Goal: Task Accomplishment & Management: Use online tool/utility

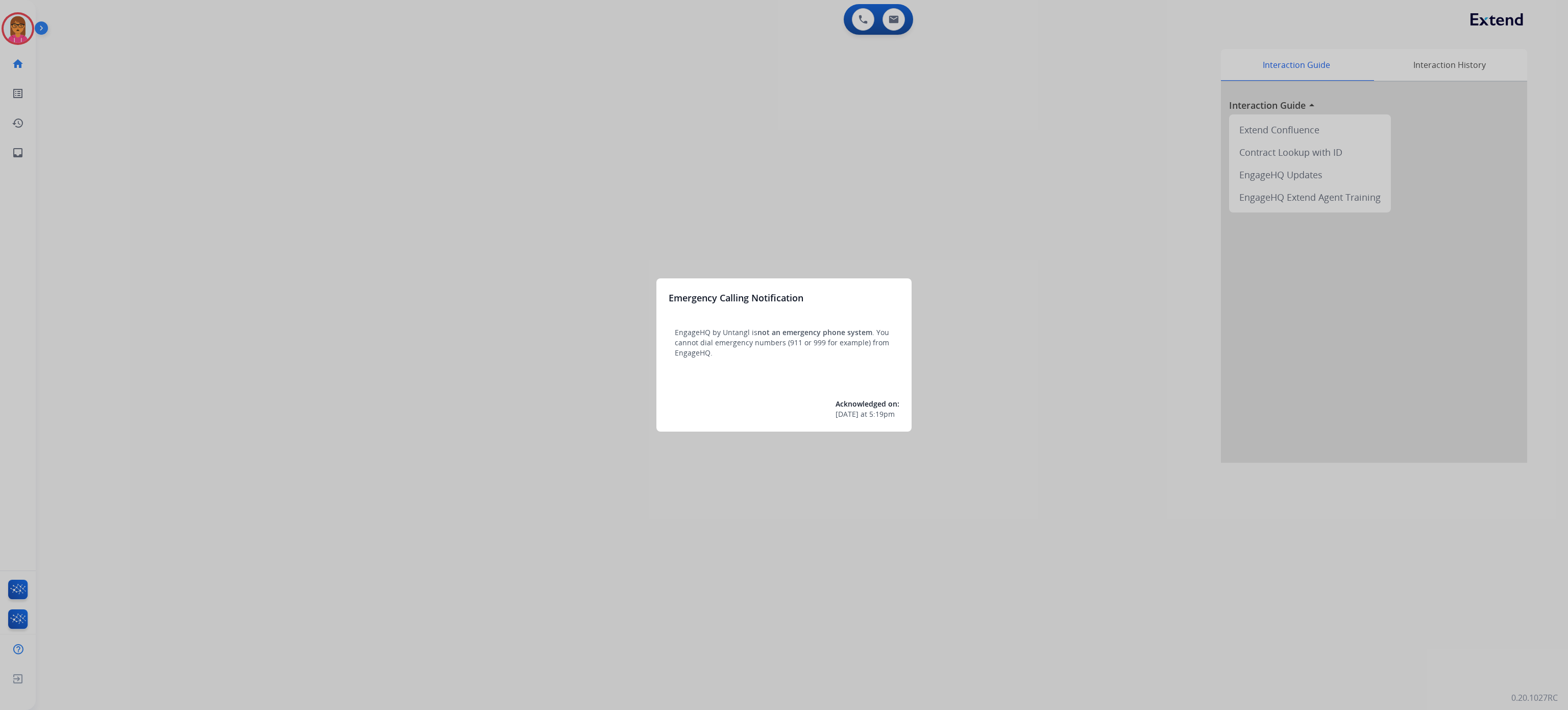
click at [724, 225] on div at bounding box center [784, 355] width 1568 height 710
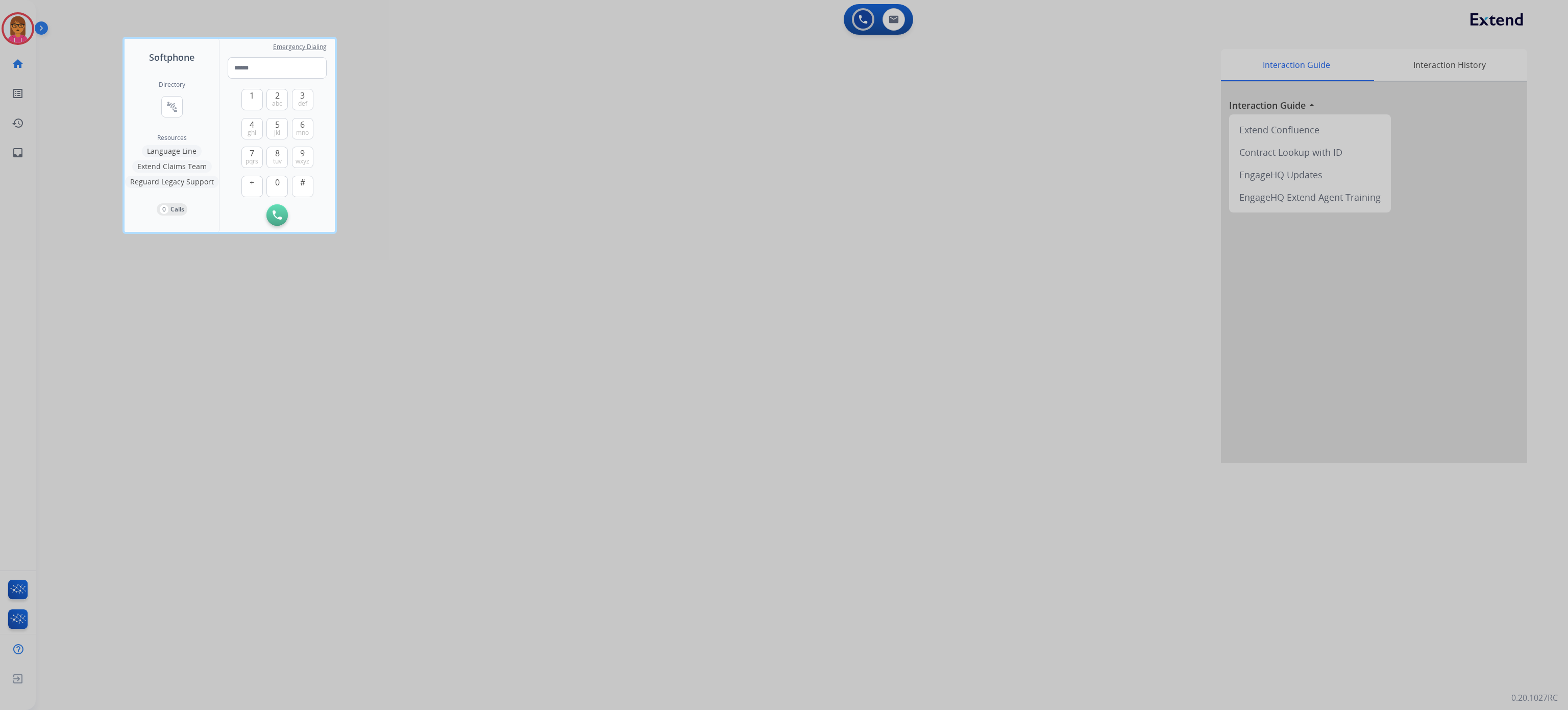
drag, startPoint x: 797, startPoint y: 113, endPoint x: 804, endPoint y: 10, distance: 103.2
click at [797, 112] on div at bounding box center [784, 355] width 1568 height 710
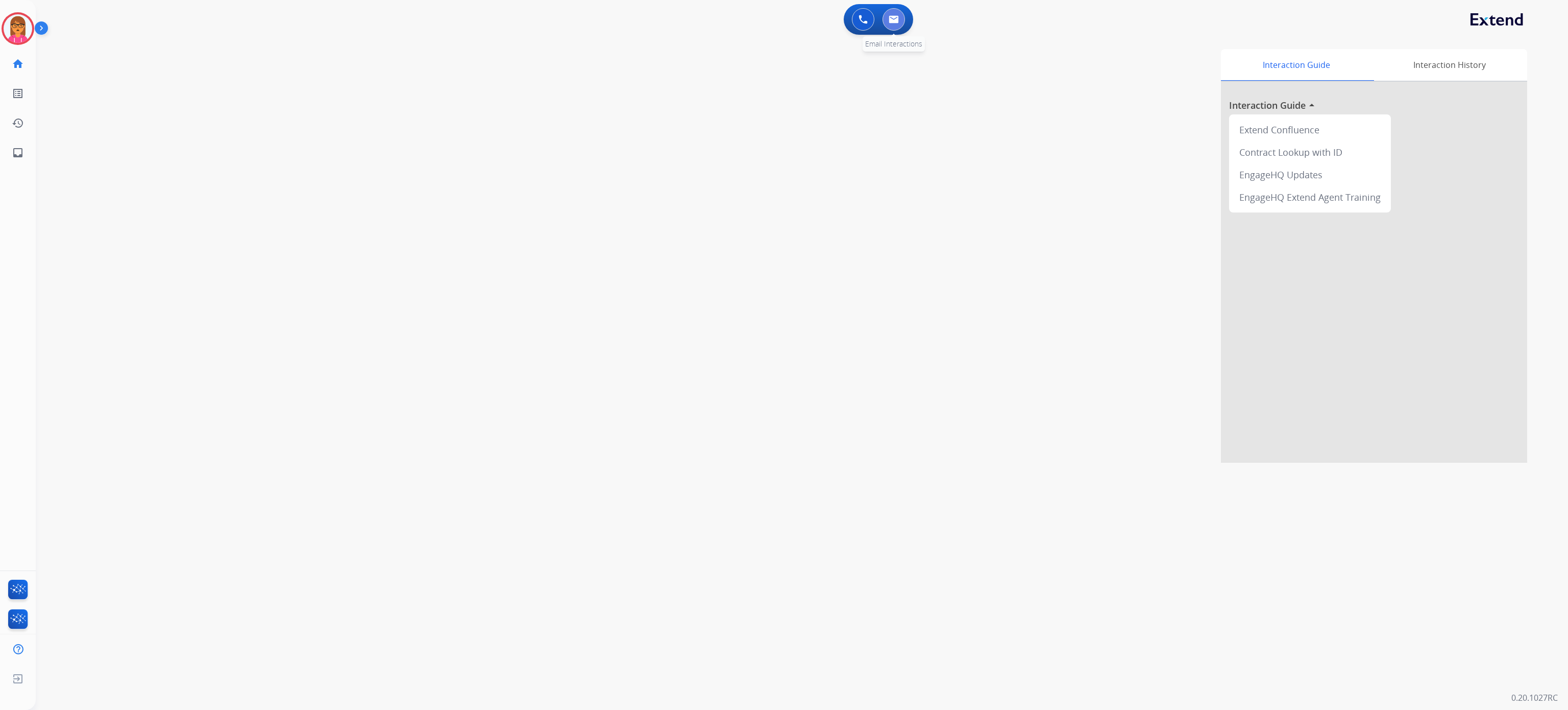
click at [892, 19] on img at bounding box center [894, 19] width 10 height 8
select select "**********"
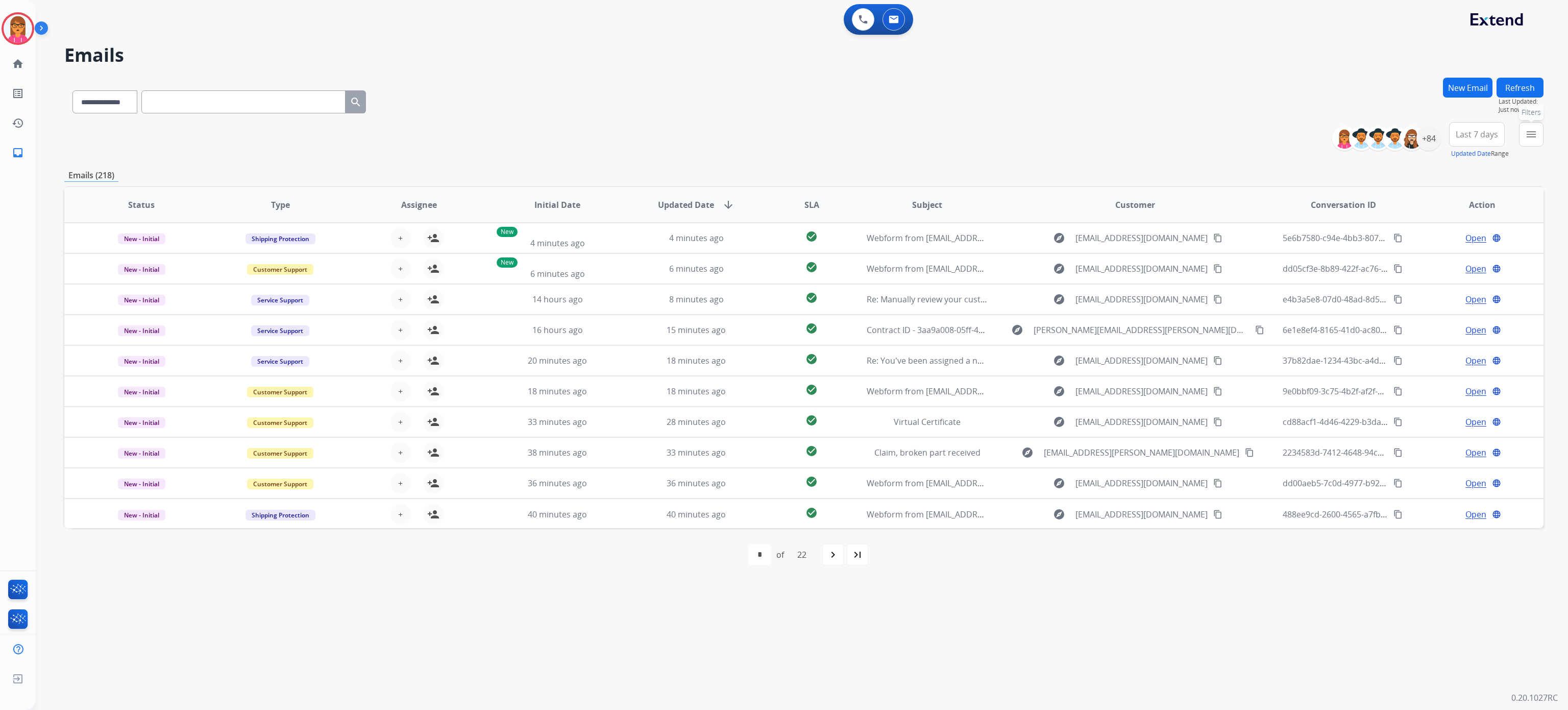
click at [1527, 126] on button "menu Filters" at bounding box center [1531, 134] width 24 height 24
click at [1472, 193] on label "Customer Support" at bounding box center [1465, 197] width 75 height 10
click at [1494, 234] on label "Shipping Protection" at bounding box center [1468, 233] width 80 height 10
click at [1446, 295] on label "Reguard CS" at bounding box center [1453, 294] width 52 height 10
click at [1449, 315] on div "Open - All" at bounding box center [1481, 321] width 107 height 12
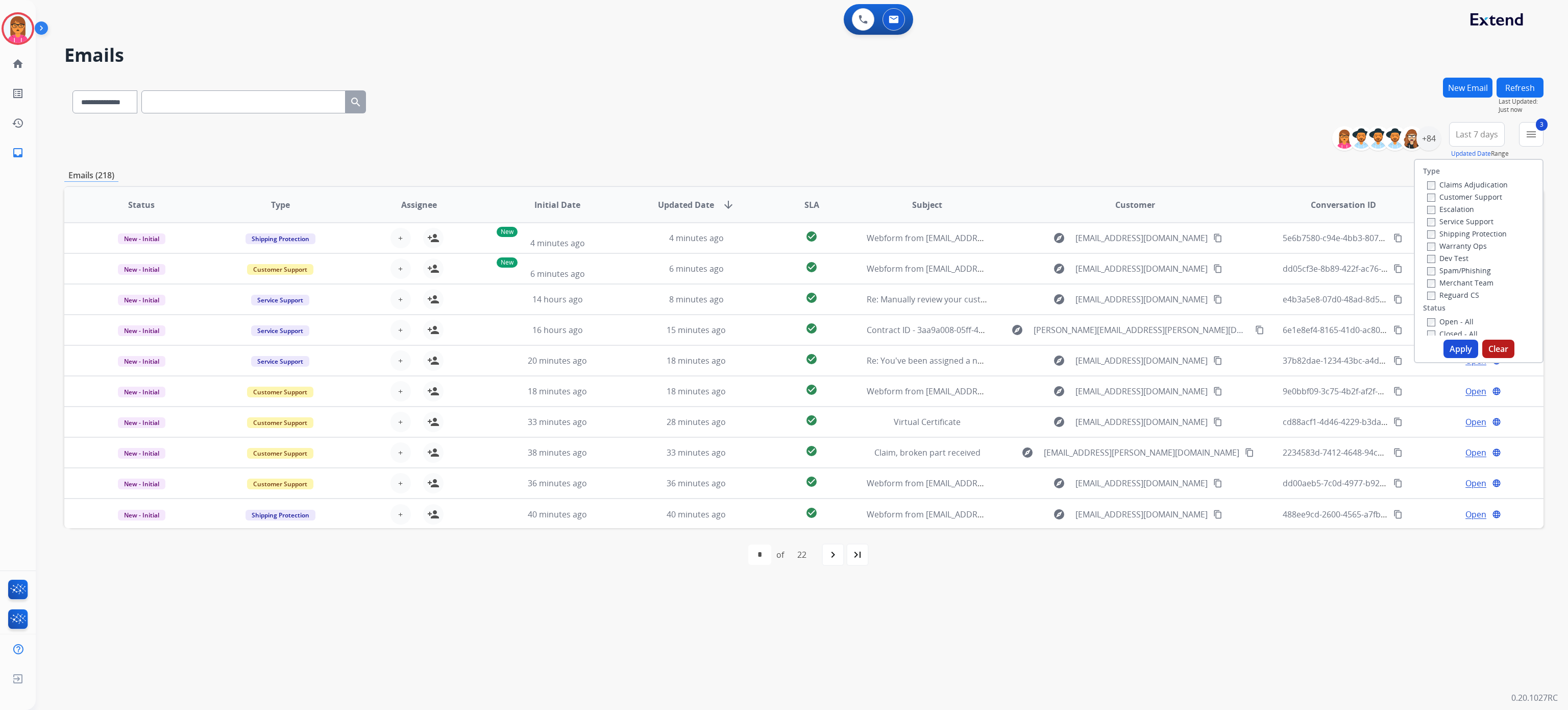
click at [1560, 294] on div "**********" at bounding box center [802, 355] width 1533 height 710
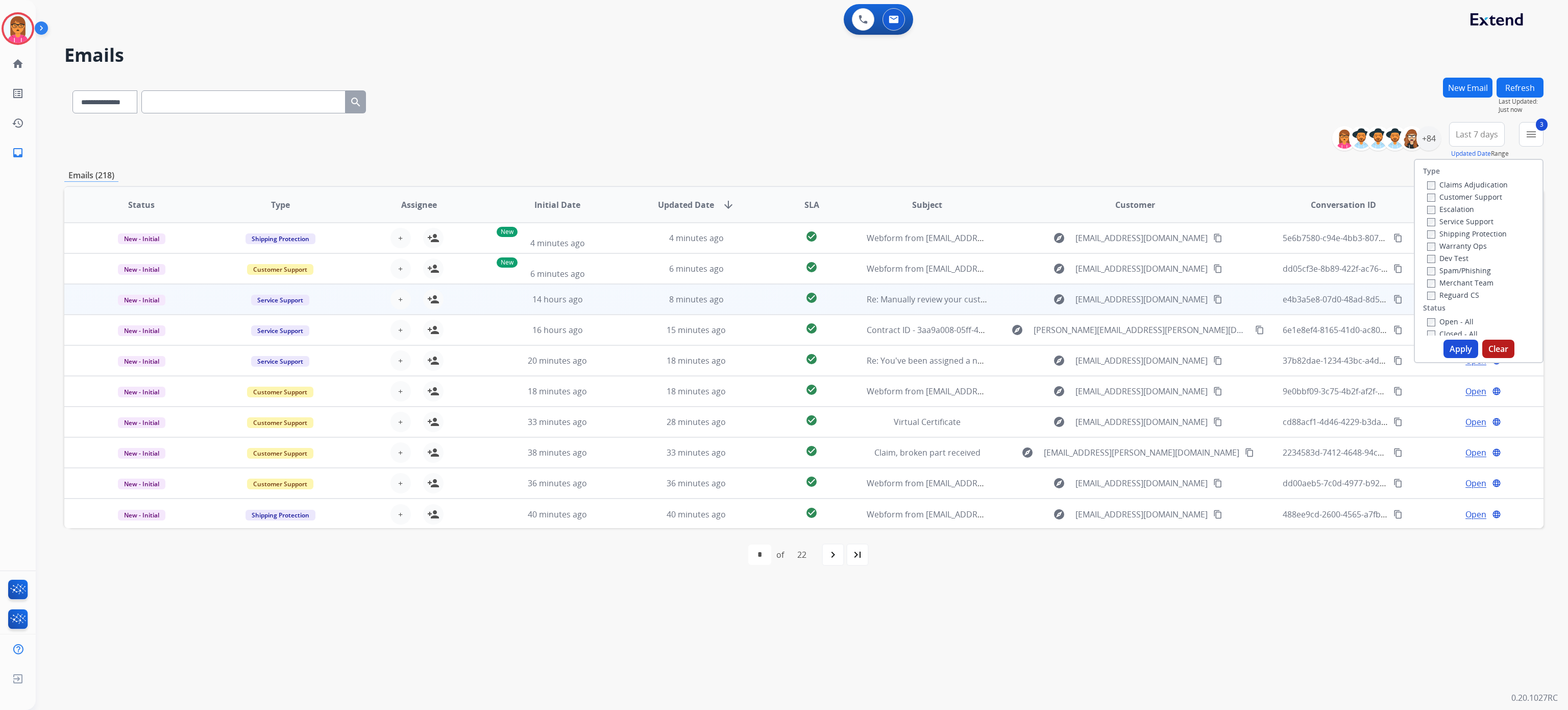
click at [1433, 294] on div "Open language" at bounding box center [1482, 299] width 122 height 12
click at [1424, 294] on div "Open language" at bounding box center [1482, 299] width 122 height 12
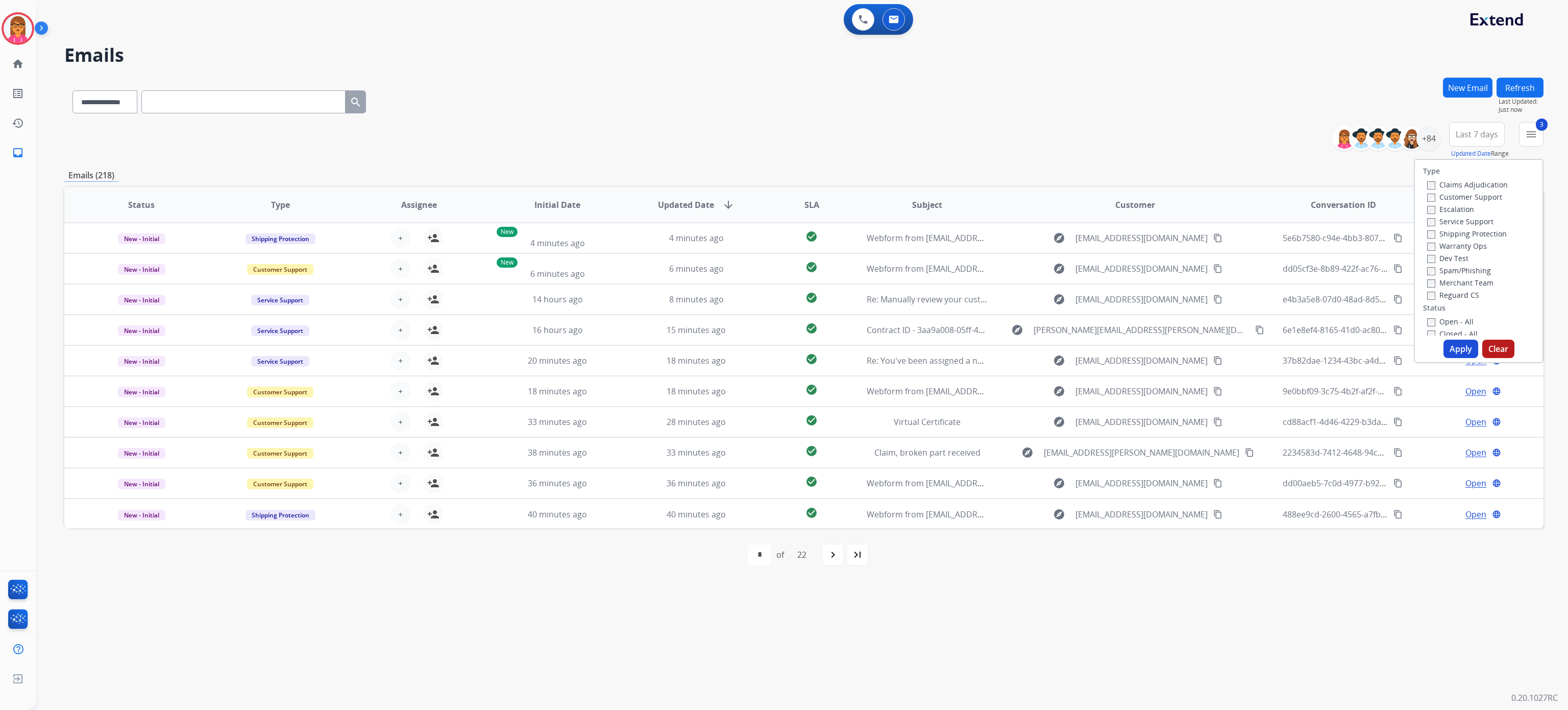
click at [1435, 292] on td "Open language" at bounding box center [1475, 300] width 139 height 31
click at [1469, 289] on td "Open language" at bounding box center [1475, 300] width 139 height 31
click at [1453, 292] on td "Open language" at bounding box center [1475, 300] width 139 height 31
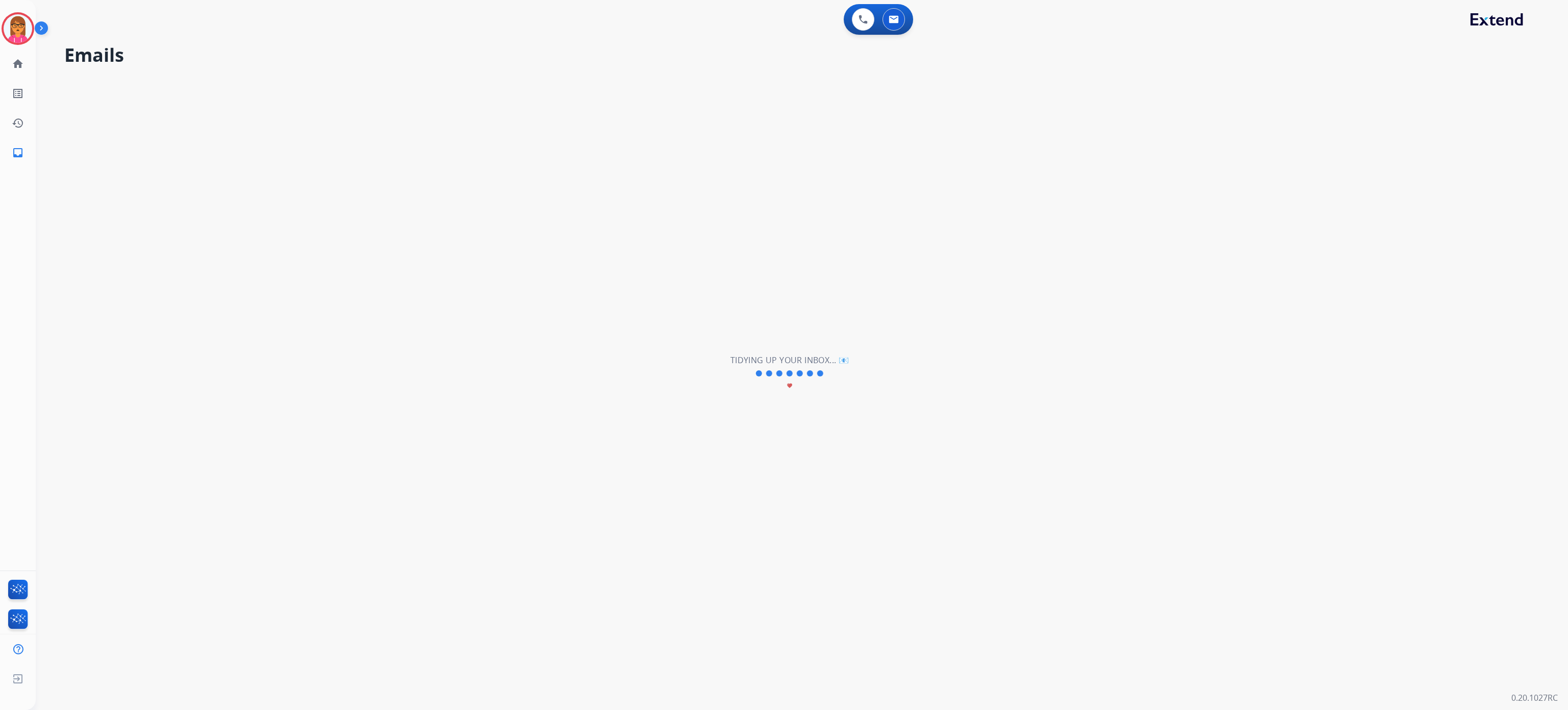
scroll to position [34, 0]
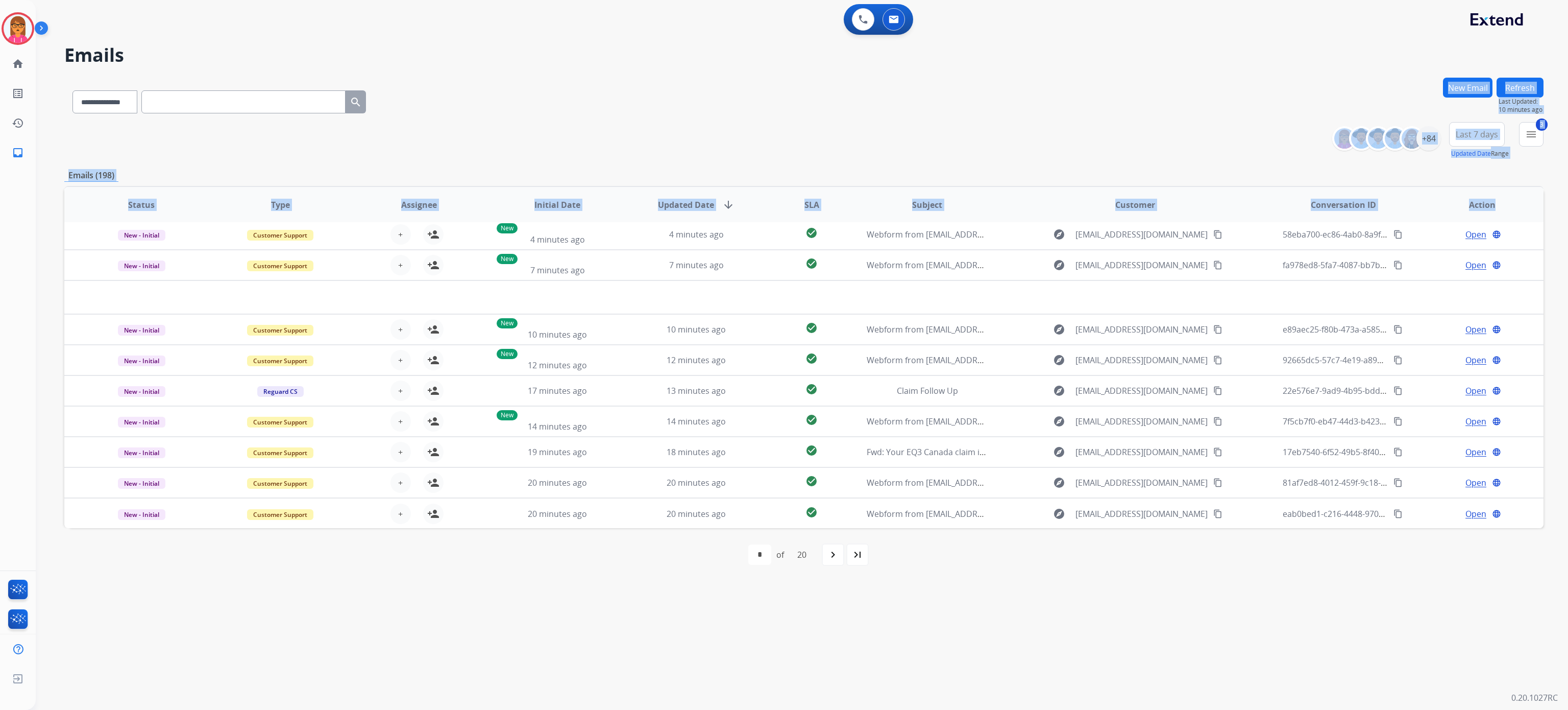
click at [1238, 110] on div "**********" at bounding box center [804, 99] width 1479 height 44
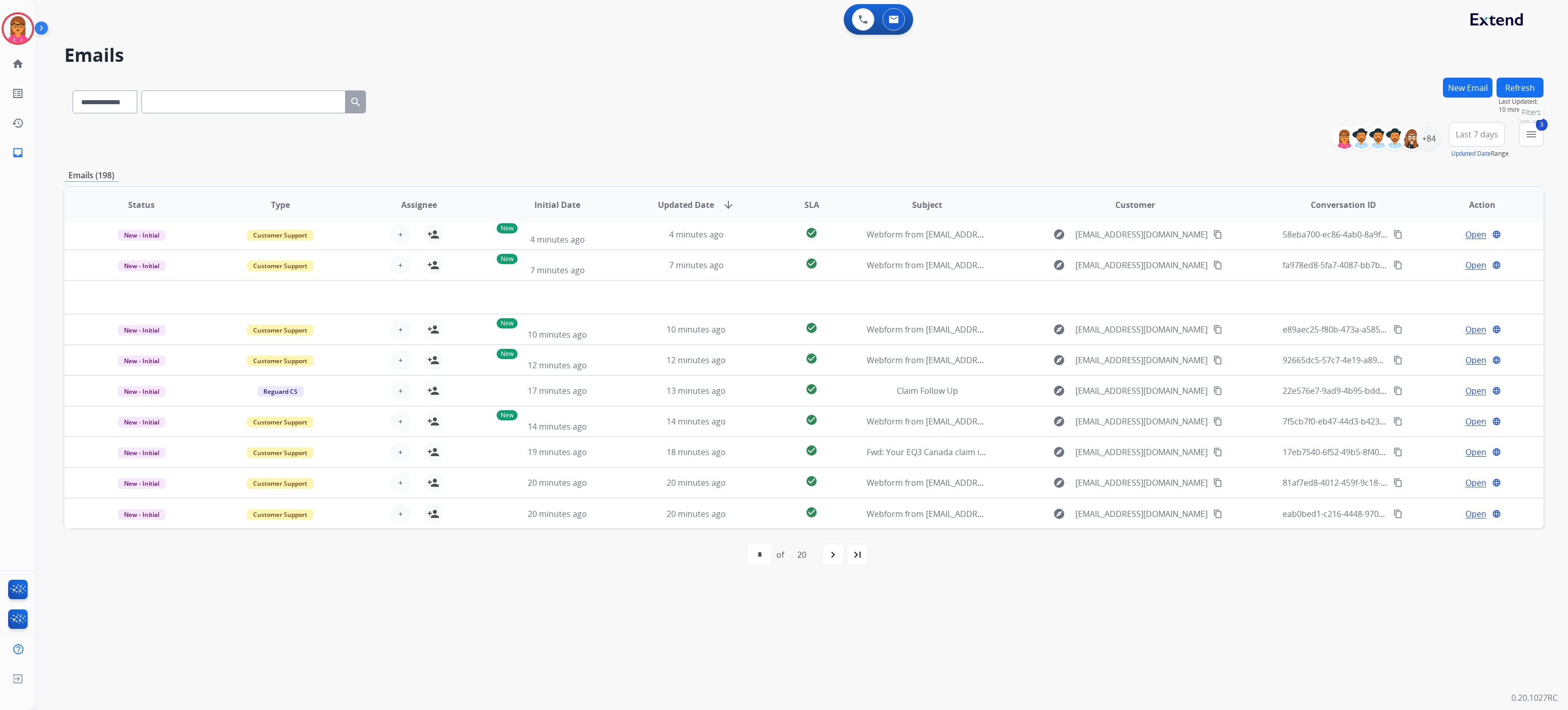
click at [1533, 136] on mat-icon "menu" at bounding box center [1531, 134] width 12 height 12
click at [1432, 321] on label "Open - All" at bounding box center [1451, 321] width 46 height 10
click at [1459, 352] on button "Apply" at bounding box center [1461, 349] width 35 height 19
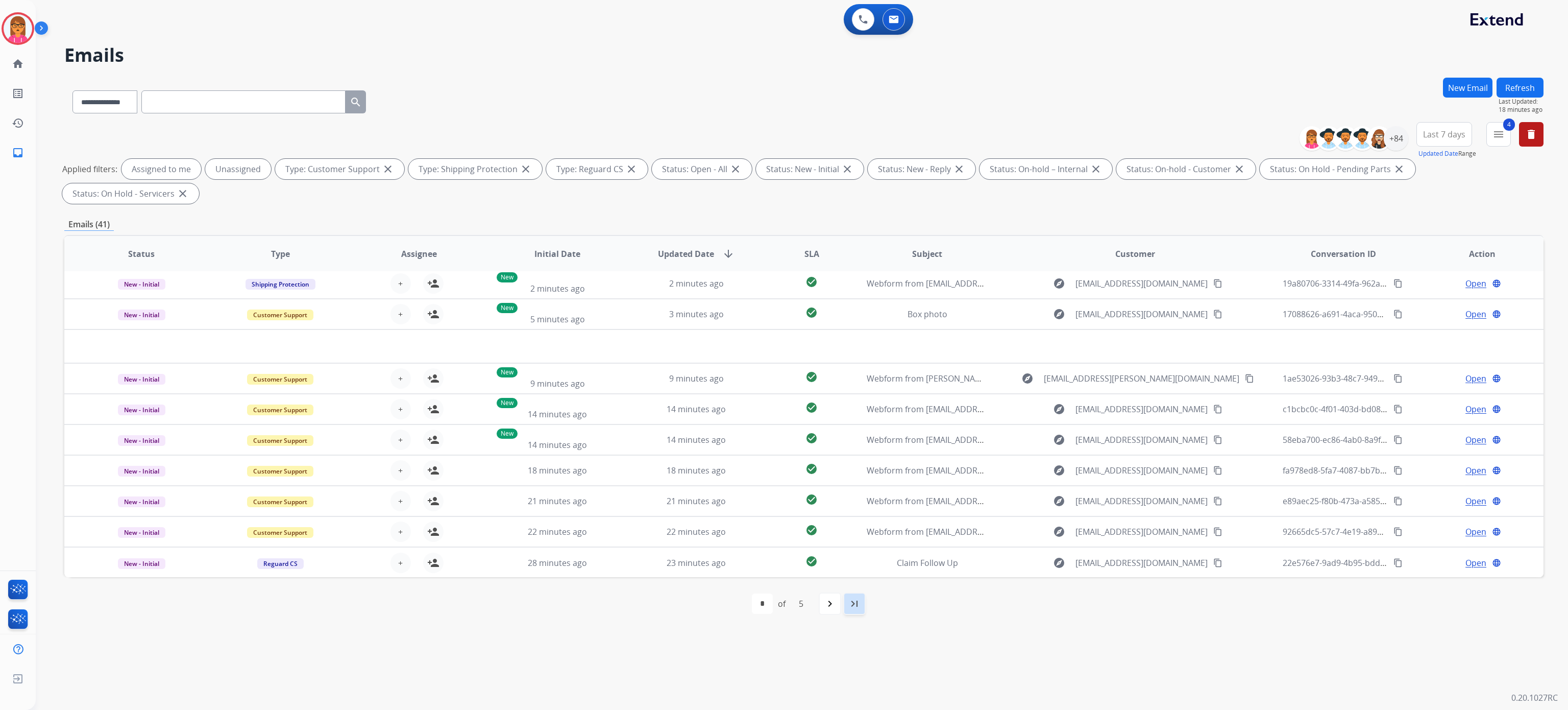
click at [855, 609] on mat-icon "last_page" at bounding box center [855, 604] width 12 height 12
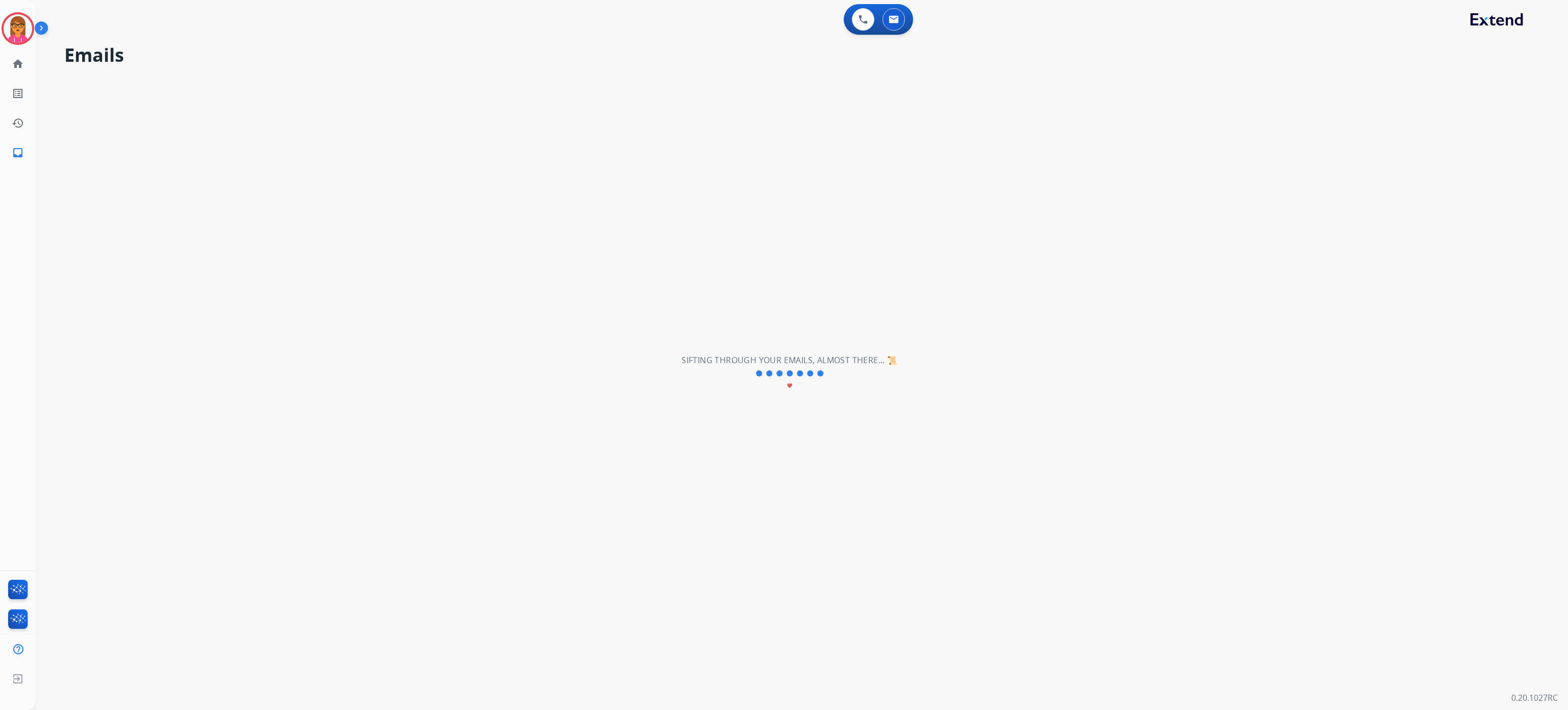
scroll to position [0, 0]
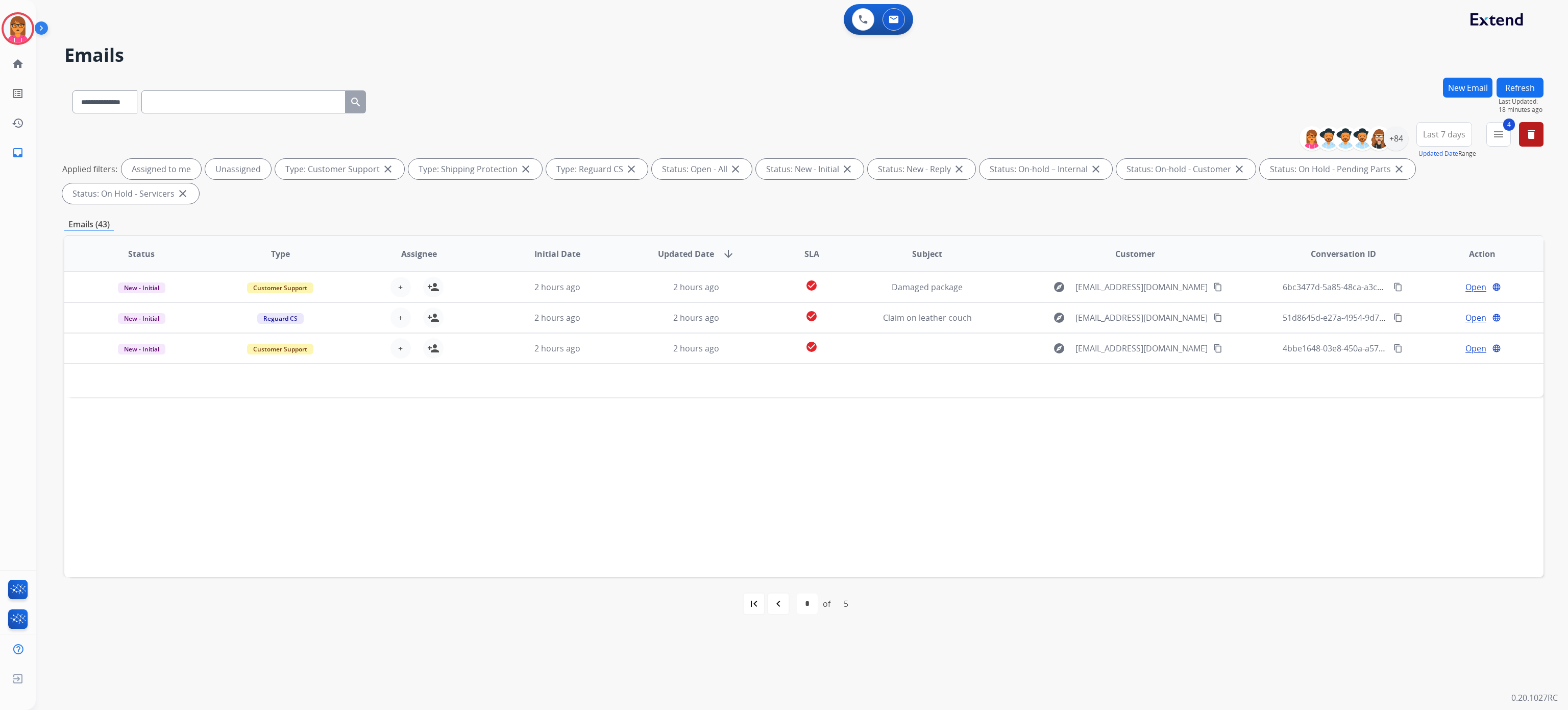
click at [744, 599] on div "first_page" at bounding box center [753, 604] width 23 height 23
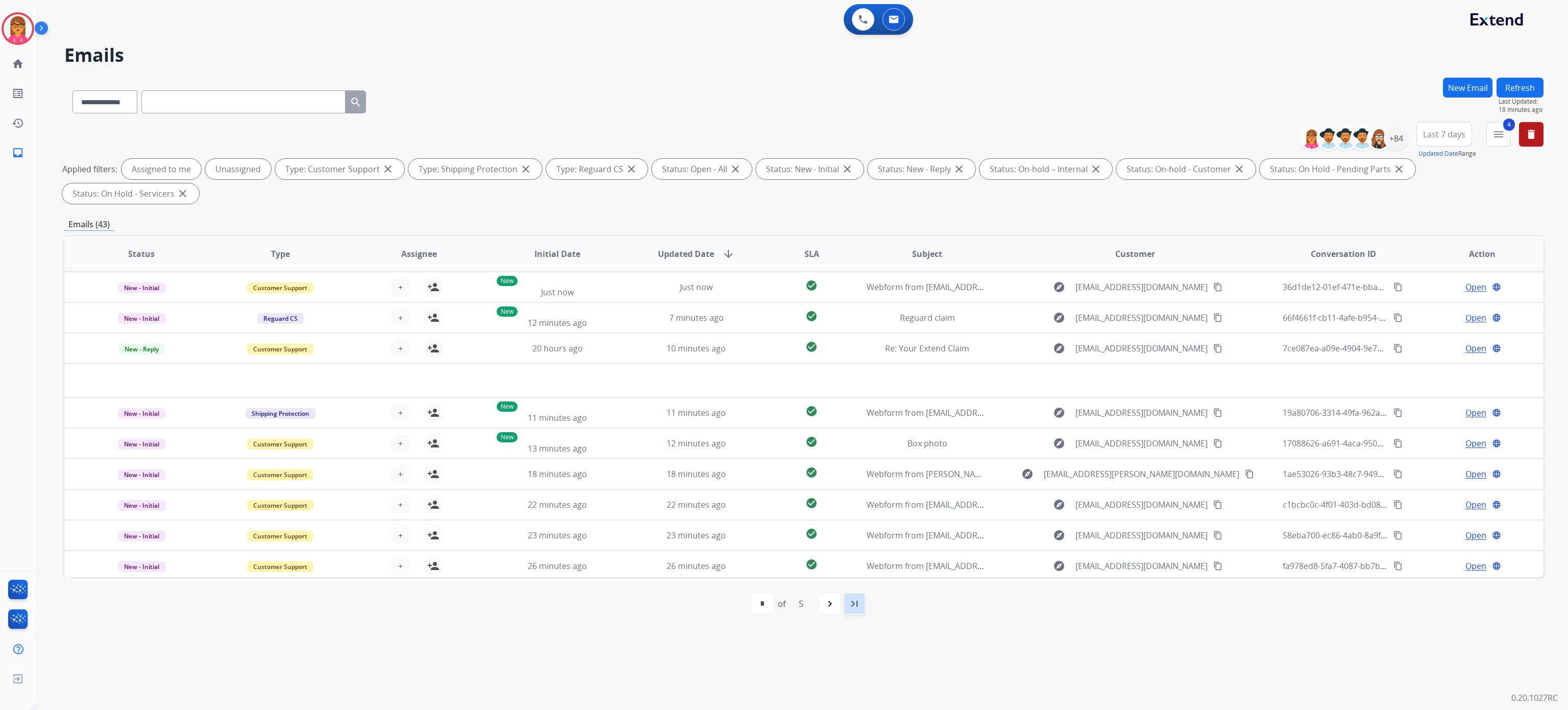
click at [858, 612] on div "last_page" at bounding box center [855, 604] width 23 height 23
select select "*"
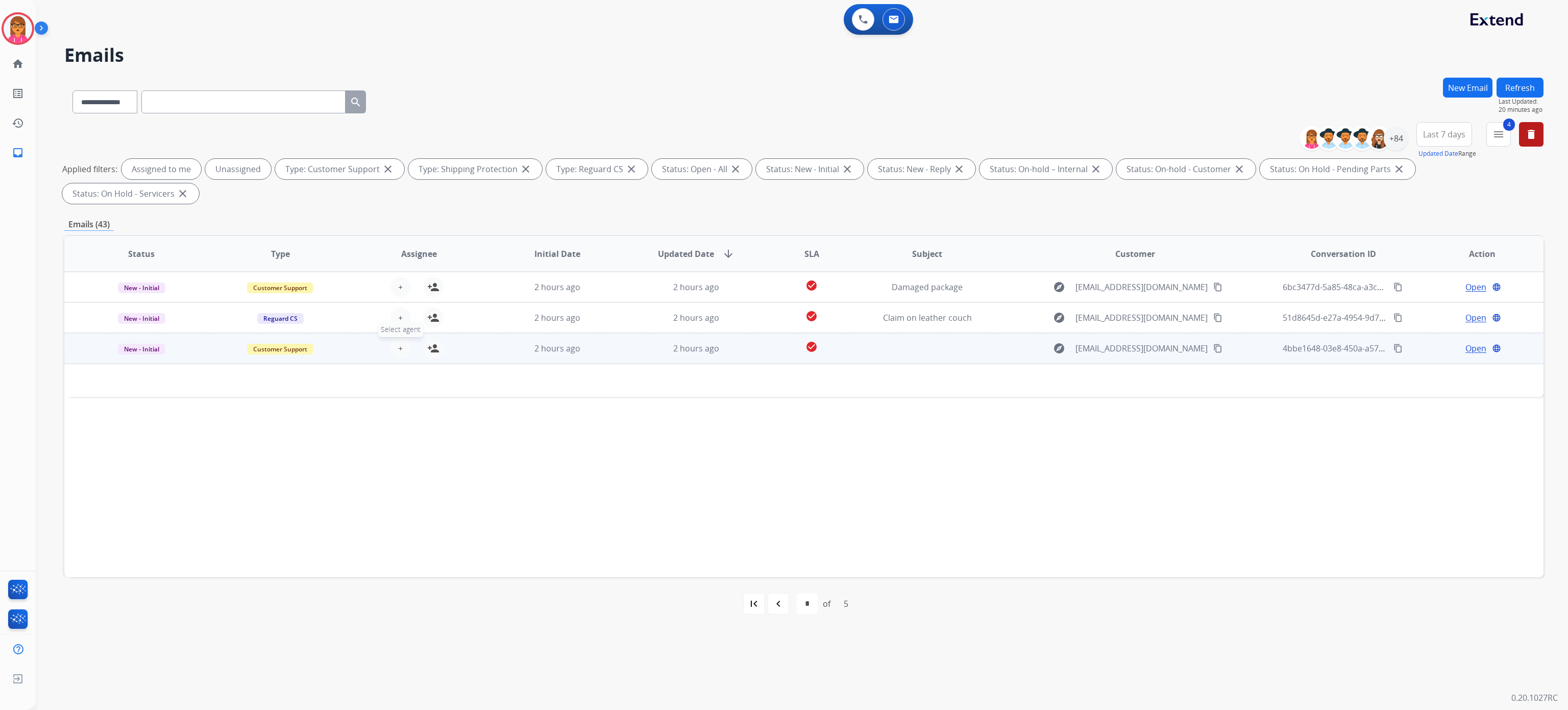
click at [398, 347] on span "+" at bounding box center [400, 348] width 5 height 12
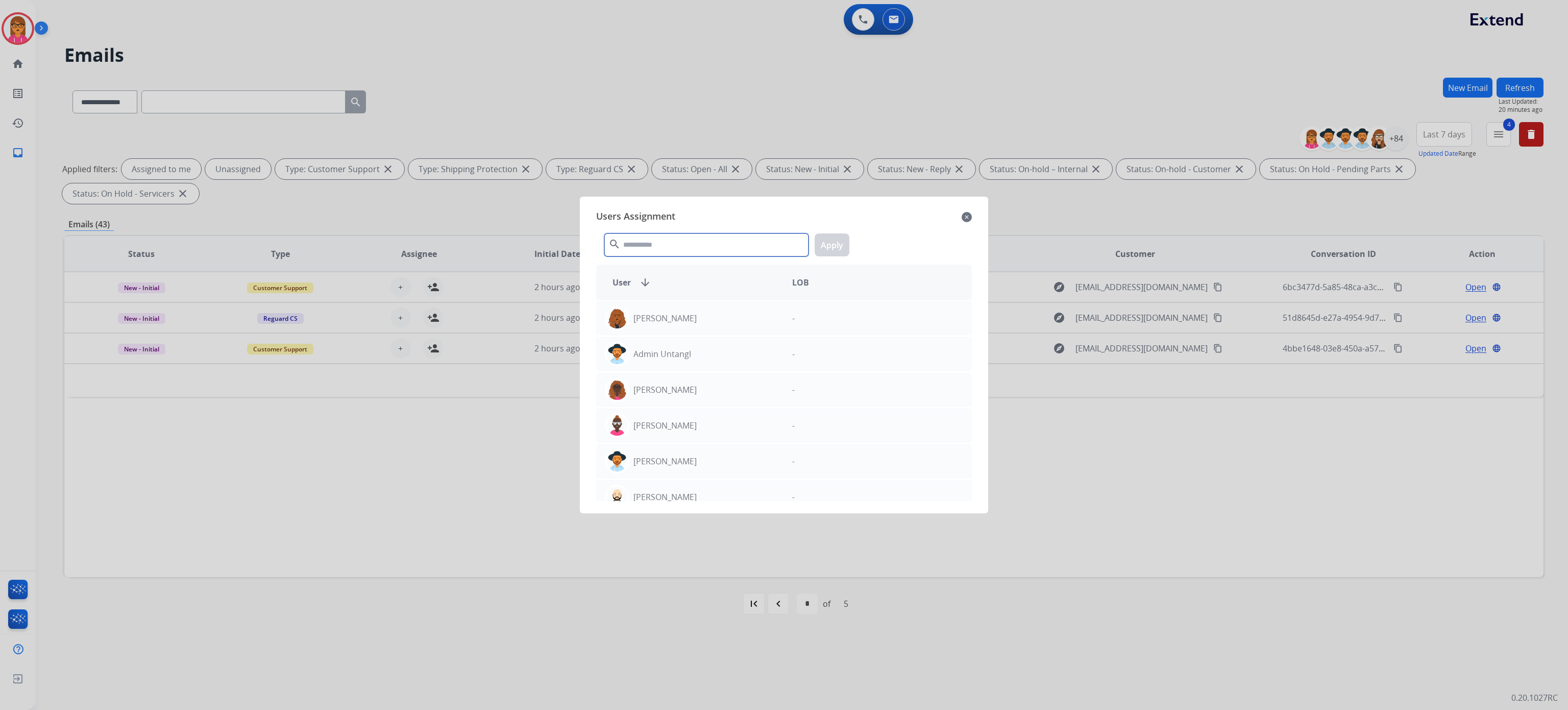
click at [717, 242] on input "text" at bounding box center [706, 245] width 204 height 23
type input "****"
click at [704, 425] on div "[PERSON_NAME]" at bounding box center [690, 425] width 187 height 24
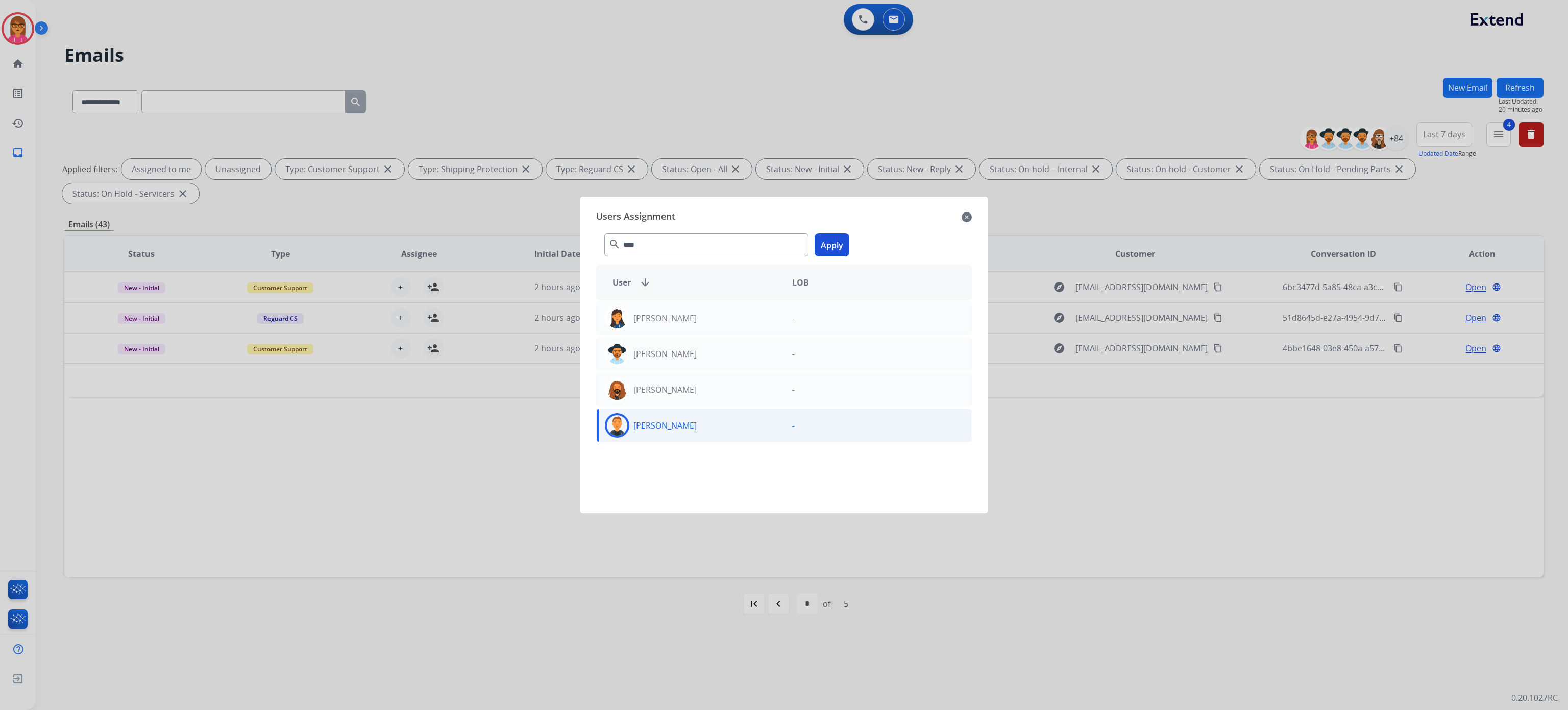
click at [838, 242] on button "Apply" at bounding box center [832, 245] width 35 height 23
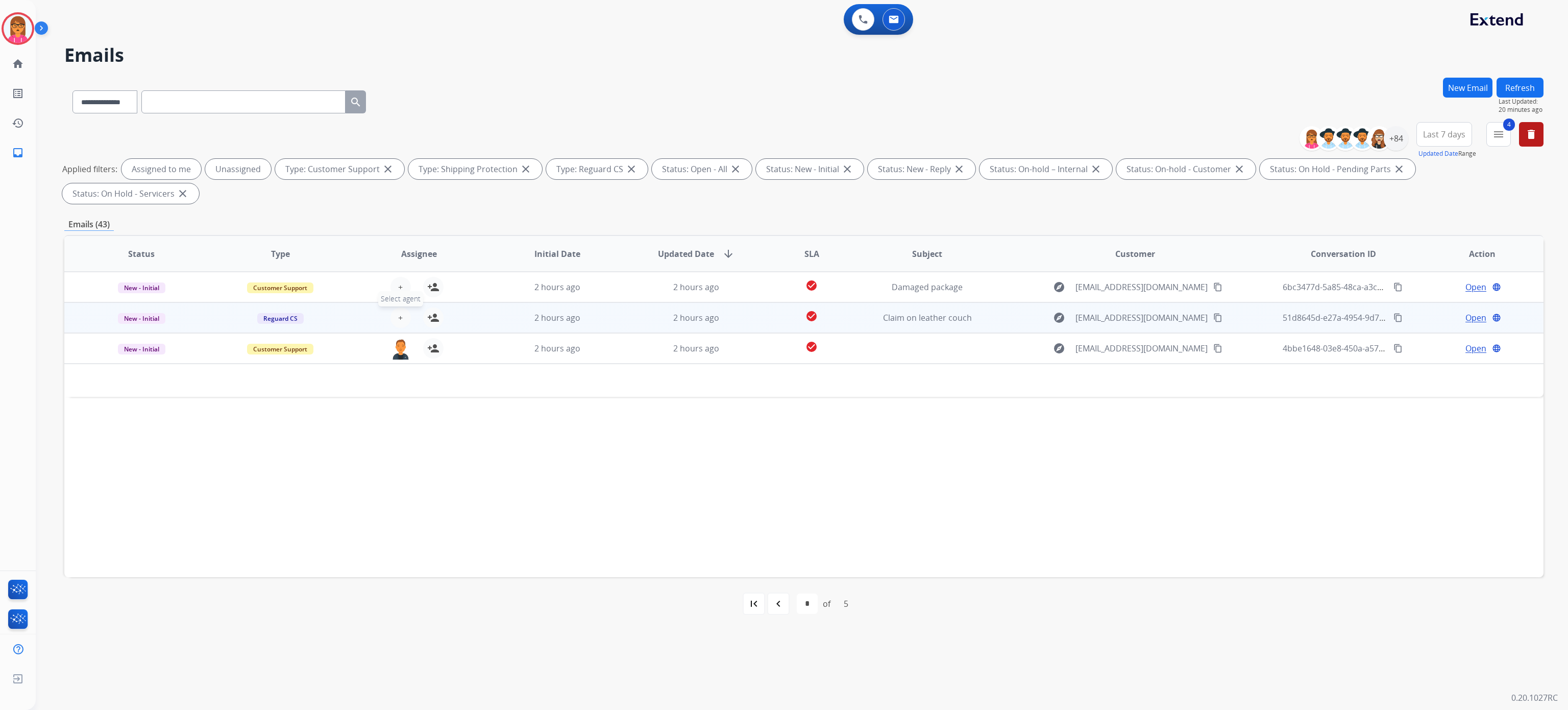
click at [403, 316] on button "+ Select agent" at bounding box center [401, 318] width 21 height 21
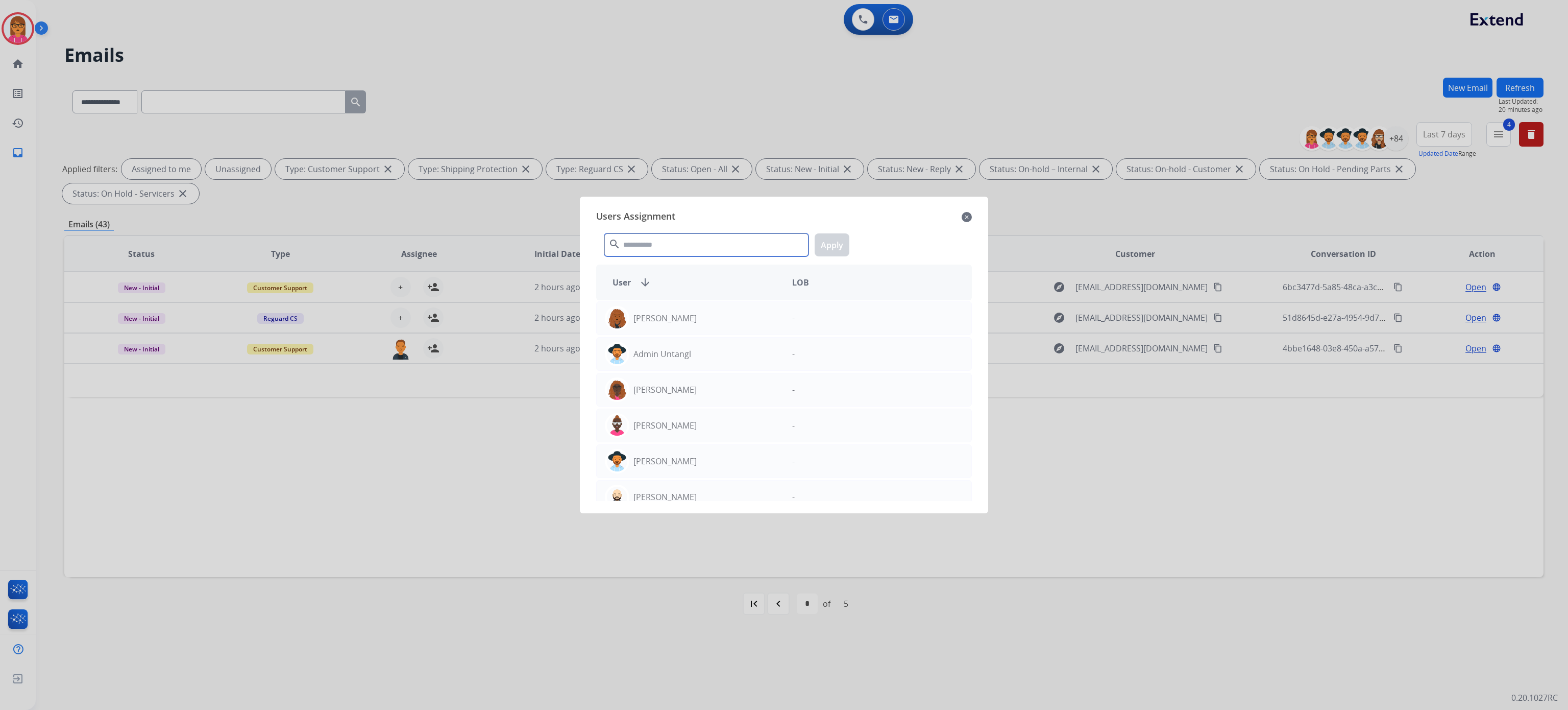
click at [707, 242] on input "text" at bounding box center [706, 245] width 204 height 23
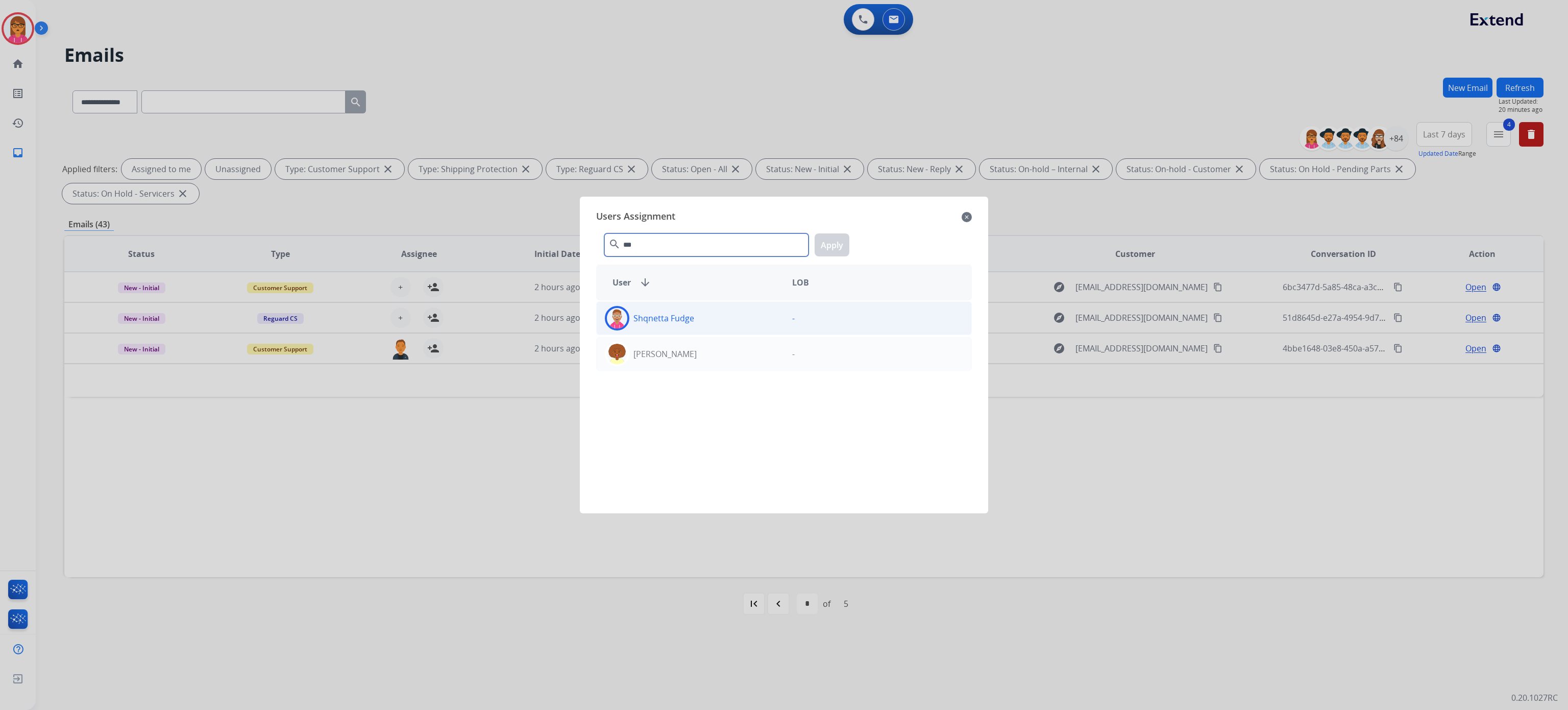
type input "***"
click at [708, 309] on div "Shqnetta Fudge" at bounding box center [690, 318] width 187 height 24
click at [834, 236] on button "Apply" at bounding box center [832, 245] width 35 height 23
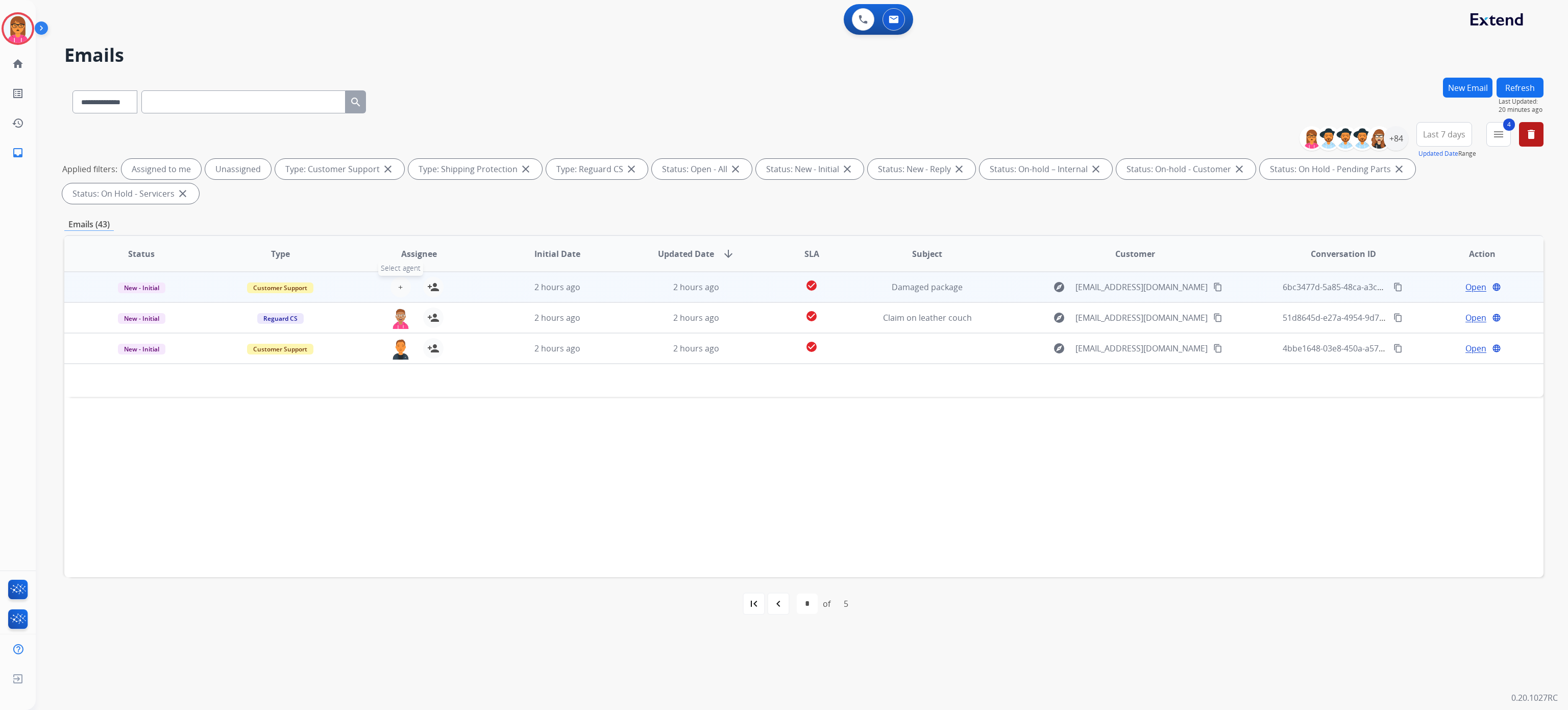
click at [408, 284] on button "+ Select agent" at bounding box center [401, 287] width 21 height 21
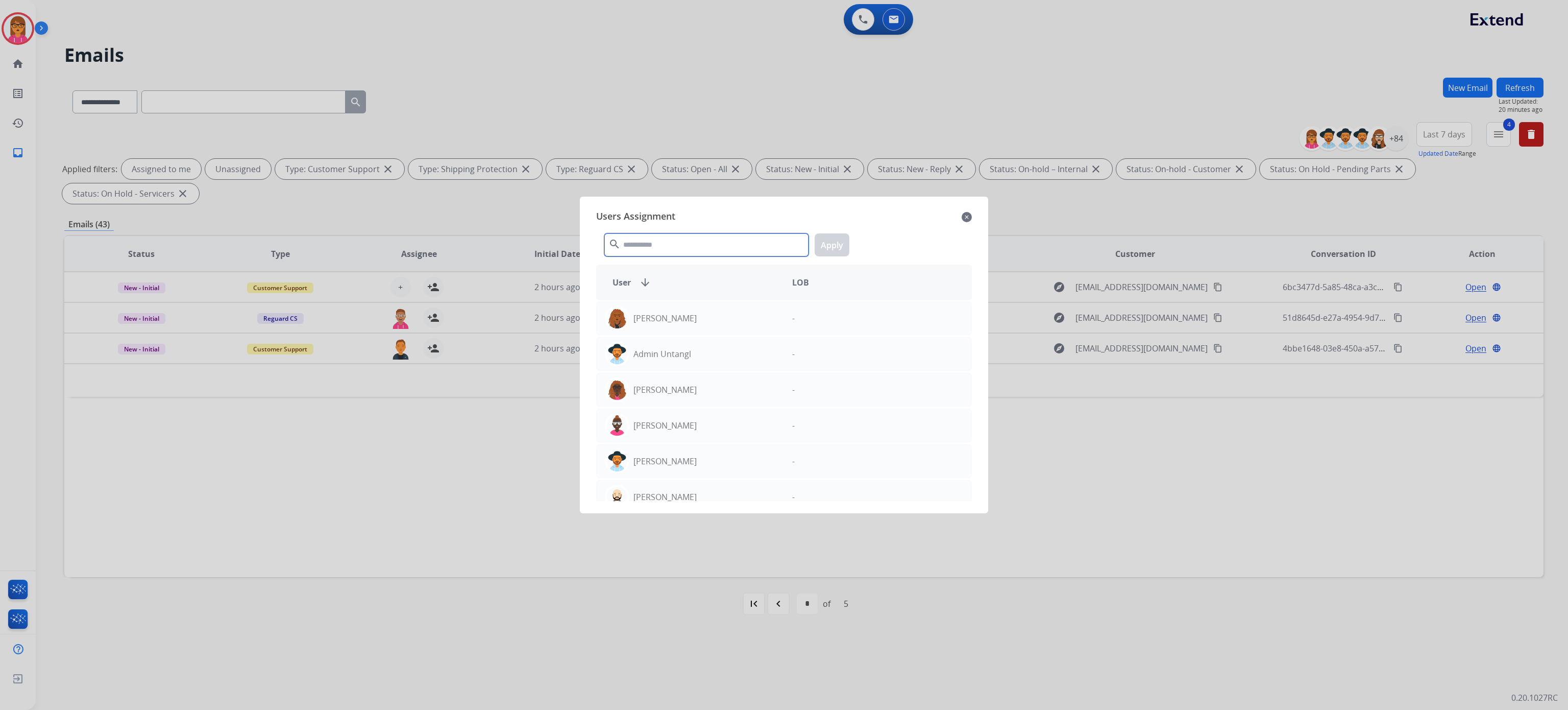
click at [654, 245] on input "text" at bounding box center [706, 245] width 204 height 23
type input "****"
click at [666, 430] on p "[PERSON_NAME]" at bounding box center [665, 425] width 63 height 12
click at [849, 245] on div "**** search Apply" at bounding box center [784, 243] width 375 height 35
click at [826, 238] on button "Apply" at bounding box center [832, 245] width 35 height 23
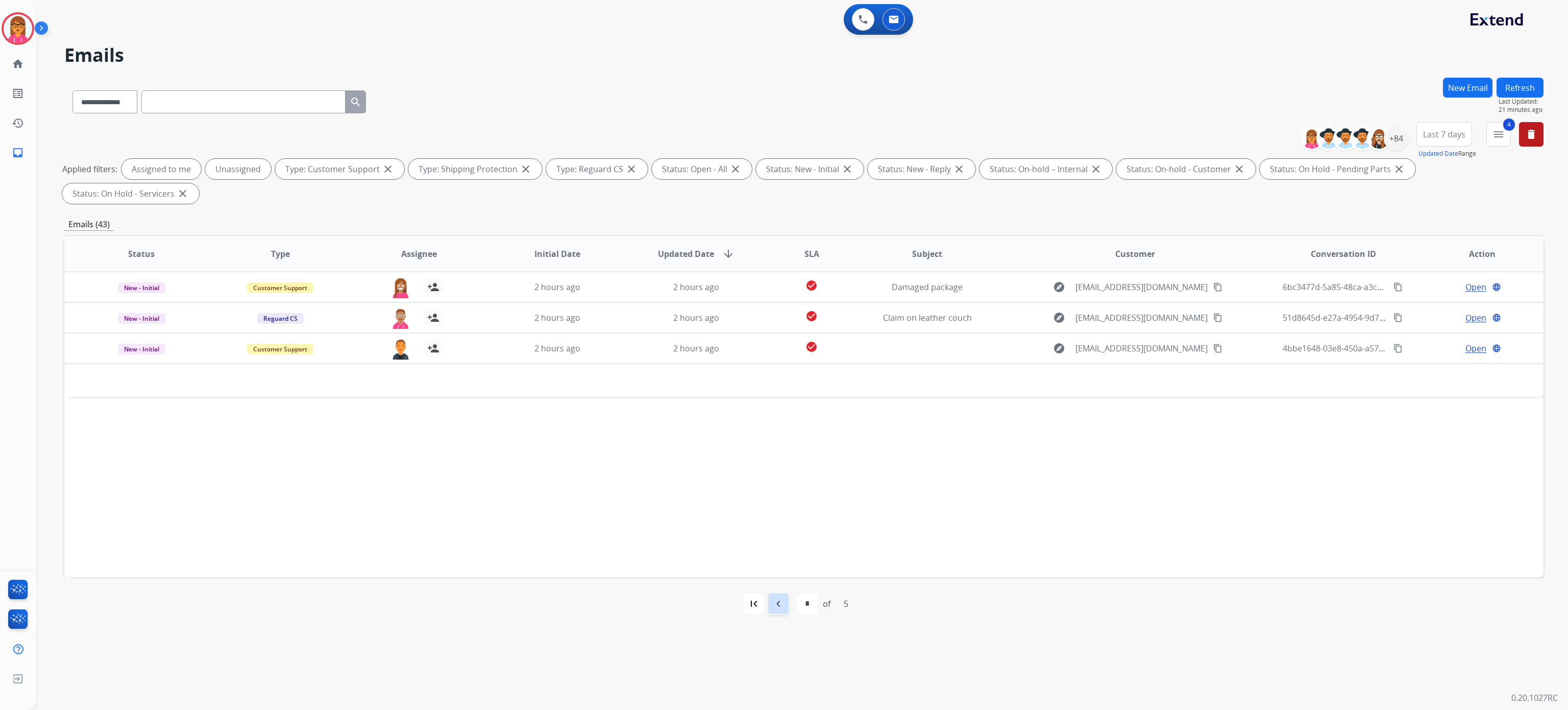
click at [784, 606] on div "navigate_before" at bounding box center [779, 604] width 23 height 23
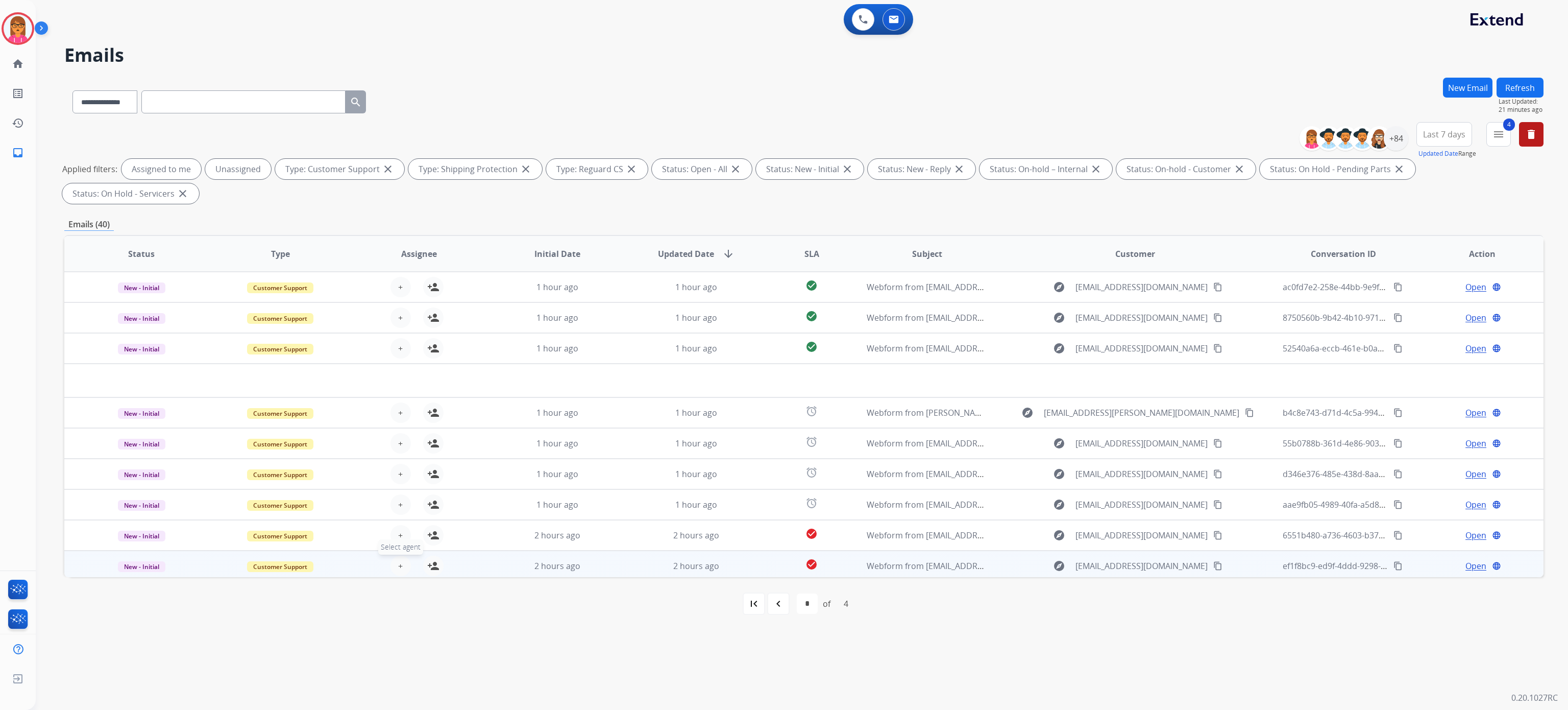
click at [403, 571] on button "+ Select agent" at bounding box center [401, 566] width 21 height 21
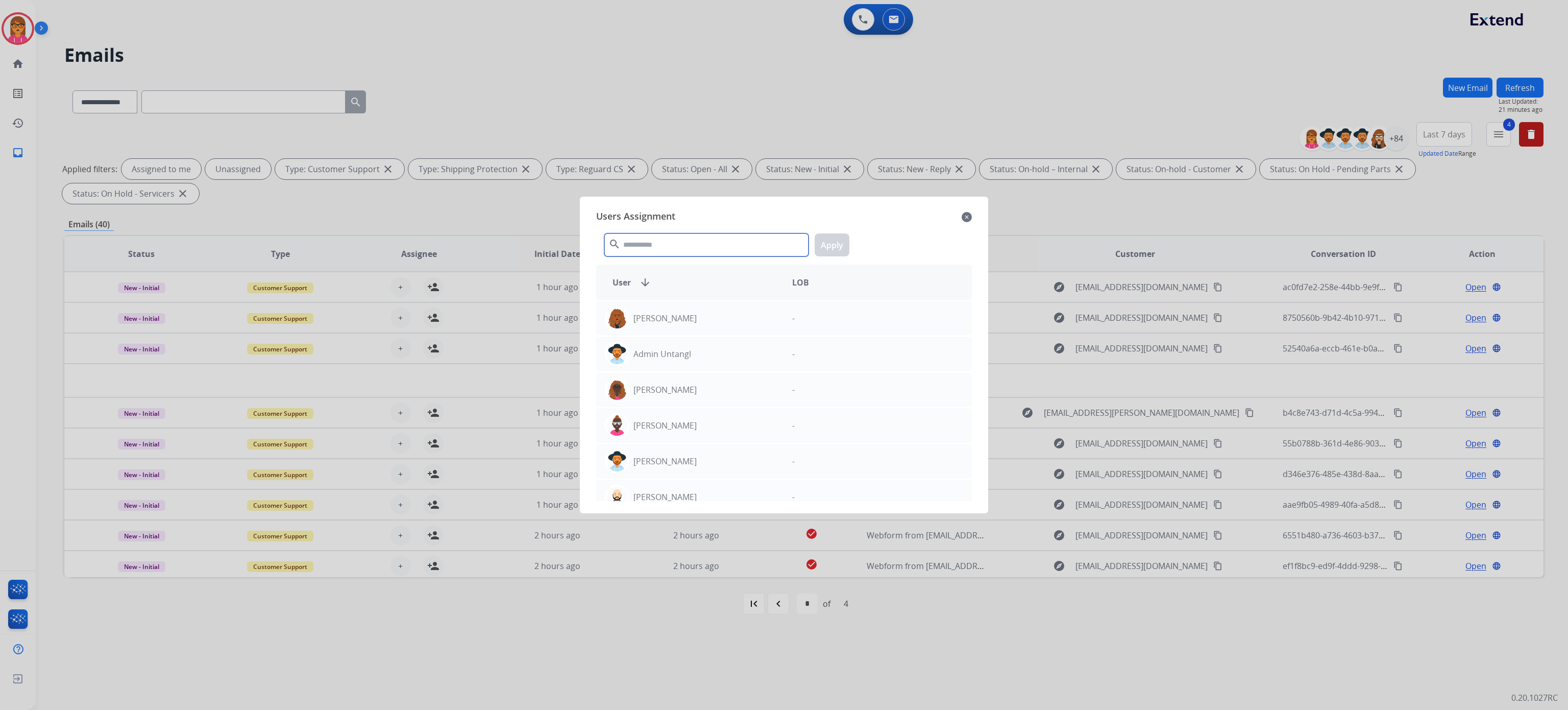
click at [638, 245] on input "text" at bounding box center [706, 245] width 204 height 23
type input "*"
type input "***"
click at [724, 354] on div "[PERSON_NAME]" at bounding box center [690, 354] width 187 height 24
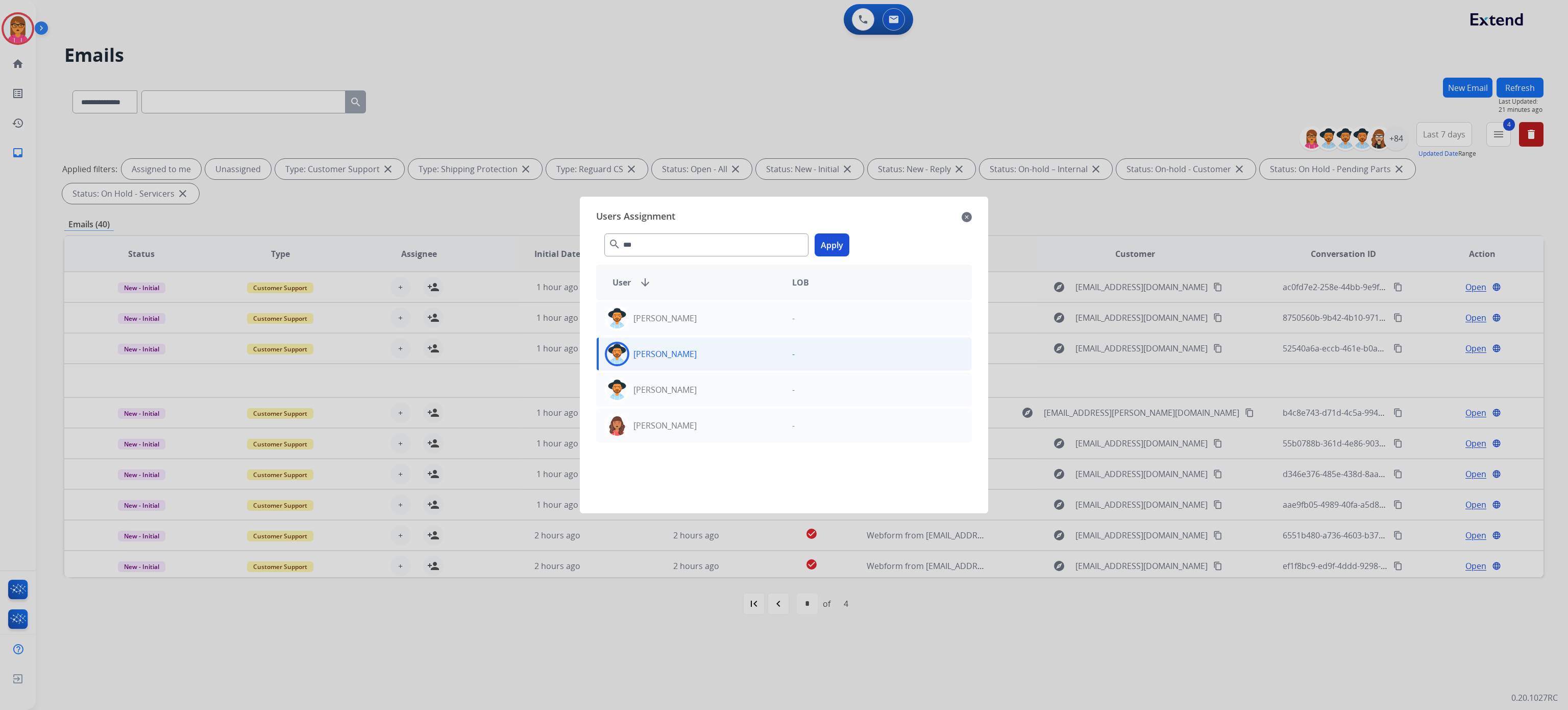
click at [849, 242] on div "*** search Apply" at bounding box center [784, 243] width 375 height 35
click at [828, 236] on button "Apply" at bounding box center [832, 245] width 35 height 23
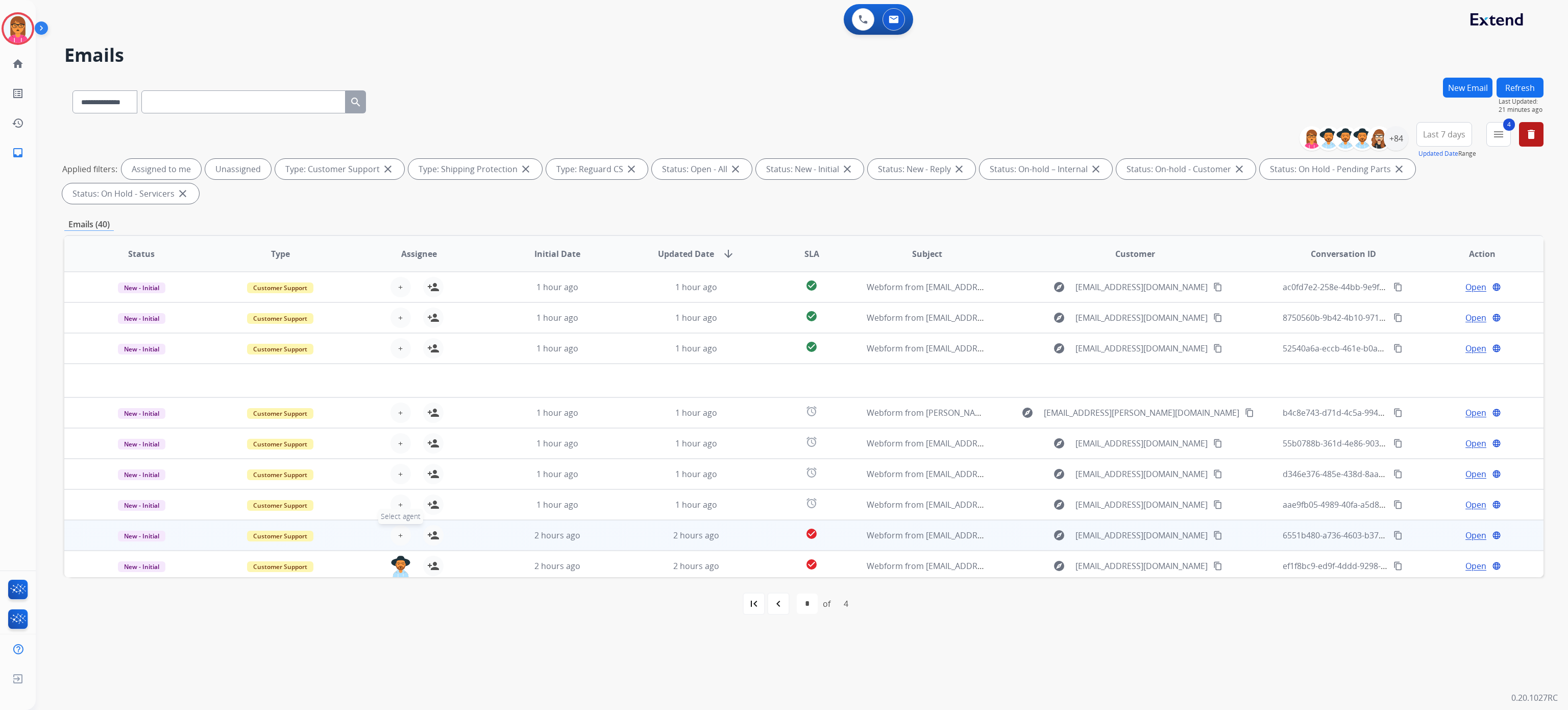
click at [399, 535] on span "+" at bounding box center [400, 535] width 5 height 12
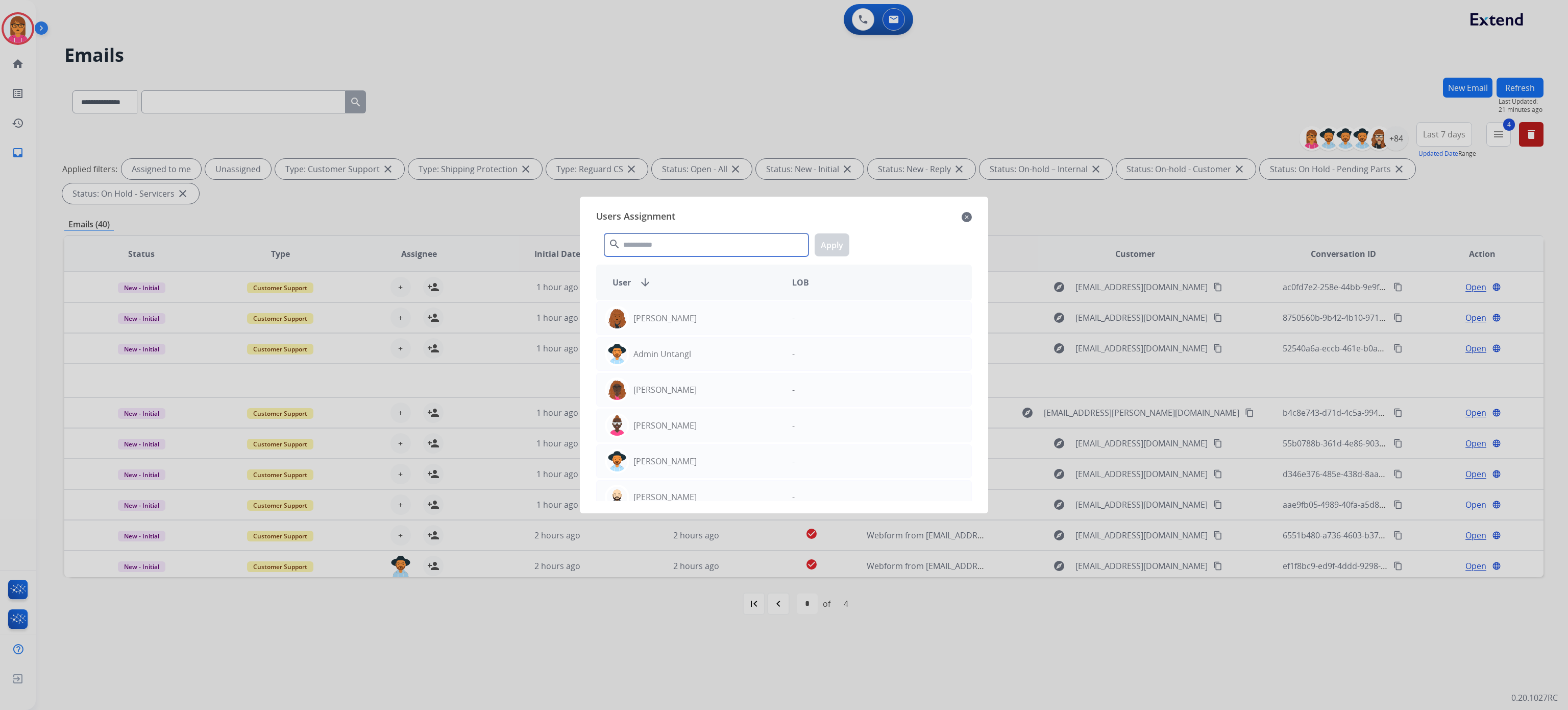
click at [664, 238] on input "text" at bounding box center [706, 245] width 204 height 23
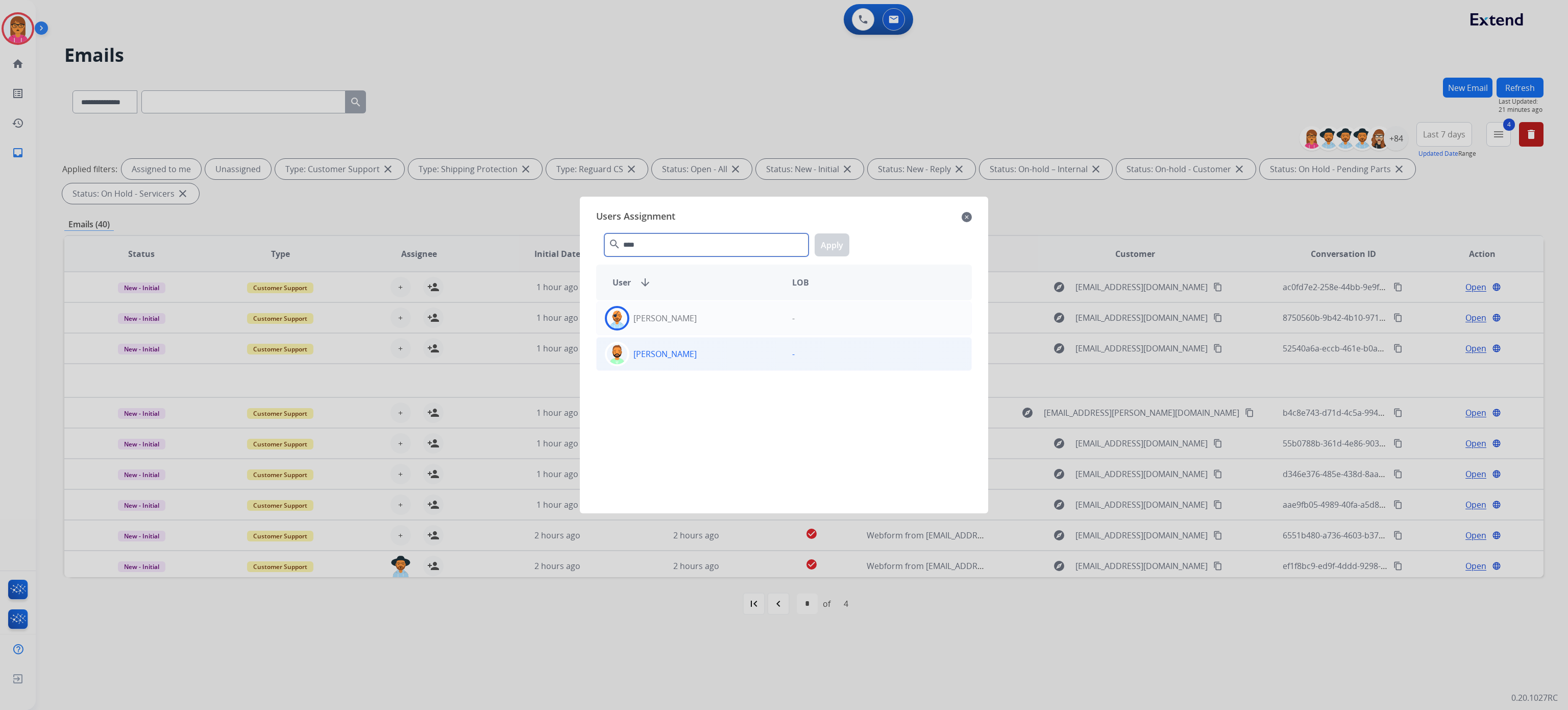
type input "****"
drag, startPoint x: 688, startPoint y: 363, endPoint x: 698, endPoint y: 345, distance: 20.6
click at [688, 359] on div "[PERSON_NAME]" at bounding box center [690, 354] width 187 height 24
click at [836, 254] on button "Apply" at bounding box center [832, 245] width 35 height 23
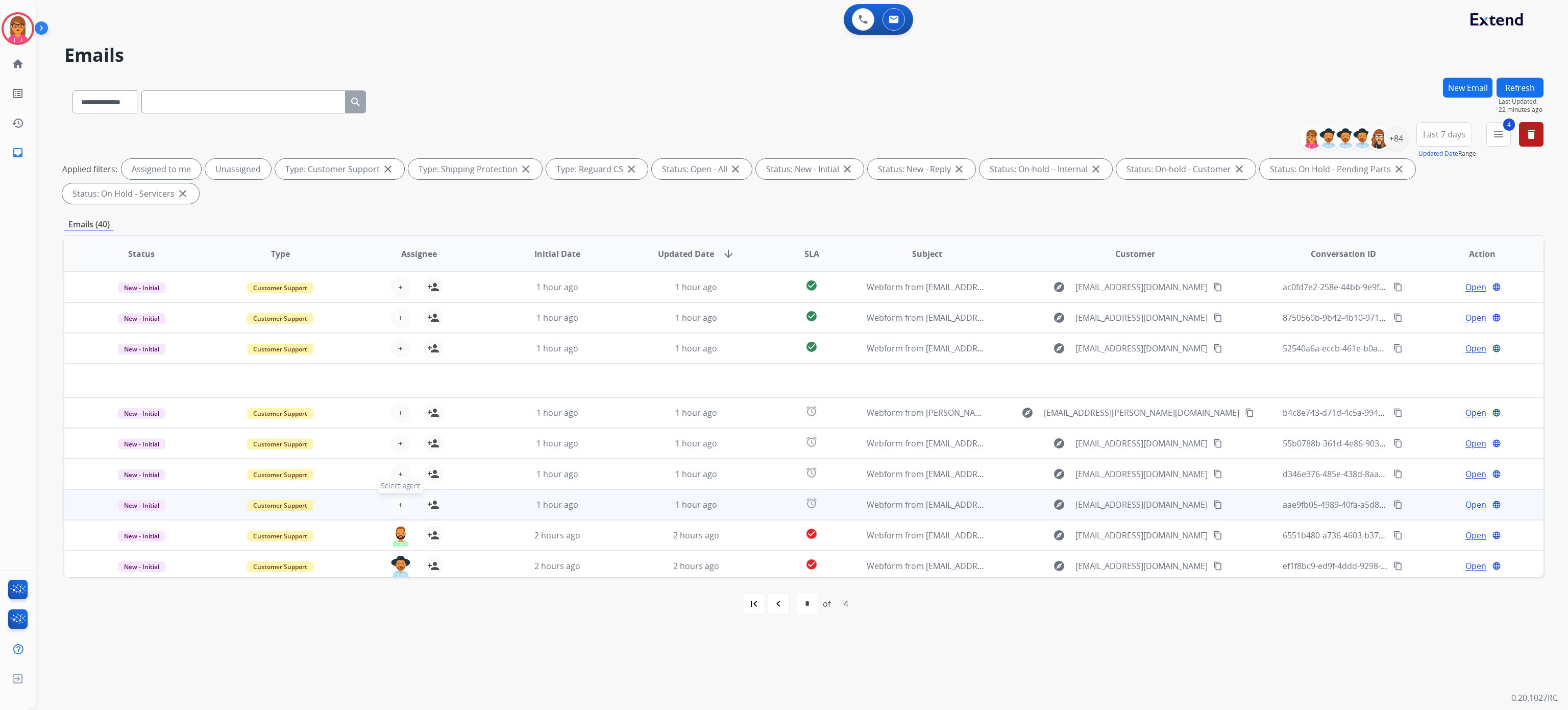
click at [393, 501] on button "+ Select agent" at bounding box center [401, 504] width 21 height 21
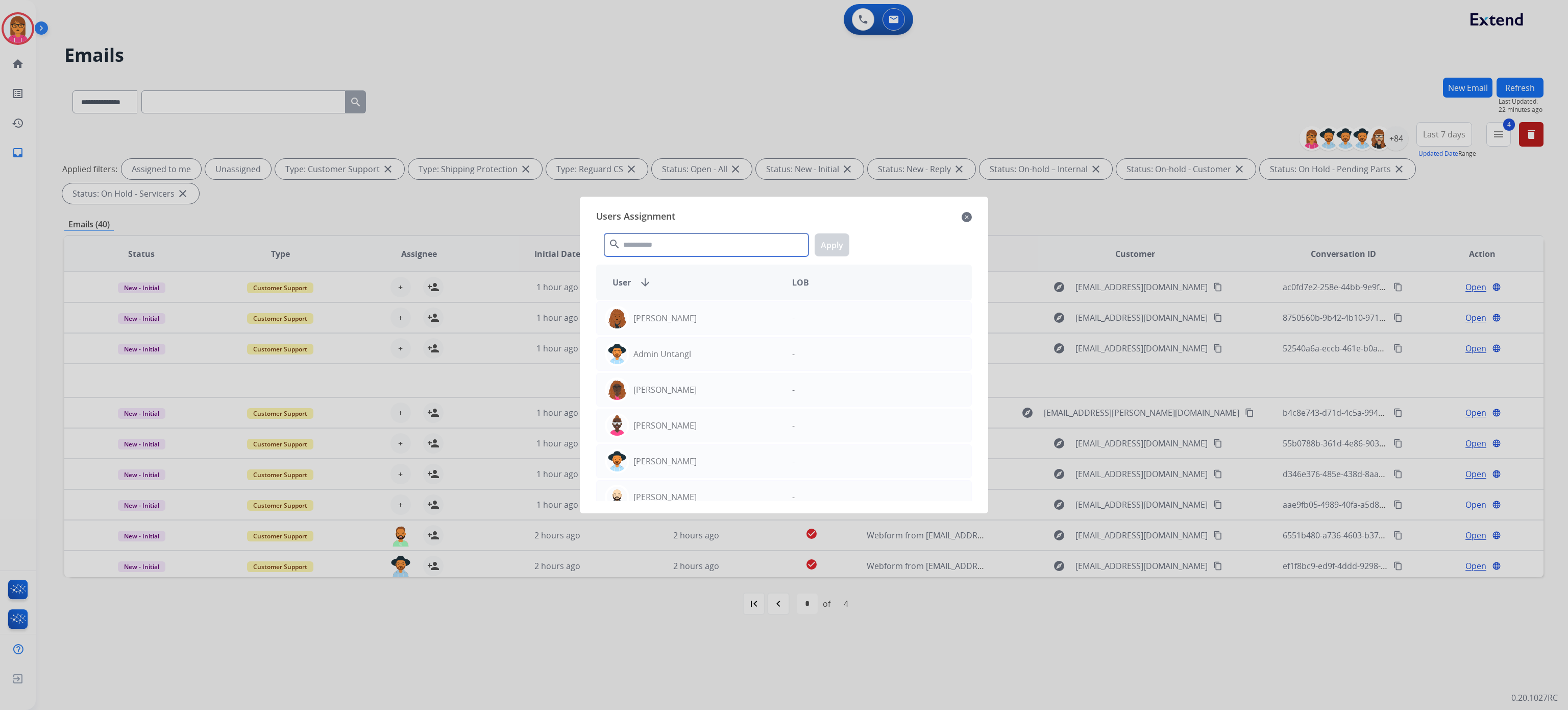
click at [650, 243] on input "text" at bounding box center [706, 245] width 204 height 23
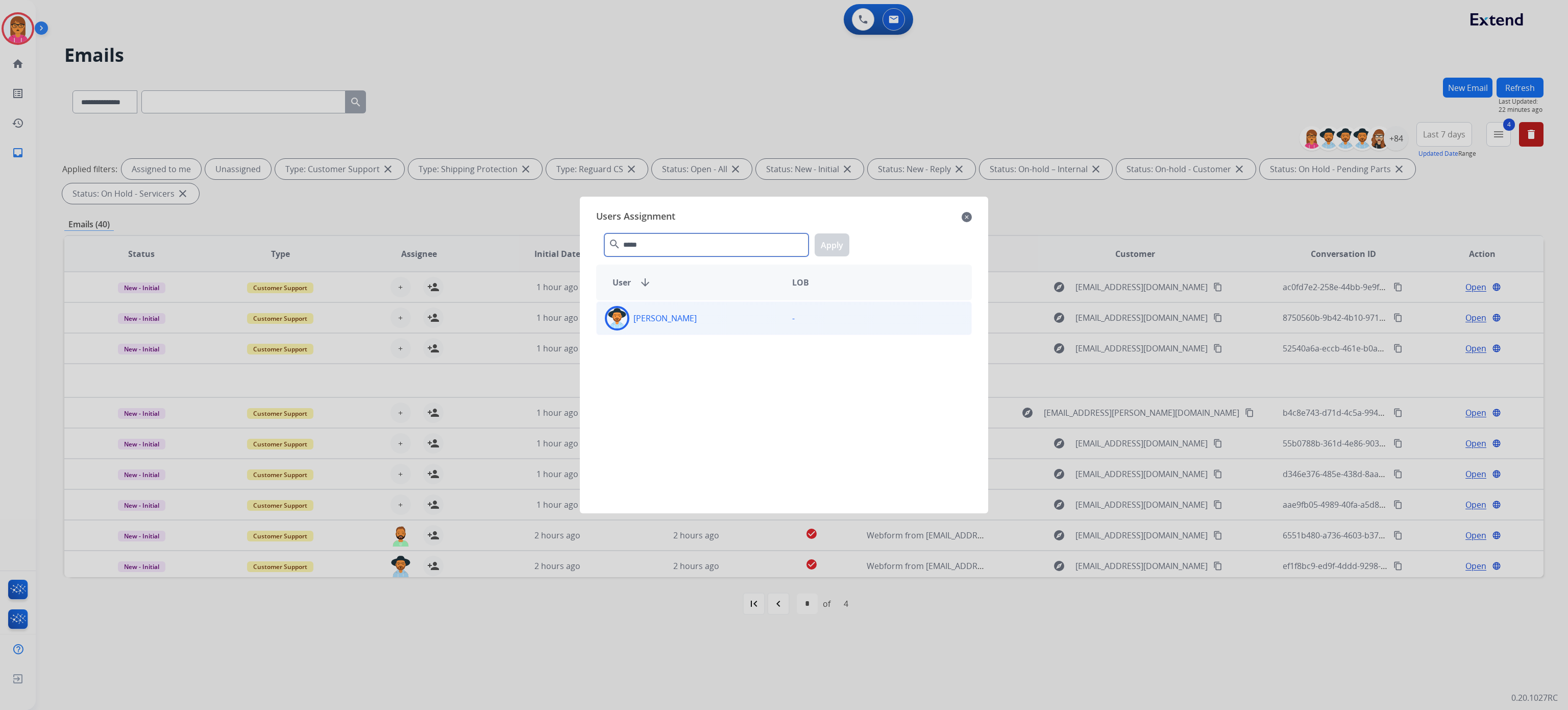
type input "*****"
drag, startPoint x: 674, startPoint y: 321, endPoint x: 679, endPoint y: 315, distance: 7.8
click at [674, 321] on p "[PERSON_NAME]" at bounding box center [665, 318] width 63 height 12
click at [844, 245] on button "Apply" at bounding box center [832, 245] width 35 height 23
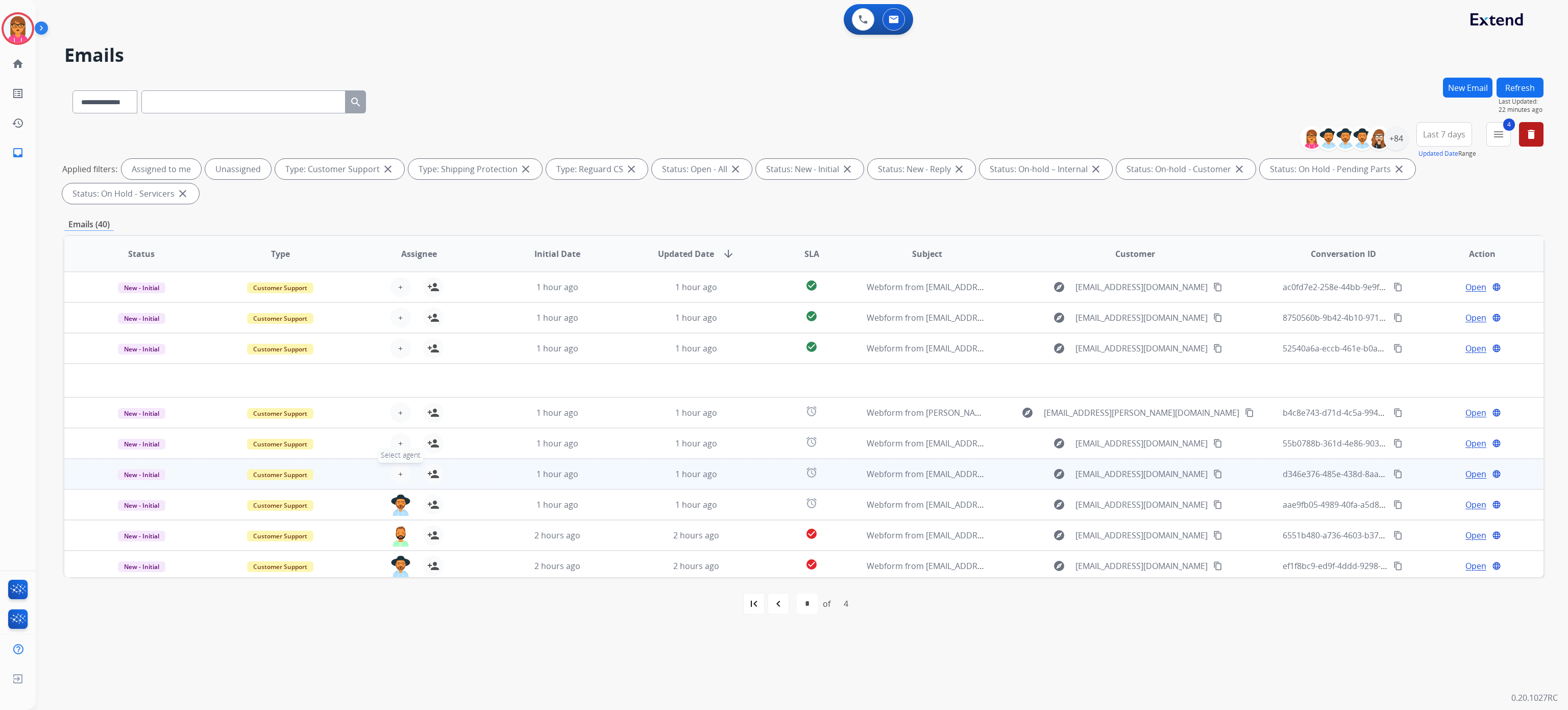
click at [402, 473] on button "+ Select agent" at bounding box center [401, 474] width 21 height 21
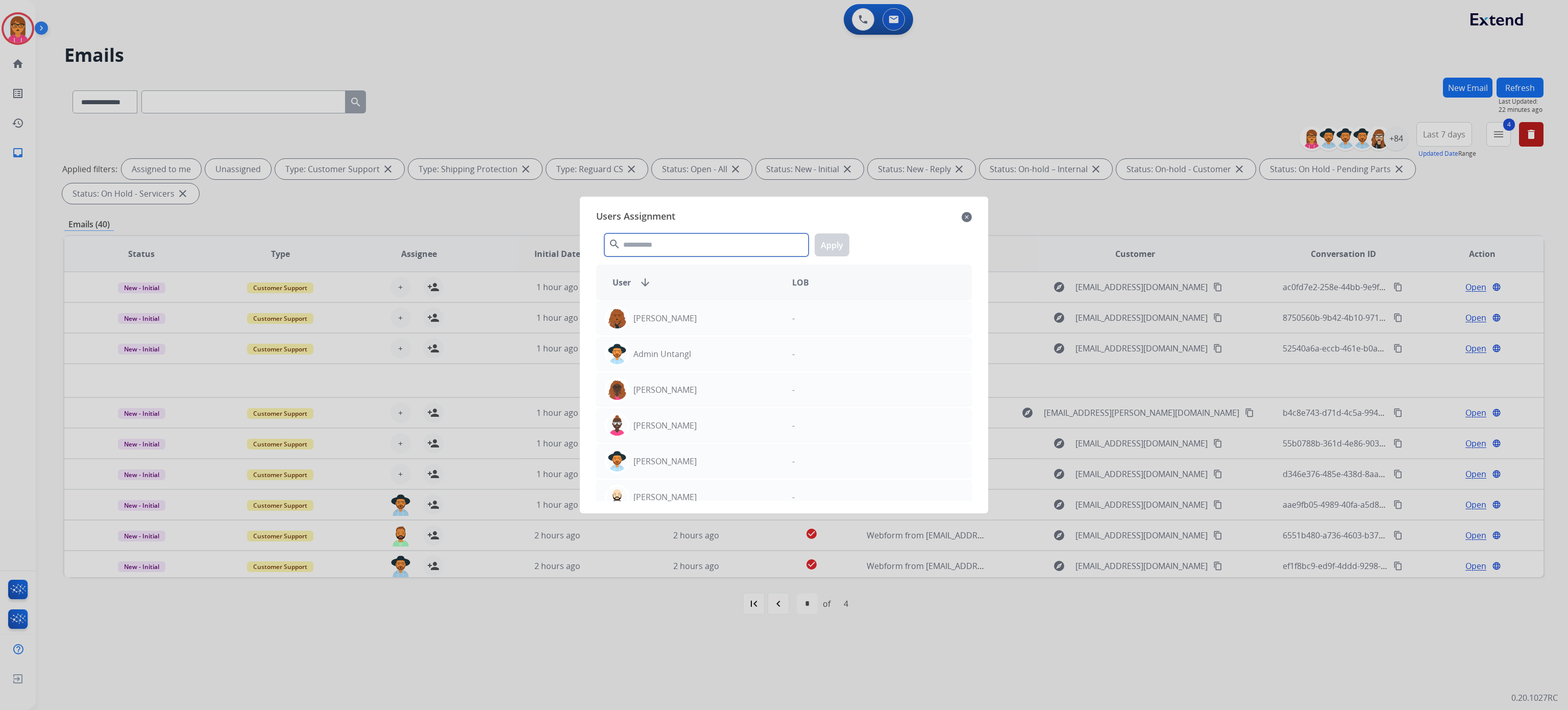
click at [698, 247] on input "text" at bounding box center [706, 245] width 204 height 23
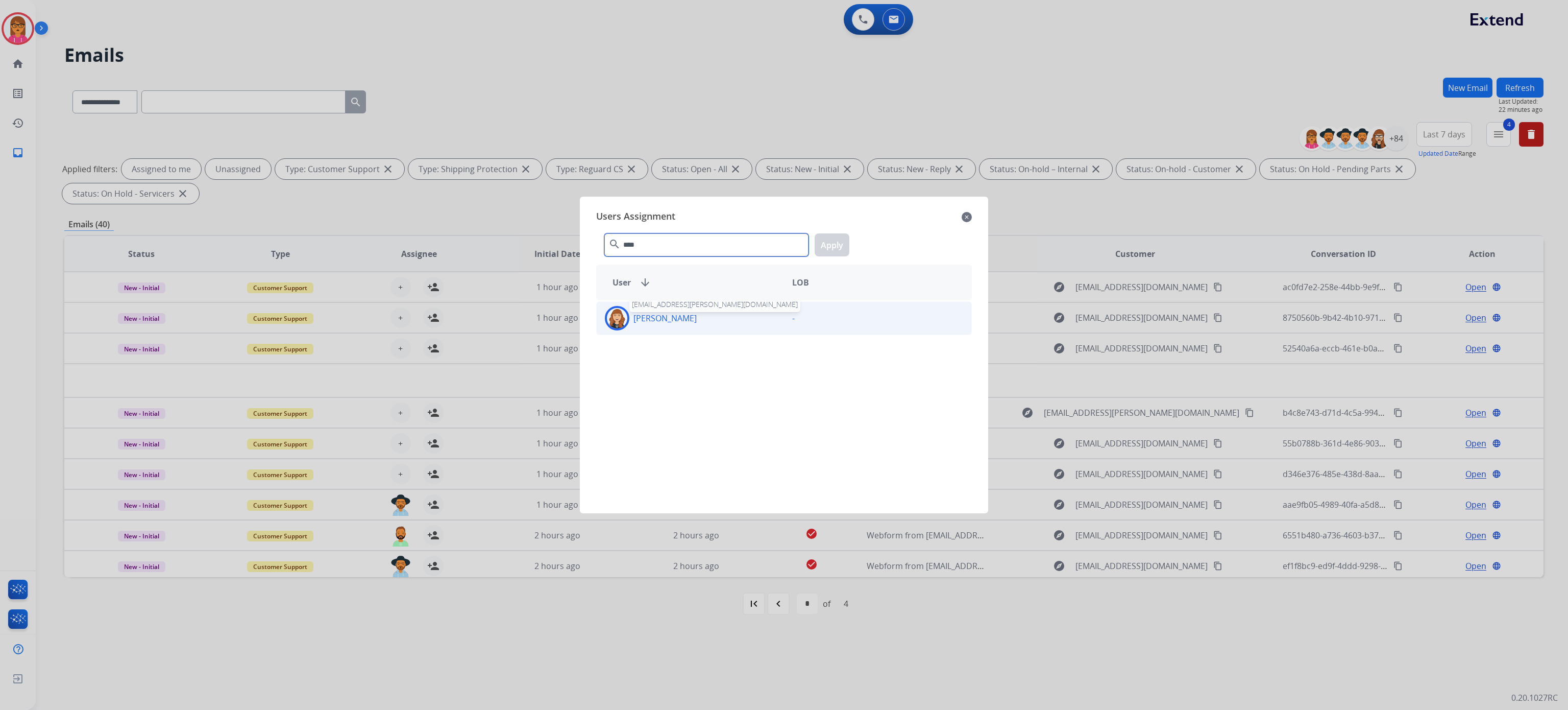
type input "****"
click at [686, 312] on p "[PERSON_NAME]" at bounding box center [665, 318] width 63 height 12
click at [847, 240] on button "Apply" at bounding box center [832, 245] width 35 height 23
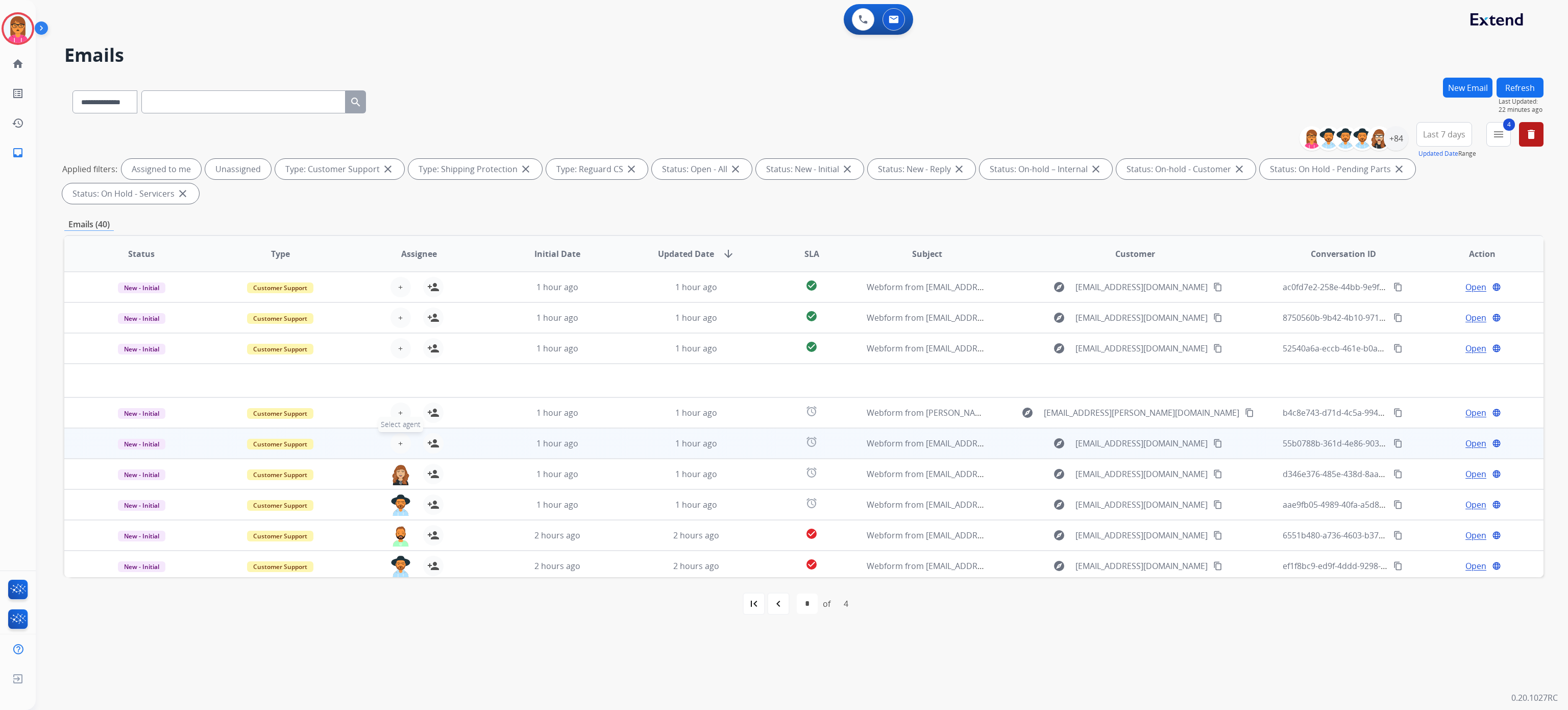
click at [404, 435] on button "+ Select agent" at bounding box center [401, 443] width 21 height 21
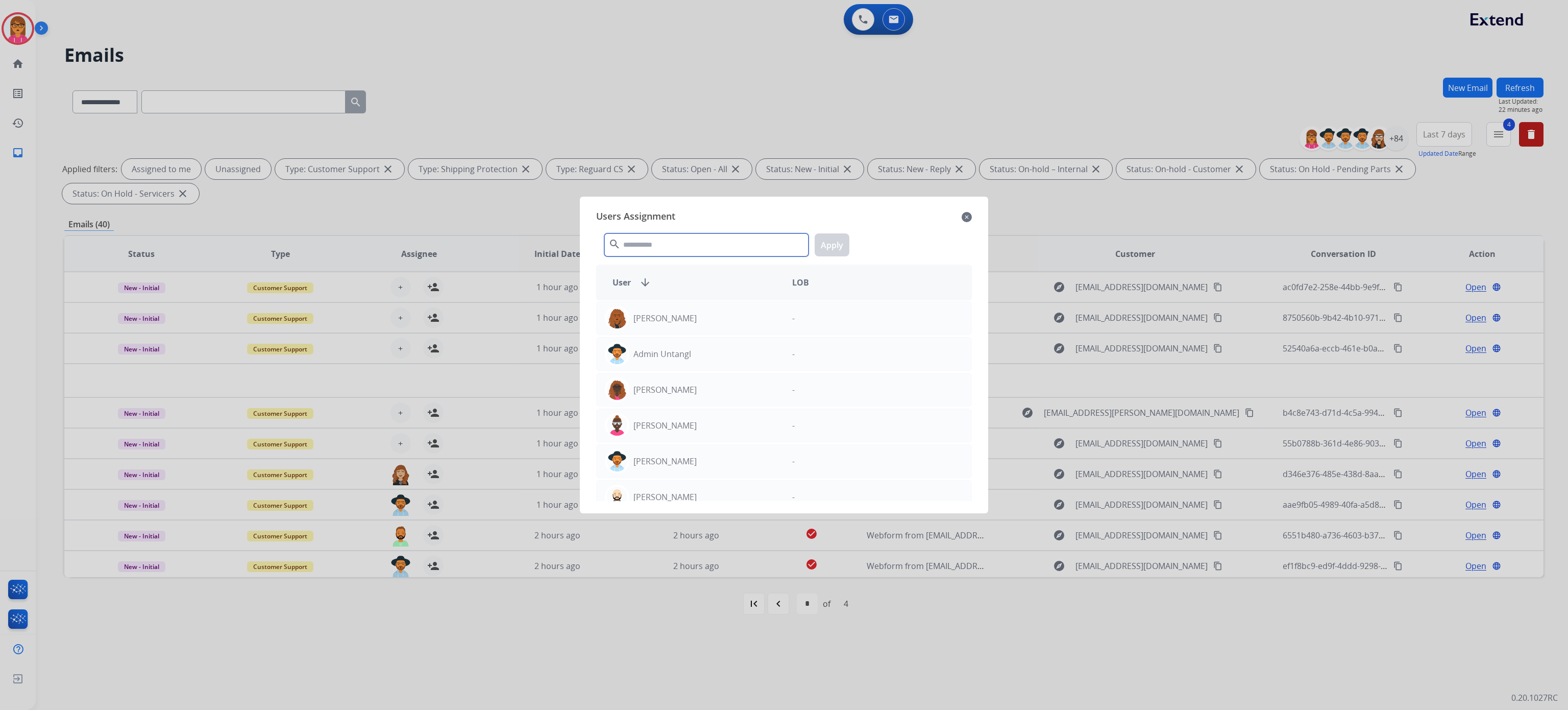
click at [706, 242] on input "text" at bounding box center [706, 245] width 204 height 23
type input "***"
click at [723, 314] on div "[PERSON_NAME]" at bounding box center [690, 318] width 187 height 24
click at [829, 239] on button "Apply" at bounding box center [832, 245] width 35 height 23
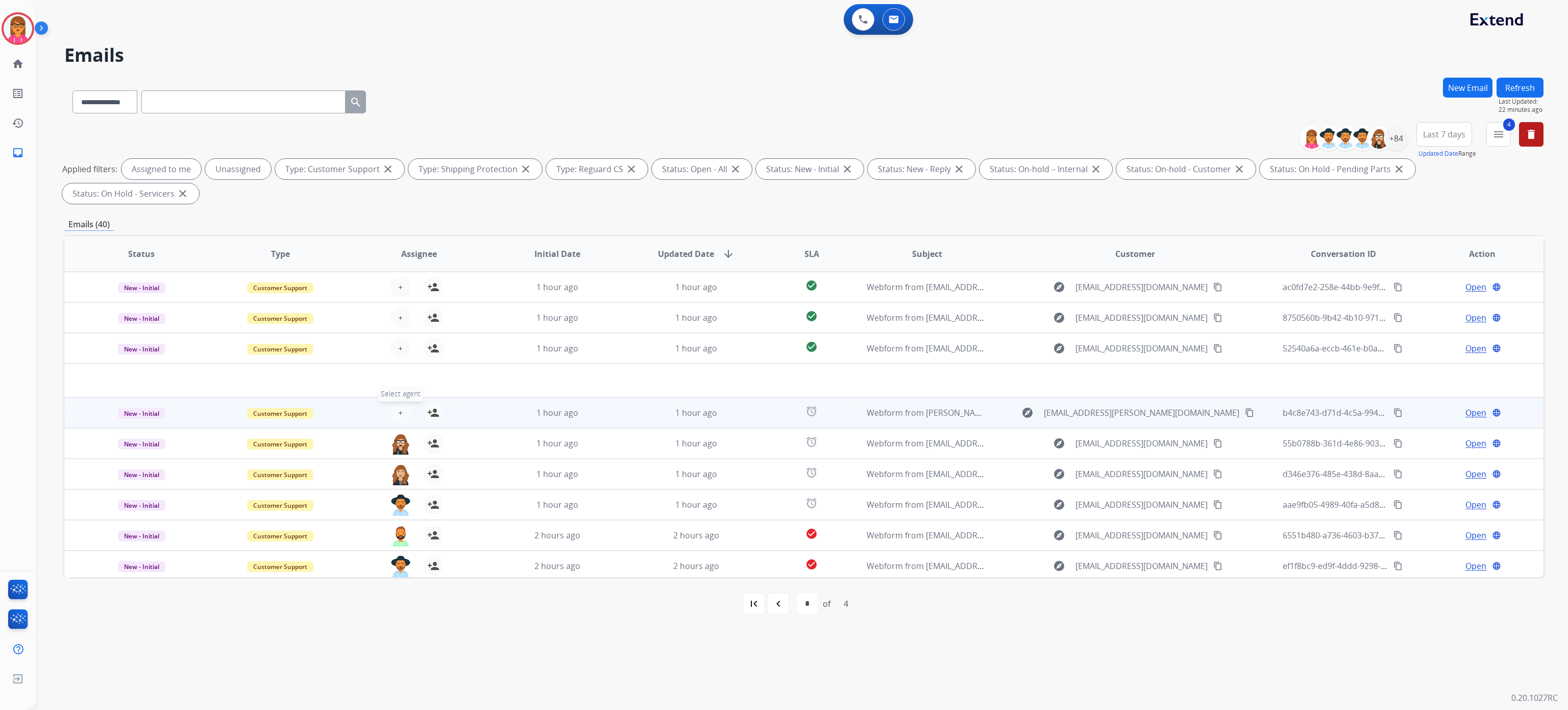
click at [393, 405] on button "+ Select agent" at bounding box center [401, 413] width 21 height 21
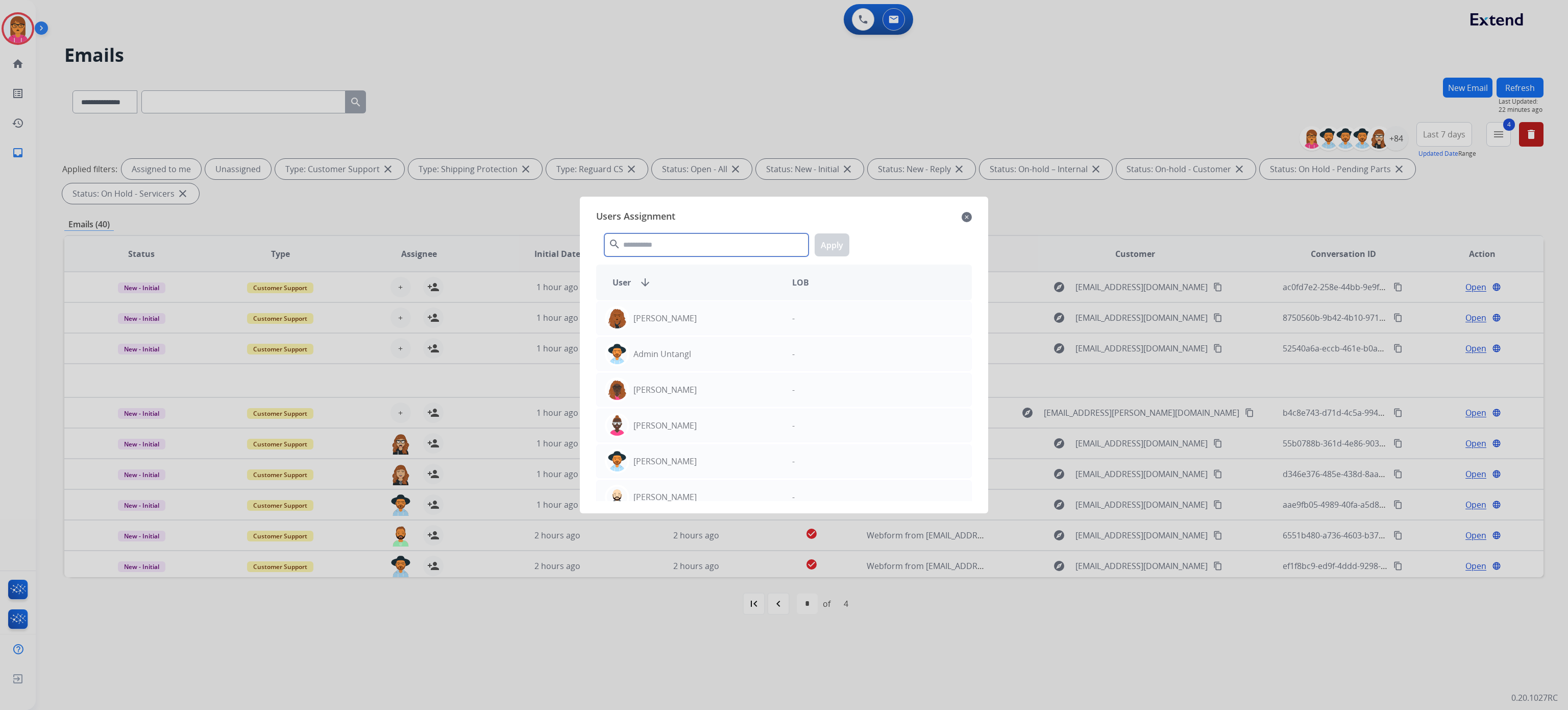
click at [664, 238] on input "text" at bounding box center [706, 245] width 204 height 23
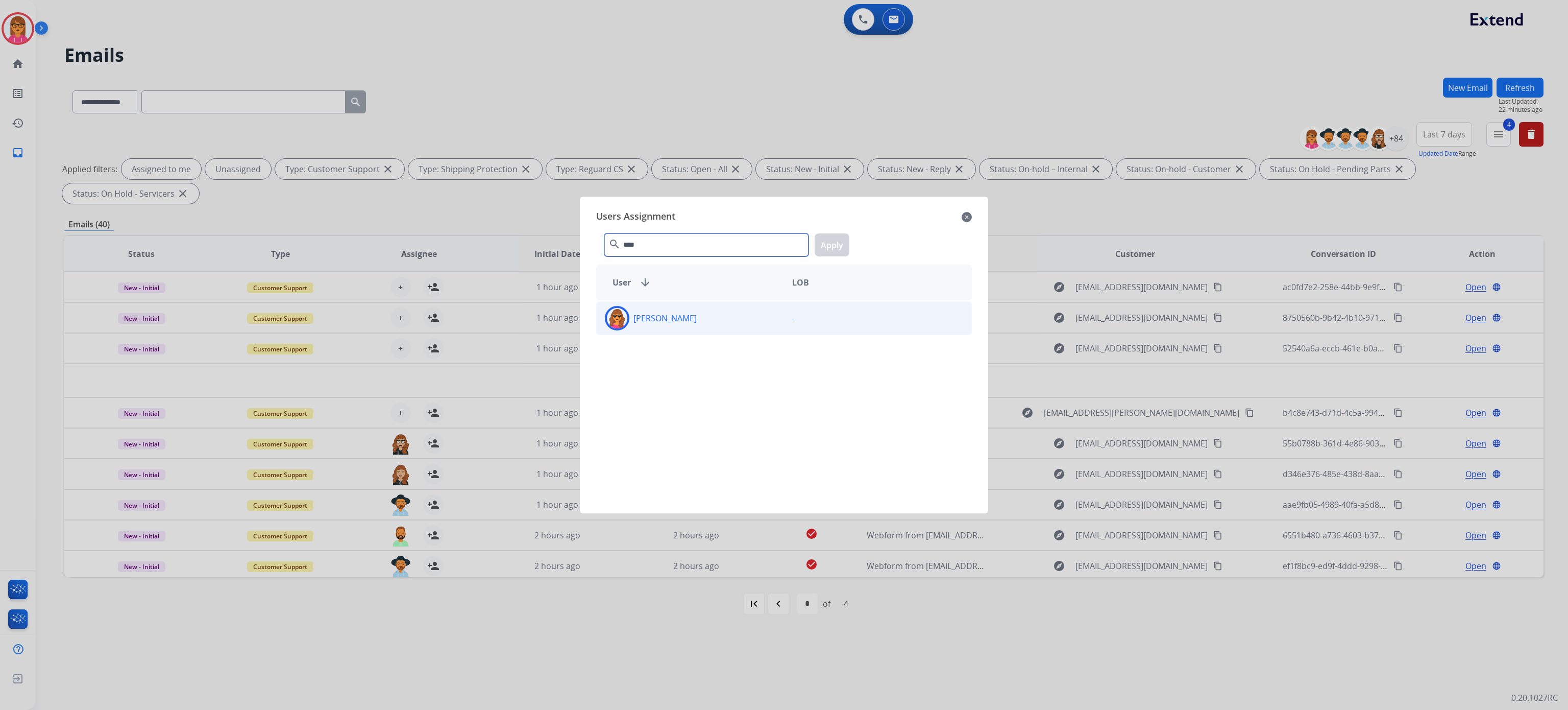
type input "****"
drag, startPoint x: 734, startPoint y: 333, endPoint x: 805, endPoint y: 258, distance: 103.3
click at [734, 331] on div "[PERSON_NAME] -" at bounding box center [784, 318] width 375 height 34
drag, startPoint x: 831, startPoint y: 235, endPoint x: 854, endPoint y: 264, distance: 37.0
click at [831, 235] on button "Apply" at bounding box center [832, 245] width 35 height 23
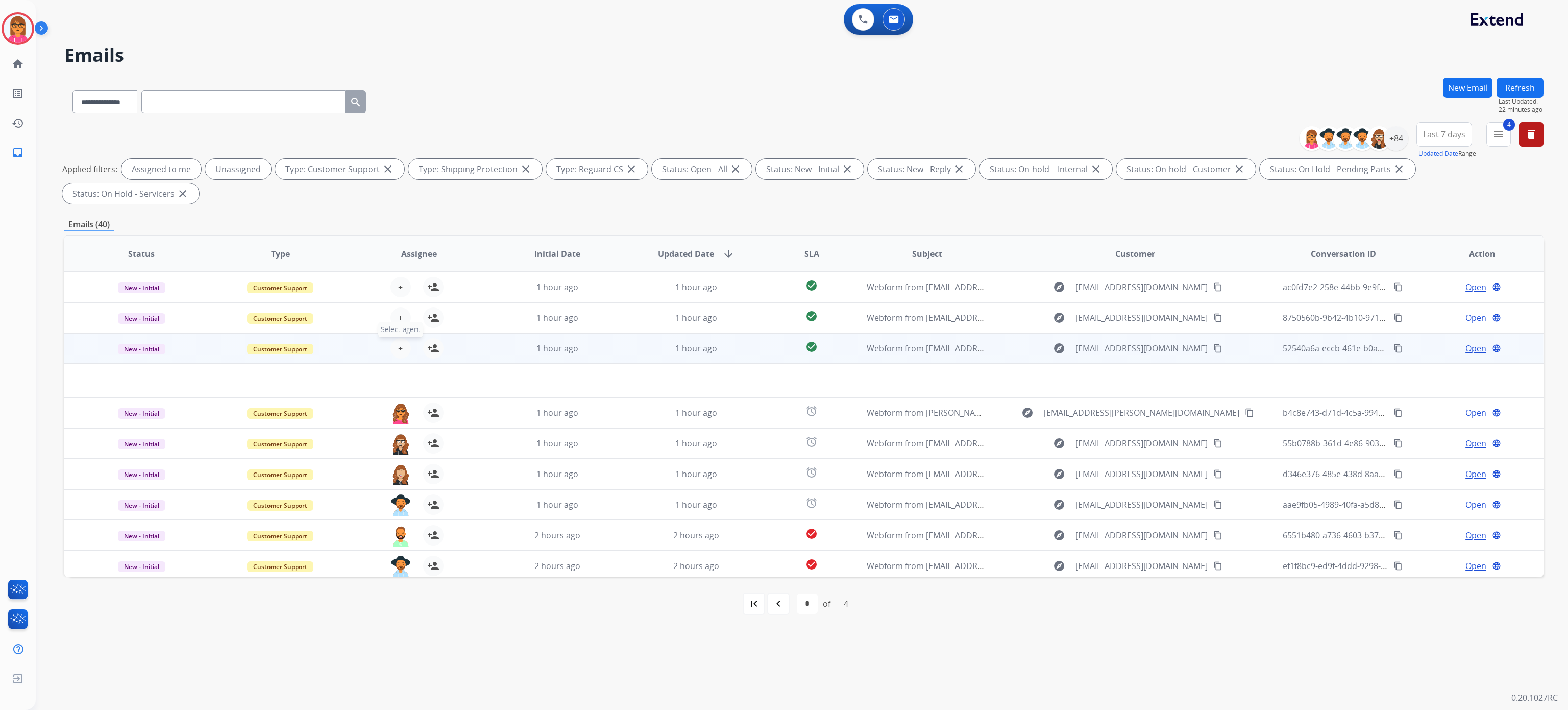
click at [394, 342] on button "+ Select agent" at bounding box center [401, 349] width 21 height 21
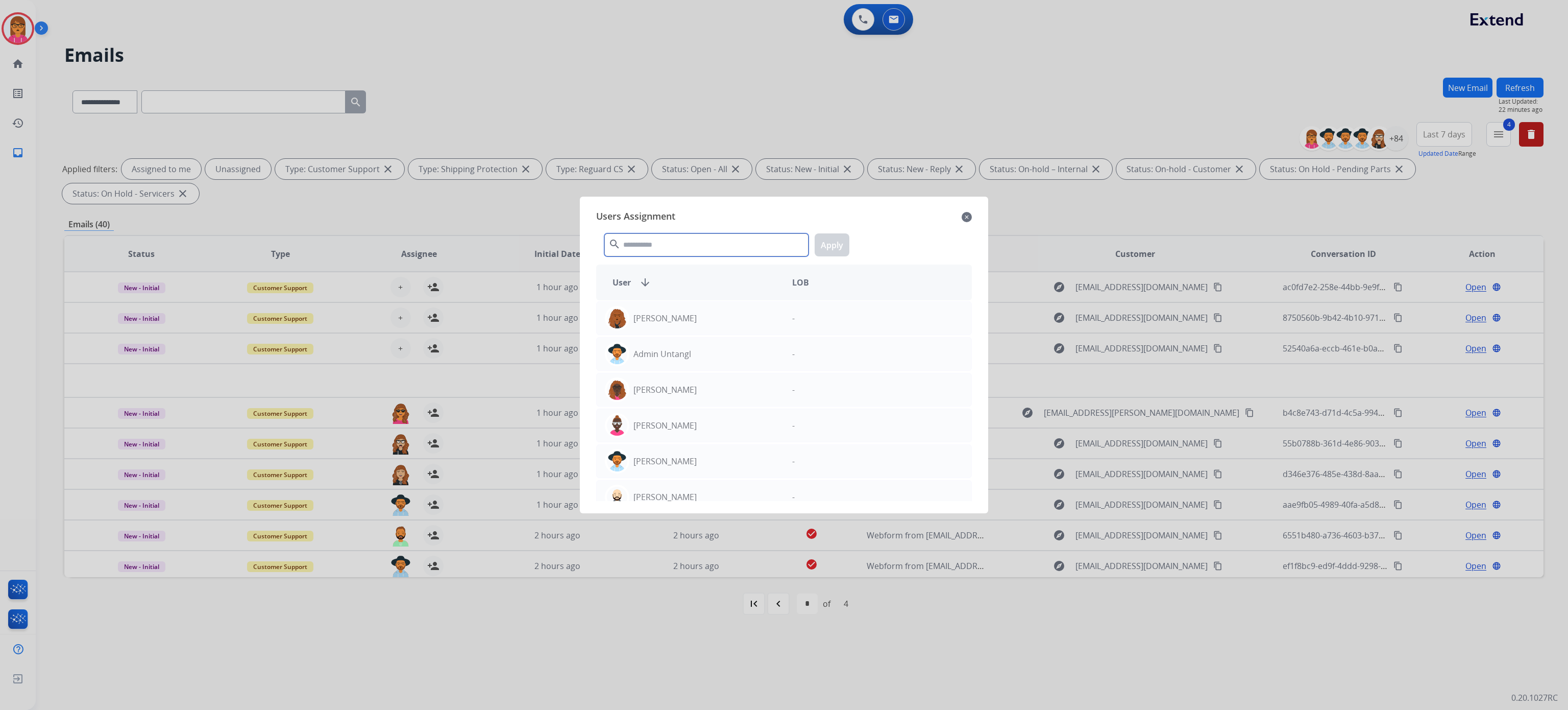
click at [724, 238] on input "text" at bounding box center [706, 245] width 204 height 23
type input "****"
click at [683, 349] on p "[PERSON_NAME]" at bounding box center [665, 354] width 63 height 12
click at [850, 249] on div "**** search Apply" at bounding box center [784, 243] width 375 height 35
click at [845, 240] on button "Apply" at bounding box center [832, 245] width 35 height 23
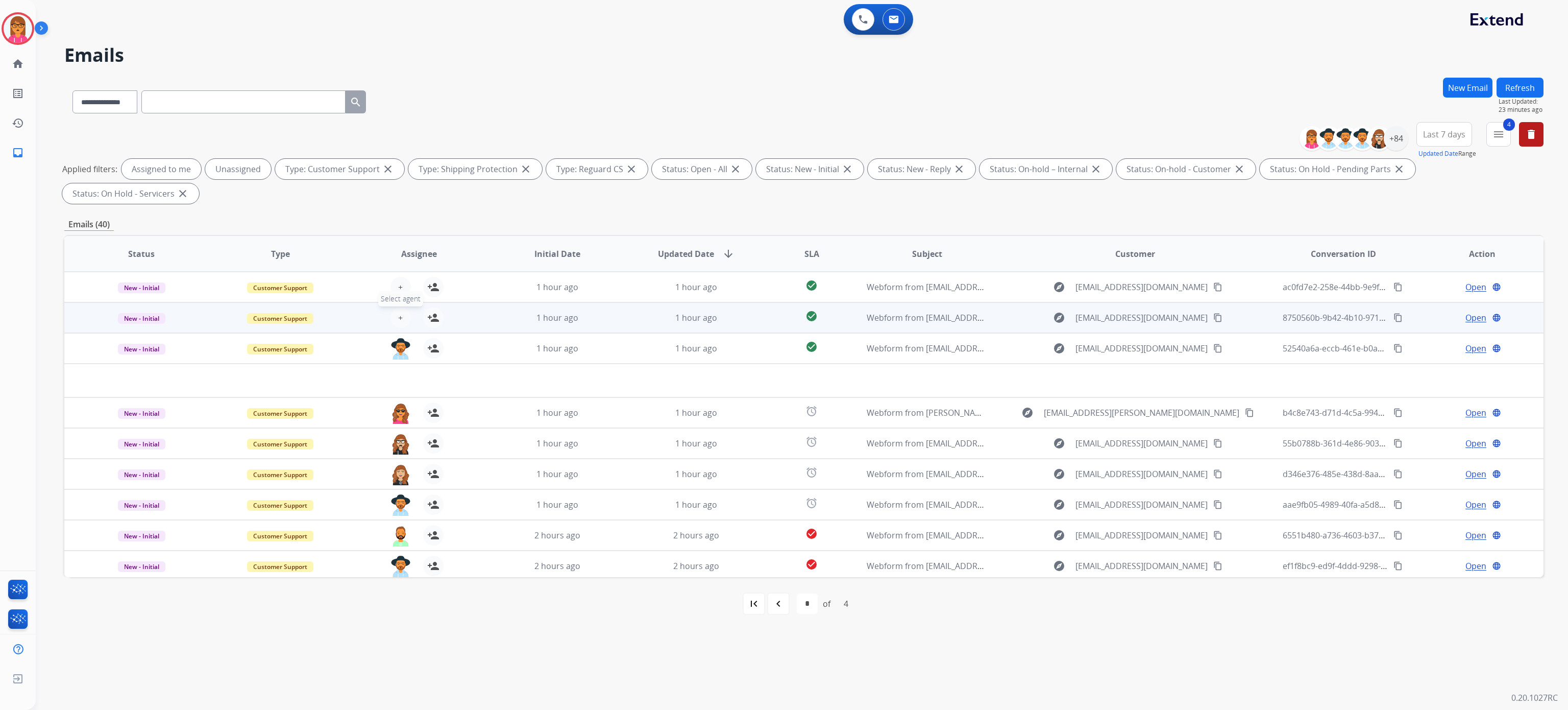
click at [401, 317] on button "+ Select agent" at bounding box center [401, 318] width 21 height 21
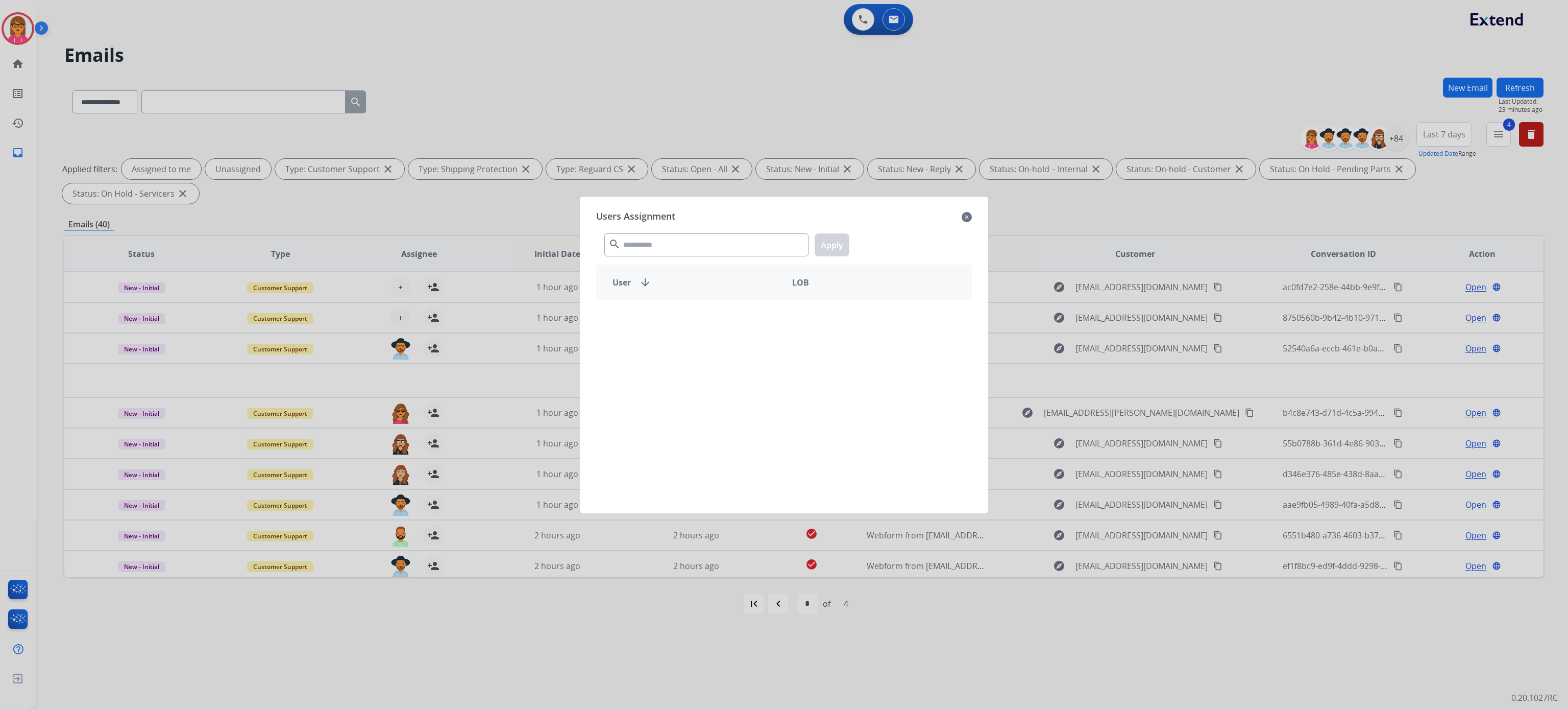
click at [659, 261] on div "Users Assignment close search Apply User arrow_downward LOB" at bounding box center [784, 355] width 392 height 300
click at [663, 238] on input "text" at bounding box center [706, 245] width 204 height 23
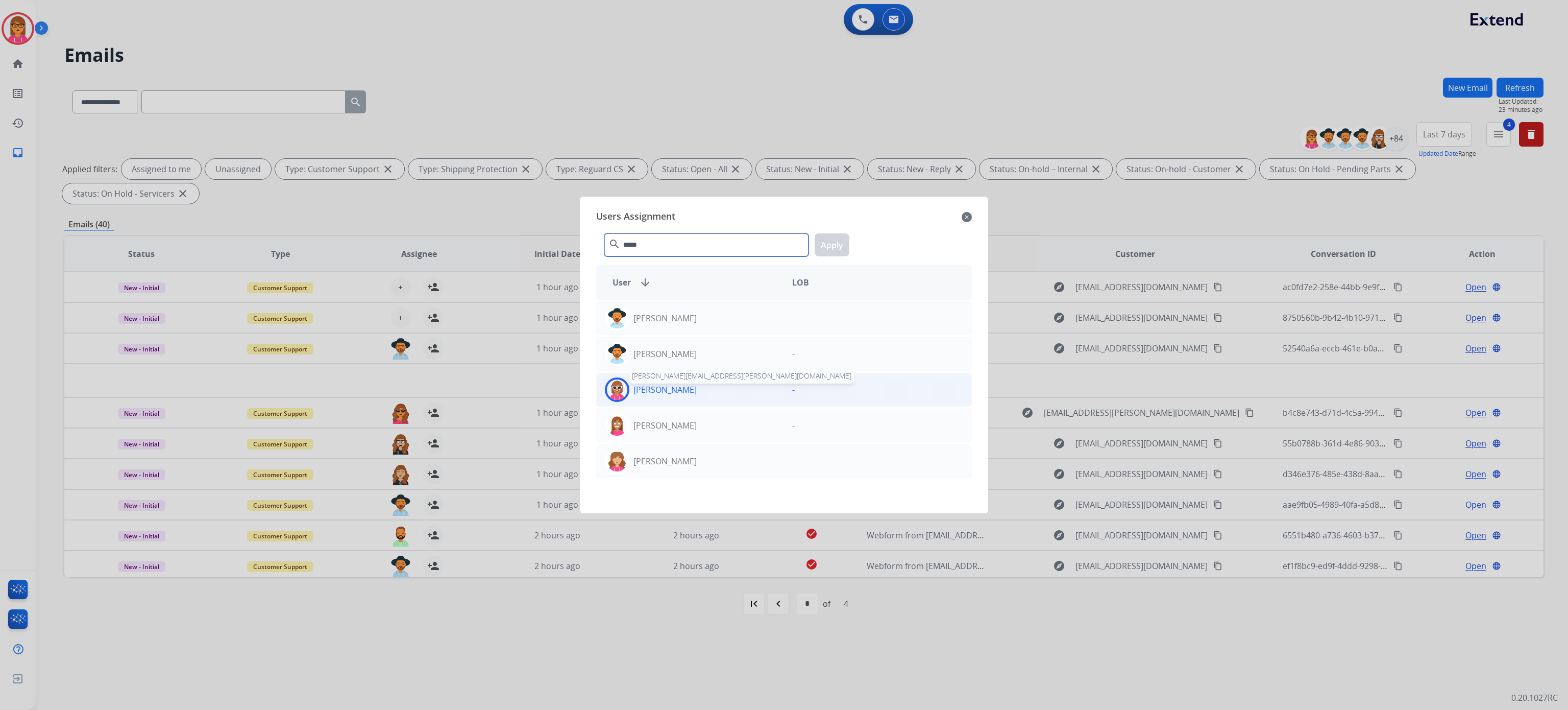
type input "*****"
click at [697, 385] on p "[PERSON_NAME]" at bounding box center [665, 389] width 63 height 12
click at [847, 245] on button "Apply" at bounding box center [832, 245] width 35 height 23
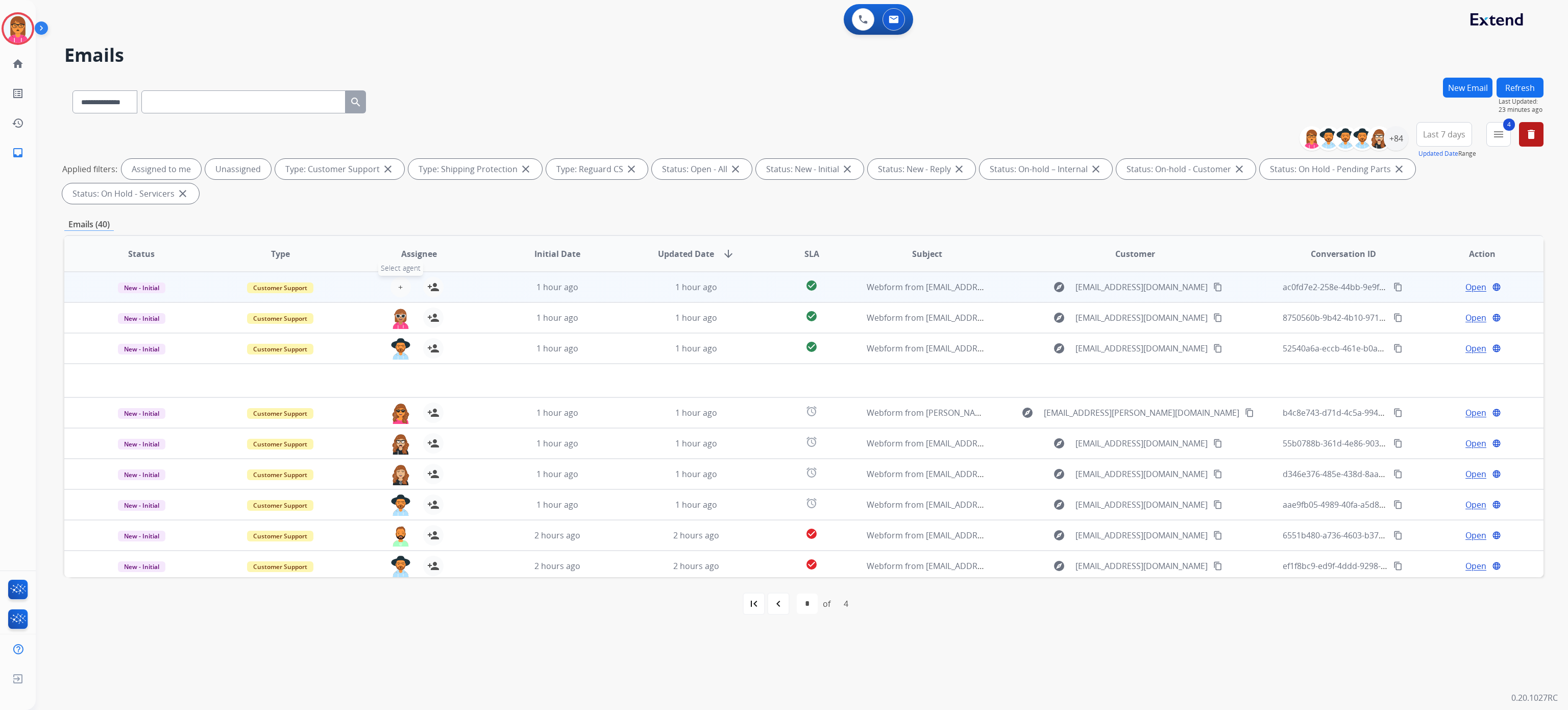
click at [398, 287] on span "+" at bounding box center [400, 287] width 5 height 12
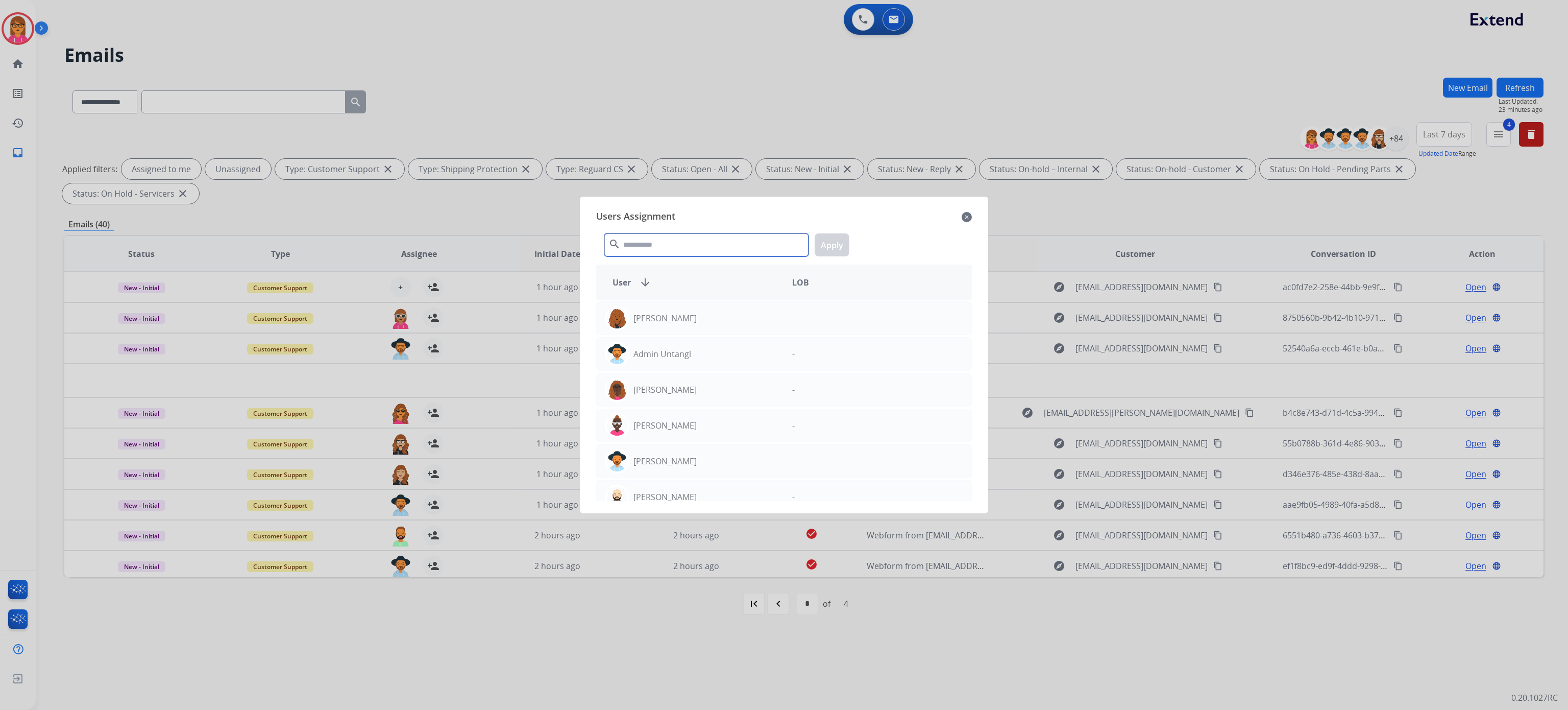
click at [674, 242] on input "text" at bounding box center [706, 245] width 204 height 23
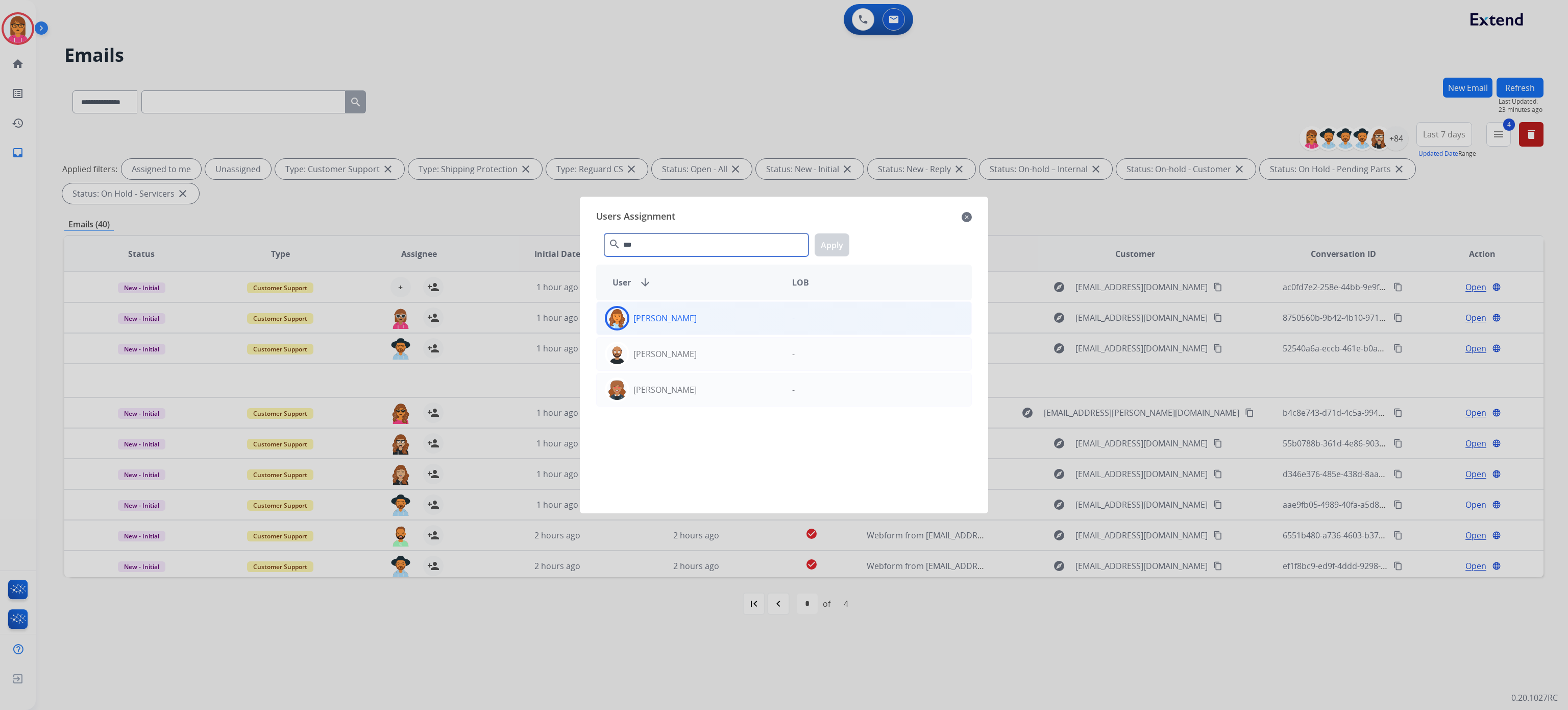
type input "***"
click at [634, 309] on div "[PERSON_NAME]" at bounding box center [690, 318] width 187 height 24
click at [833, 246] on button "Apply" at bounding box center [832, 245] width 35 height 23
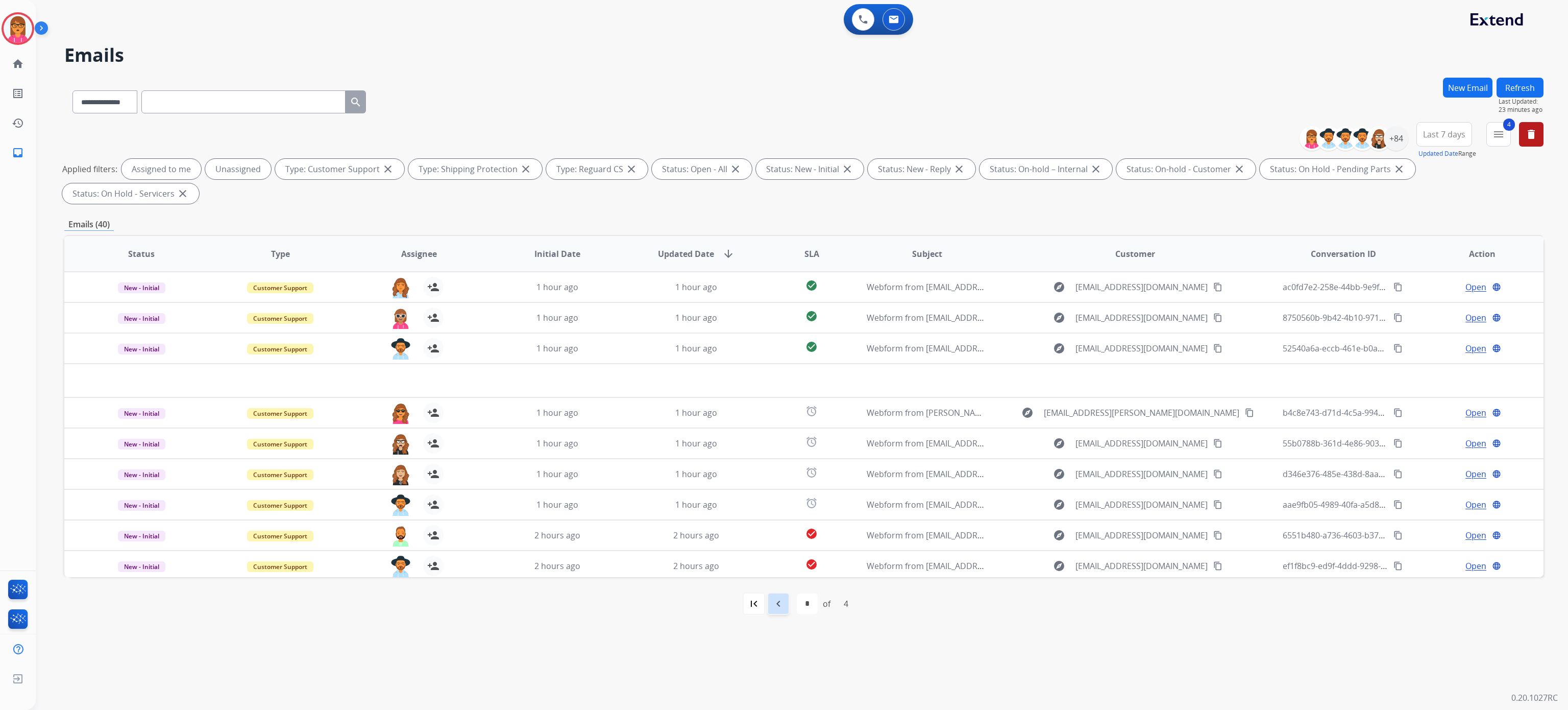
click at [786, 604] on div "navigate_before" at bounding box center [779, 604] width 23 height 23
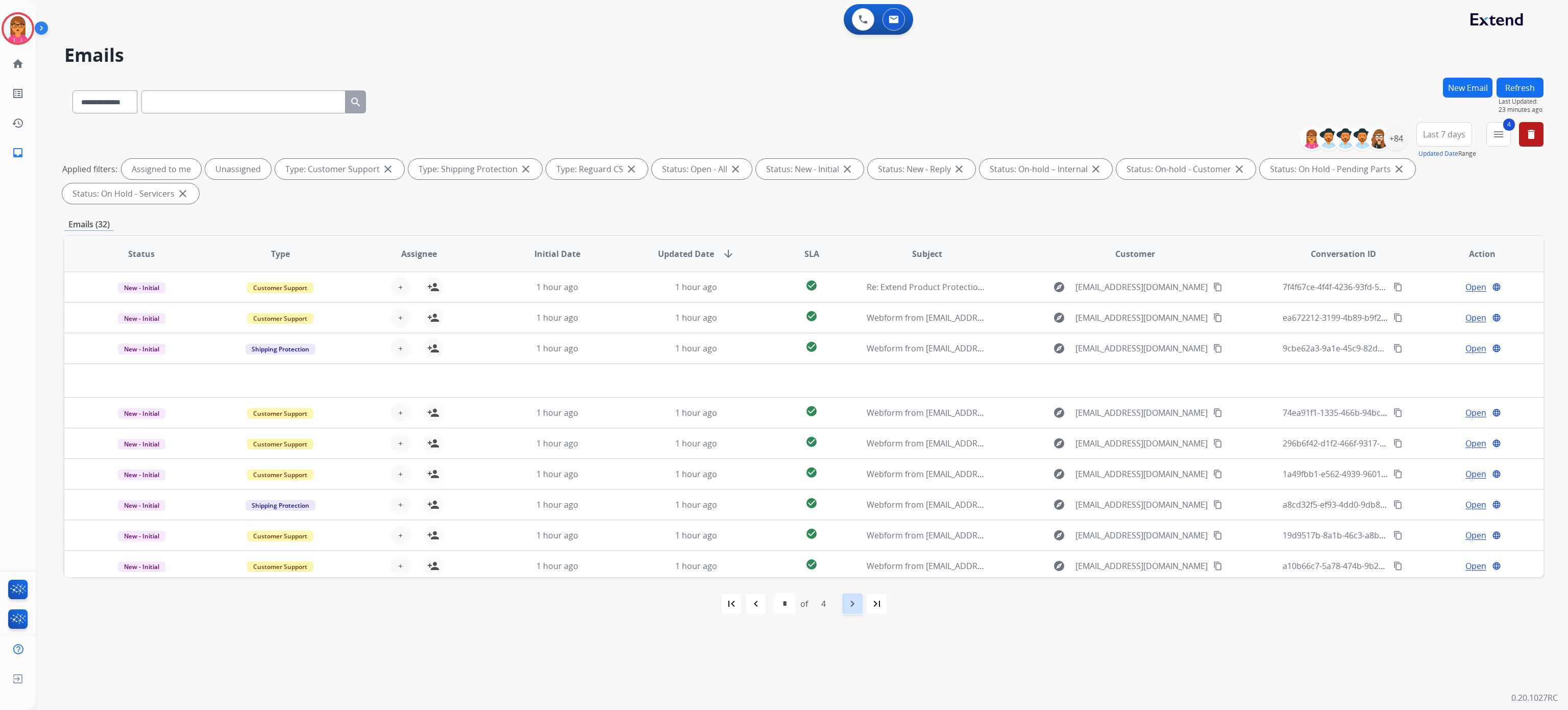
click at [851, 604] on mat-icon "navigate_next" at bounding box center [852, 604] width 12 height 12
select select "*"
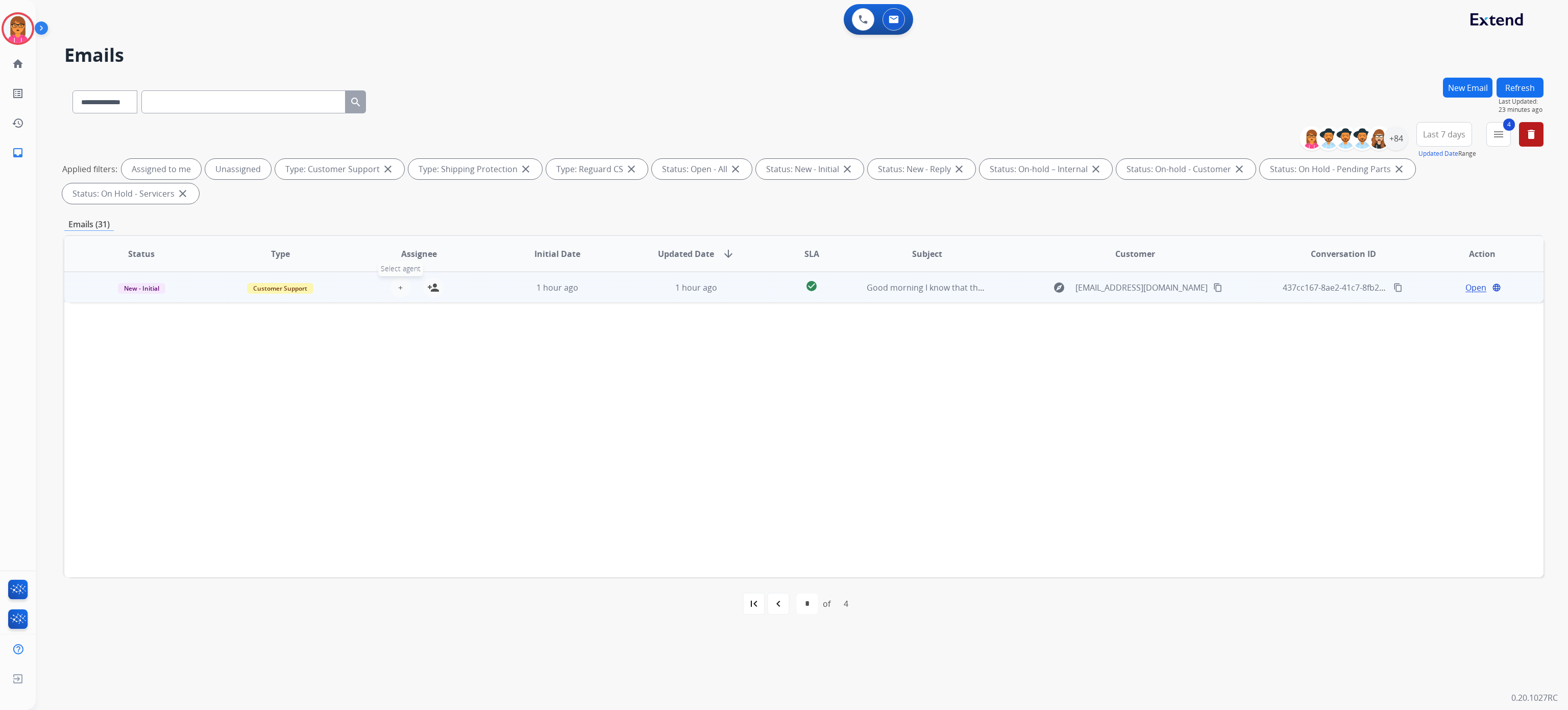
click at [402, 284] on button "+ Select agent" at bounding box center [401, 287] width 21 height 21
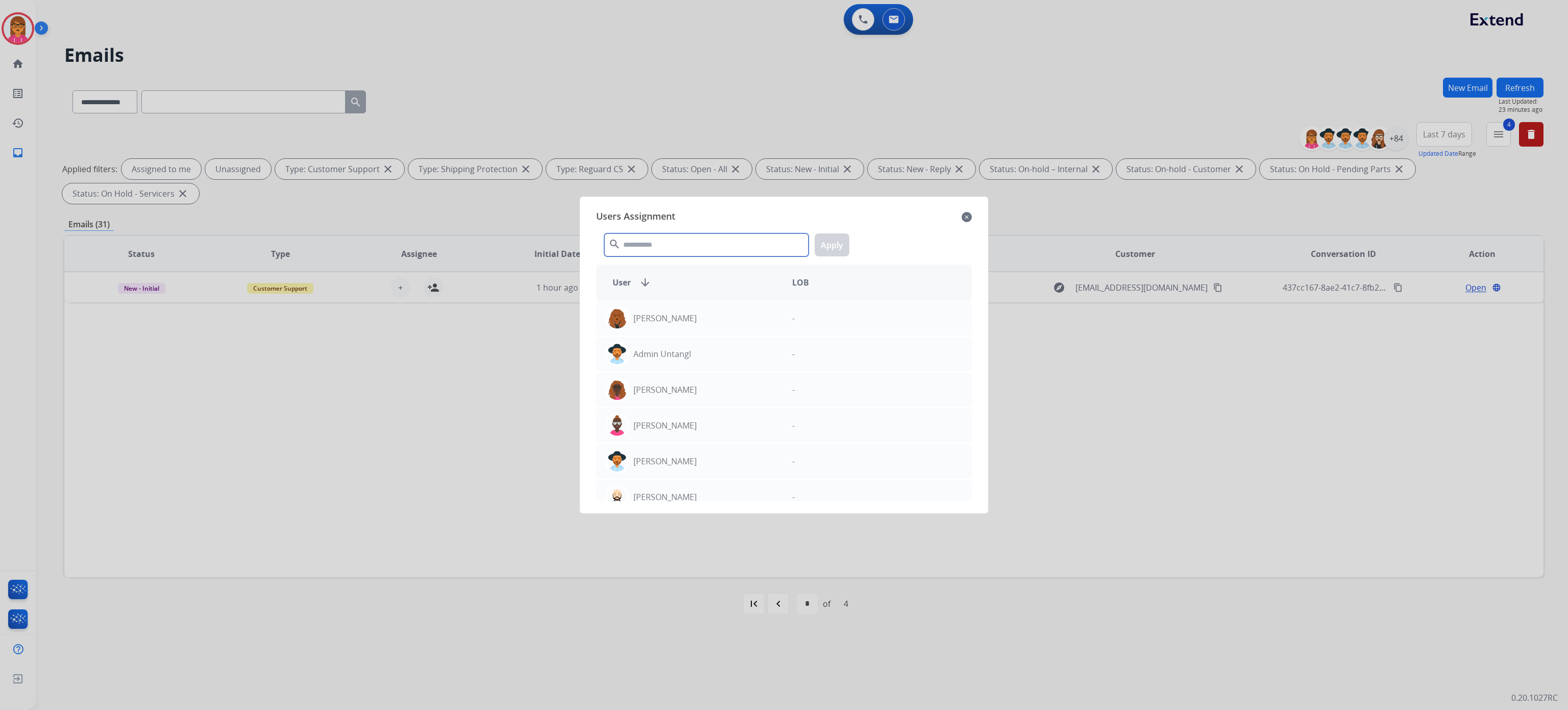
click at [719, 240] on input "text" at bounding box center [706, 245] width 204 height 23
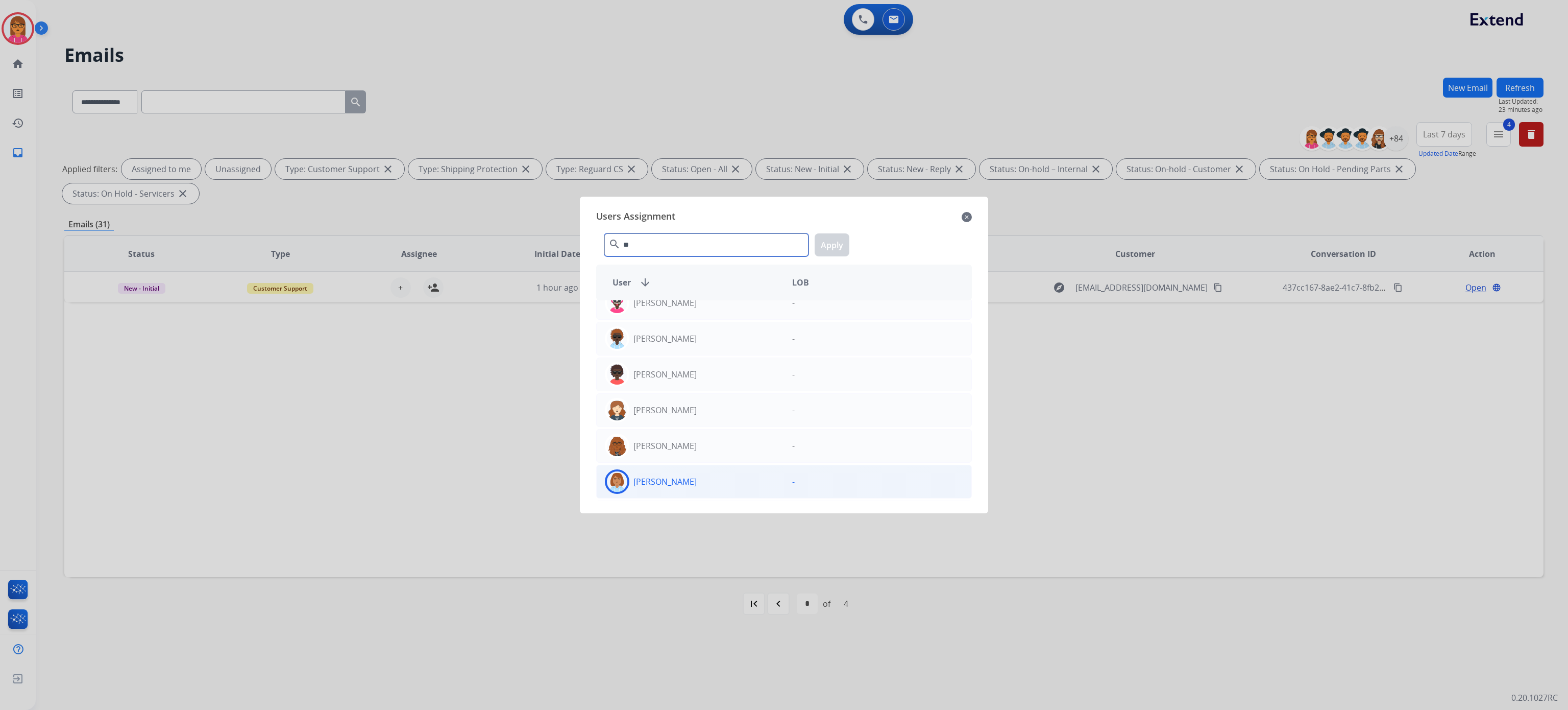
type input "**"
click at [739, 494] on div "[PERSON_NAME]" at bounding box center [690, 482] width 187 height 24
click at [842, 245] on button "Apply" at bounding box center [832, 245] width 35 height 23
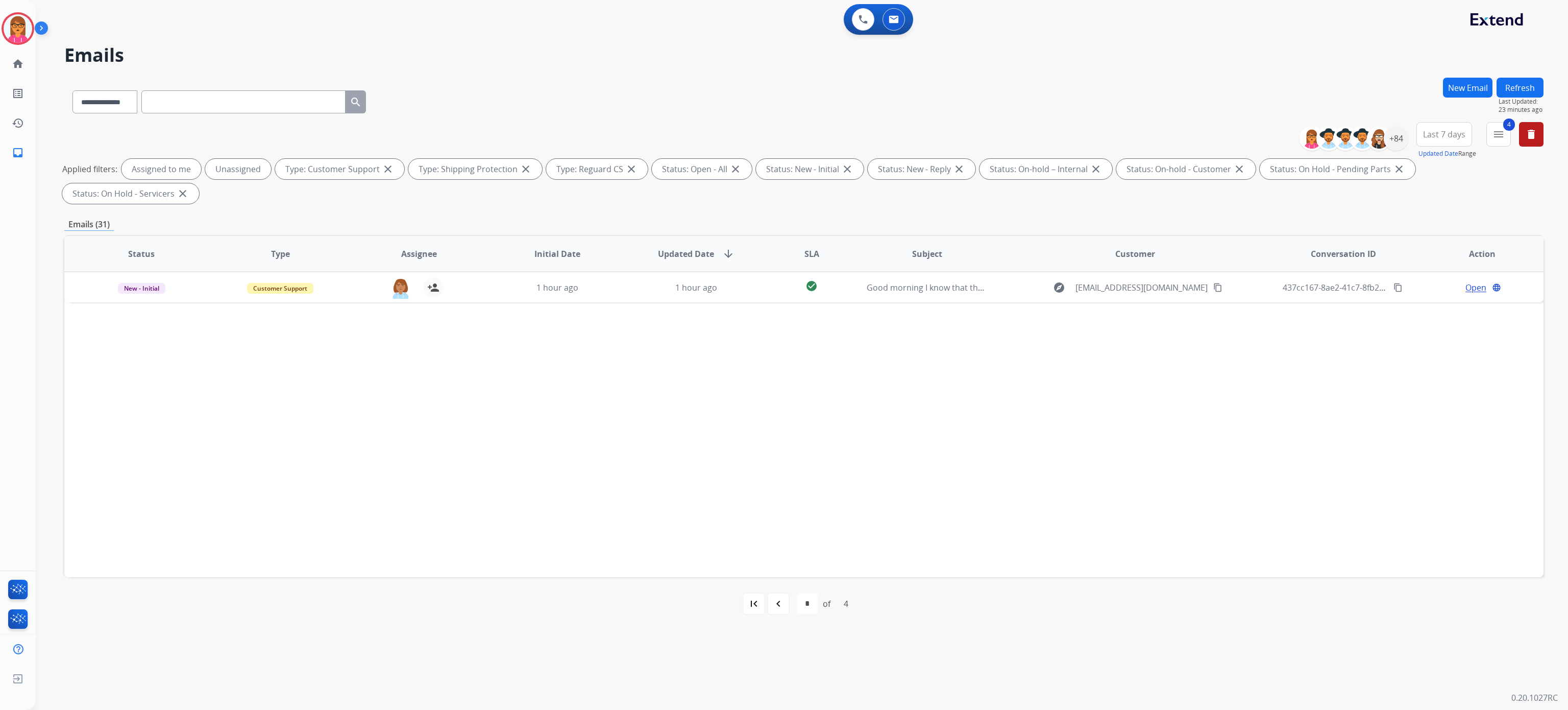
click at [774, 617] on div "first_page navigate_before * * * * of 4 navigate_next last_page" at bounding box center [804, 604] width 1479 height 53
click at [777, 601] on mat-icon "navigate_before" at bounding box center [778, 604] width 12 height 12
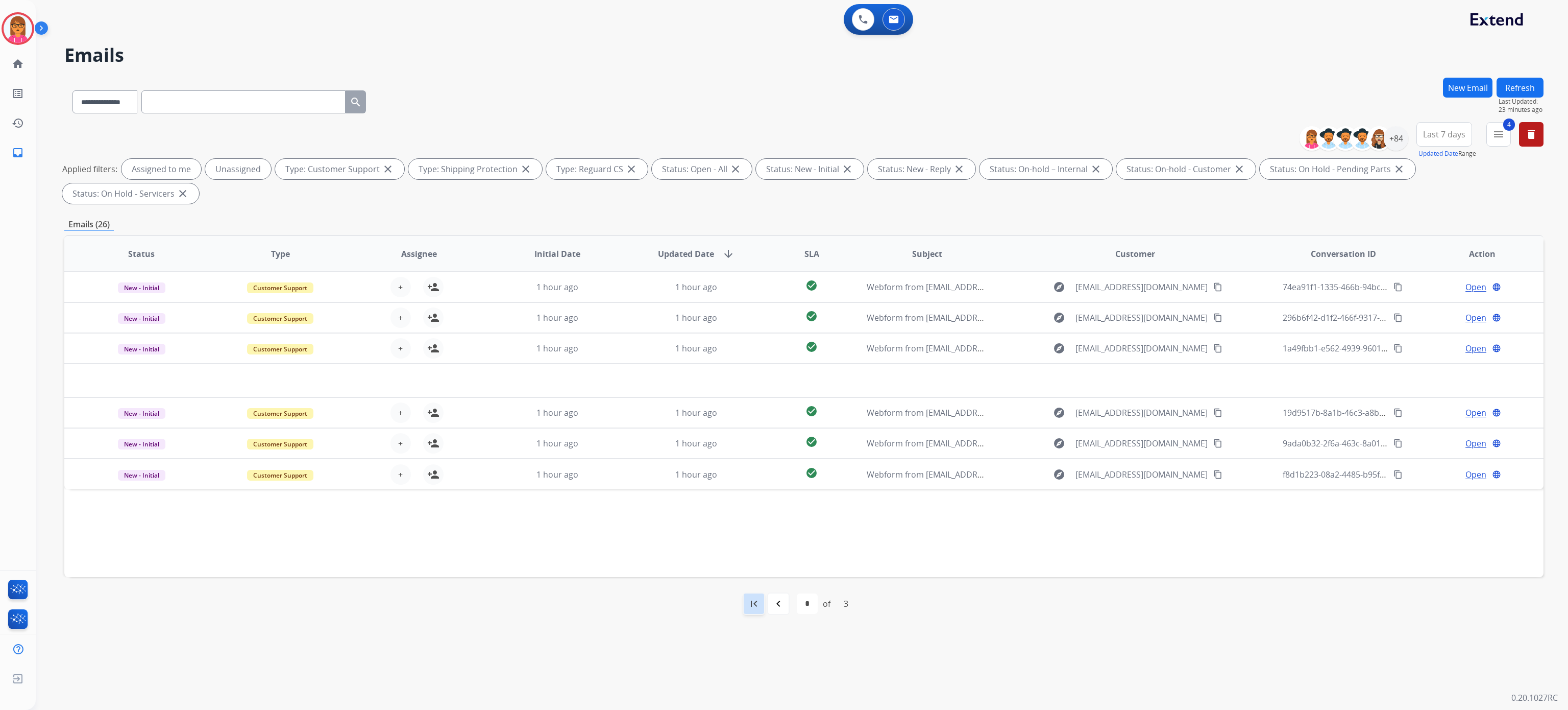
click at [752, 608] on mat-icon "first_page" at bounding box center [753, 604] width 12 height 12
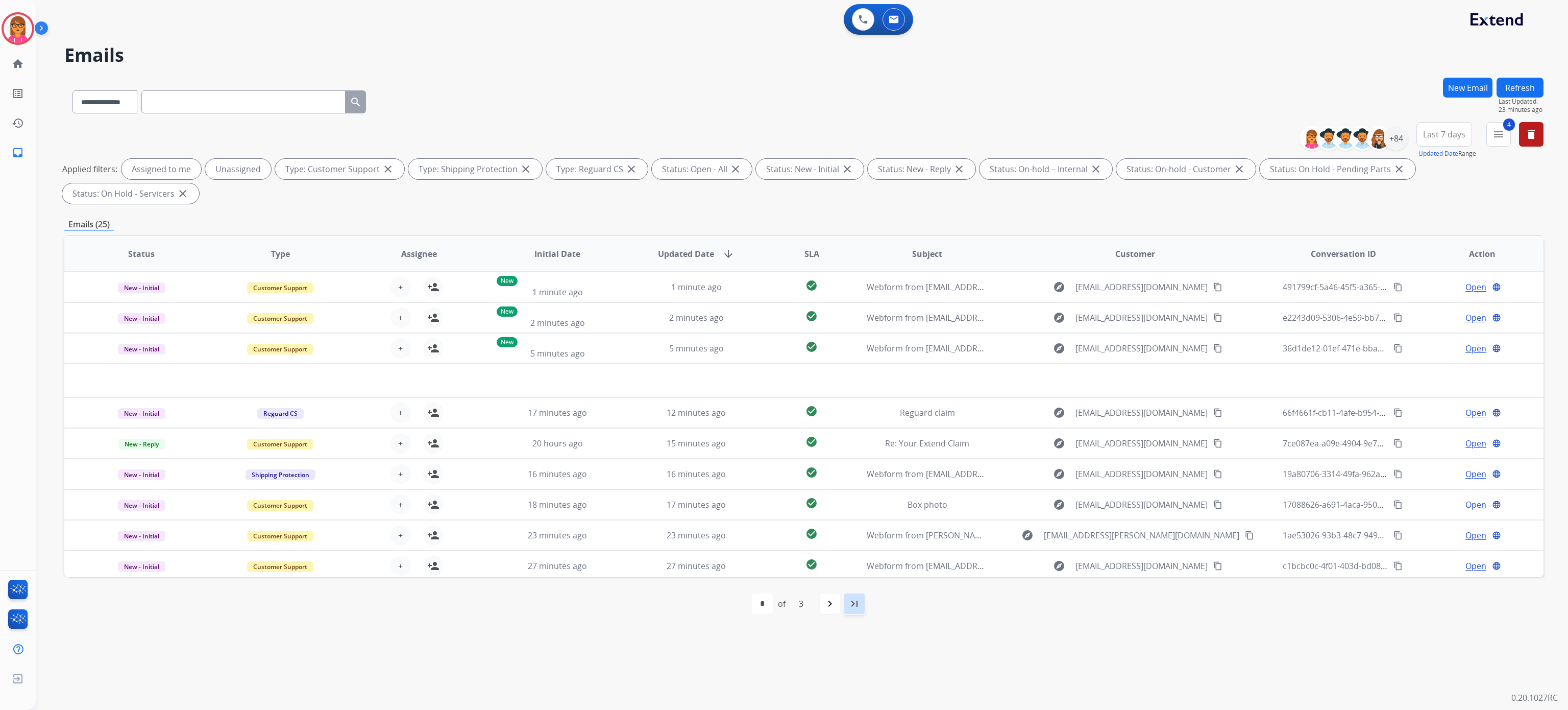
click at [853, 602] on mat-icon "last_page" at bounding box center [855, 604] width 12 height 12
select select "*"
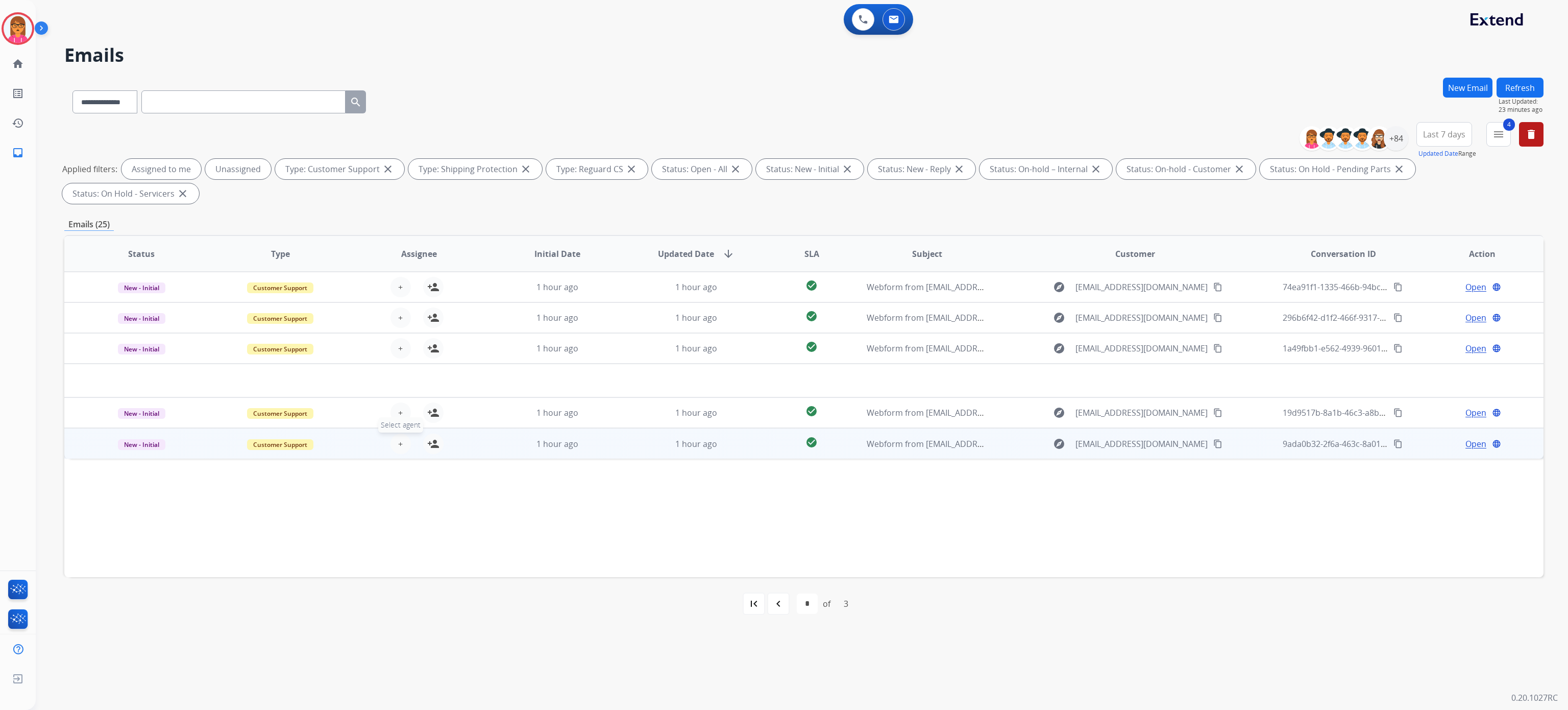
click at [392, 445] on button "+ Select agent" at bounding box center [401, 444] width 21 height 21
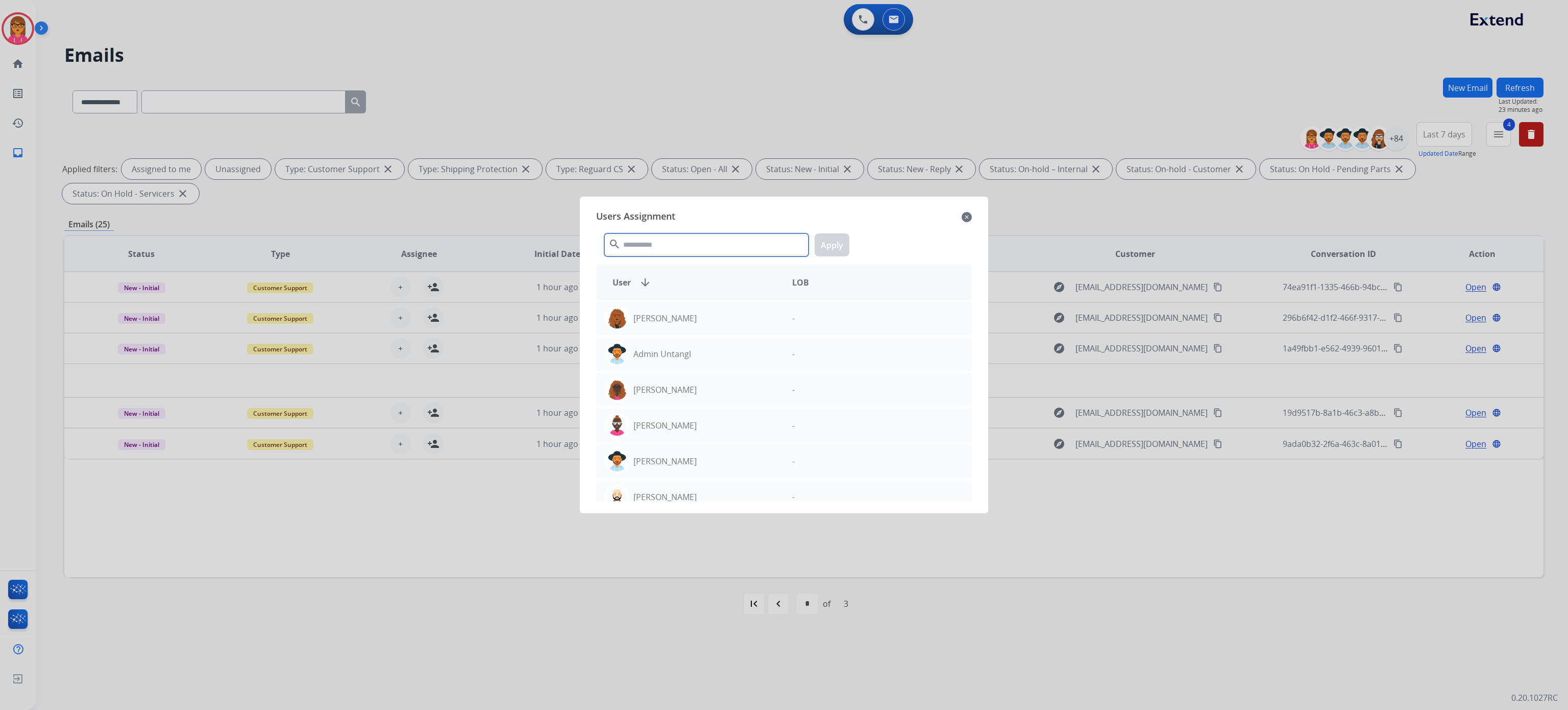
click at [636, 240] on input "text" at bounding box center [706, 245] width 204 height 23
type input "***"
click at [674, 396] on p "[PERSON_NAME]" at bounding box center [665, 389] width 63 height 12
click at [838, 245] on button "Apply" at bounding box center [832, 245] width 35 height 23
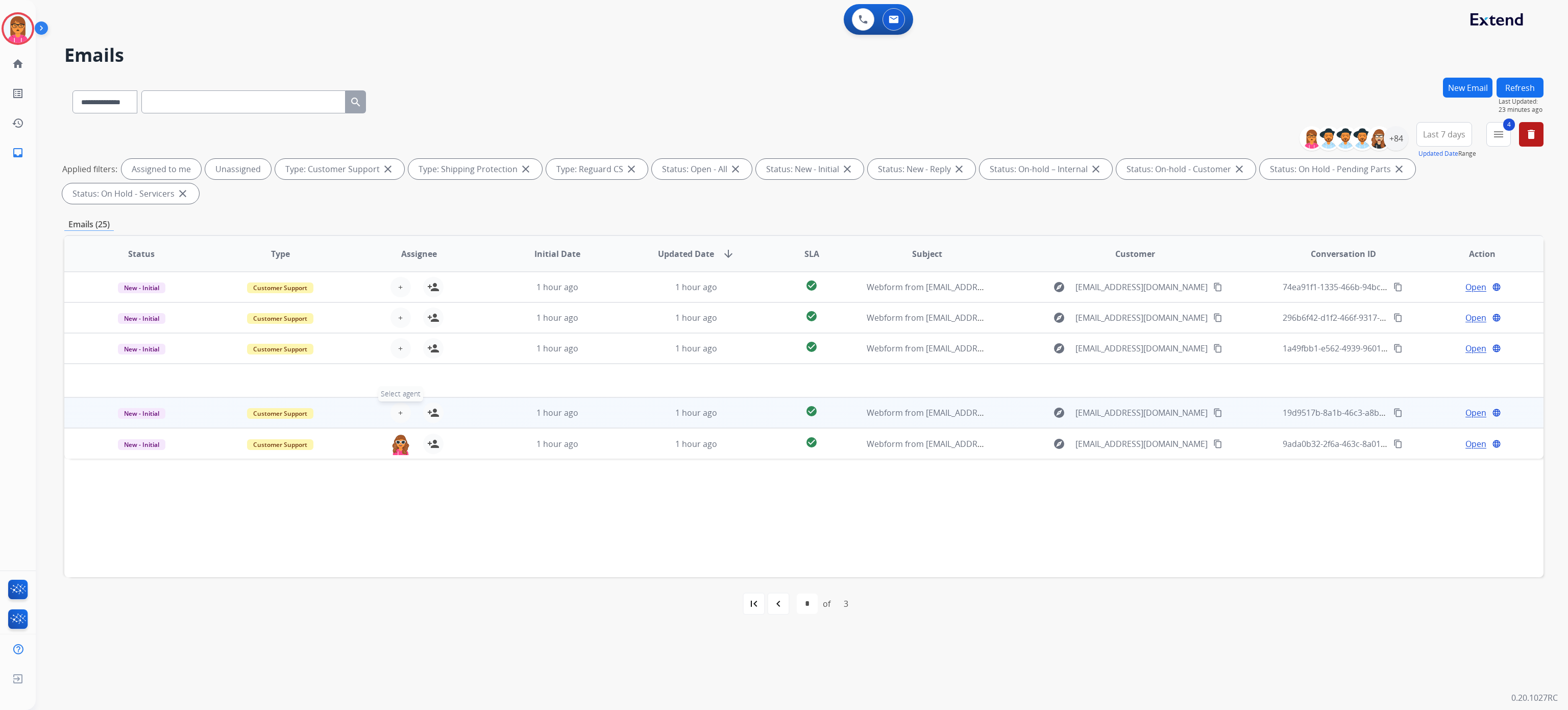
click at [394, 412] on button "+ Select agent" at bounding box center [401, 413] width 21 height 21
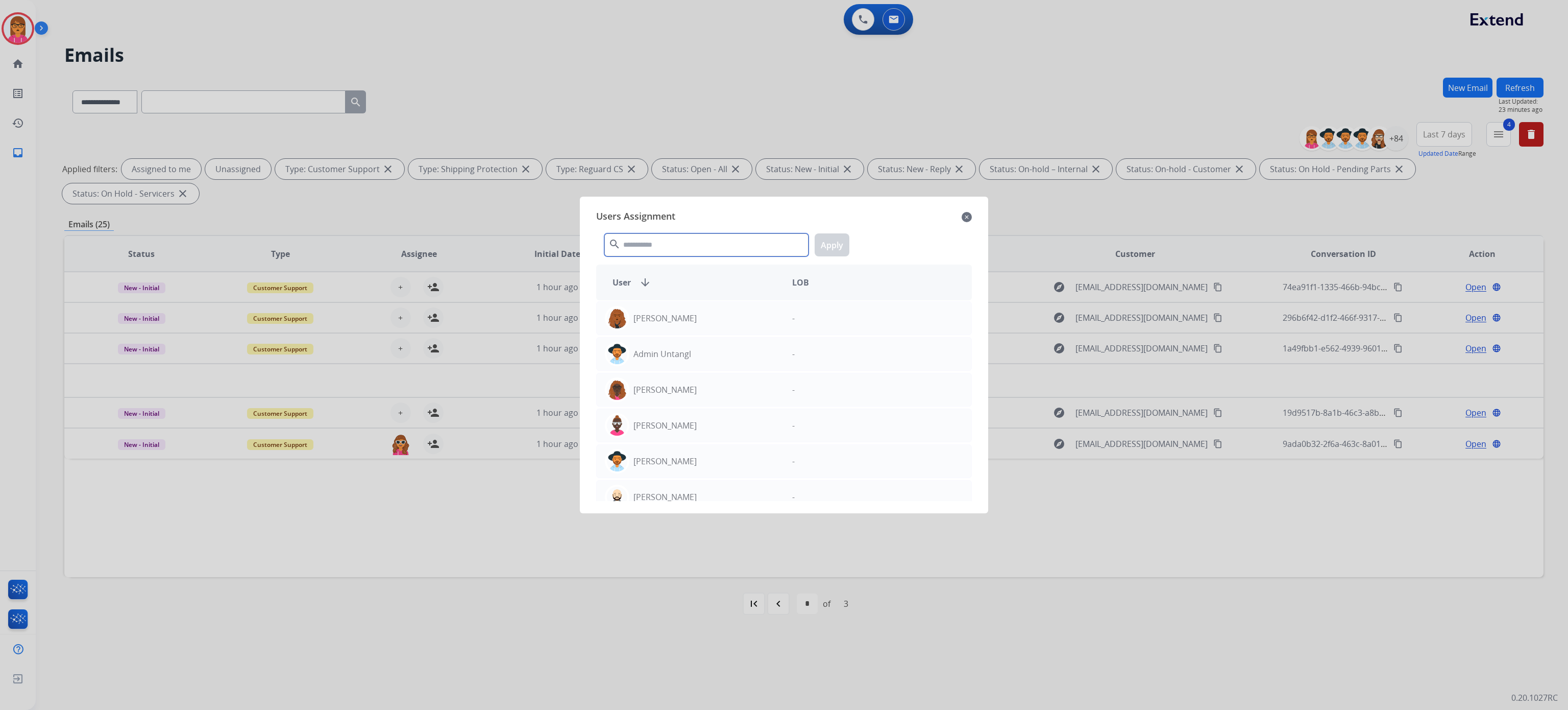
click at [683, 242] on input "text" at bounding box center [706, 245] width 204 height 23
type input "*****"
click at [697, 376] on div "[PERSON_NAME] -" at bounding box center [784, 390] width 375 height 34
click at [817, 236] on button "Apply" at bounding box center [832, 245] width 35 height 23
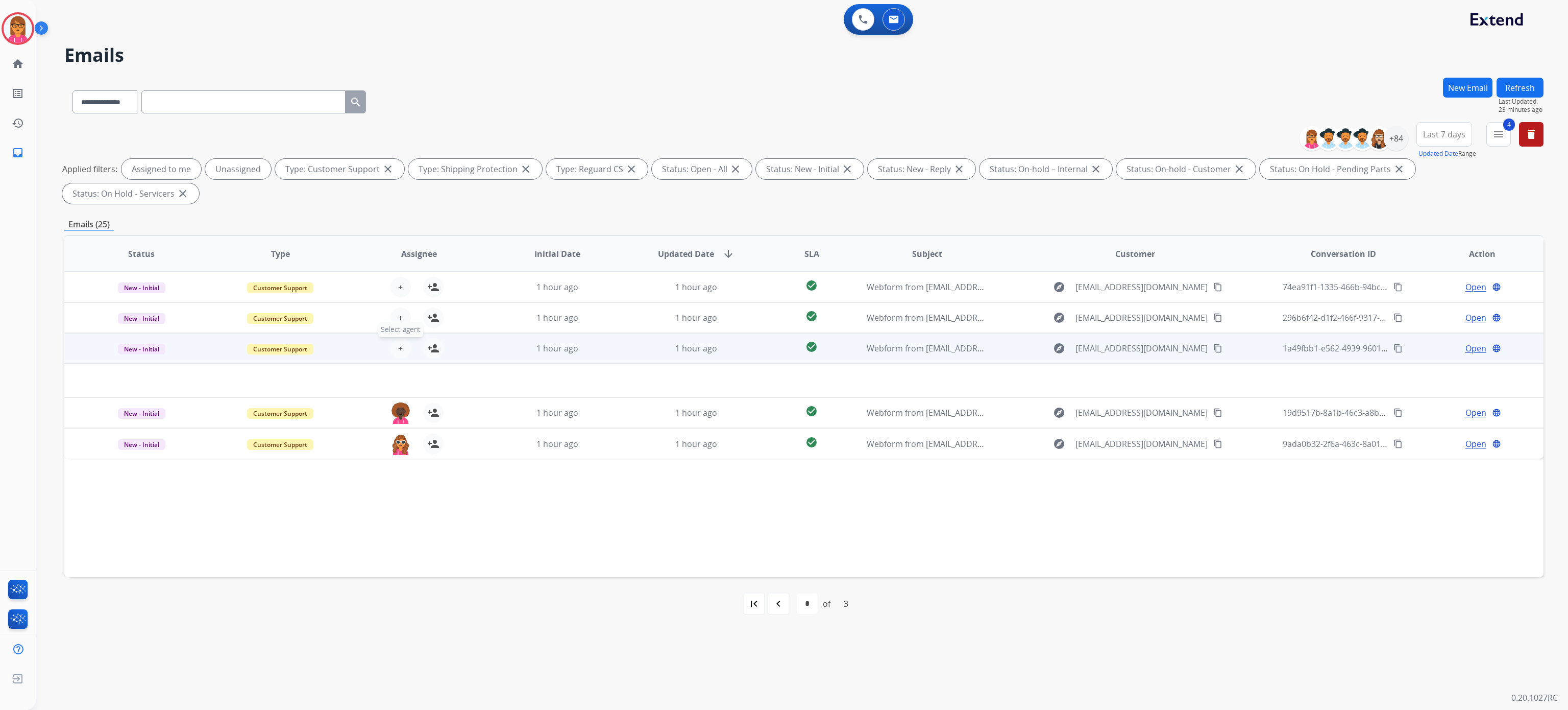
click at [406, 347] on button "+ Select agent" at bounding box center [401, 349] width 21 height 21
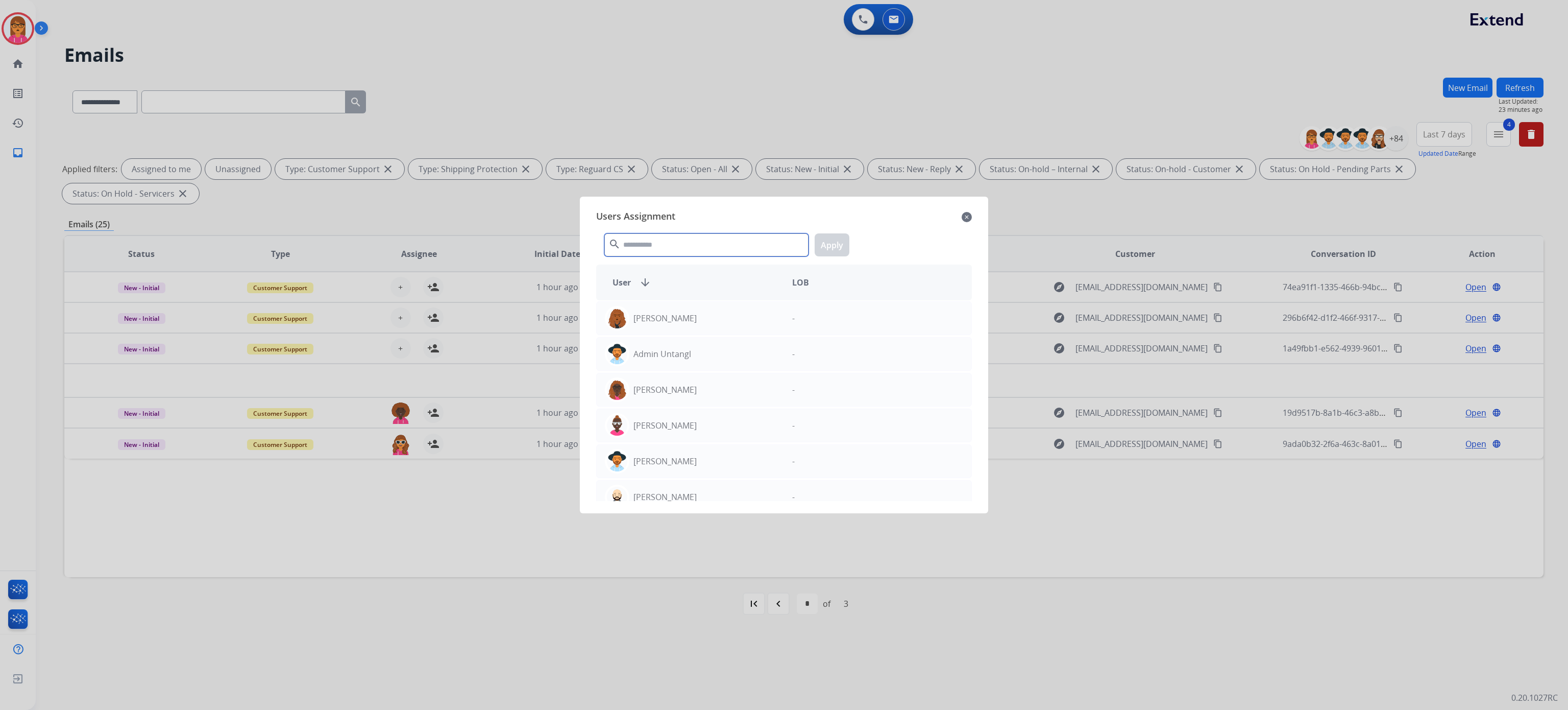
click at [724, 236] on input "text" at bounding box center [706, 245] width 204 height 23
type input "****"
click at [678, 396] on p "[PERSON_NAME]" at bounding box center [665, 389] width 63 height 12
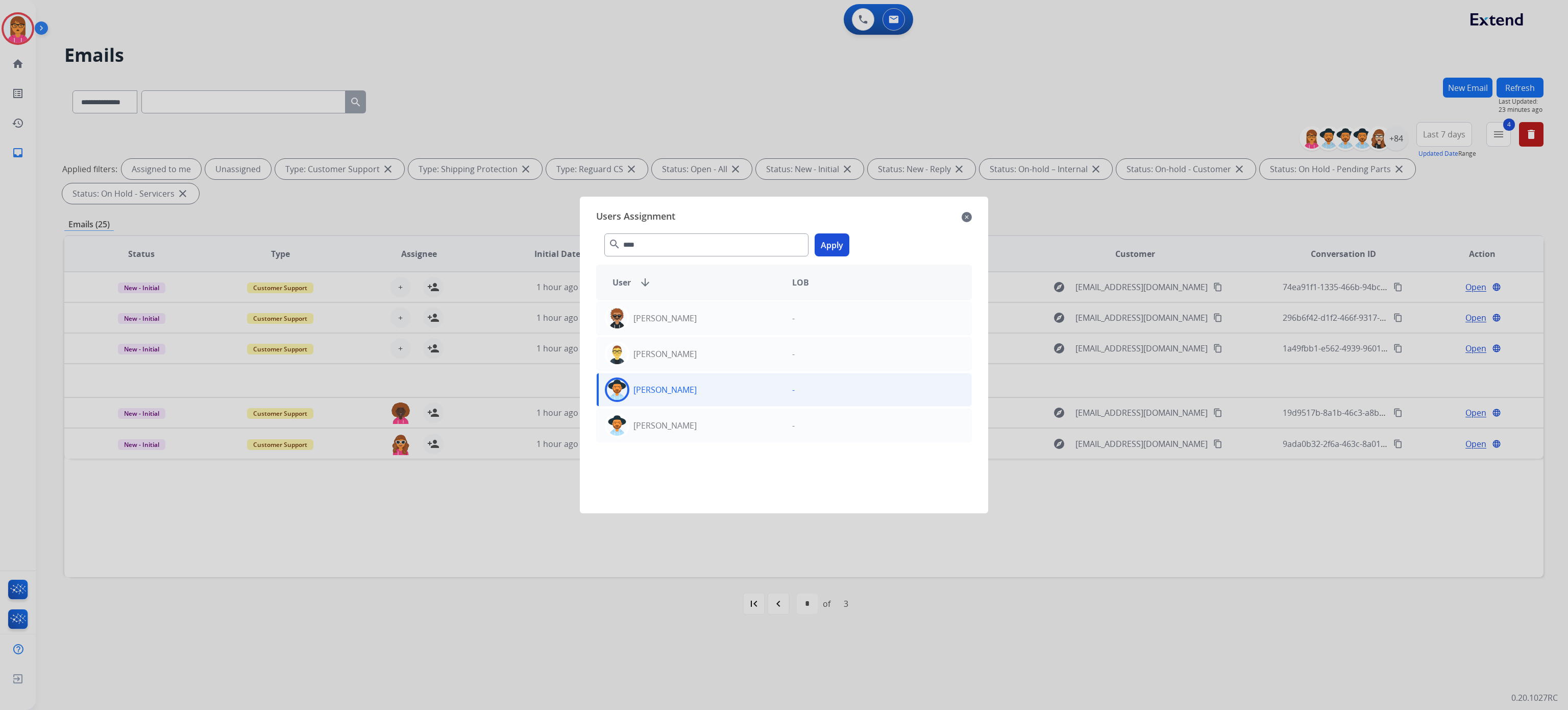
click at [822, 249] on button "Apply" at bounding box center [832, 245] width 35 height 23
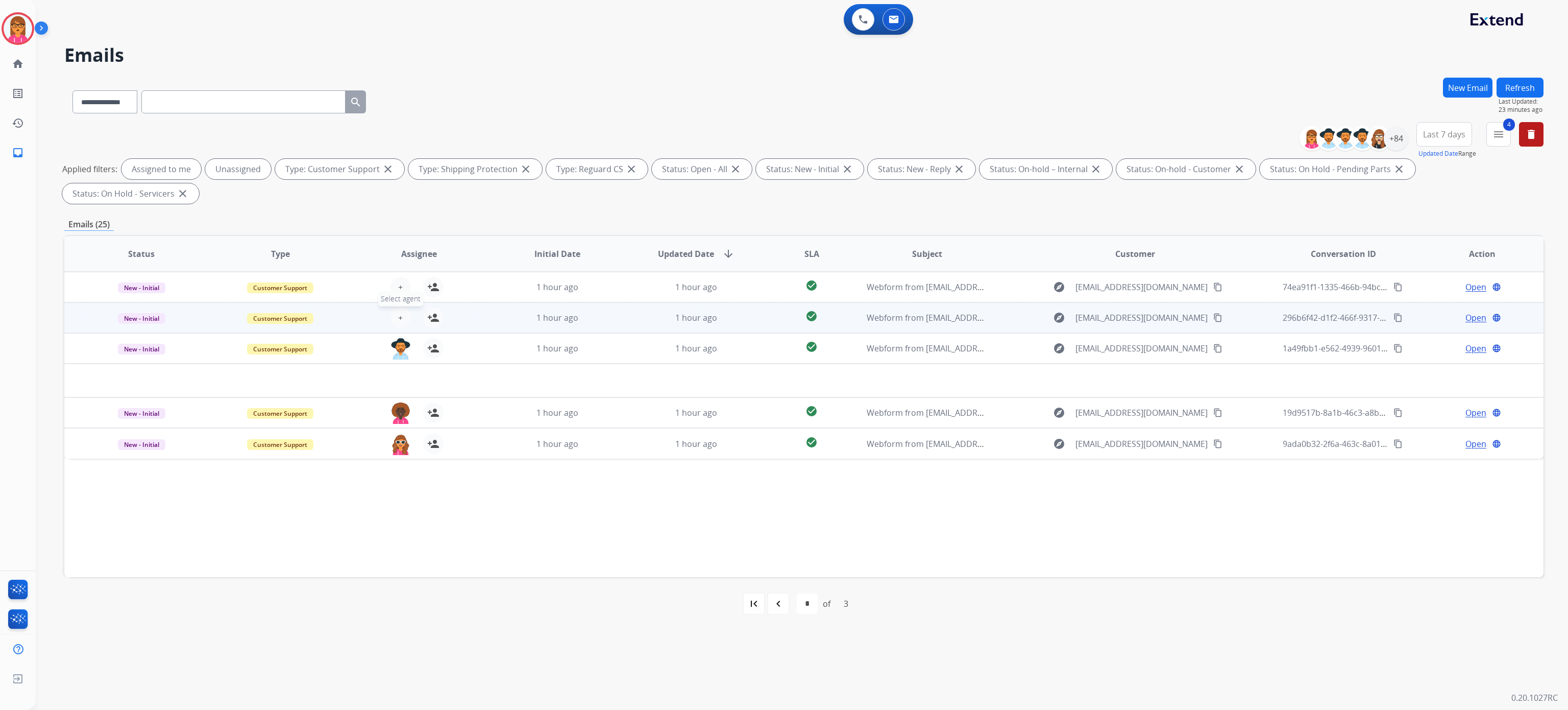
click at [398, 318] on span "+" at bounding box center [400, 318] width 5 height 12
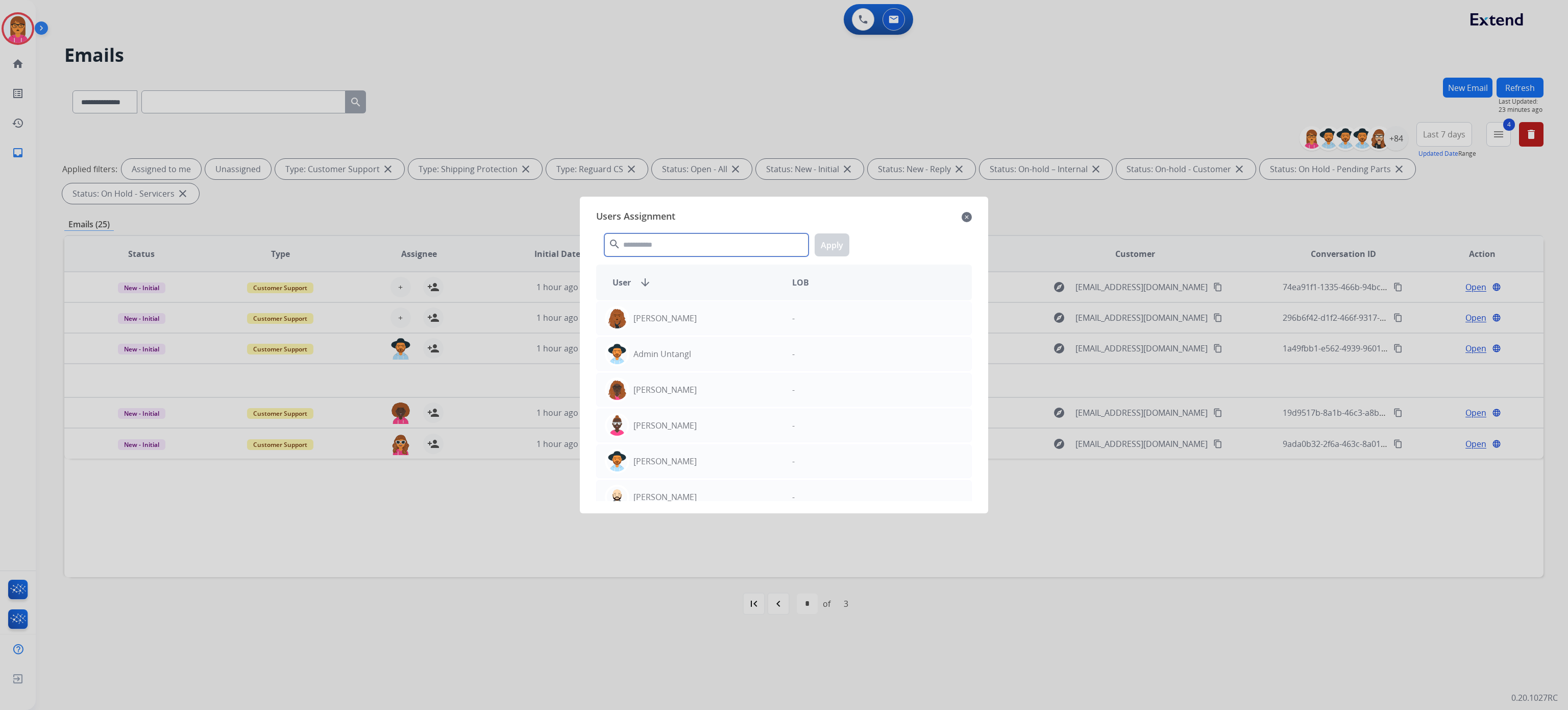
click at [645, 245] on input "text" at bounding box center [706, 245] width 204 height 23
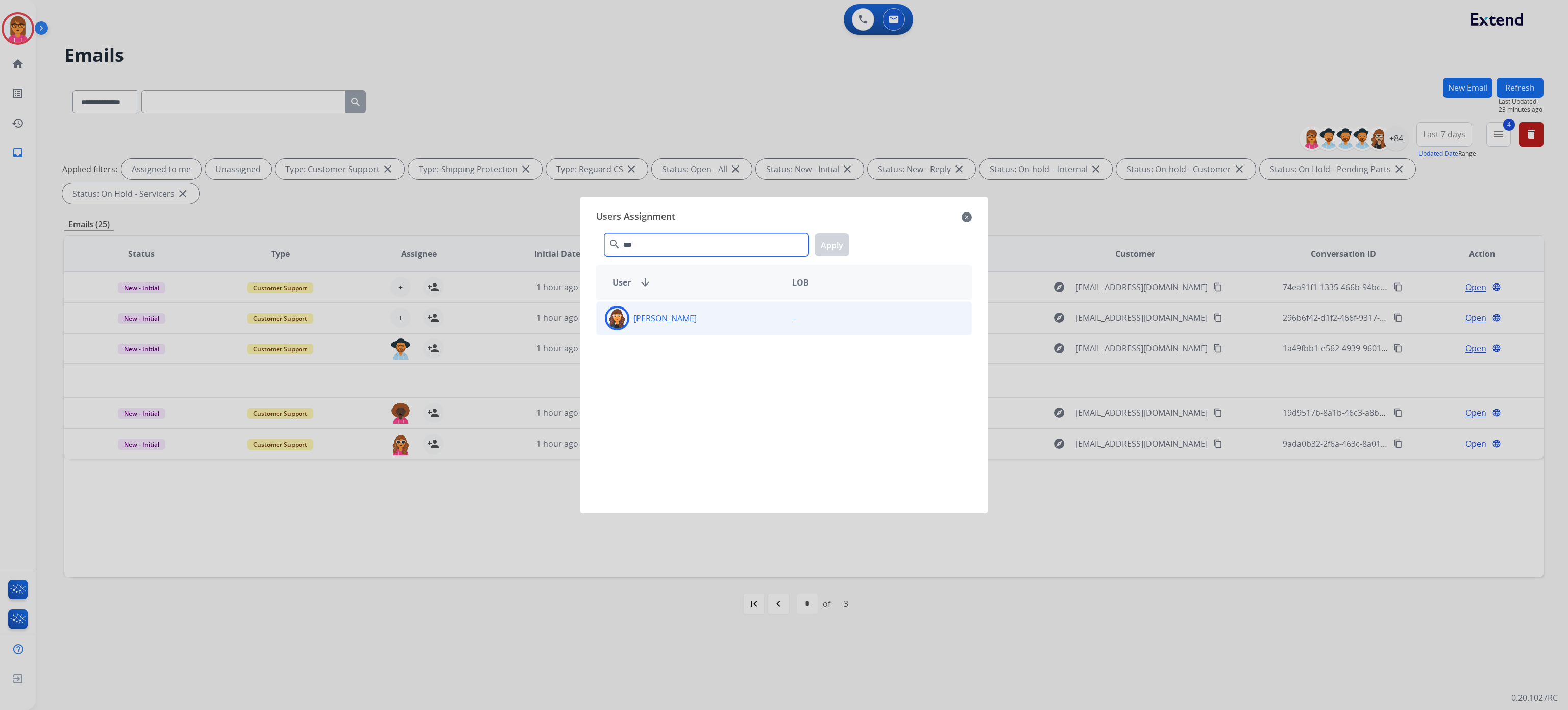
type input "***"
click at [715, 321] on div "[PERSON_NAME]" at bounding box center [690, 318] width 187 height 24
click at [837, 250] on button "Apply" at bounding box center [832, 245] width 35 height 23
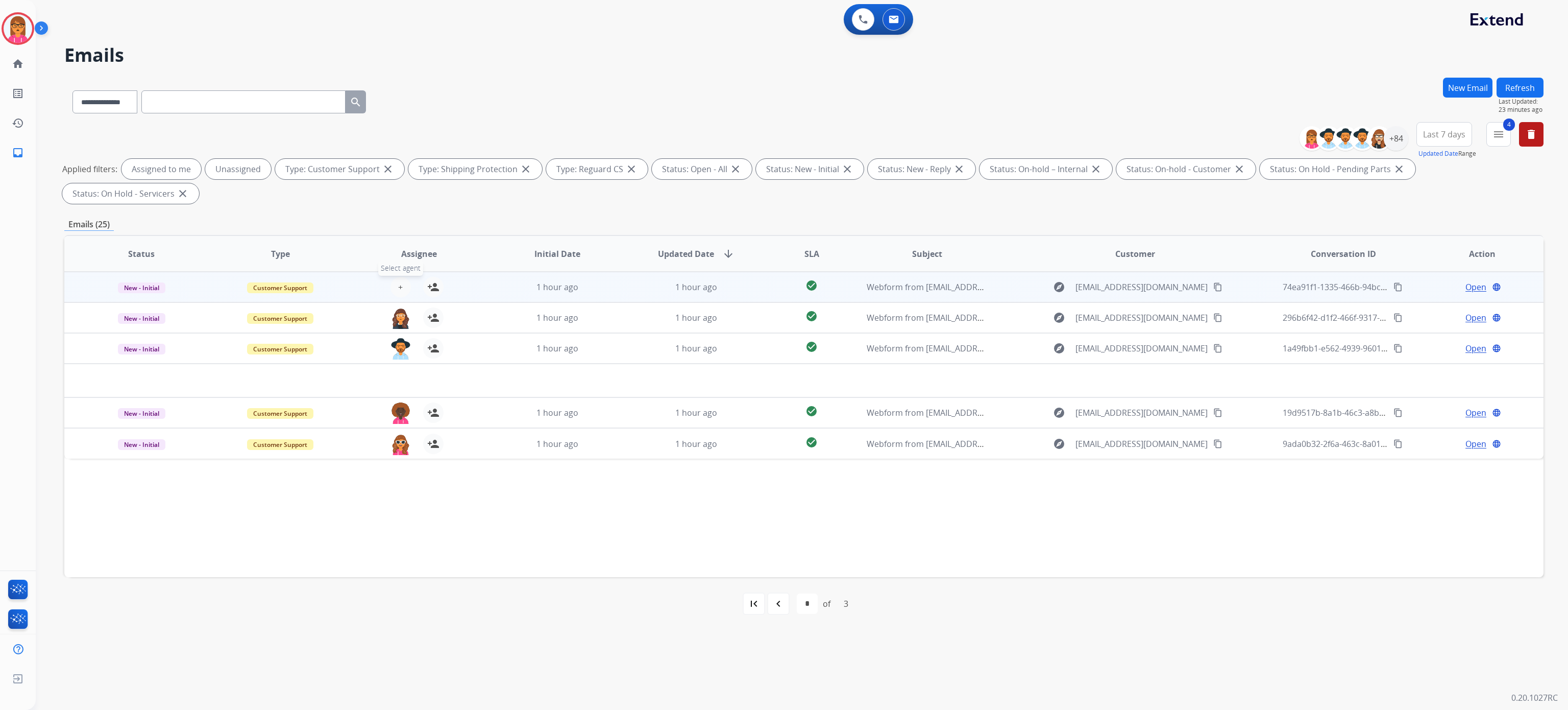
click at [398, 282] on span "+" at bounding box center [400, 287] width 5 height 12
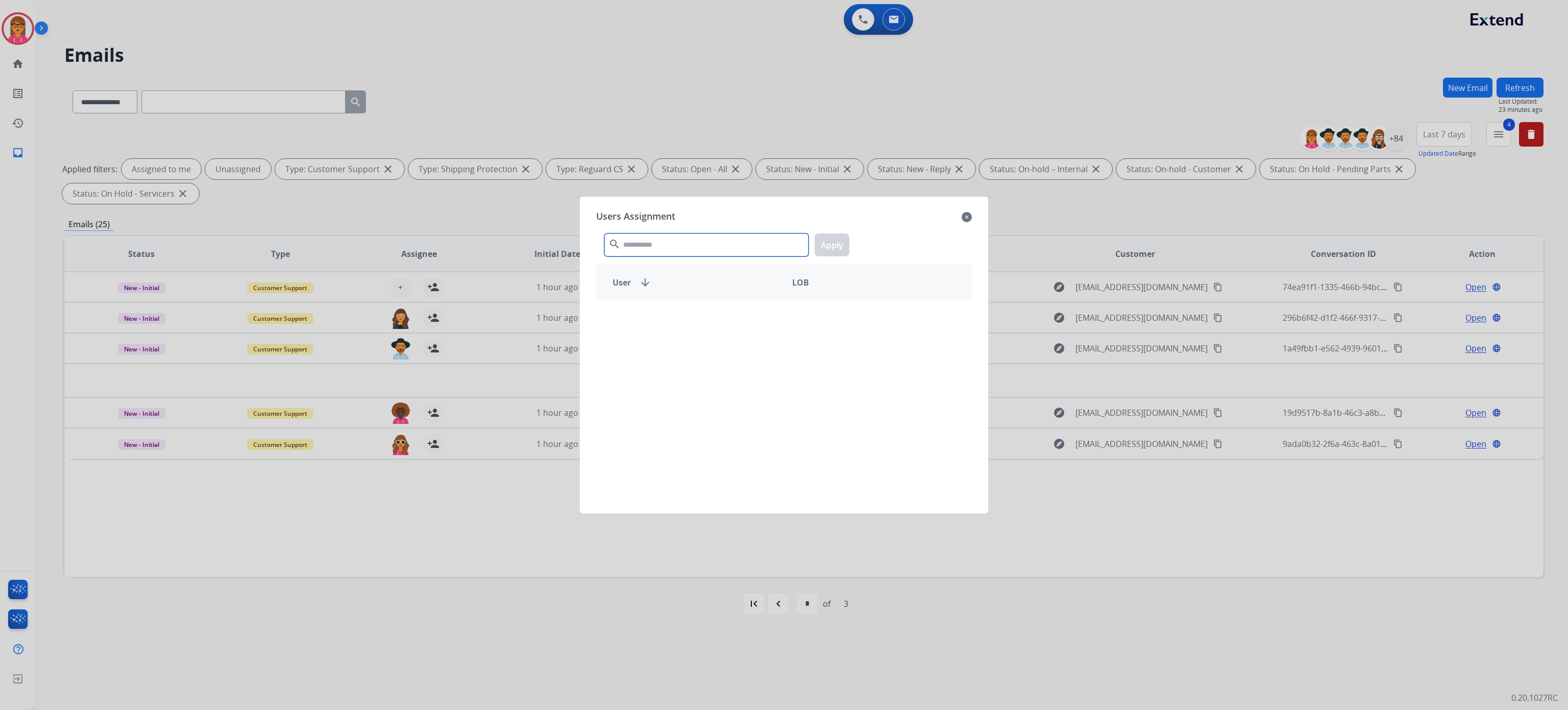
click at [664, 239] on input "text" at bounding box center [706, 245] width 204 height 23
type input "****"
click at [719, 330] on div "[PERSON_NAME]" at bounding box center [690, 318] width 187 height 24
click at [836, 233] on button "Apply" at bounding box center [832, 245] width 35 height 23
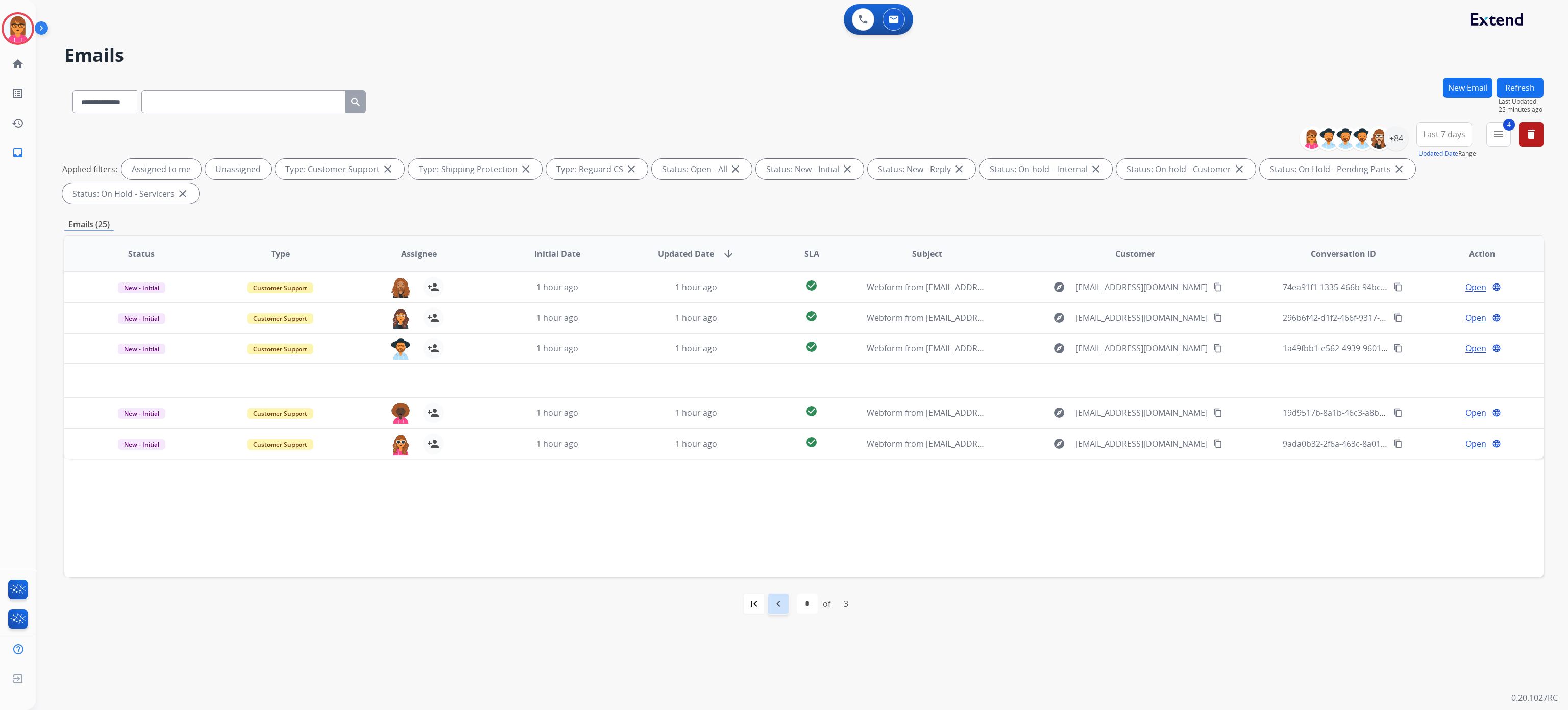
click at [786, 608] on div "navigate_before" at bounding box center [779, 604] width 23 height 23
select select "*"
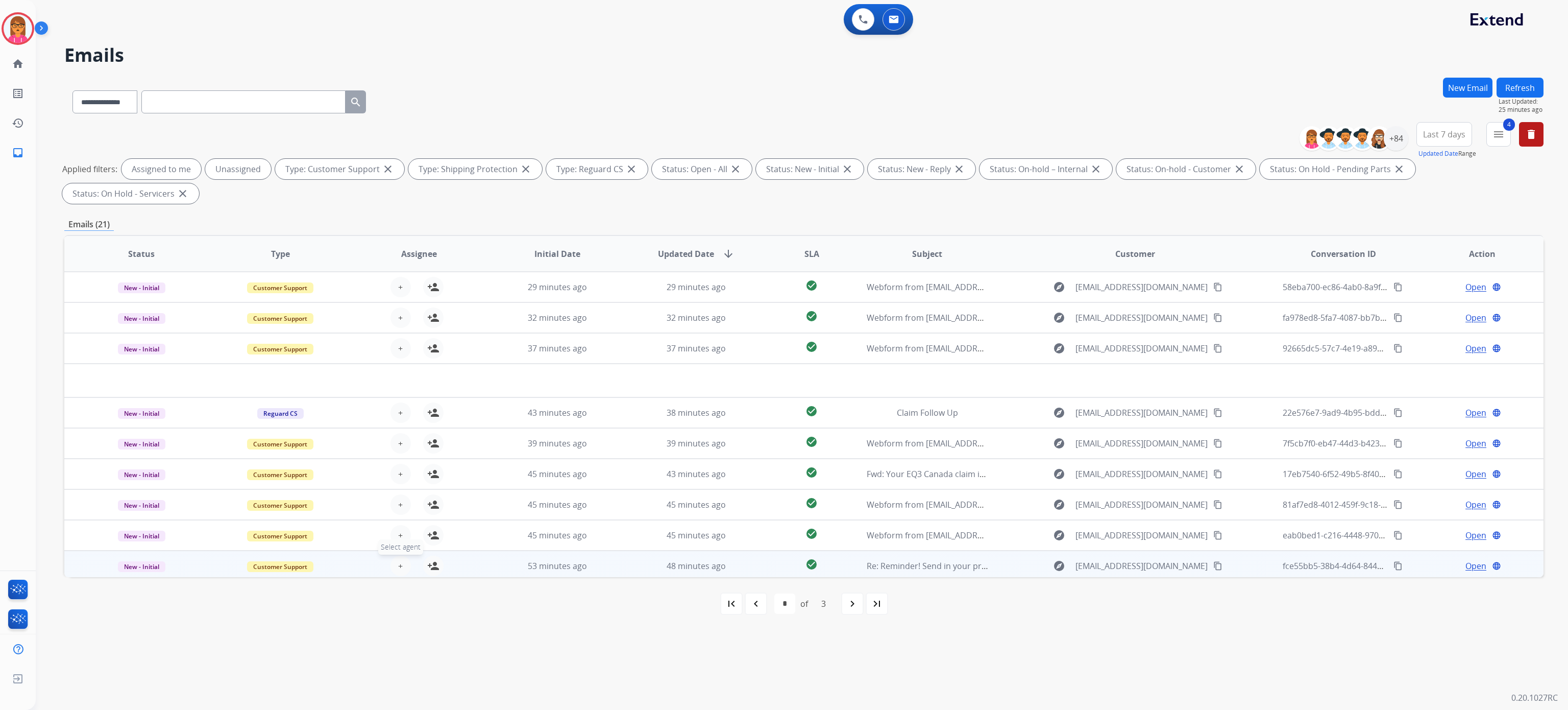
click at [395, 569] on button "+ Select agent" at bounding box center [401, 566] width 21 height 21
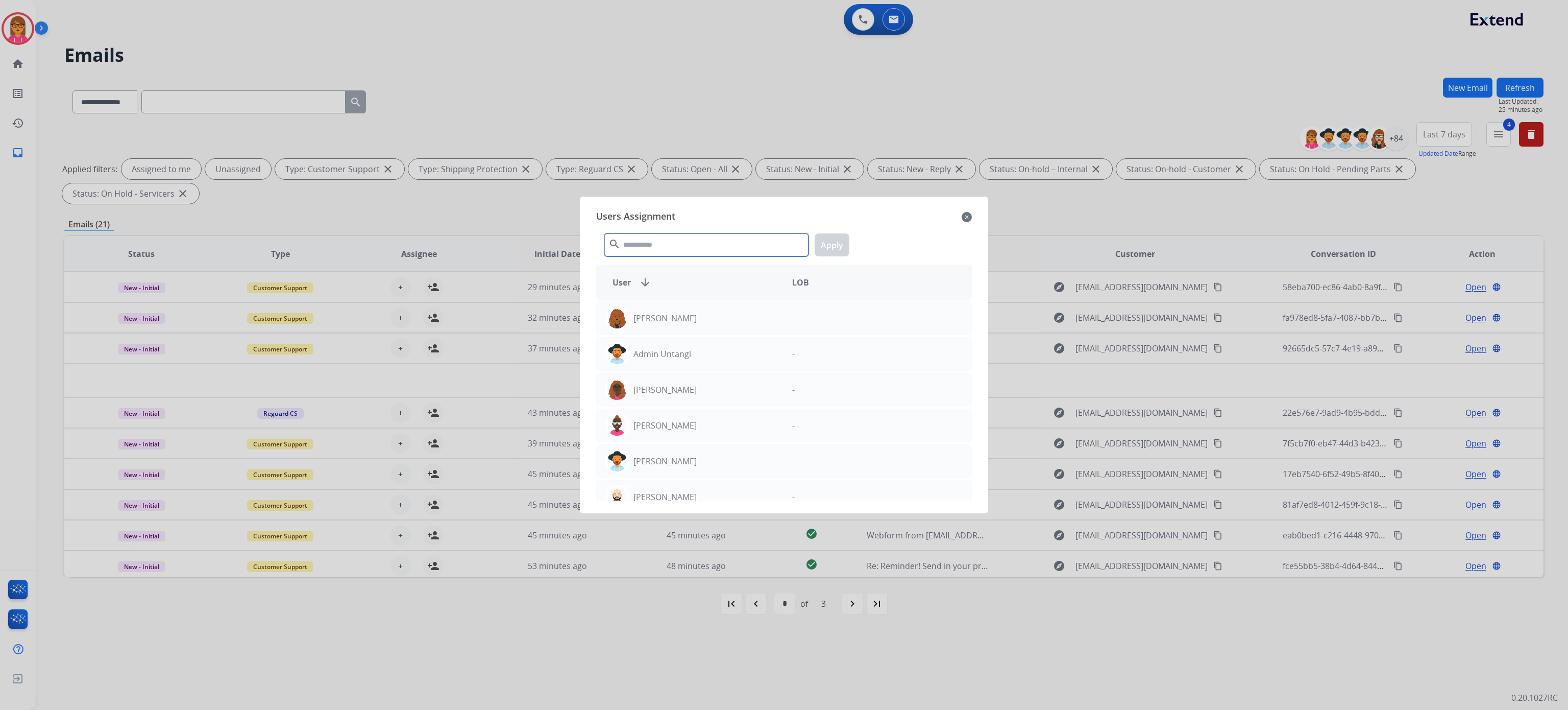
click at [666, 243] on input "text" at bounding box center [706, 245] width 204 height 23
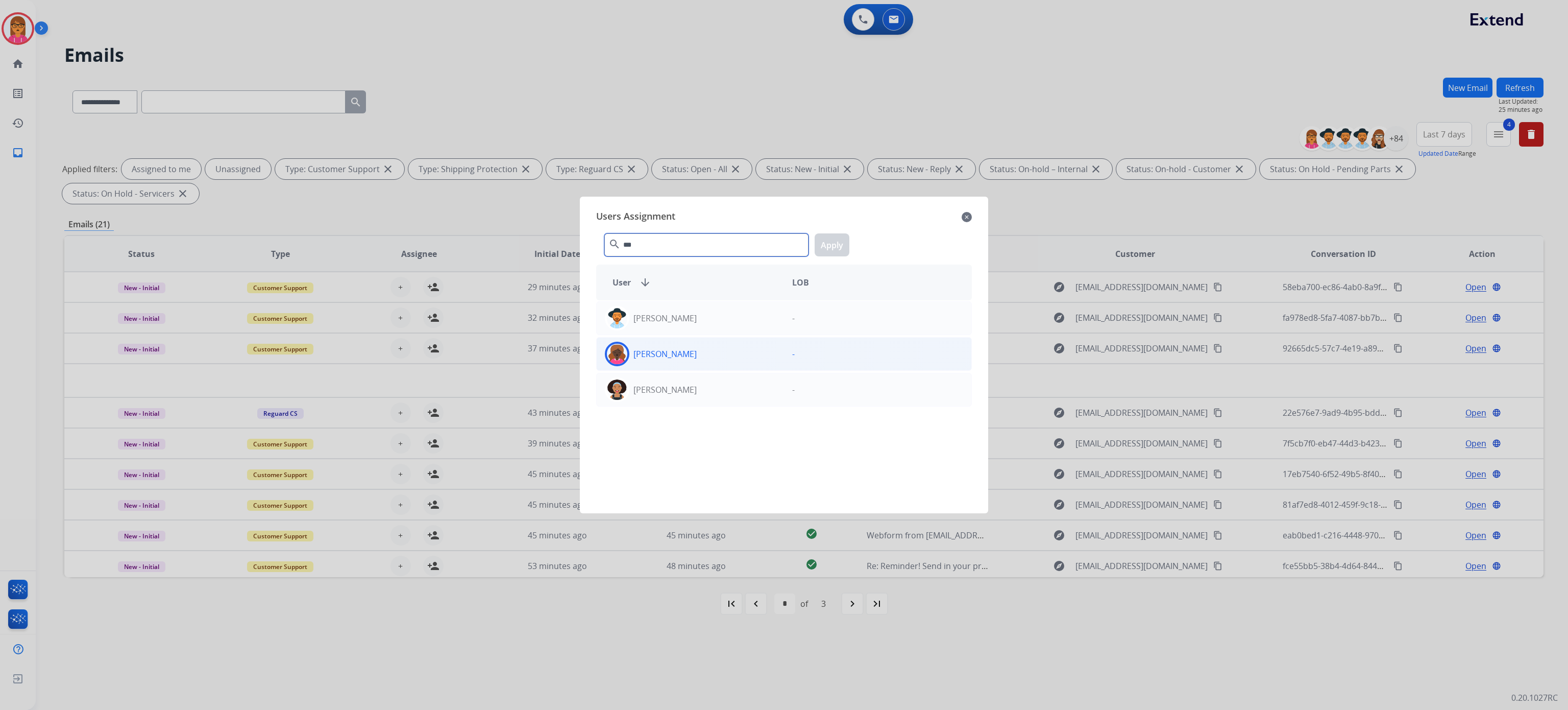
type input "***"
click at [730, 360] on div "[PERSON_NAME]" at bounding box center [690, 354] width 187 height 24
click at [847, 243] on button "Apply" at bounding box center [832, 245] width 35 height 23
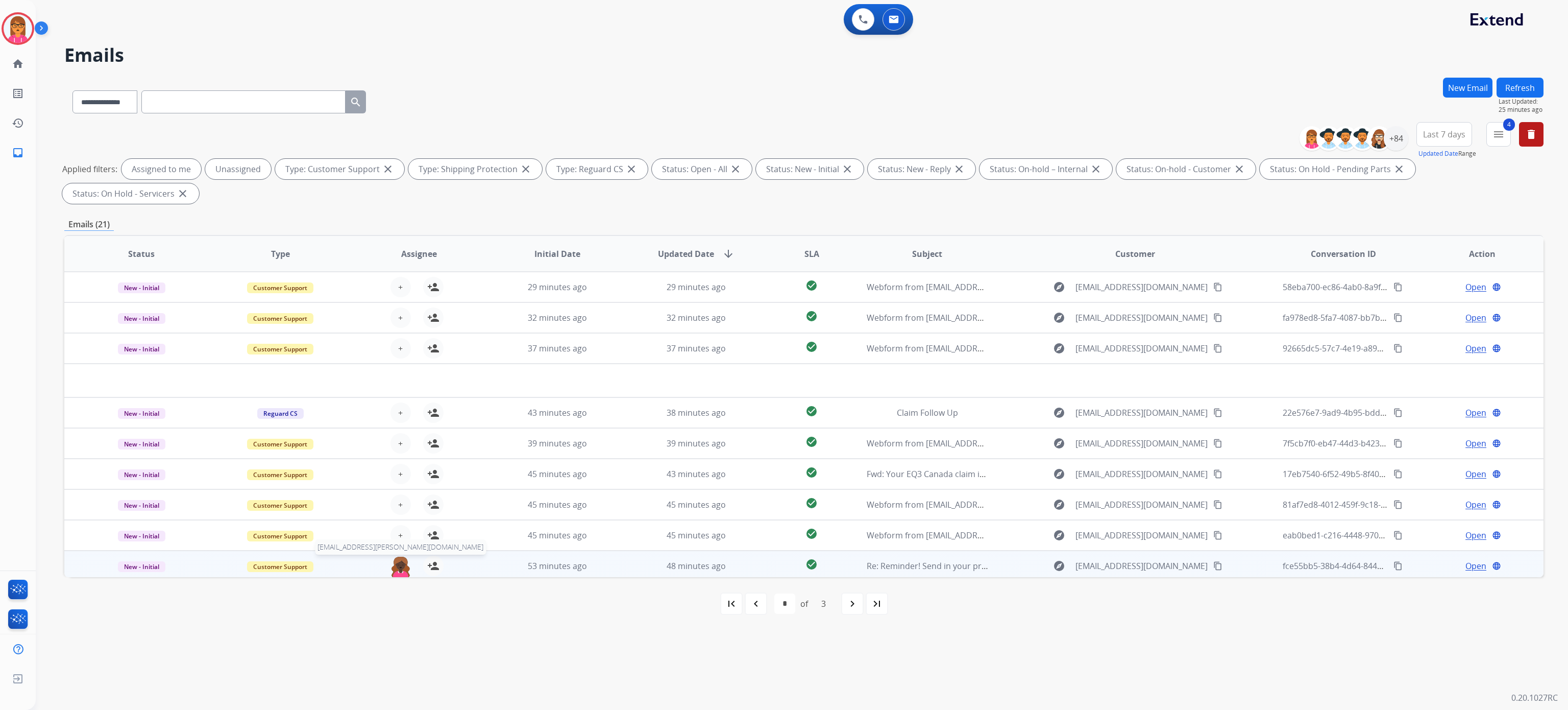
click at [403, 568] on img at bounding box center [401, 566] width 21 height 21
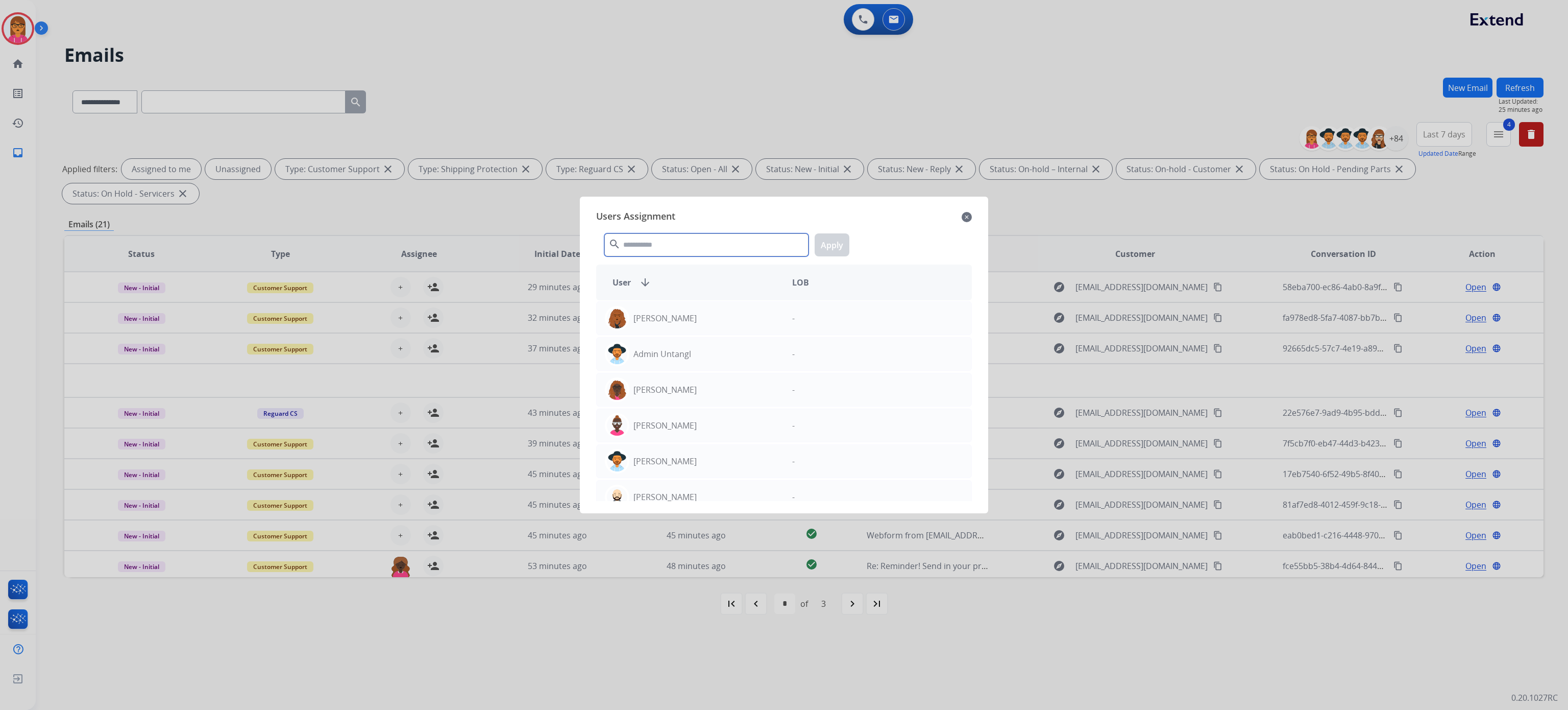
click at [662, 244] on input "text" at bounding box center [706, 245] width 204 height 23
type input "****"
click at [752, 425] on div "[PERSON_NAME]" at bounding box center [690, 425] width 187 height 24
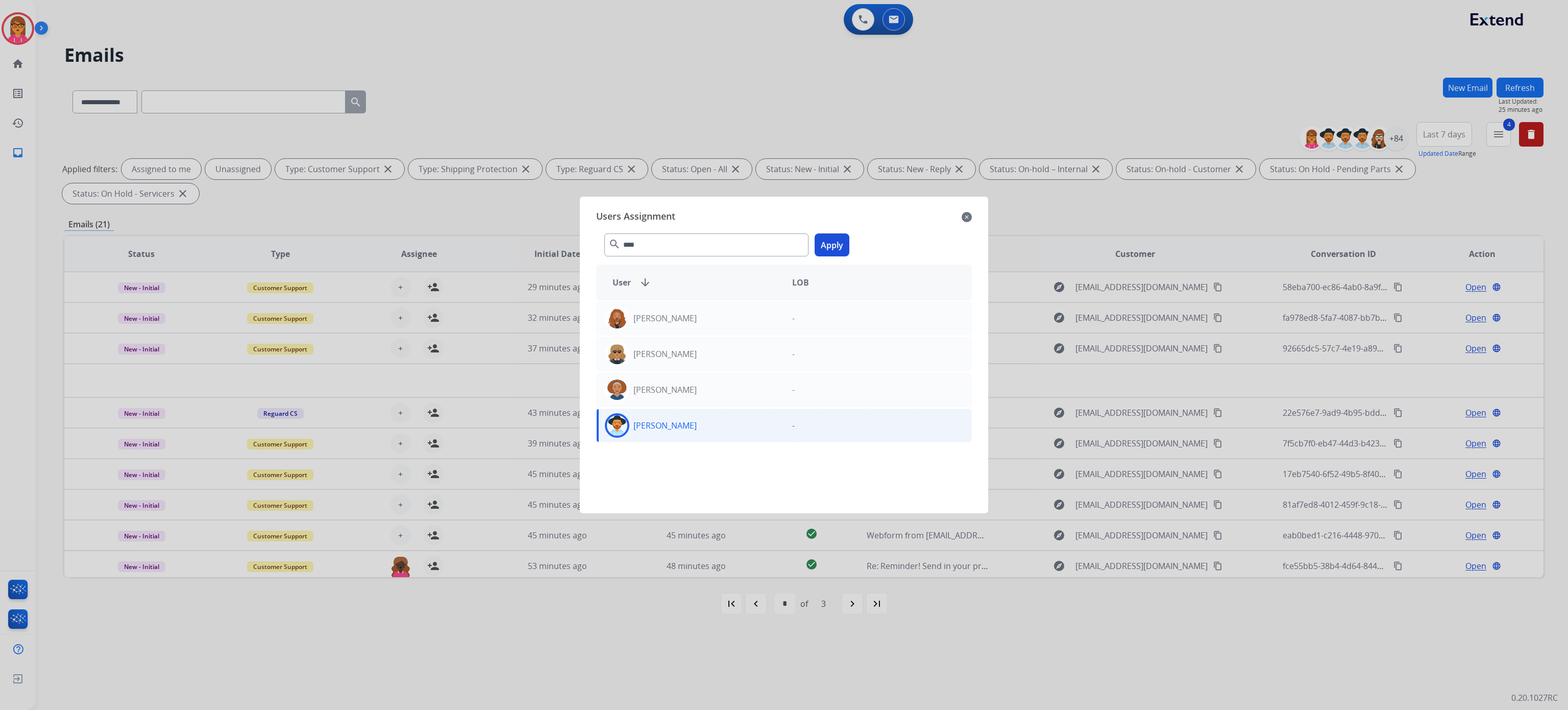
click at [828, 248] on button "Apply" at bounding box center [832, 245] width 35 height 23
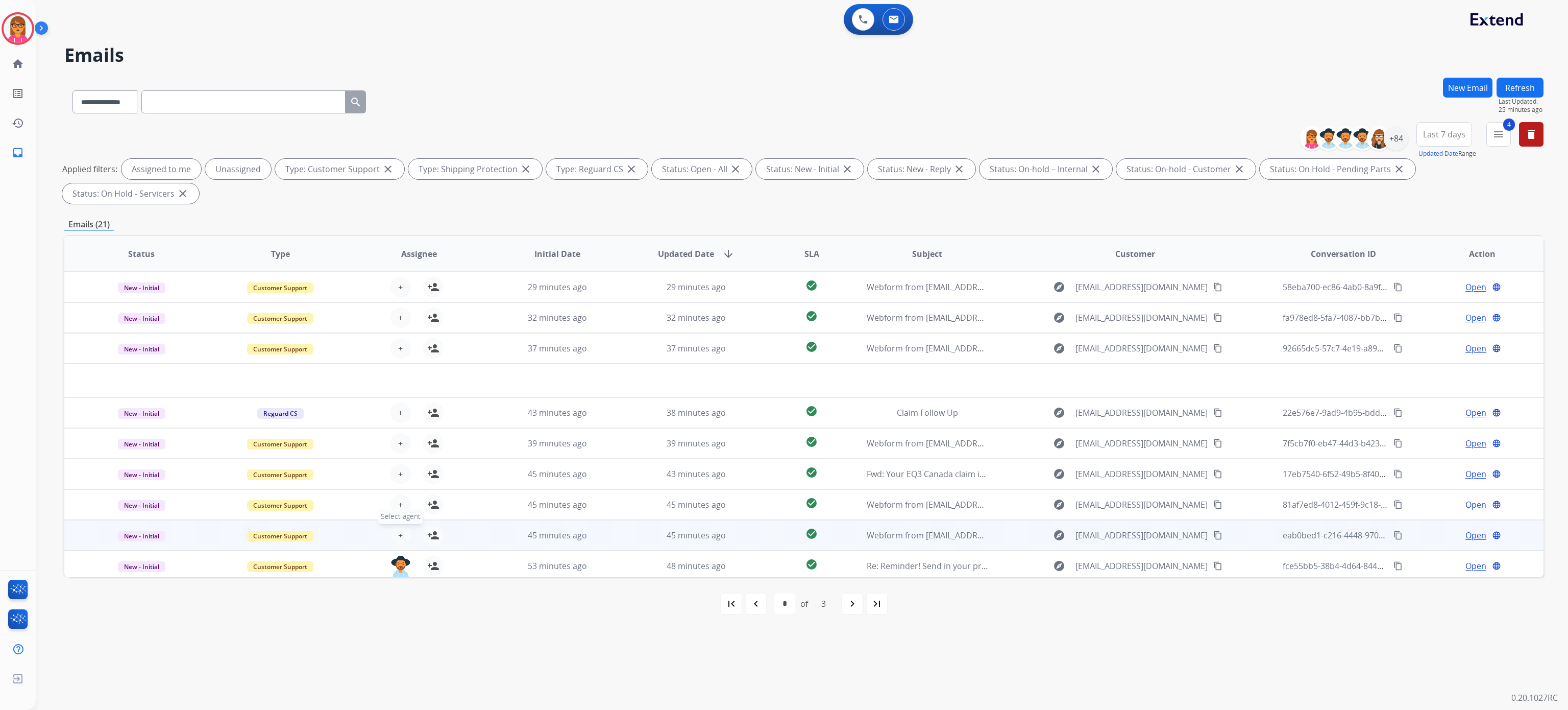
click at [403, 539] on button "+ Select agent" at bounding box center [401, 535] width 21 height 21
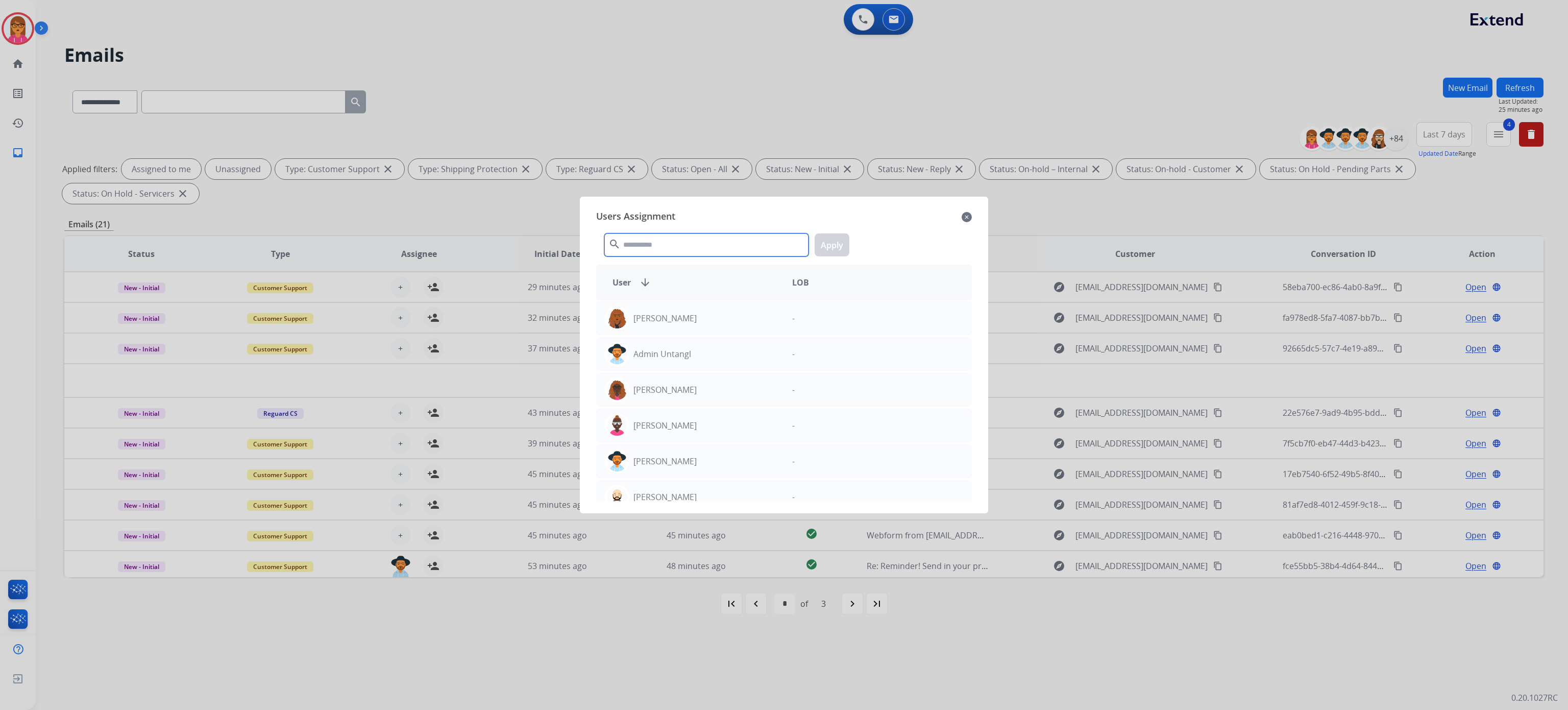
click at [666, 239] on input "text" at bounding box center [706, 245] width 204 height 23
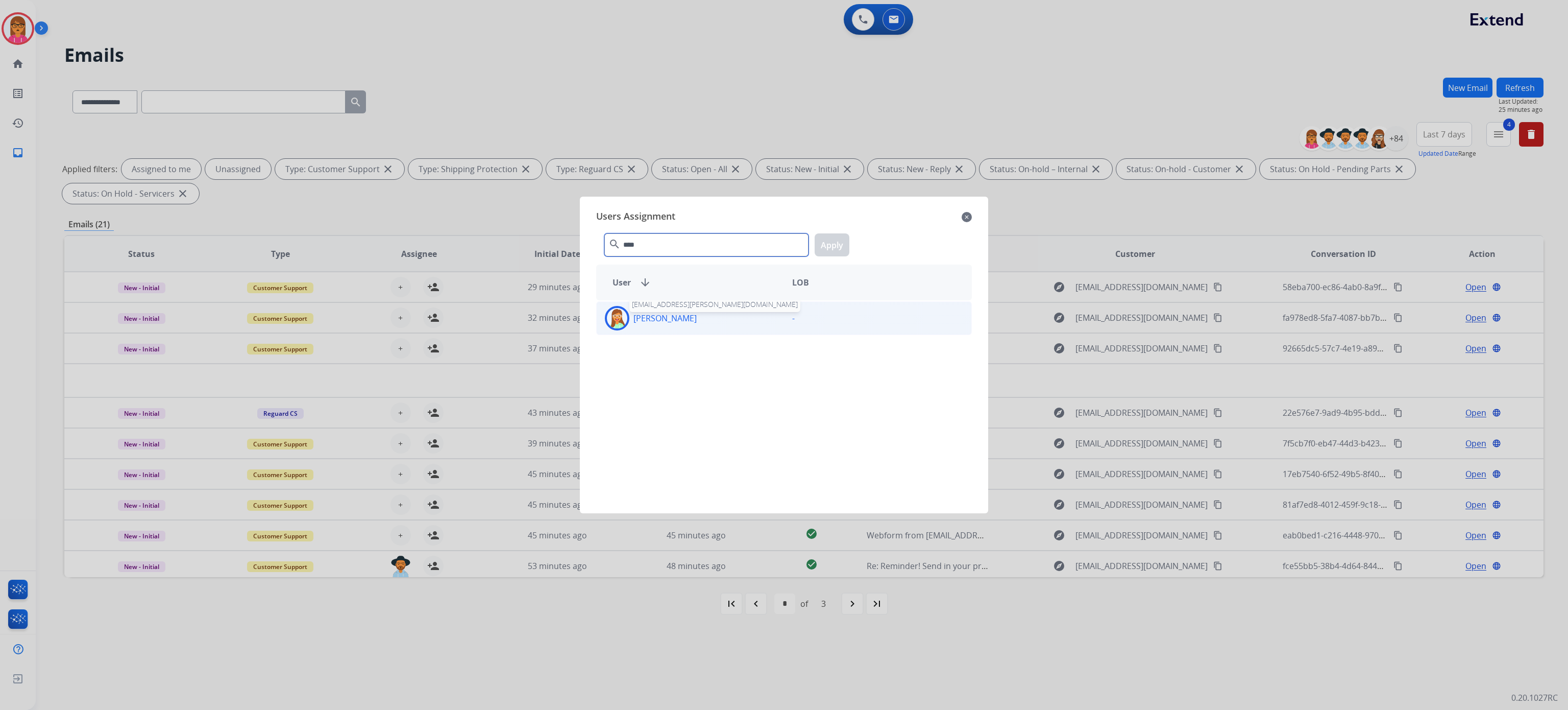
type input "****"
click at [674, 314] on p "[PERSON_NAME]" at bounding box center [665, 318] width 63 height 12
click at [826, 258] on div "**** search Apply" at bounding box center [784, 243] width 375 height 35
click at [828, 249] on button "Apply" at bounding box center [832, 245] width 35 height 23
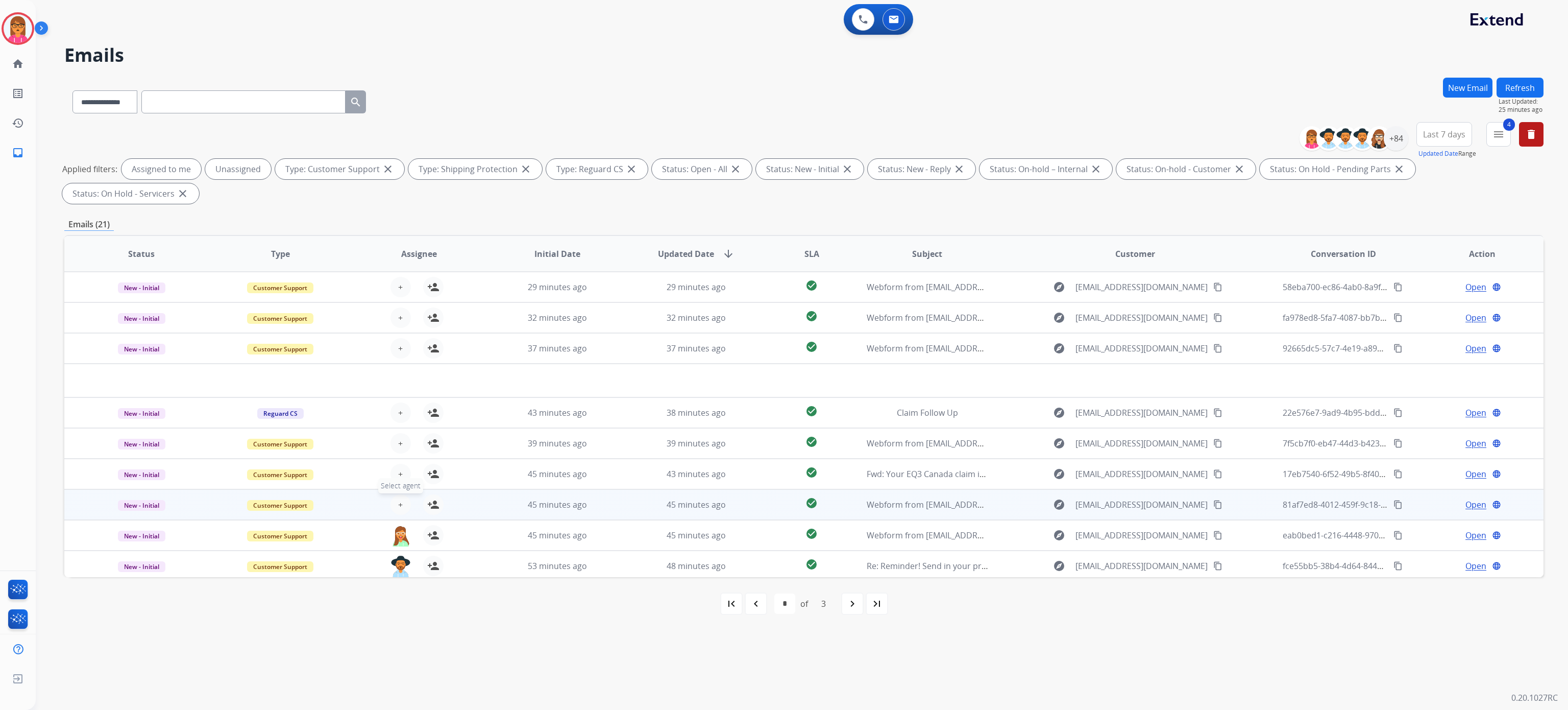
click at [398, 504] on span "+" at bounding box center [400, 504] width 5 height 12
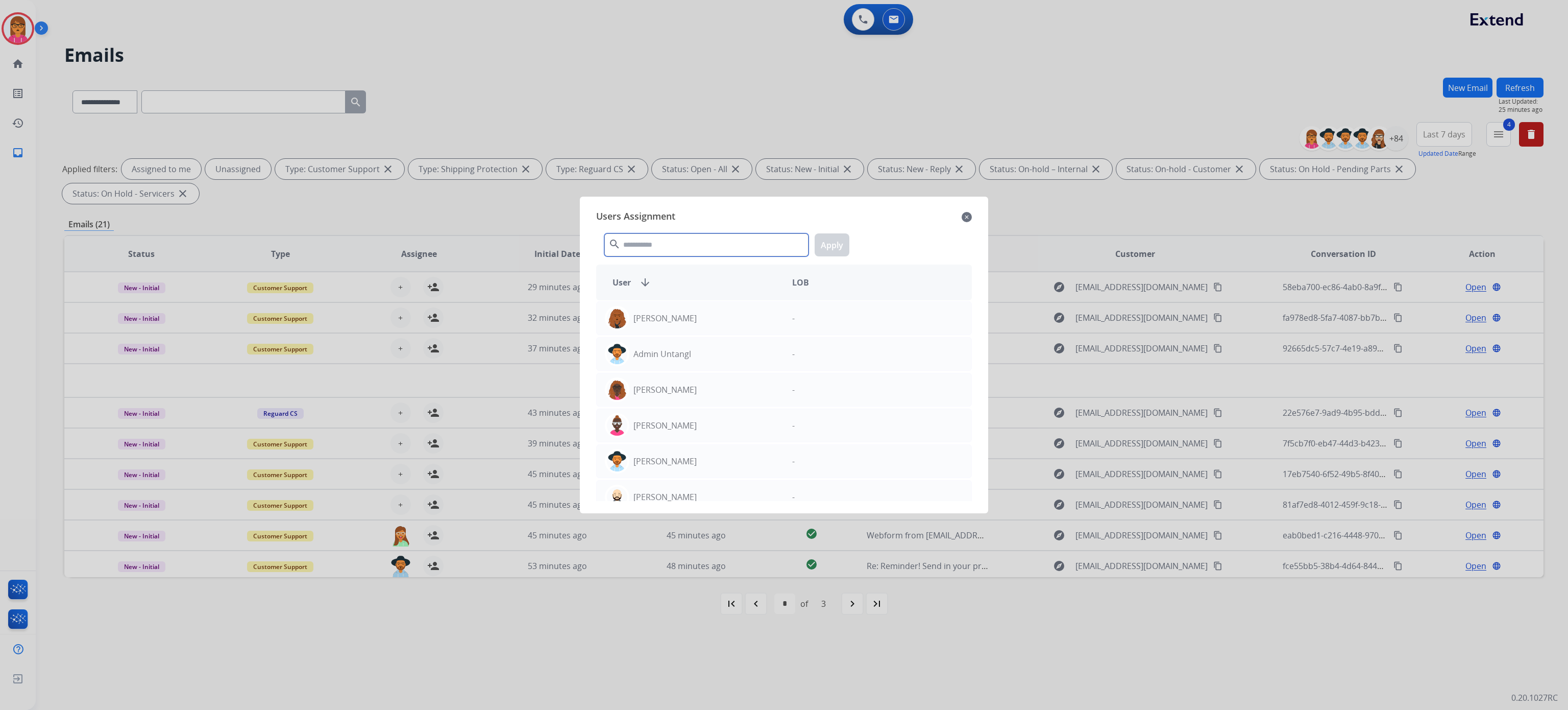
click at [652, 236] on input "text" at bounding box center [706, 245] width 204 height 23
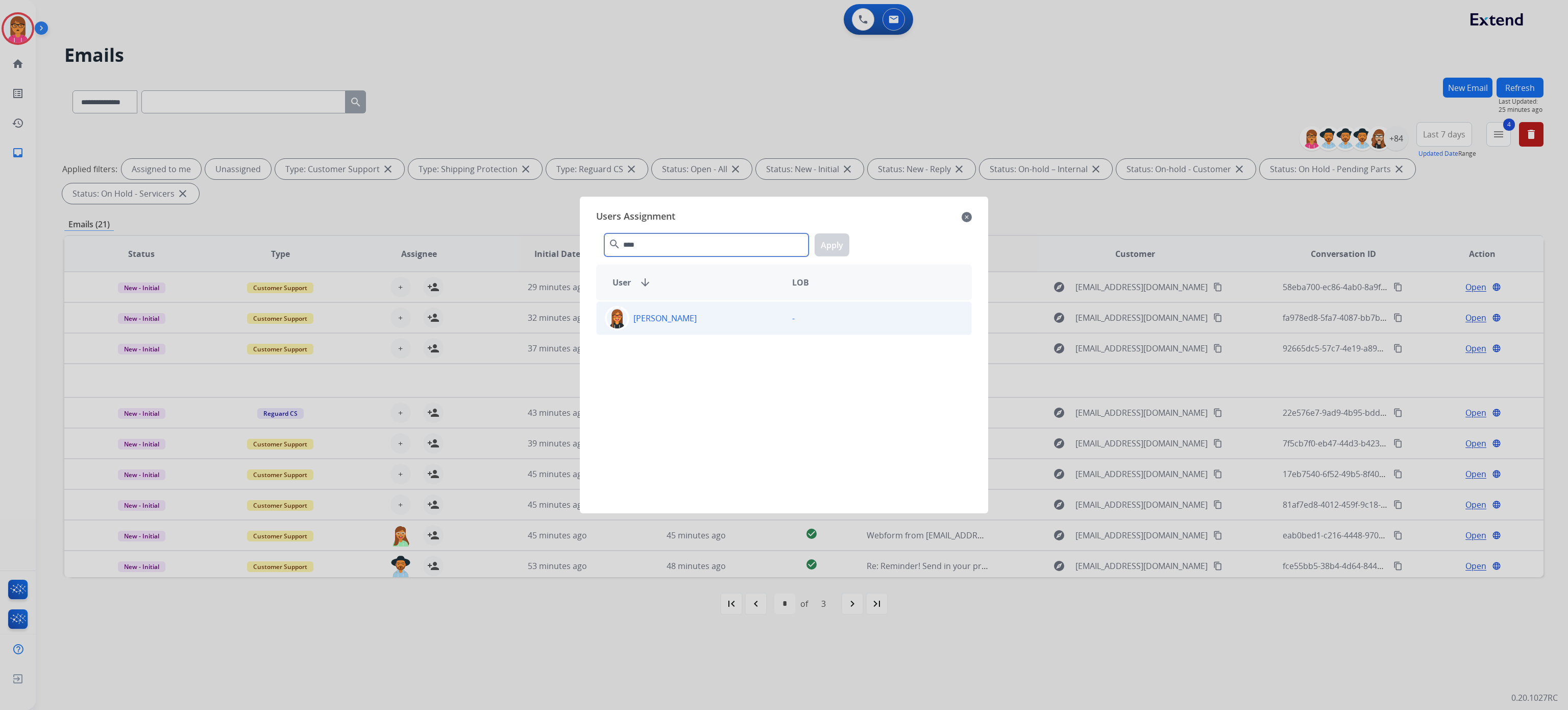
type input "****"
click at [719, 326] on div "[PERSON_NAME]" at bounding box center [690, 318] width 187 height 24
click at [834, 243] on button "Apply" at bounding box center [832, 245] width 35 height 23
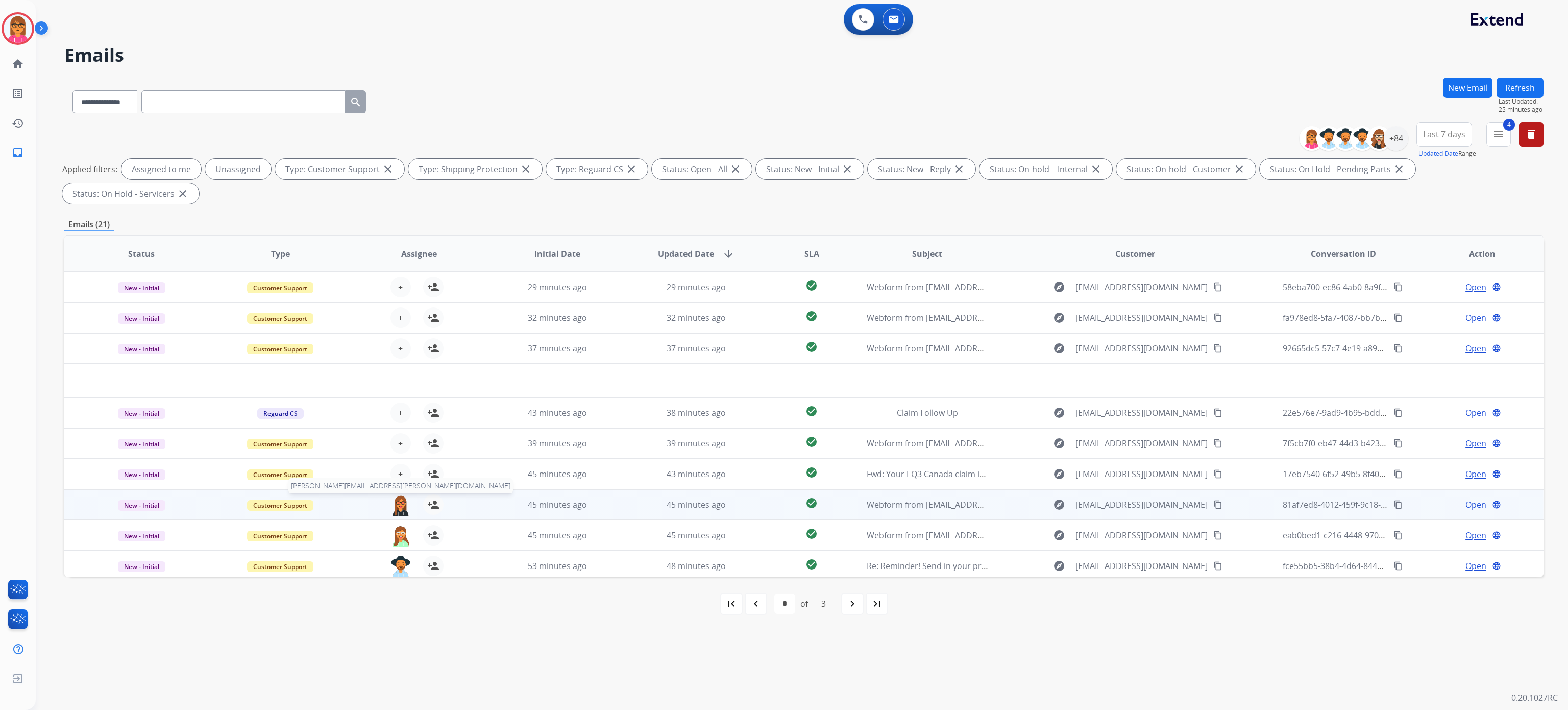
click at [401, 479] on span "[PERSON_NAME][EMAIL_ADDRESS][PERSON_NAME][DOMAIN_NAME]" at bounding box center [401, 486] width 225 height 15
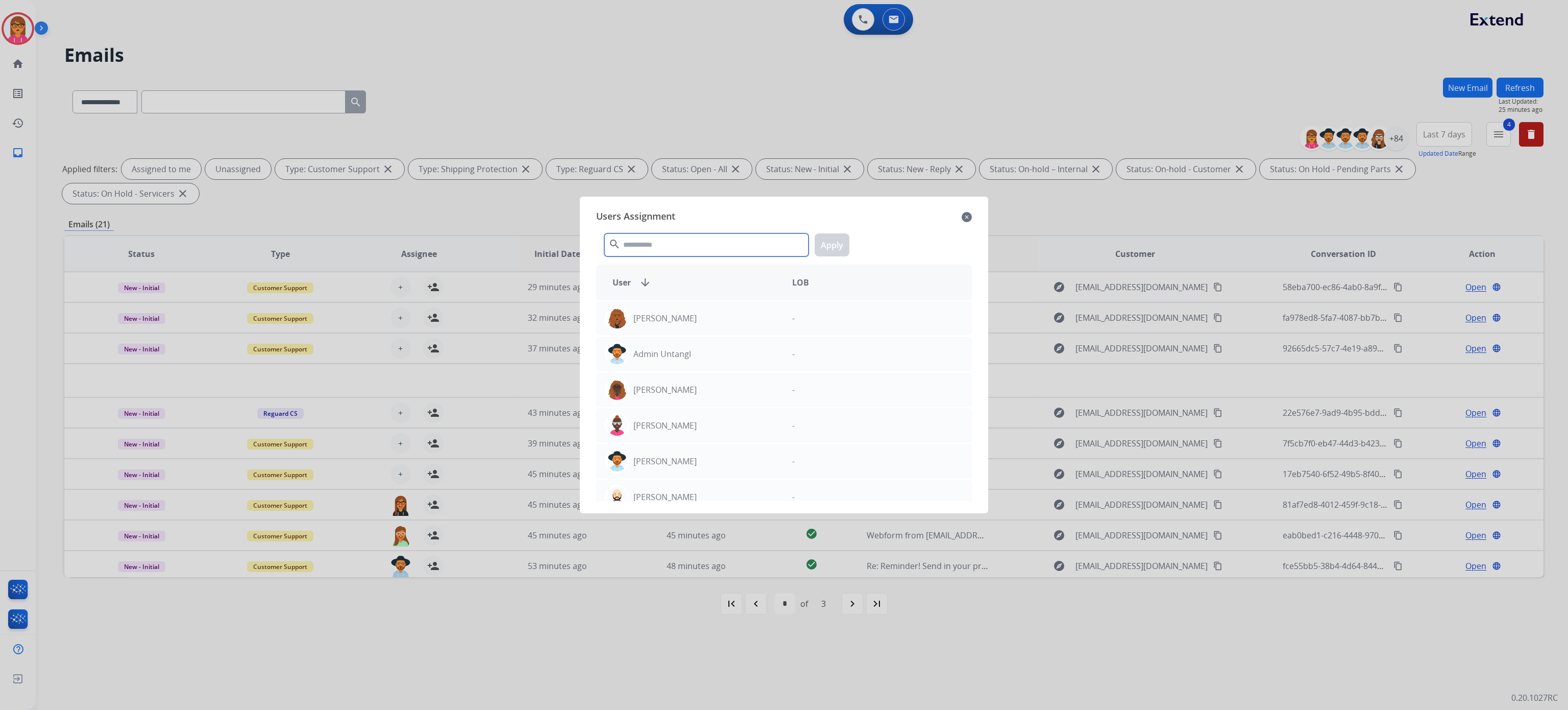
click at [708, 243] on input "text" at bounding box center [706, 245] width 204 height 23
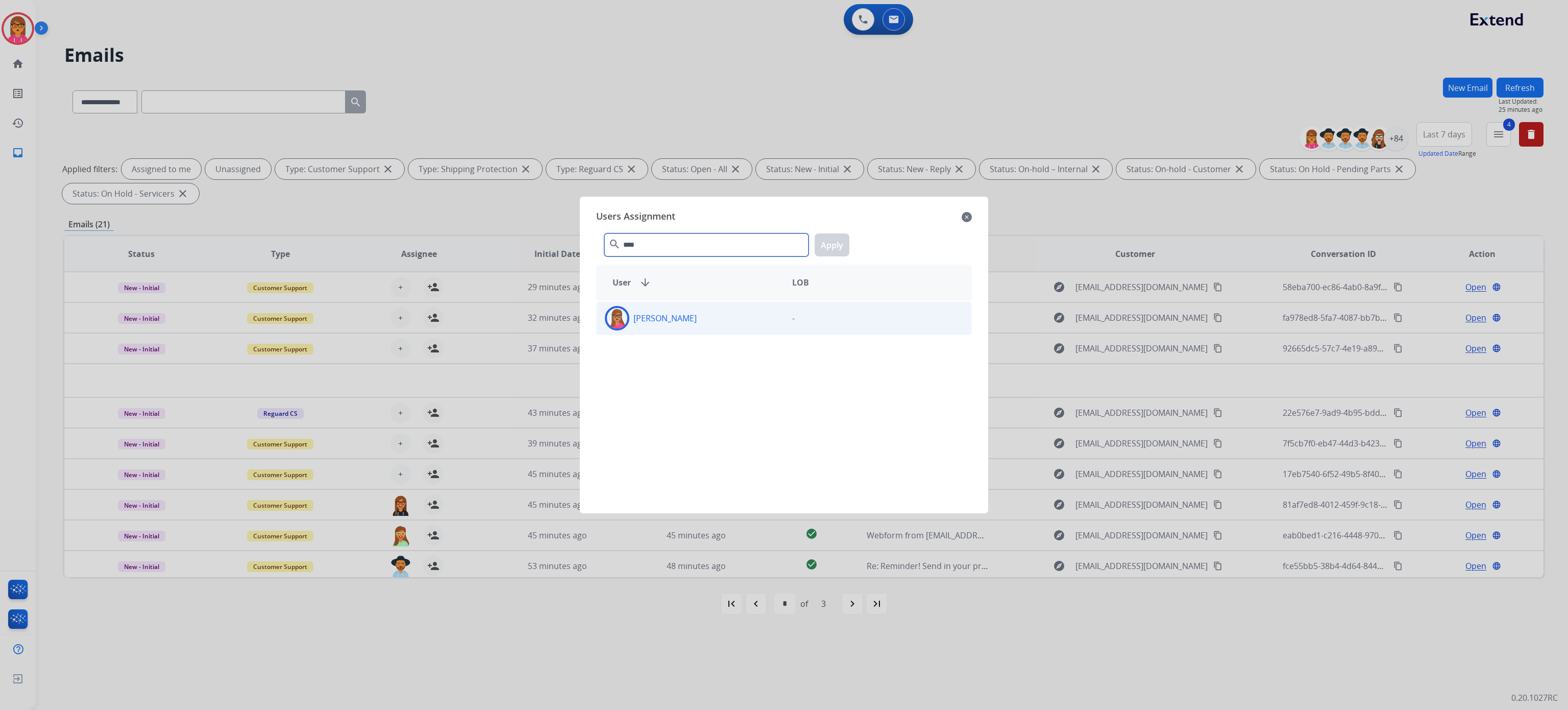
type input "****"
click at [696, 309] on div "[PERSON_NAME]" at bounding box center [690, 318] width 187 height 24
drag, startPoint x: 829, startPoint y: 224, endPoint x: 828, endPoint y: 236, distance: 12.0
click at [828, 234] on div "Users Assignment close **** search Apply User arrow_downward LOB [PERSON_NAME] -" at bounding box center [784, 355] width 392 height 300
click at [828, 236] on button "Apply" at bounding box center [832, 245] width 35 height 23
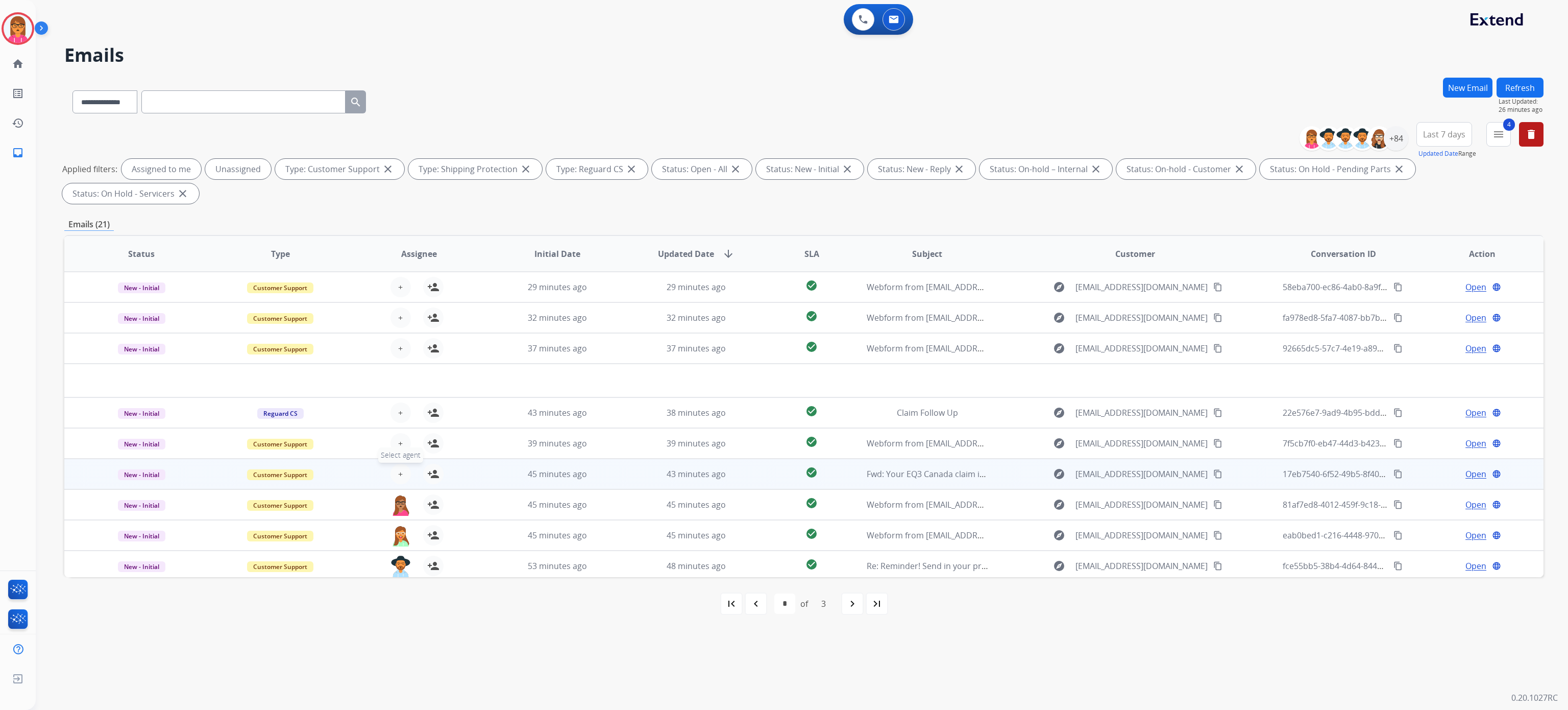
click at [399, 468] on span "+" at bounding box center [400, 474] width 5 height 12
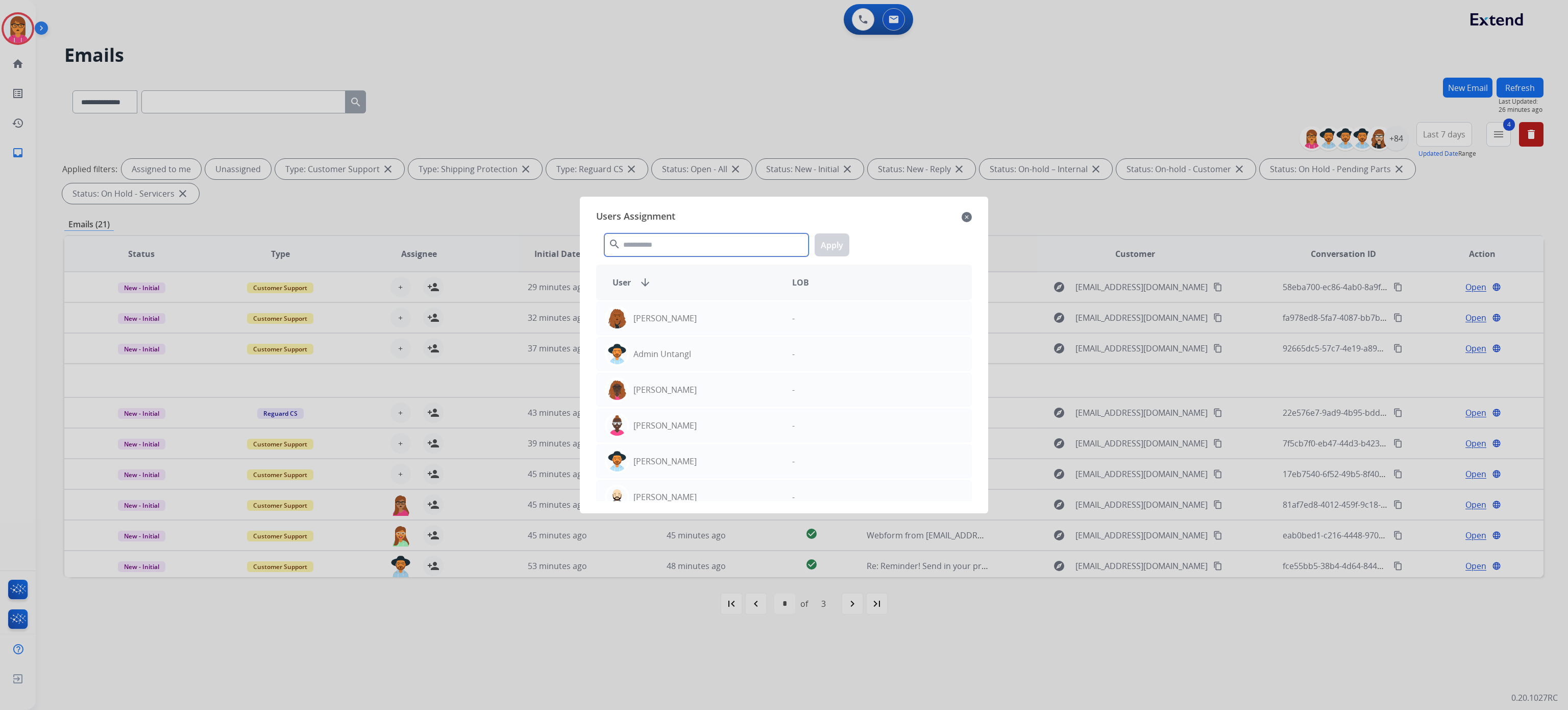
click at [673, 242] on input "text" at bounding box center [706, 245] width 204 height 23
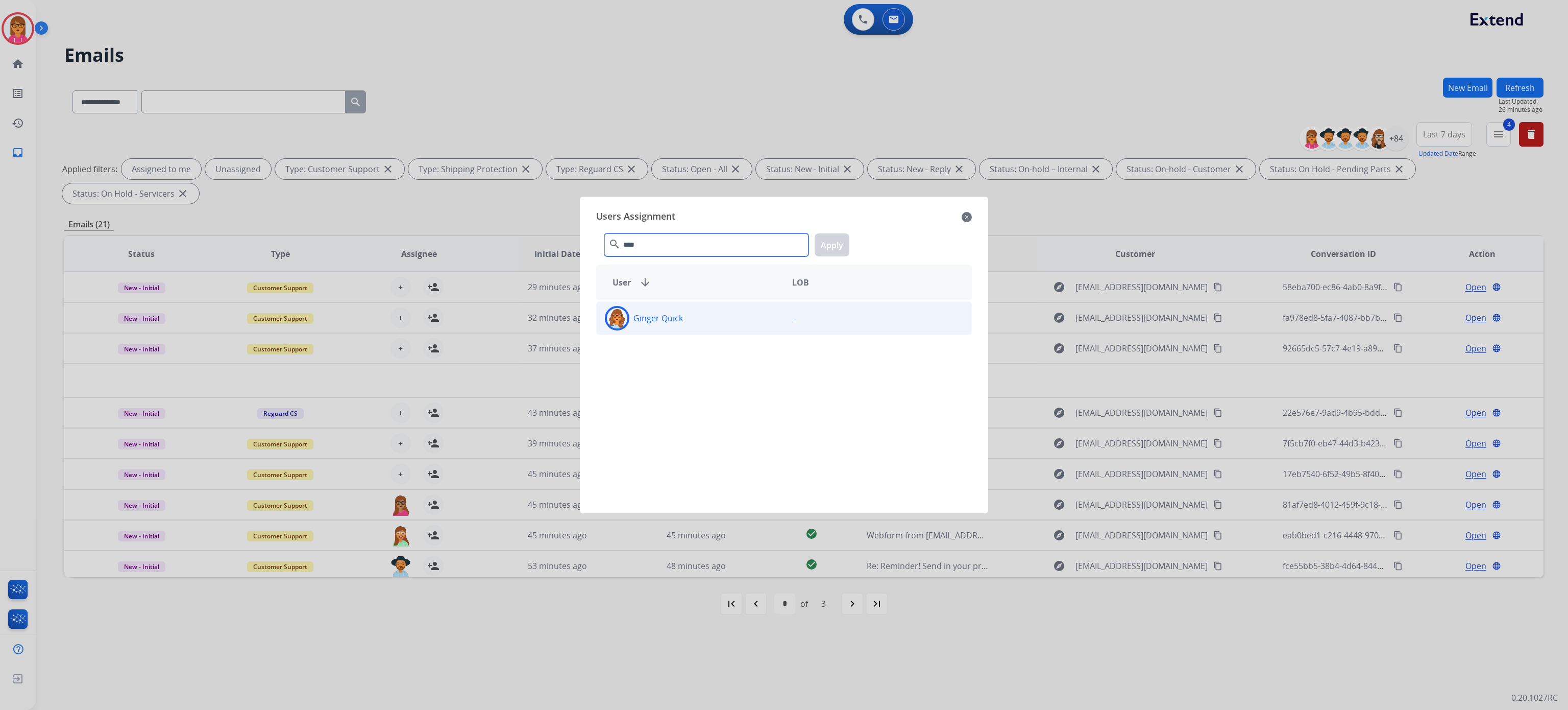
type input "****"
click at [766, 319] on div "Ginger Quick" at bounding box center [690, 318] width 187 height 24
click at [834, 234] on button "Apply" at bounding box center [832, 245] width 35 height 23
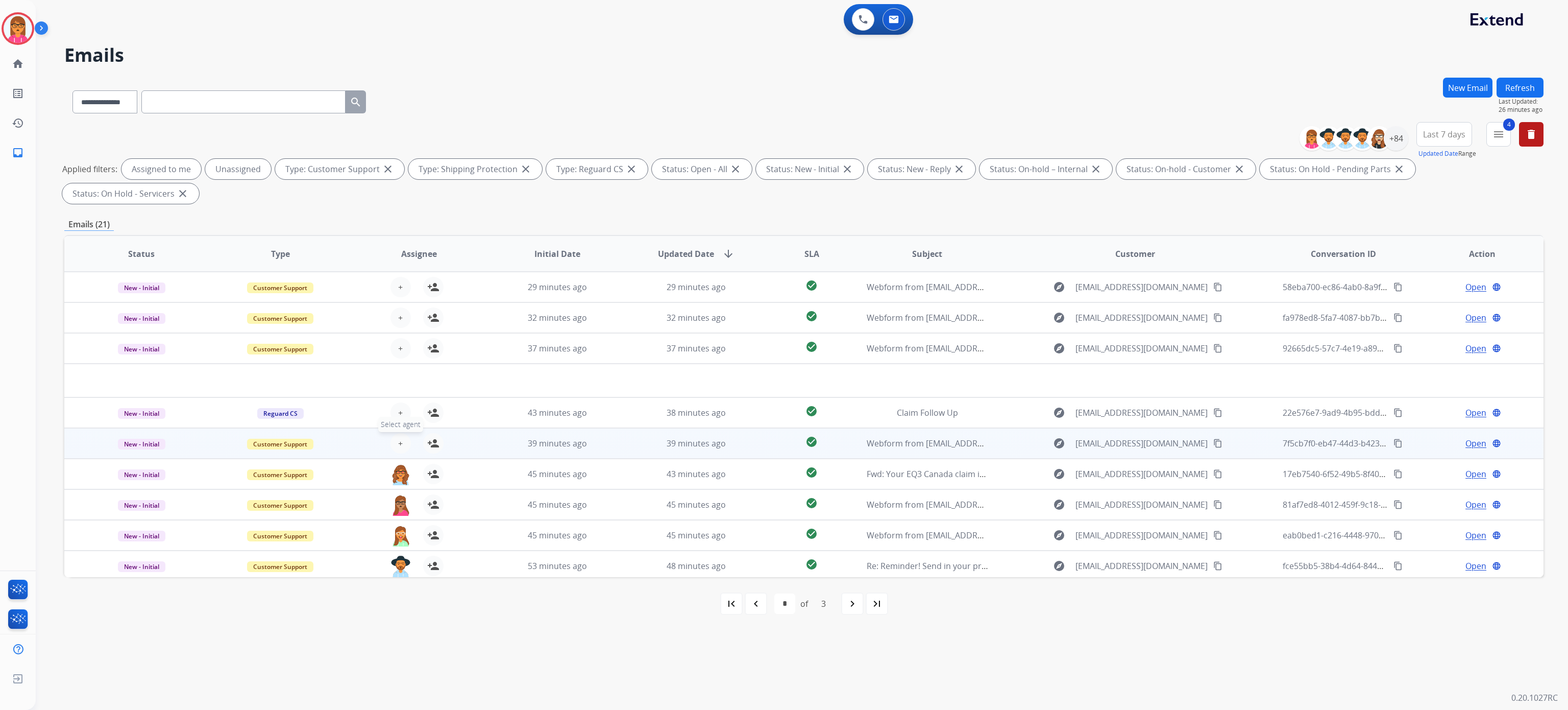
click at [398, 439] on span "+" at bounding box center [400, 443] width 5 height 12
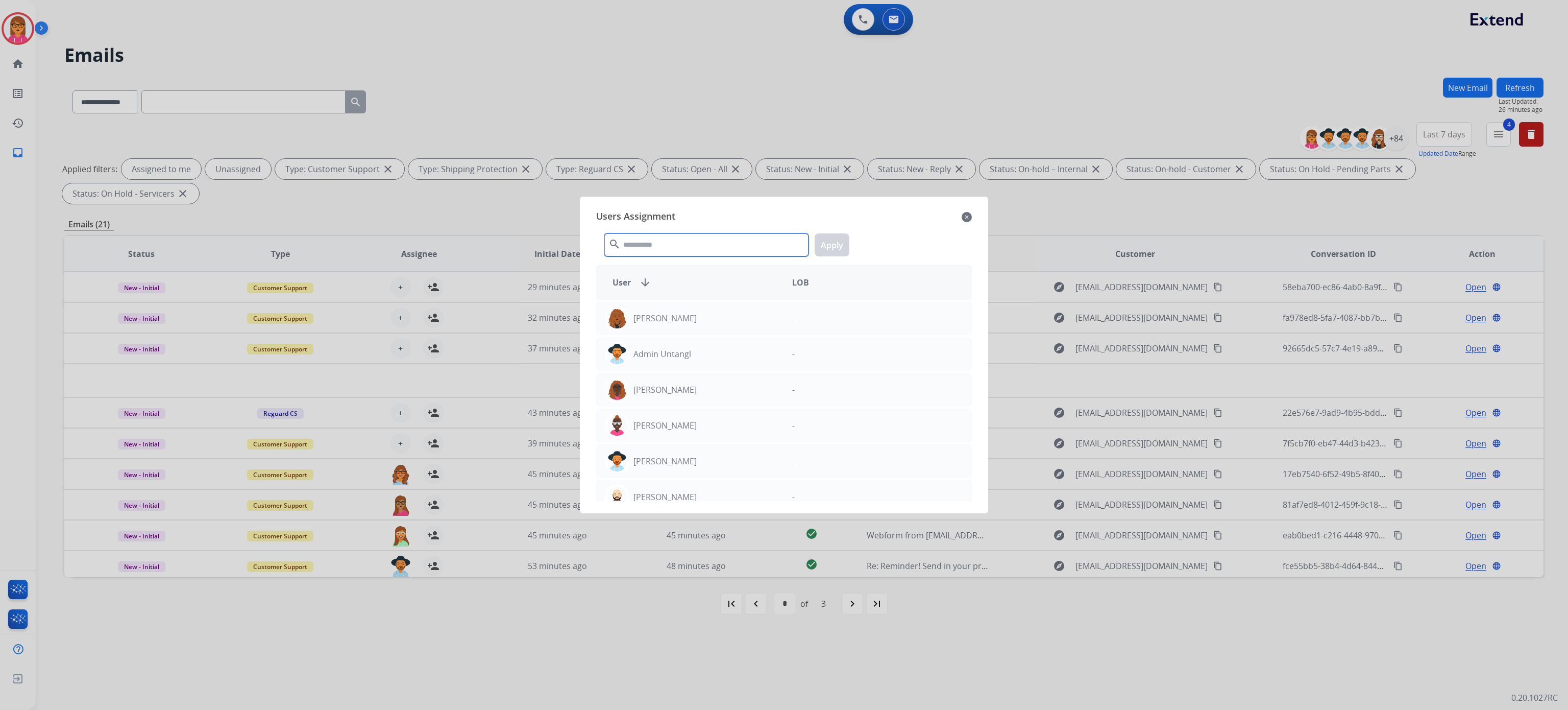
click at [658, 239] on input "text" at bounding box center [706, 245] width 204 height 23
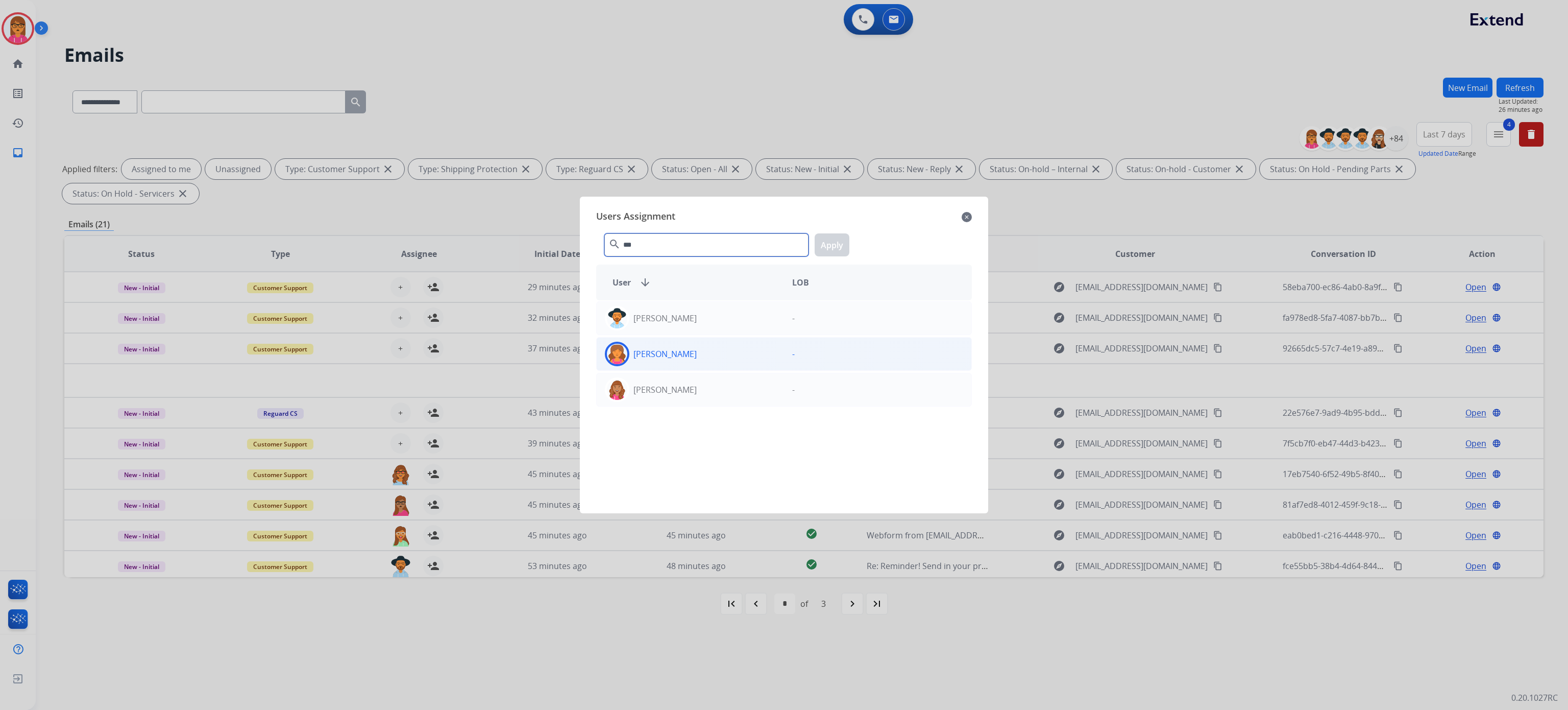
type input "***"
click at [768, 366] on div "[PERSON_NAME]" at bounding box center [690, 354] width 187 height 24
click at [850, 250] on div "*** search Apply" at bounding box center [784, 243] width 375 height 35
click at [826, 242] on button "Apply" at bounding box center [832, 245] width 35 height 23
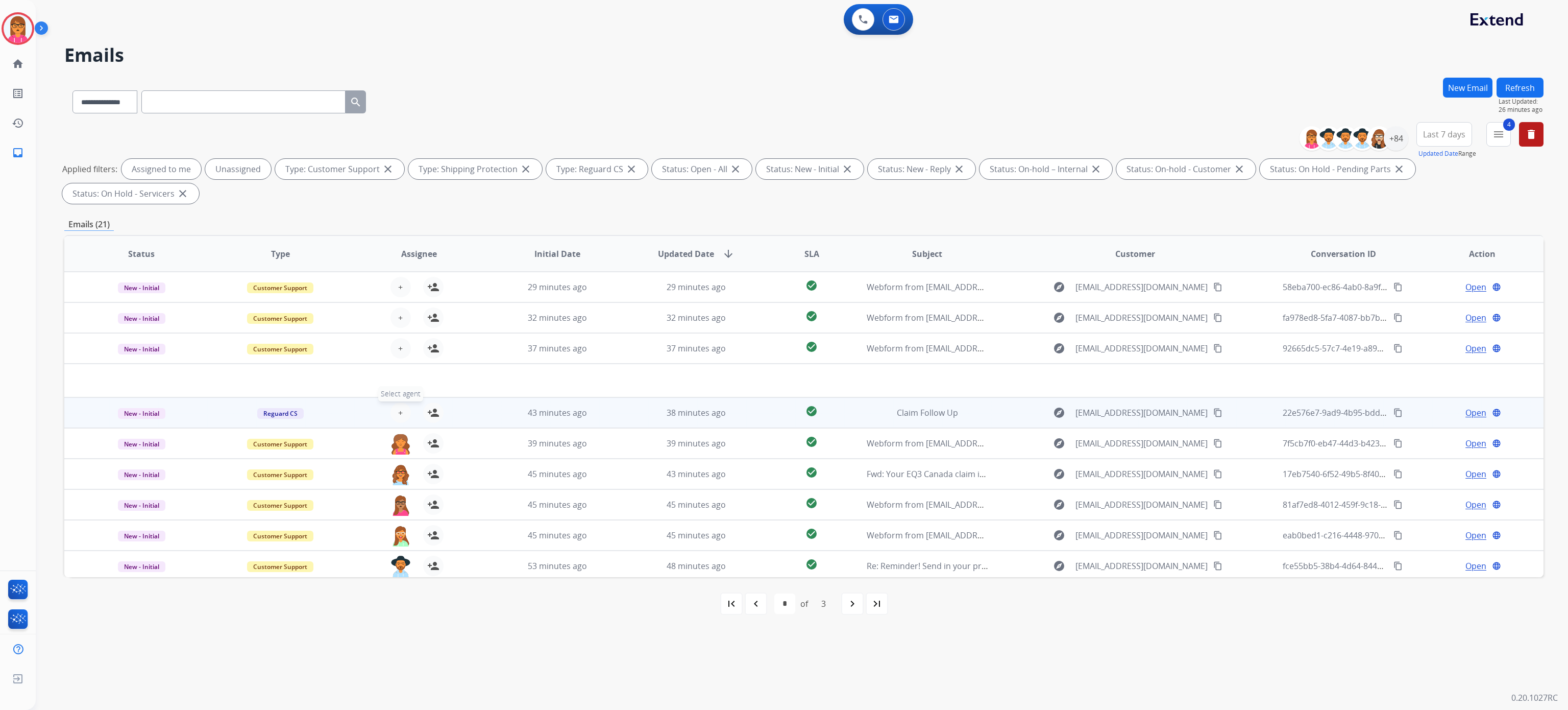
click at [403, 415] on button "+ Select agent" at bounding box center [401, 413] width 21 height 21
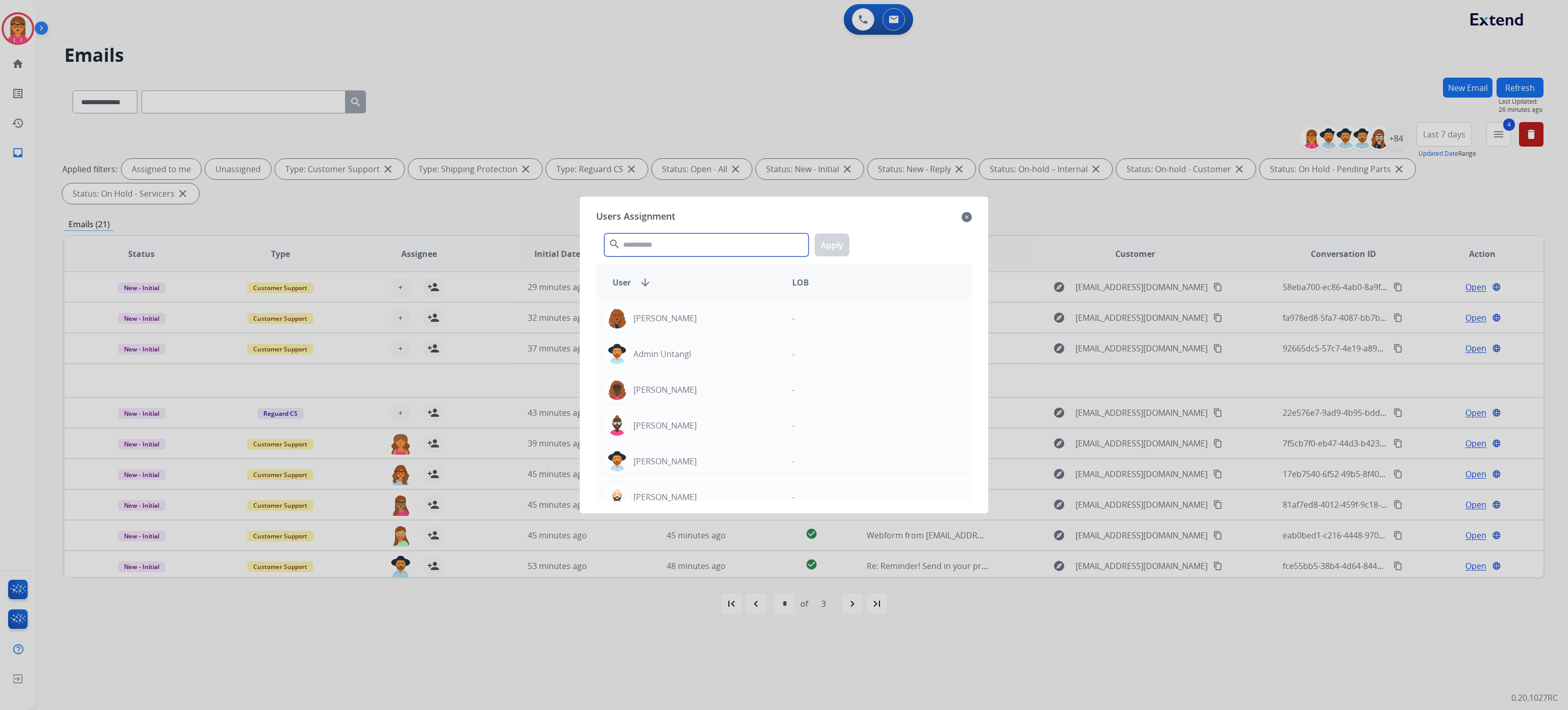
click at [674, 244] on input "text" at bounding box center [706, 245] width 204 height 23
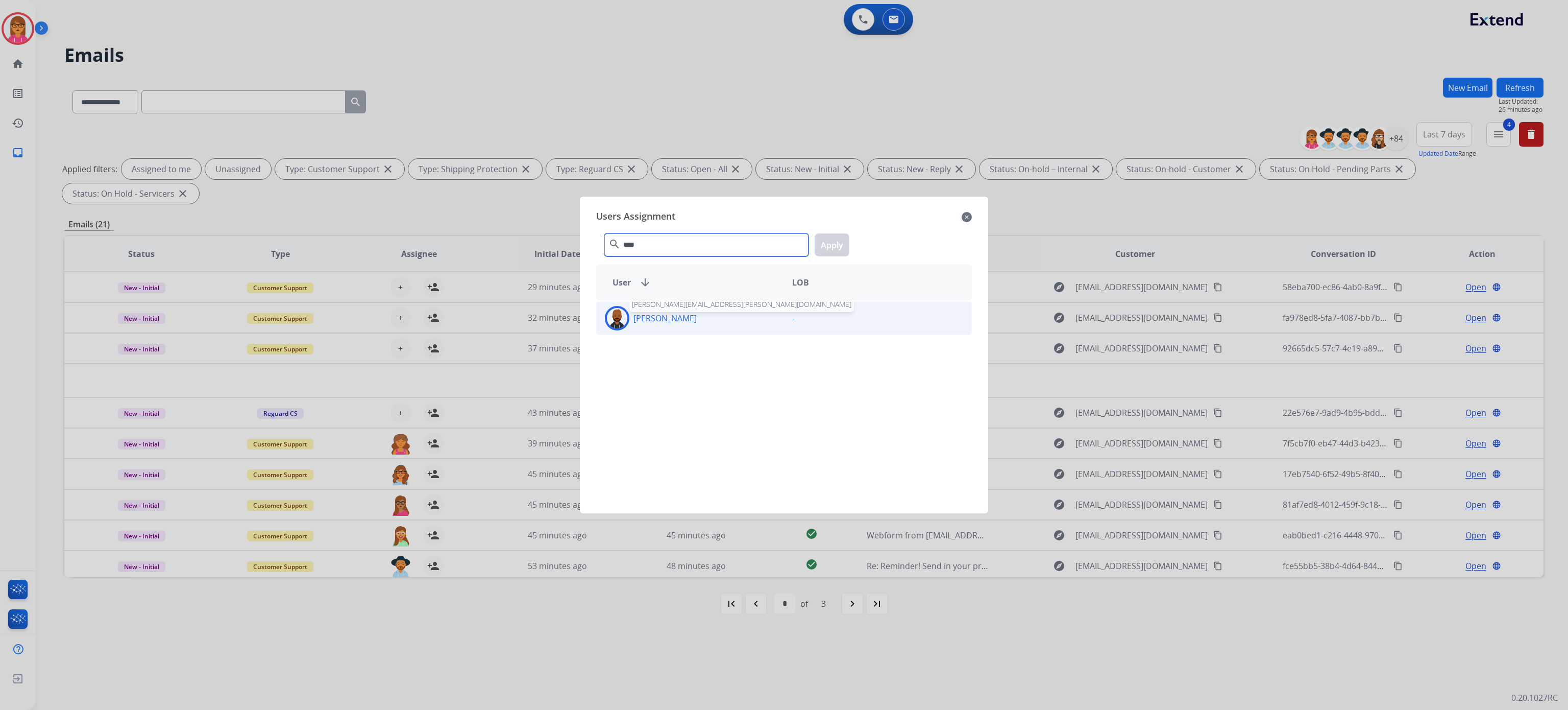
type input "****"
click at [676, 314] on p "[PERSON_NAME]" at bounding box center [665, 318] width 63 height 12
click at [829, 244] on button "Apply" at bounding box center [832, 245] width 35 height 23
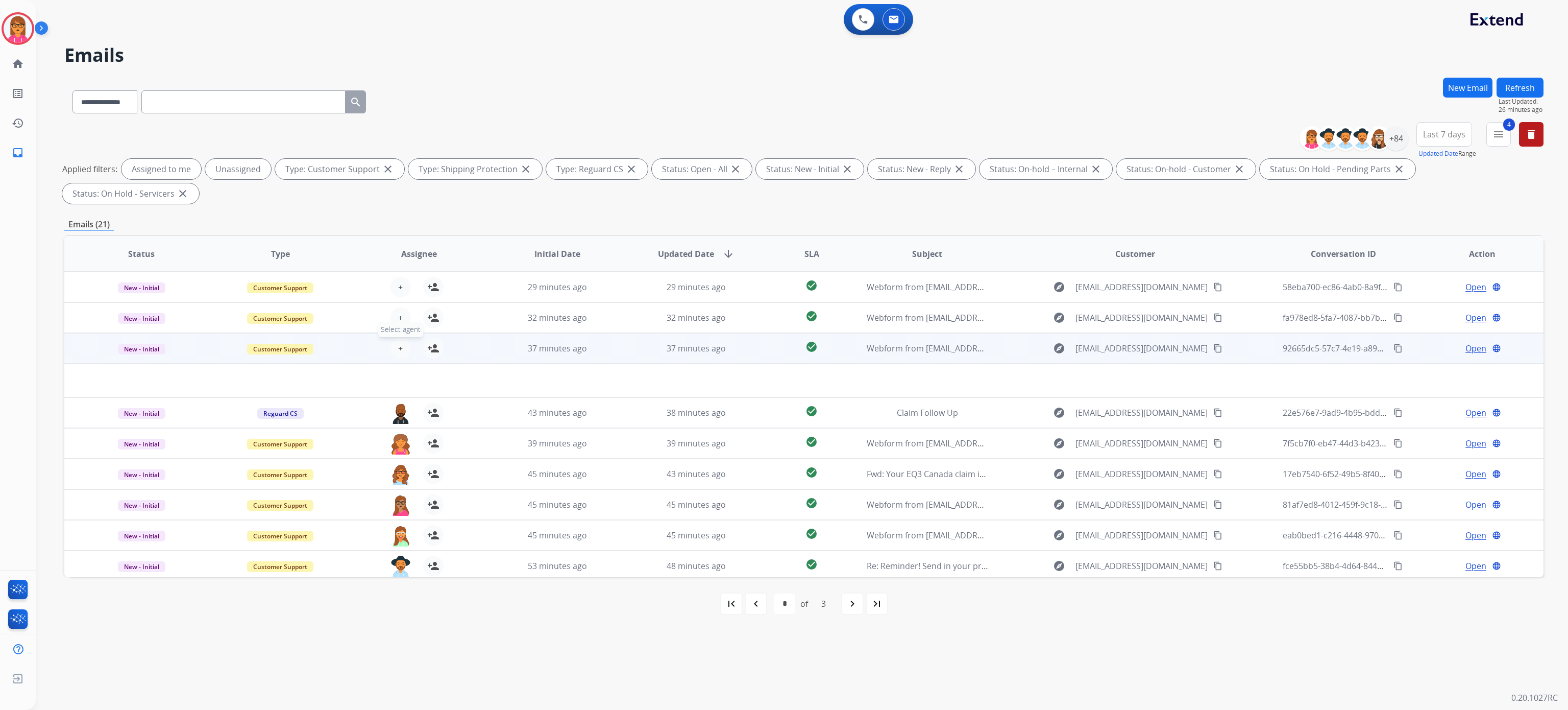
click at [405, 347] on button "+ Select agent" at bounding box center [401, 349] width 21 height 21
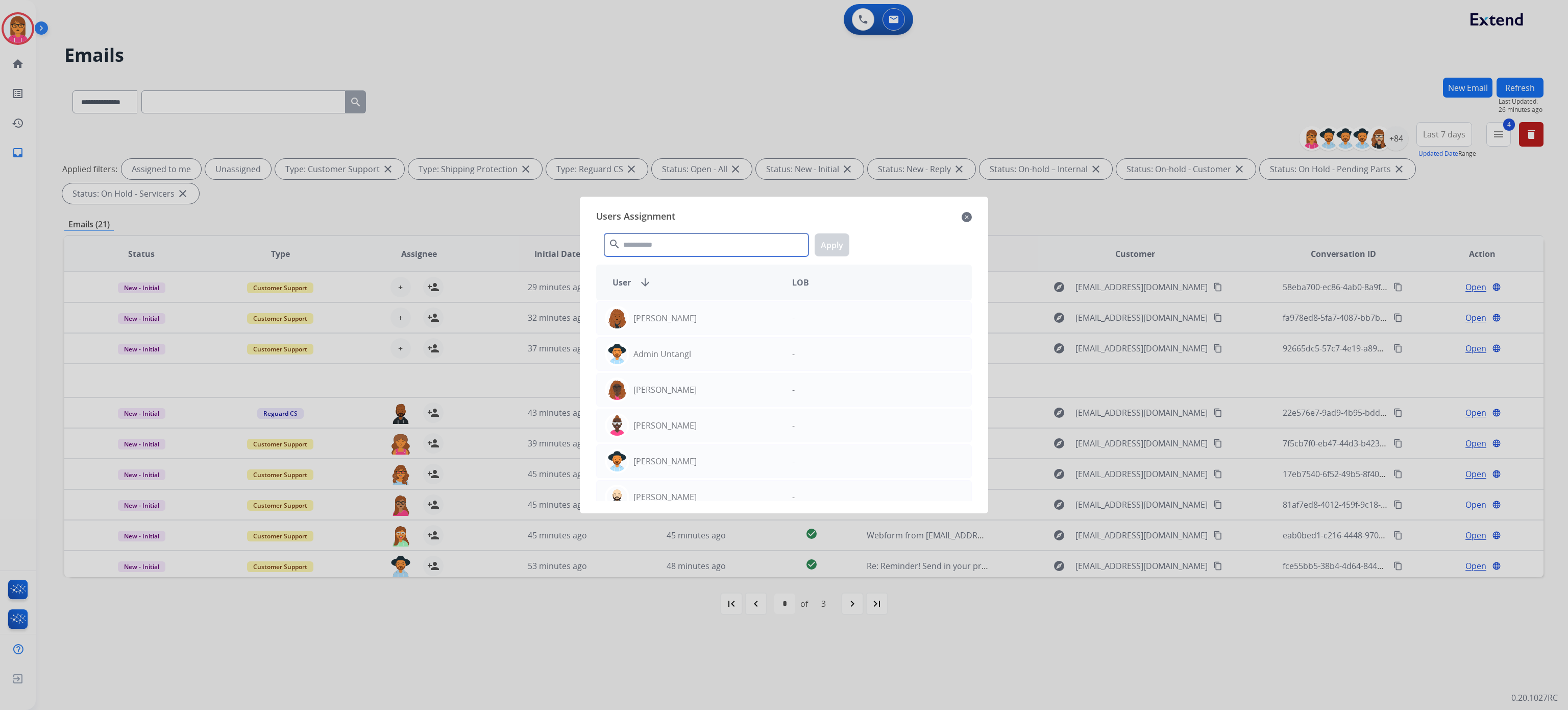
click at [675, 245] on input "text" at bounding box center [706, 245] width 204 height 23
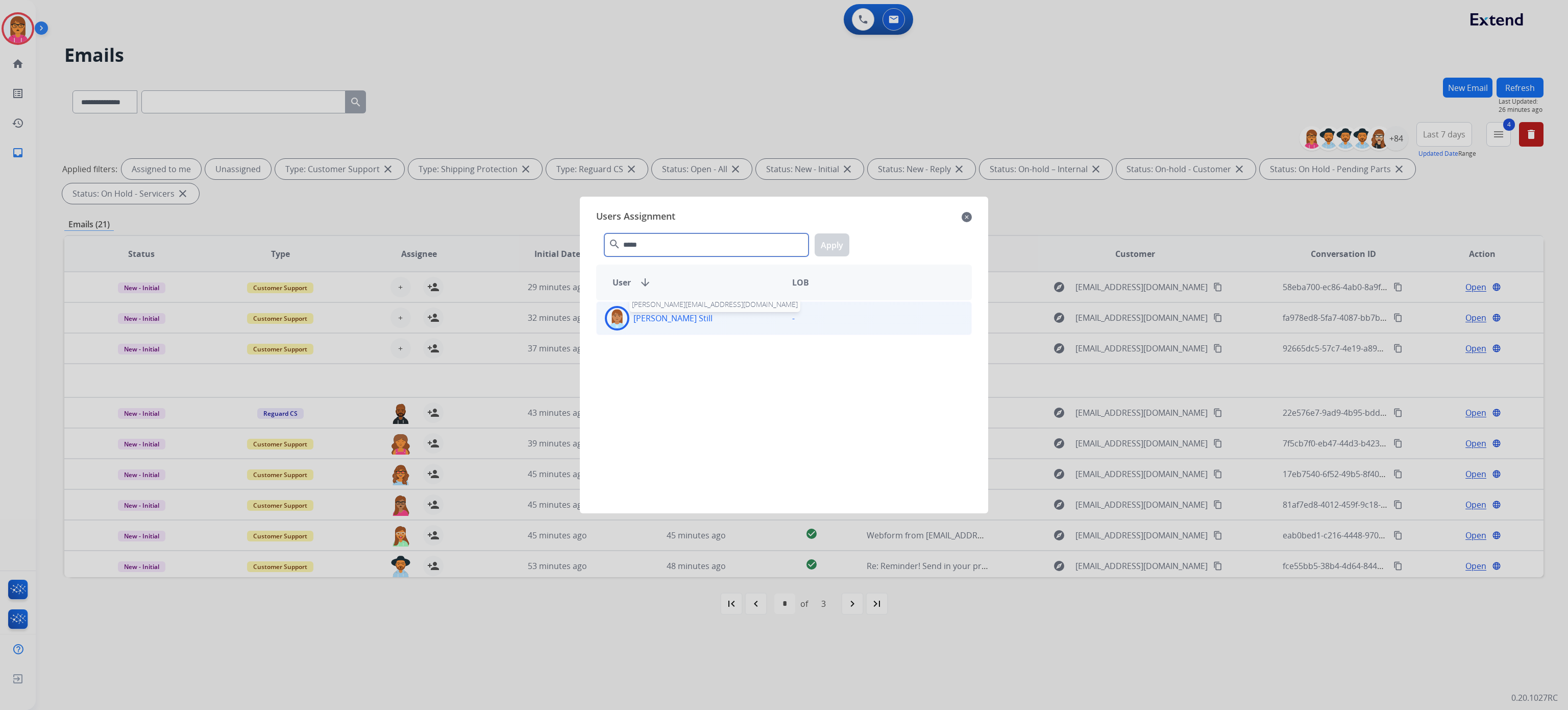
type input "*****"
click at [656, 315] on p "[PERSON_NAME] Still" at bounding box center [673, 318] width 79 height 12
click at [826, 247] on button "Apply" at bounding box center [832, 245] width 35 height 23
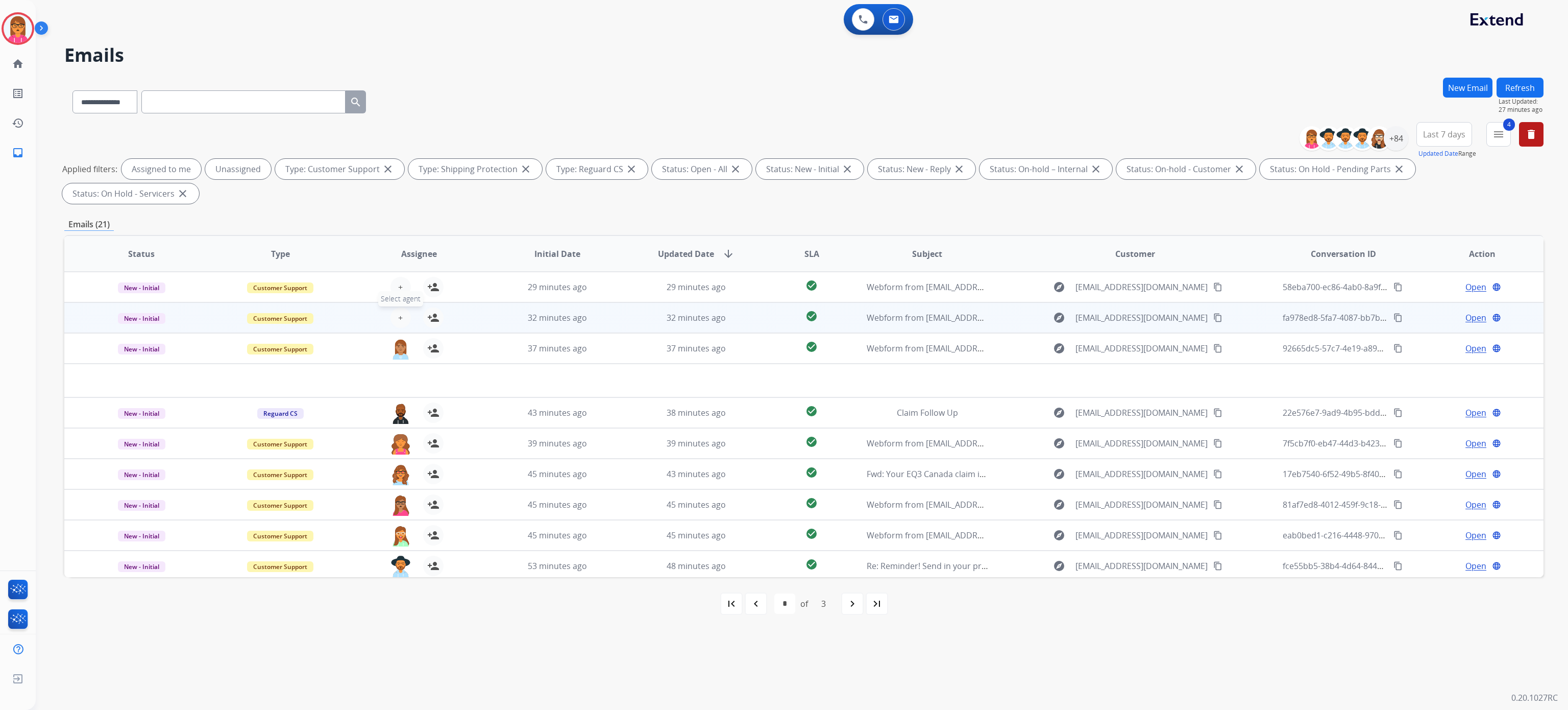
click at [393, 321] on button "+ Select agent" at bounding box center [401, 318] width 21 height 21
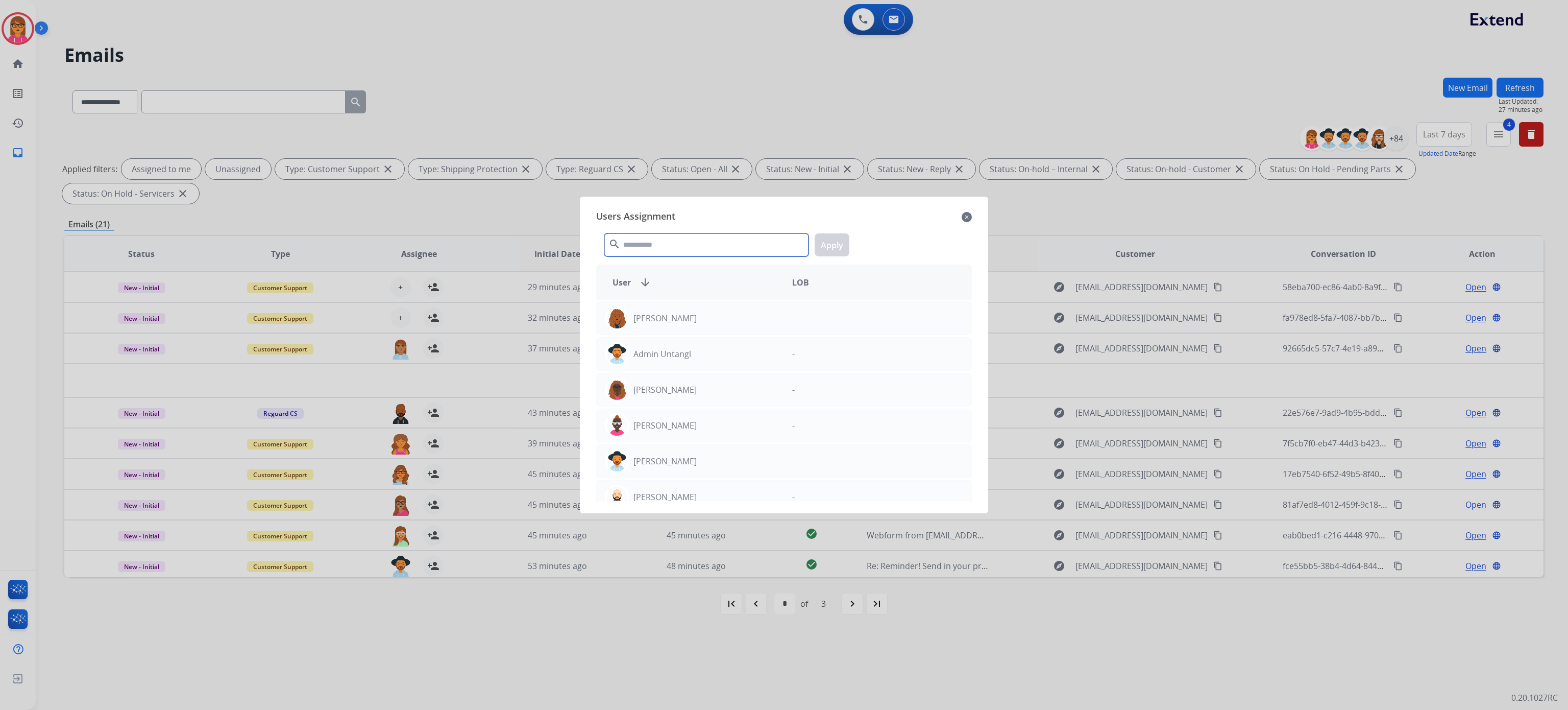
click at [684, 246] on input "text" at bounding box center [706, 245] width 204 height 23
type input "***"
drag, startPoint x: 723, startPoint y: 311, endPoint x: 729, endPoint y: 303, distance: 10.0
click at [724, 307] on div "[PERSON_NAME]" at bounding box center [690, 318] width 187 height 24
click at [835, 243] on button "Apply" at bounding box center [832, 245] width 35 height 23
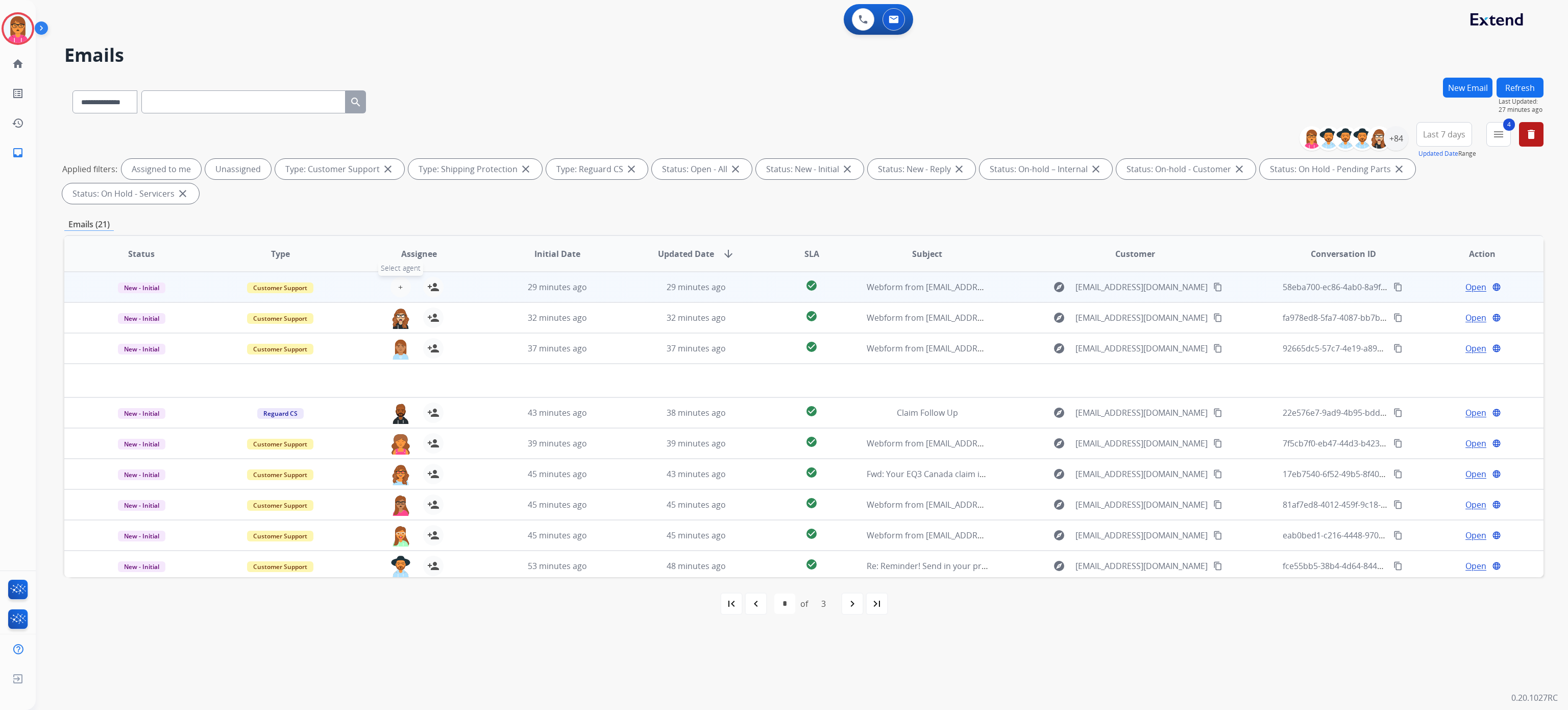
click at [401, 282] on button "+ Select agent" at bounding box center [401, 287] width 21 height 21
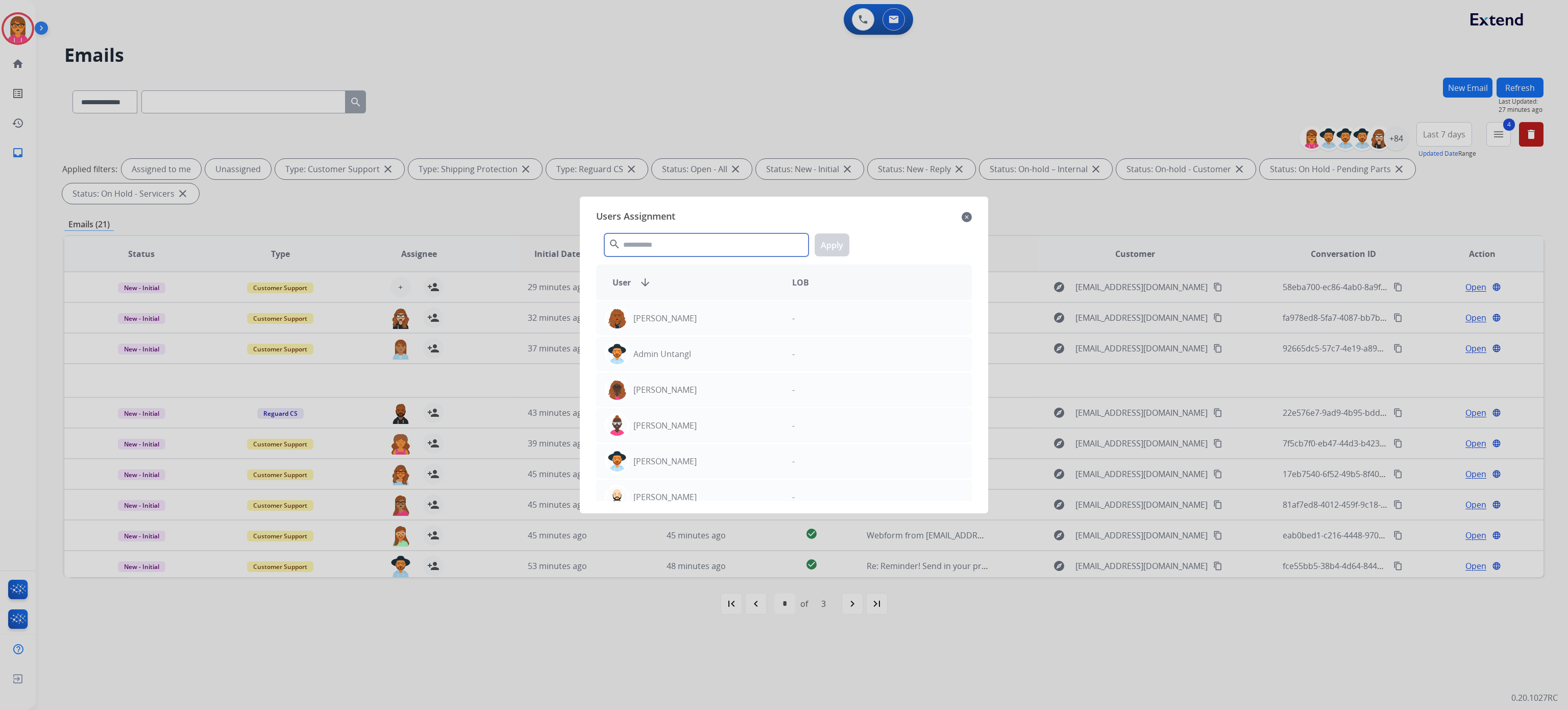
click at [697, 245] on input "text" at bounding box center [706, 245] width 204 height 23
type input "*****"
click at [715, 387] on div "[PERSON_NAME]" at bounding box center [690, 390] width 187 height 24
click at [834, 240] on button "Apply" at bounding box center [832, 245] width 35 height 23
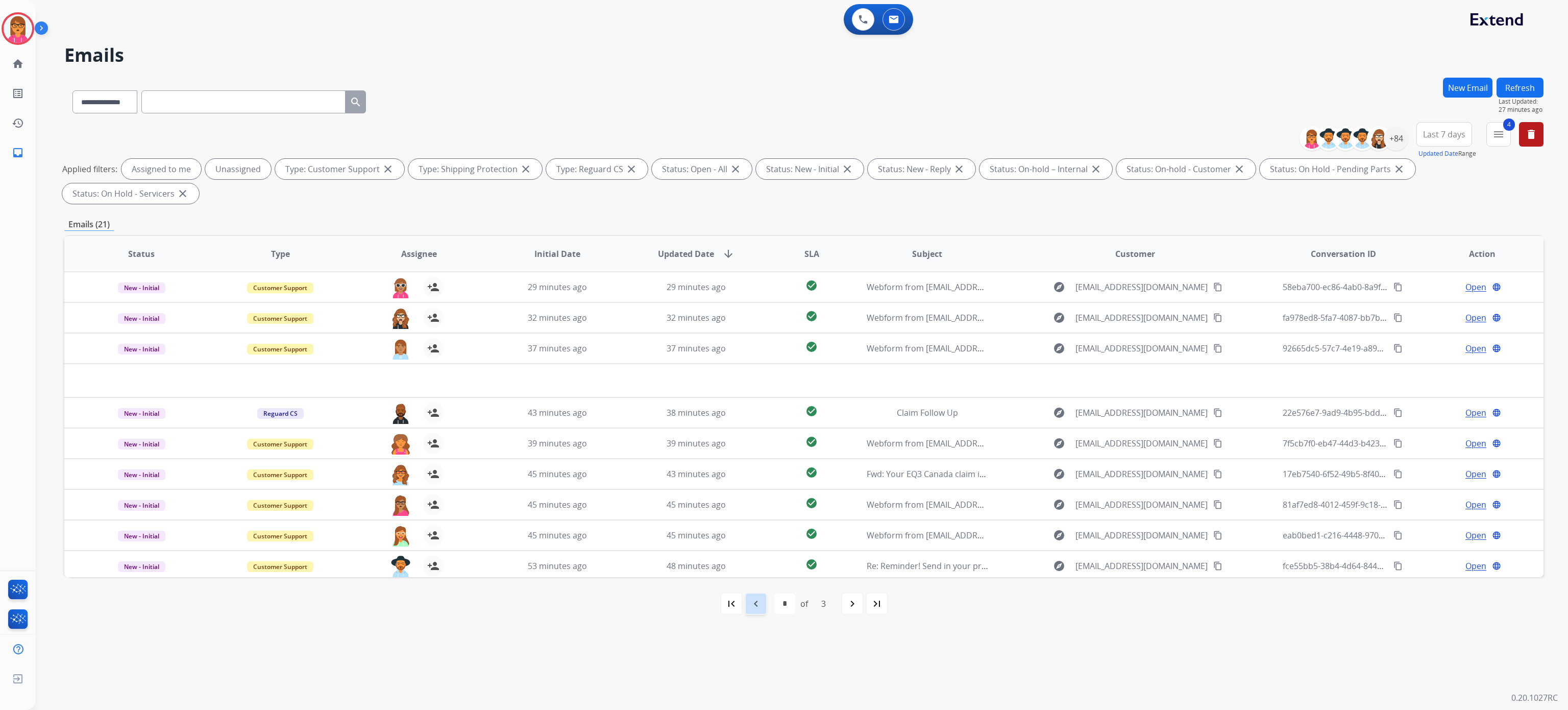
click at [759, 604] on mat-icon "navigate_before" at bounding box center [756, 604] width 12 height 12
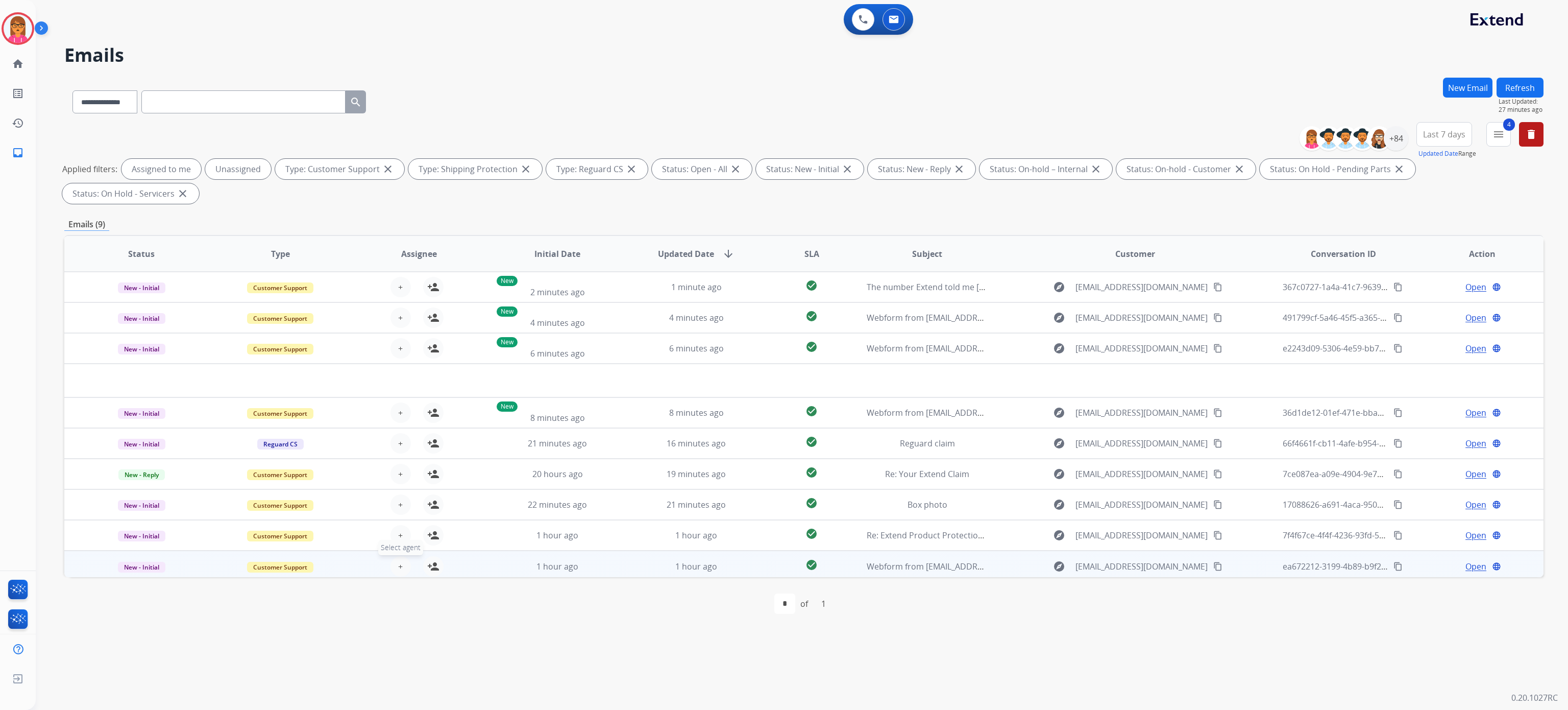
click at [402, 567] on button "+ Select agent" at bounding box center [401, 566] width 21 height 21
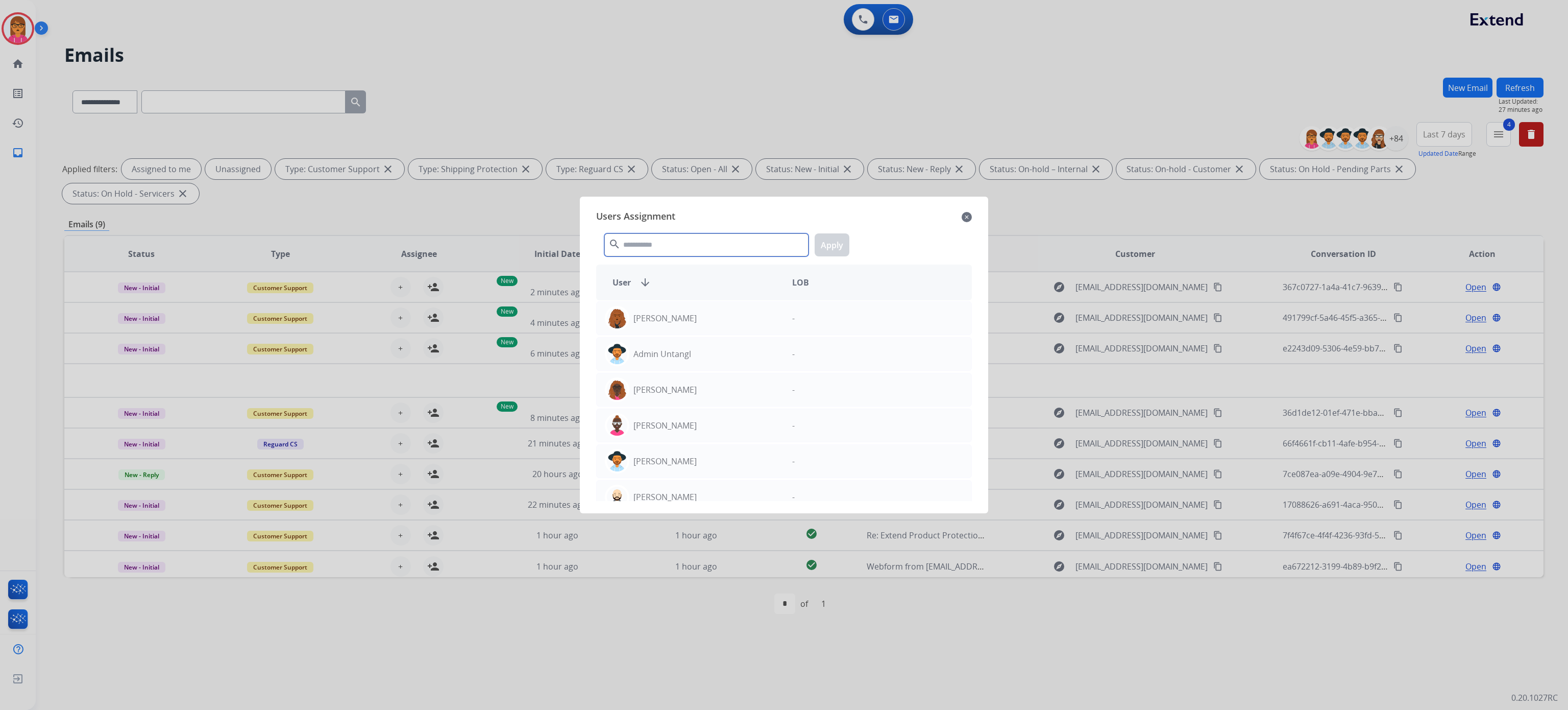
click at [666, 240] on input "text" at bounding box center [706, 245] width 204 height 23
type input "*****"
click at [772, 427] on div "[PERSON_NAME]" at bounding box center [690, 425] width 187 height 24
click at [844, 242] on button "Apply" at bounding box center [832, 245] width 35 height 23
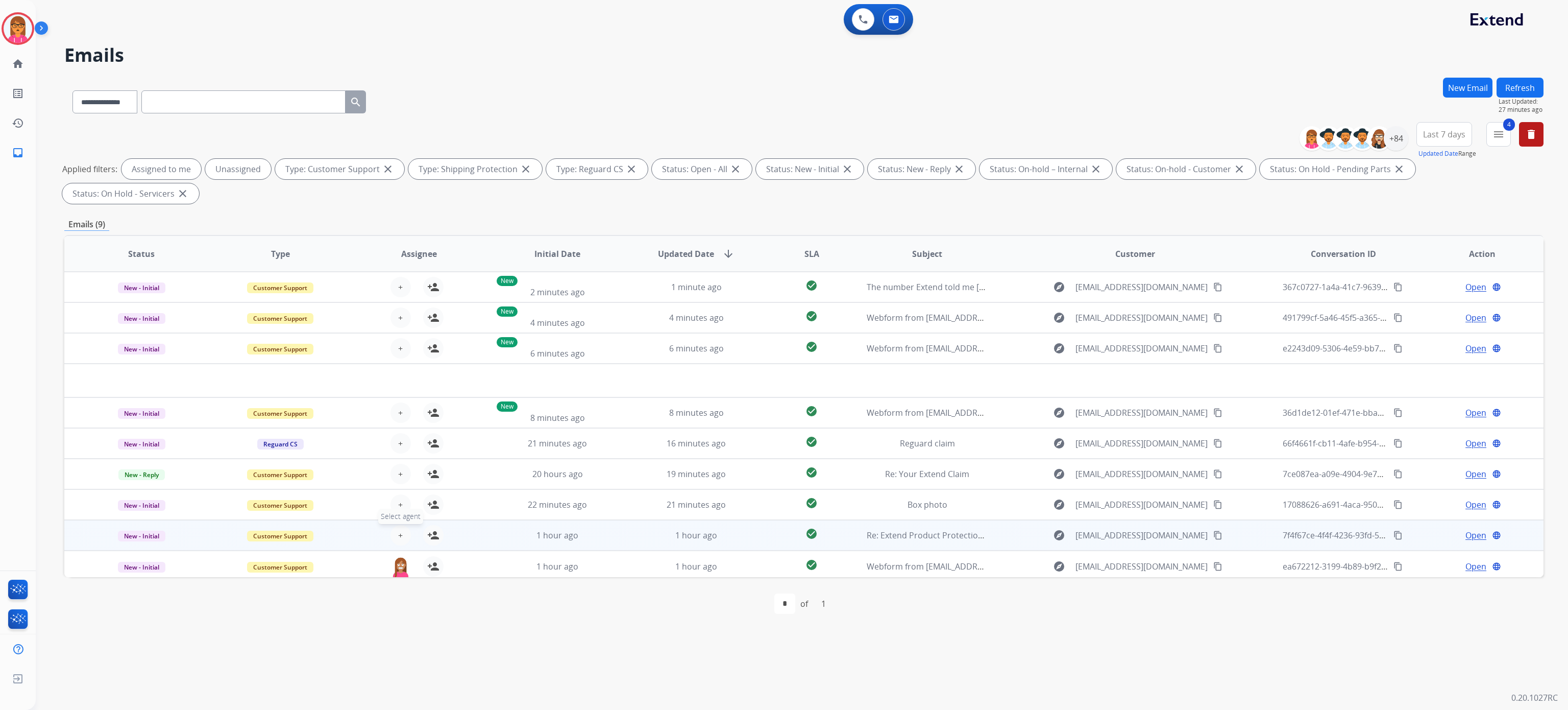
click at [394, 540] on button "+ Select agent" at bounding box center [401, 535] width 21 height 21
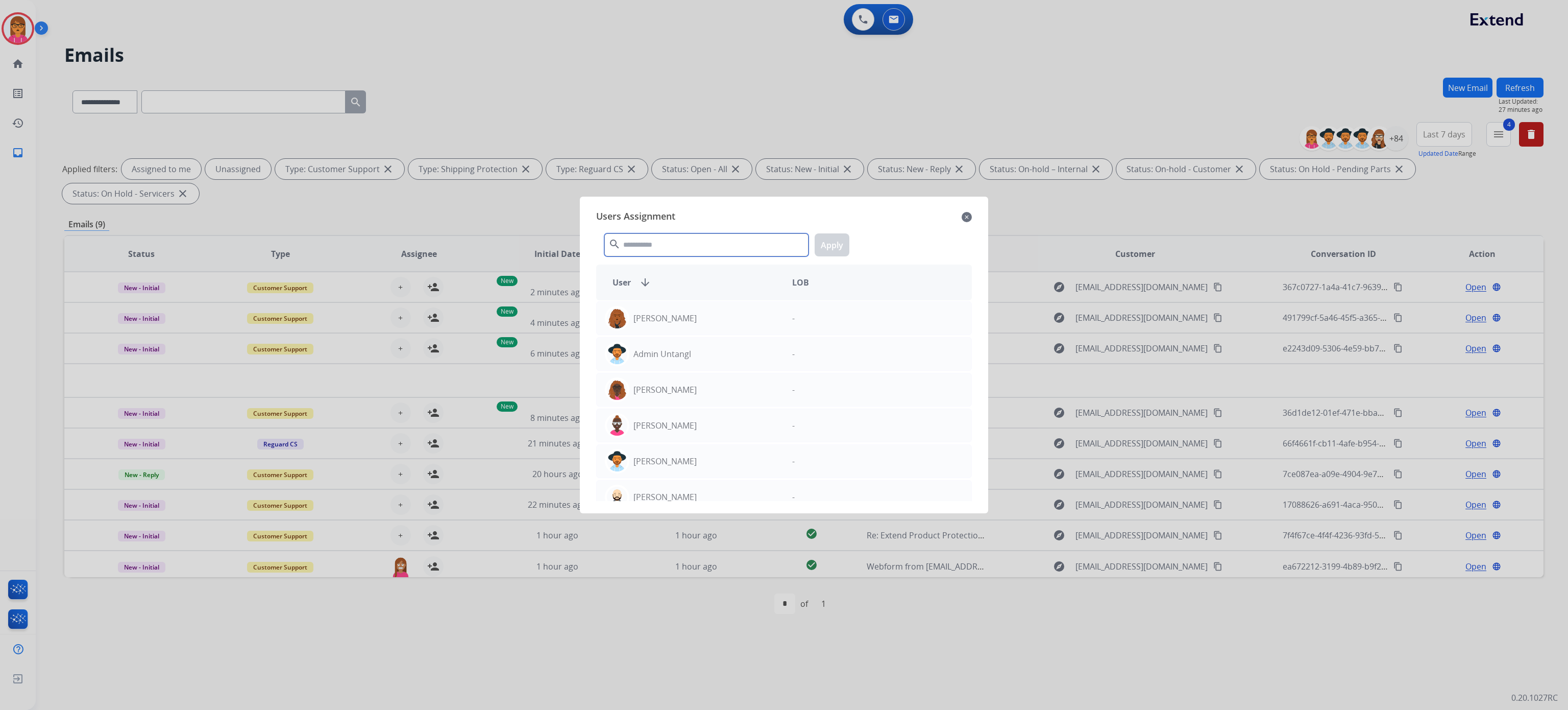
click at [659, 236] on input "text" at bounding box center [706, 245] width 204 height 23
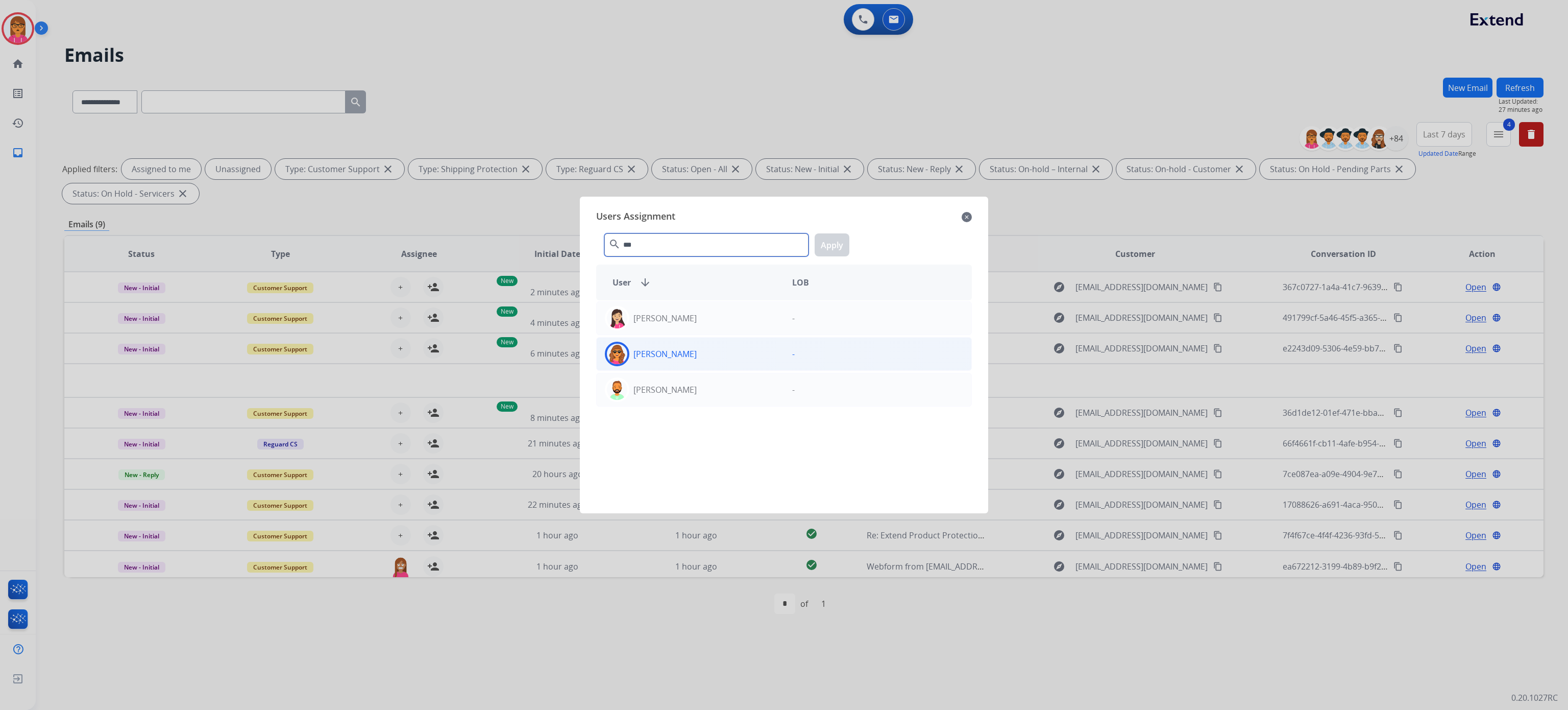
type input "***"
click at [734, 345] on div "[PERSON_NAME]" at bounding box center [690, 354] width 187 height 24
click at [828, 240] on button "Apply" at bounding box center [832, 245] width 35 height 23
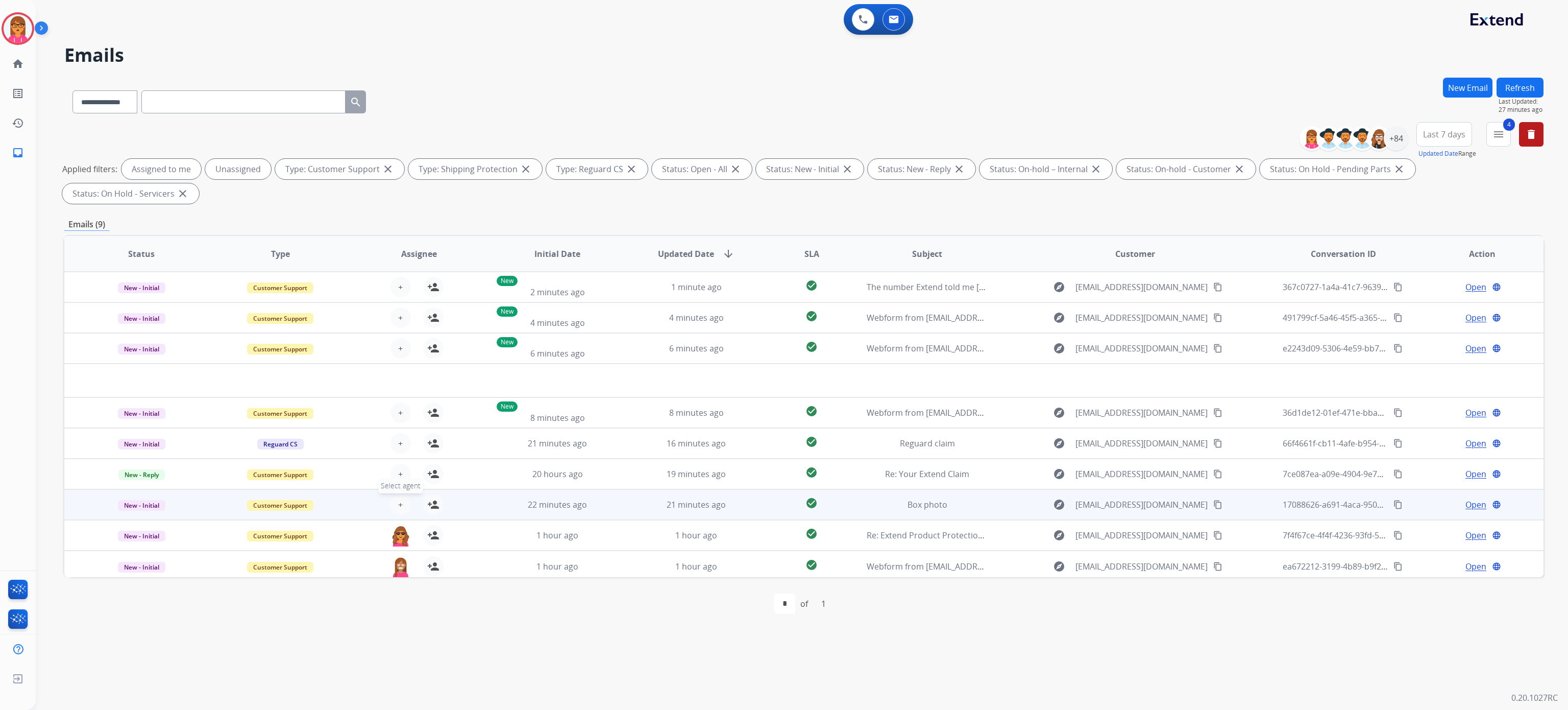
click at [401, 502] on button "+ Select agent" at bounding box center [401, 504] width 21 height 21
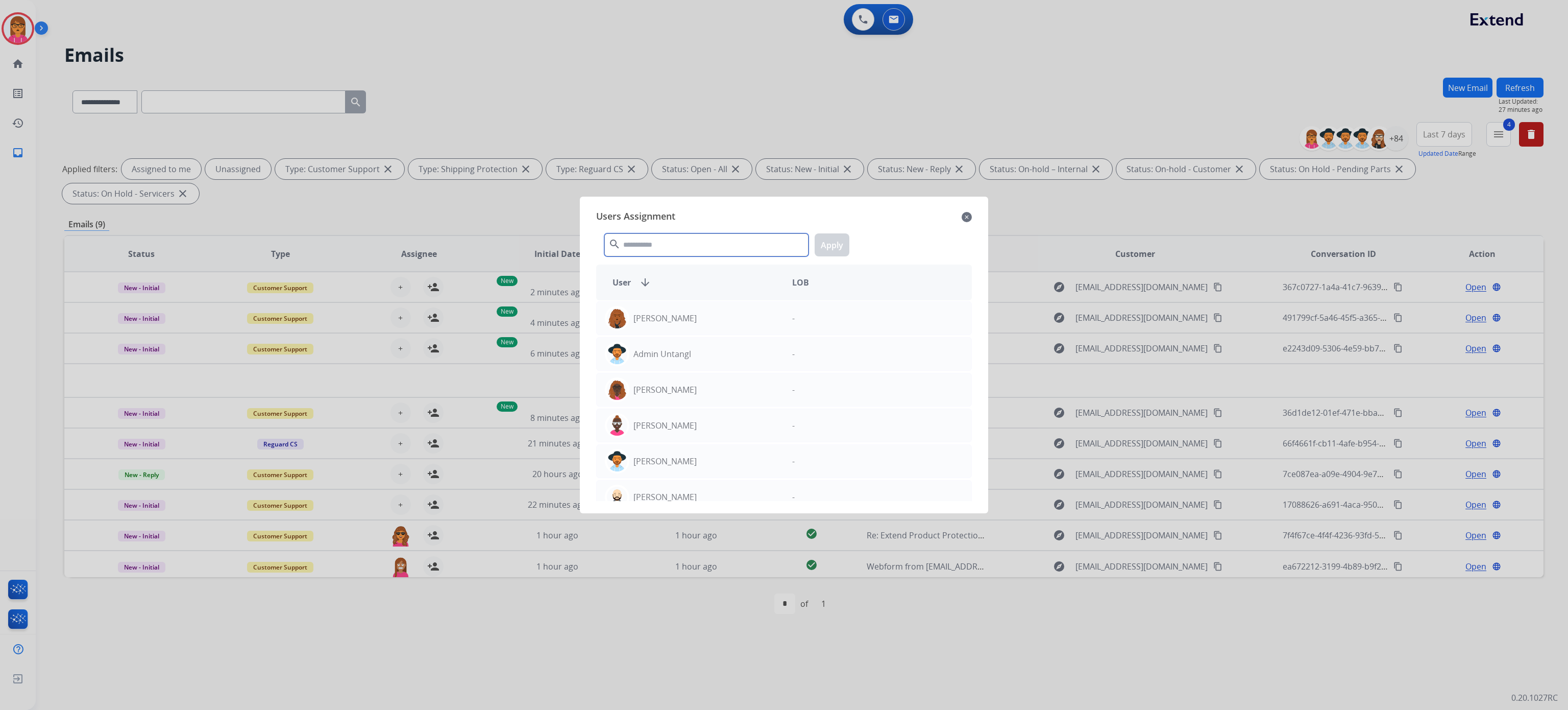
click at [656, 245] on input "text" at bounding box center [706, 245] width 204 height 23
select select "**********"
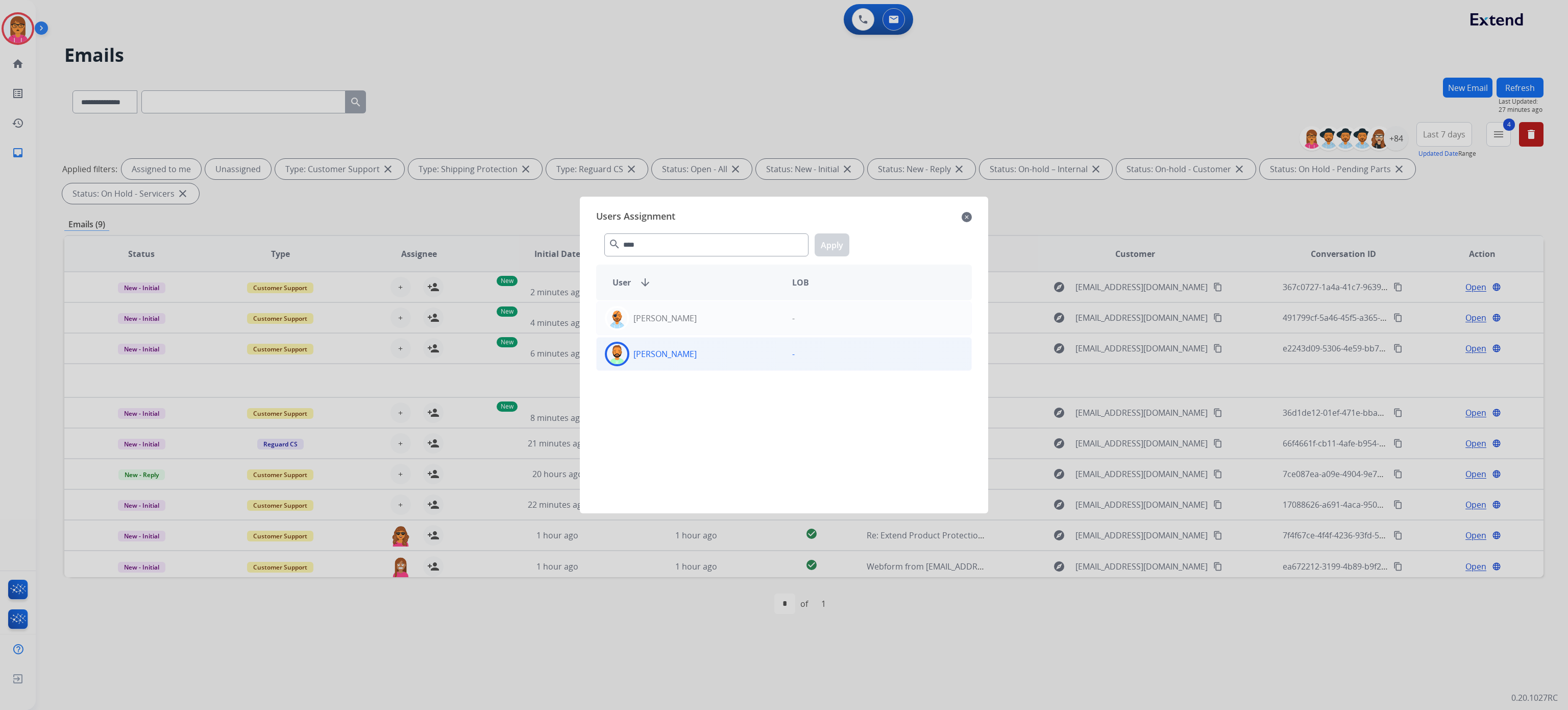
type input "****"
click at [706, 352] on div "[PERSON_NAME]" at bounding box center [690, 354] width 187 height 24
click at [840, 242] on button "Apply" at bounding box center [832, 245] width 35 height 23
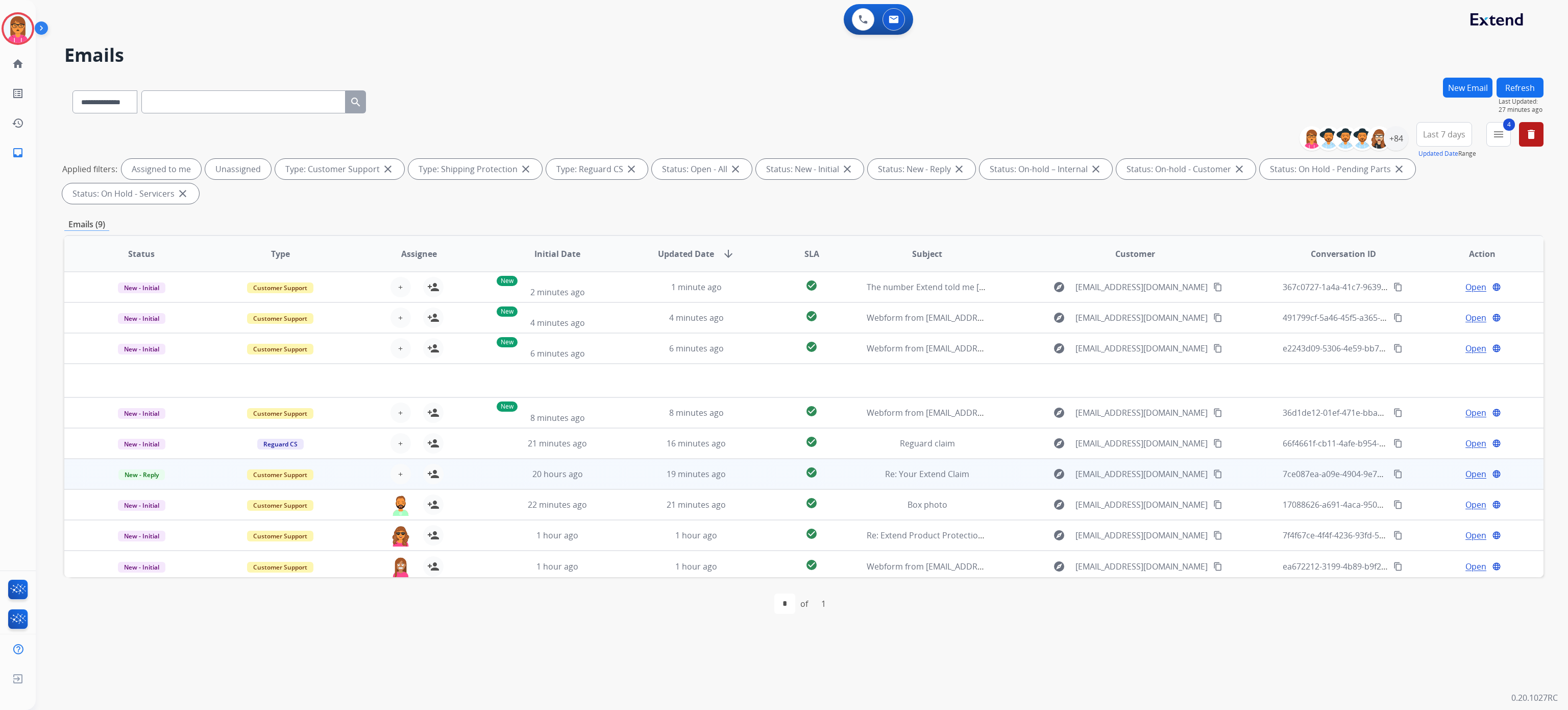
click at [408, 465] on div "+ Select agent person_add Assign to Me" at bounding box center [410, 474] width 65 height 21
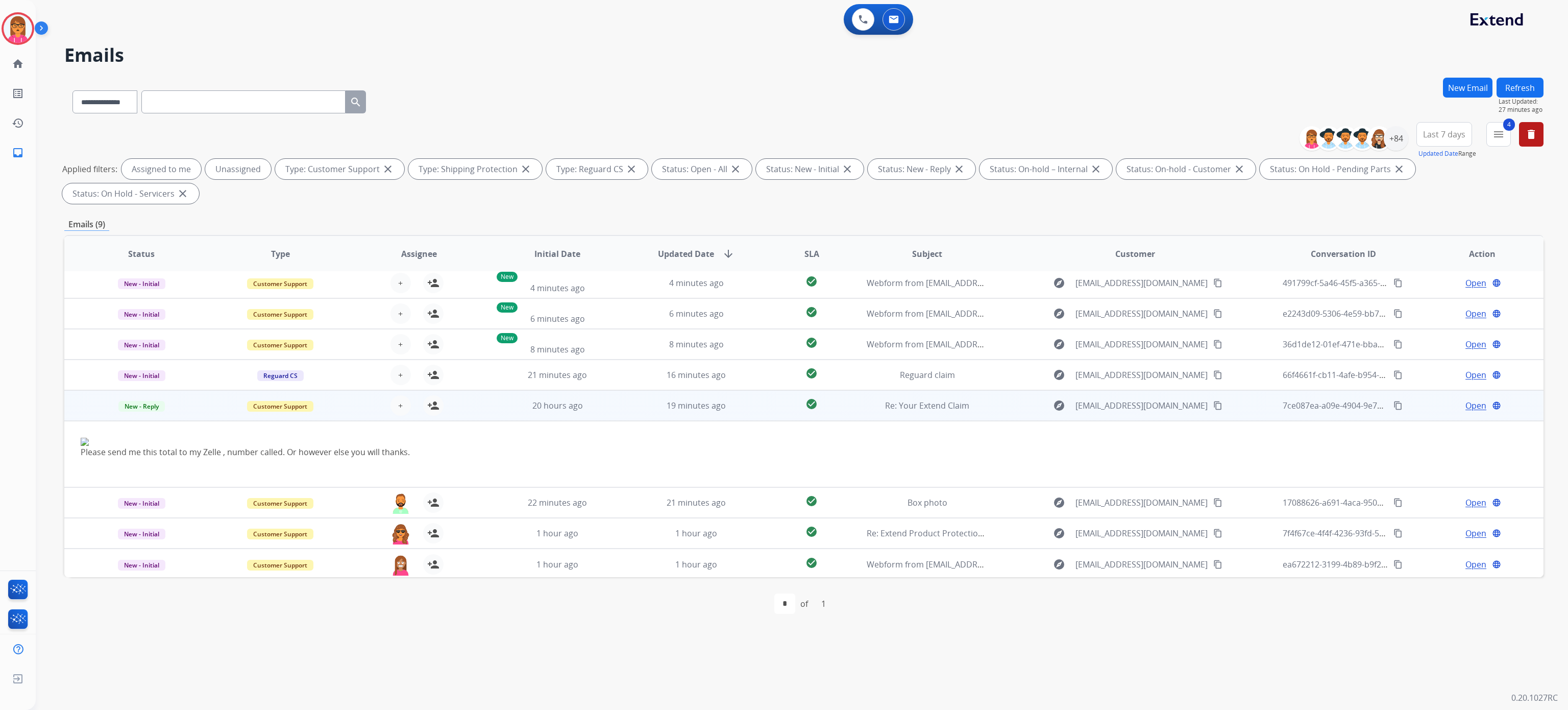
scroll to position [35, 0]
click at [393, 442] on img at bounding box center [665, 441] width 1169 height 8
click at [402, 404] on button "+ Select agent" at bounding box center [401, 405] width 21 height 21
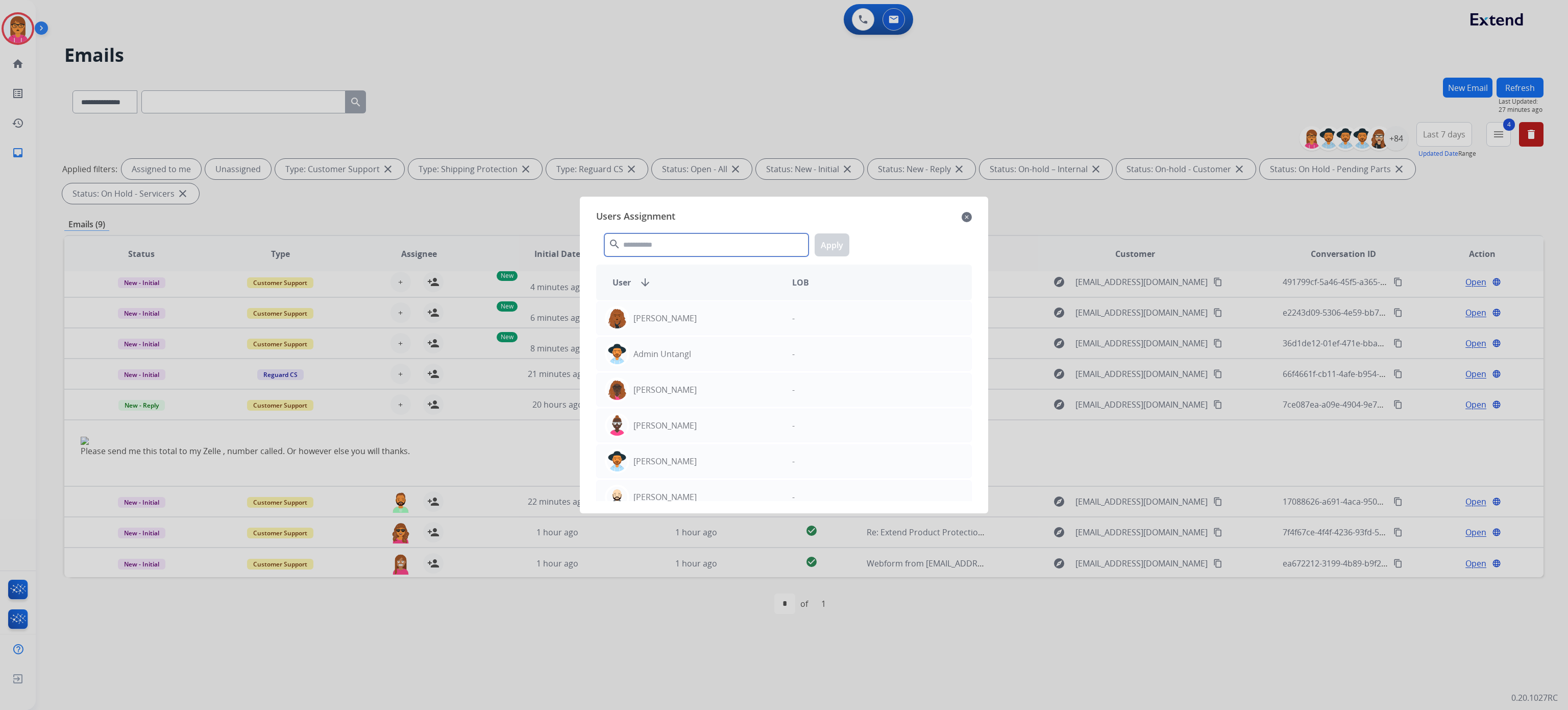
click at [649, 238] on input "text" at bounding box center [706, 245] width 204 height 23
type input "***"
click at [675, 409] on div "Tamara Lurry - Tamika Stepney - Tammy Davidson -" at bounding box center [784, 401] width 375 height 201
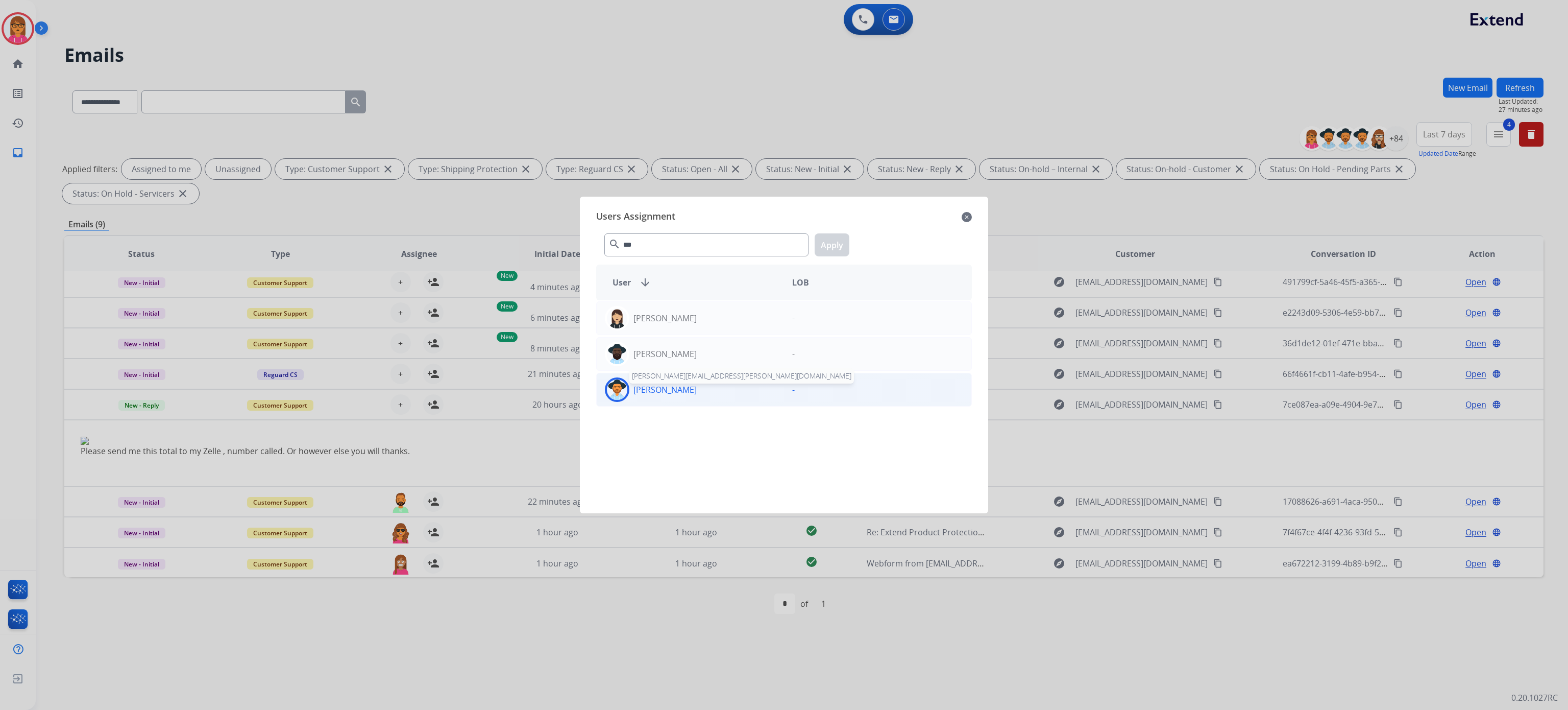
click at [676, 393] on p "[PERSON_NAME]" at bounding box center [665, 389] width 63 height 12
click at [824, 239] on button "Apply" at bounding box center [832, 245] width 35 height 23
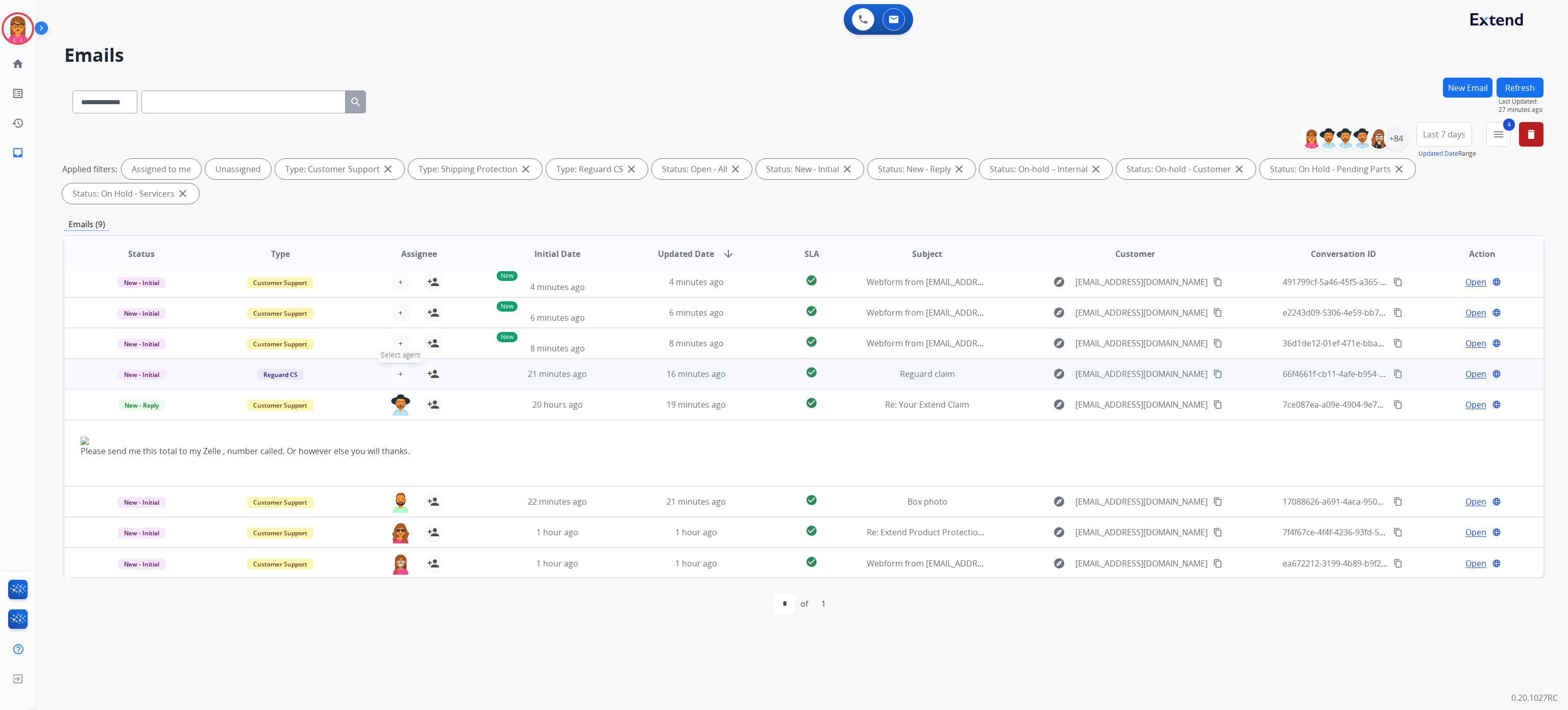
click at [402, 376] on button "+ Select agent" at bounding box center [401, 374] width 21 height 21
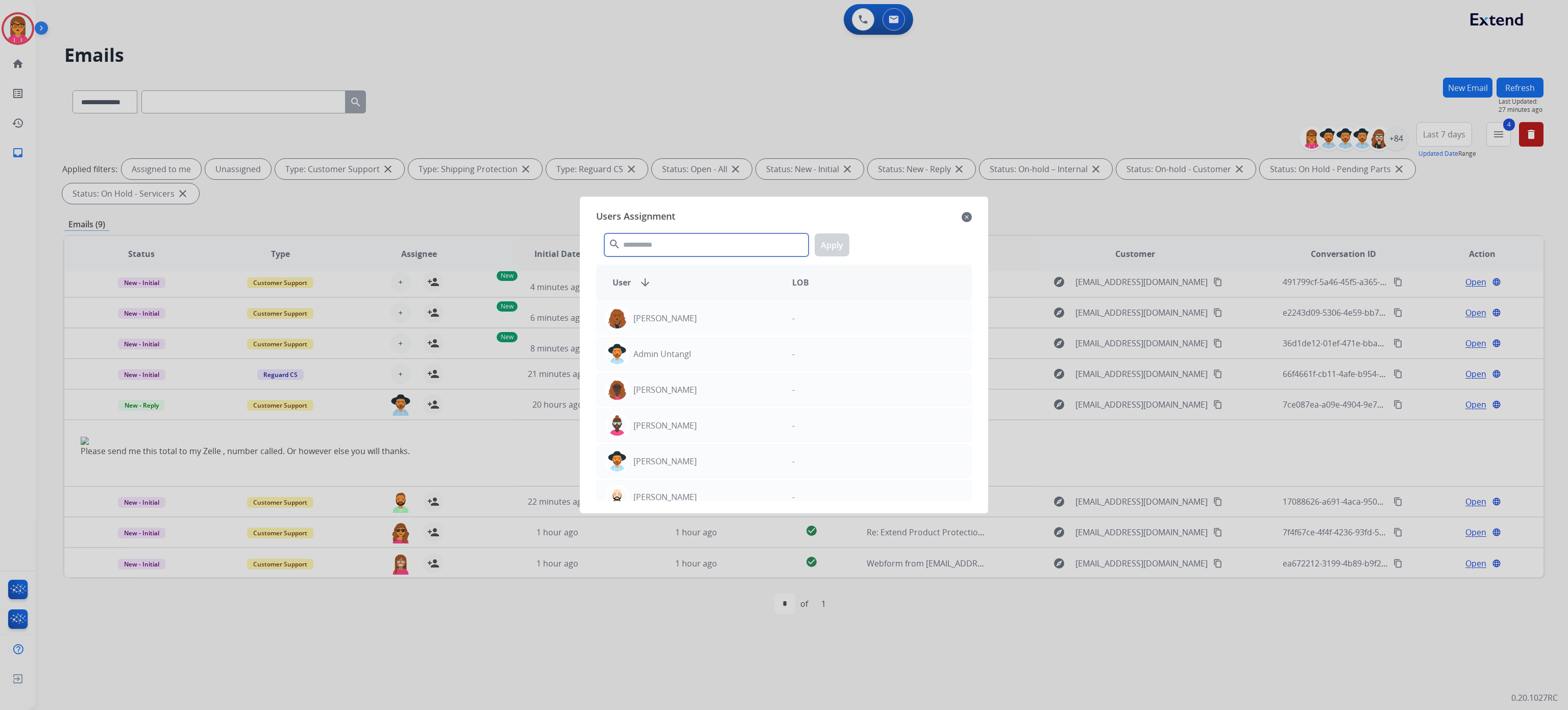
click at [670, 247] on input "text" at bounding box center [706, 245] width 204 height 23
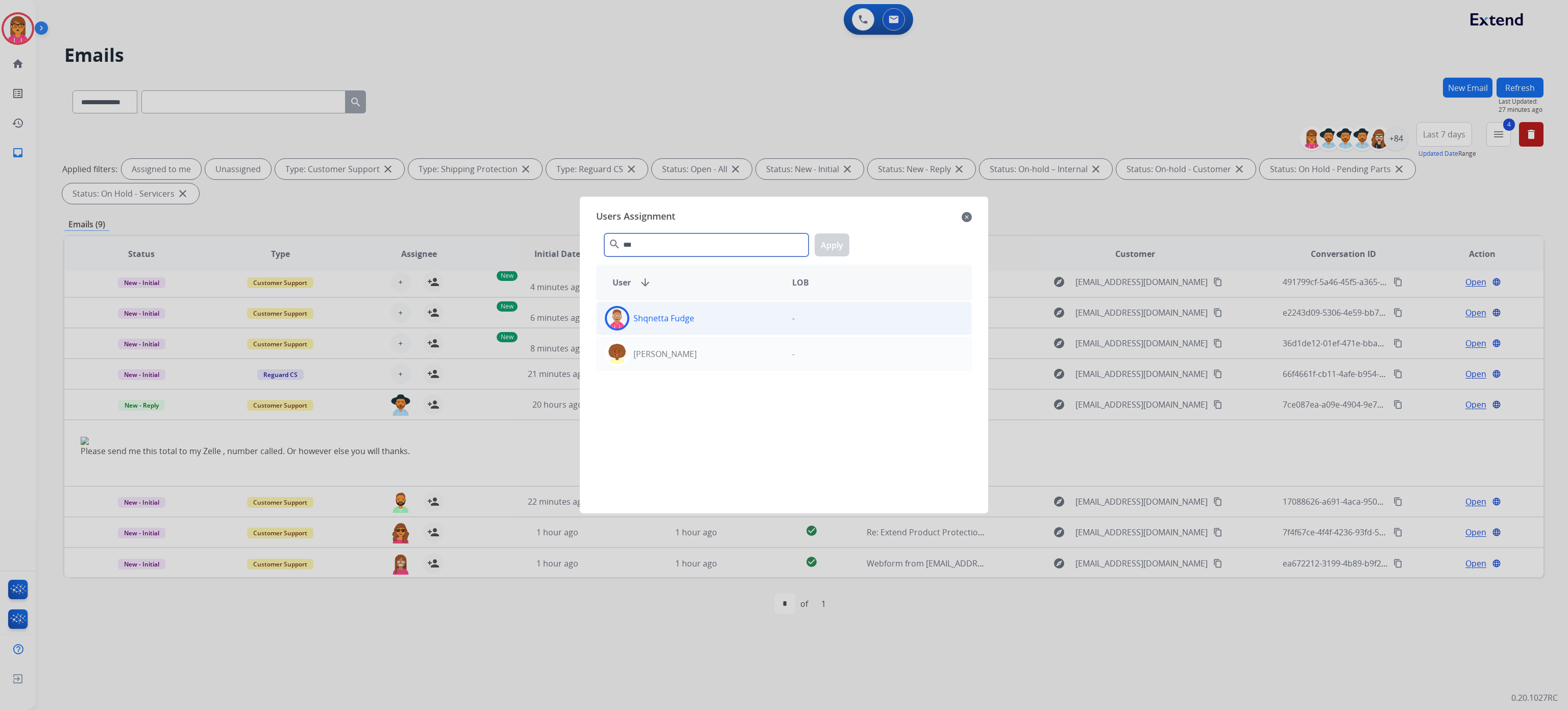
type input "***"
click at [704, 312] on div "Shqnetta Fudge" at bounding box center [690, 318] width 187 height 24
click at [825, 240] on button "Apply" at bounding box center [832, 245] width 35 height 23
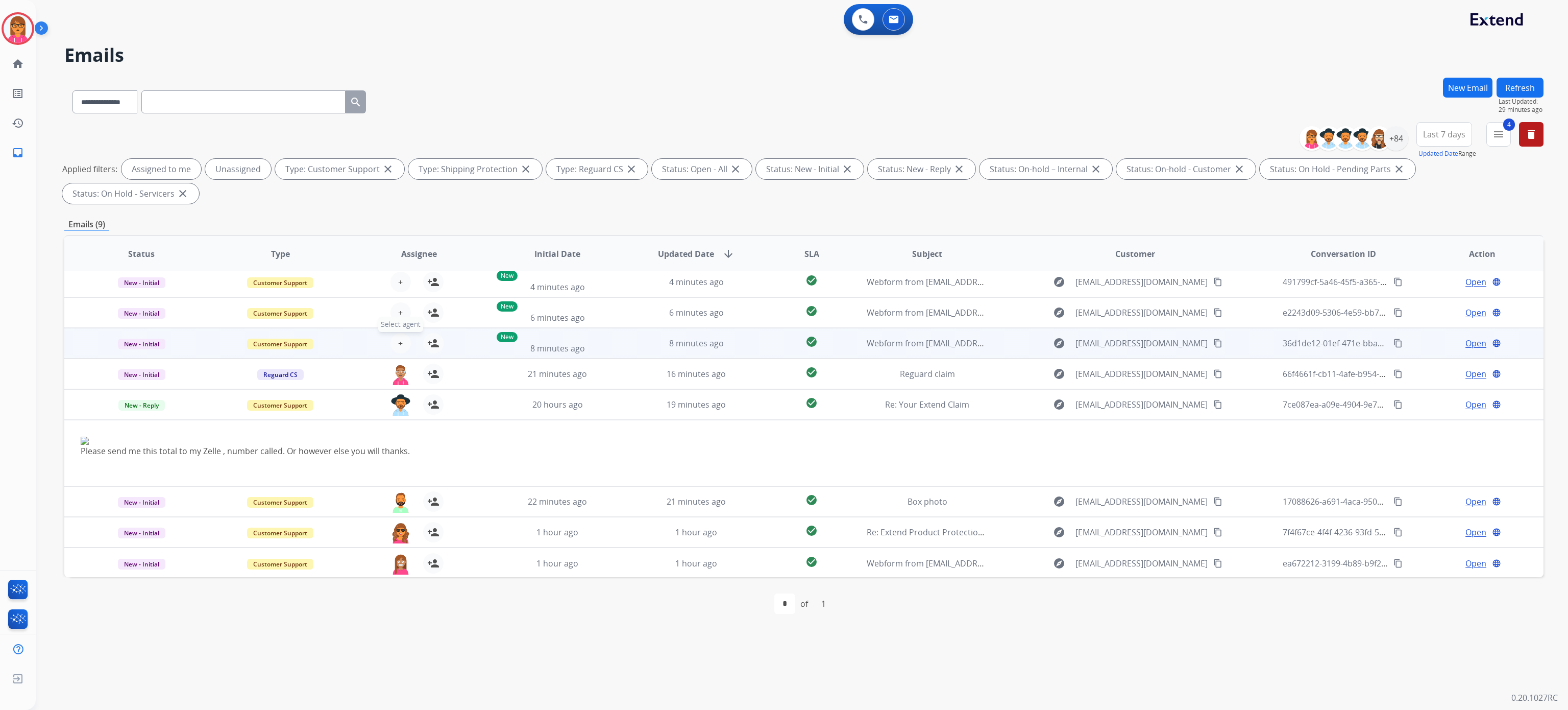
click at [397, 334] on button "+ Select agent" at bounding box center [401, 343] width 21 height 21
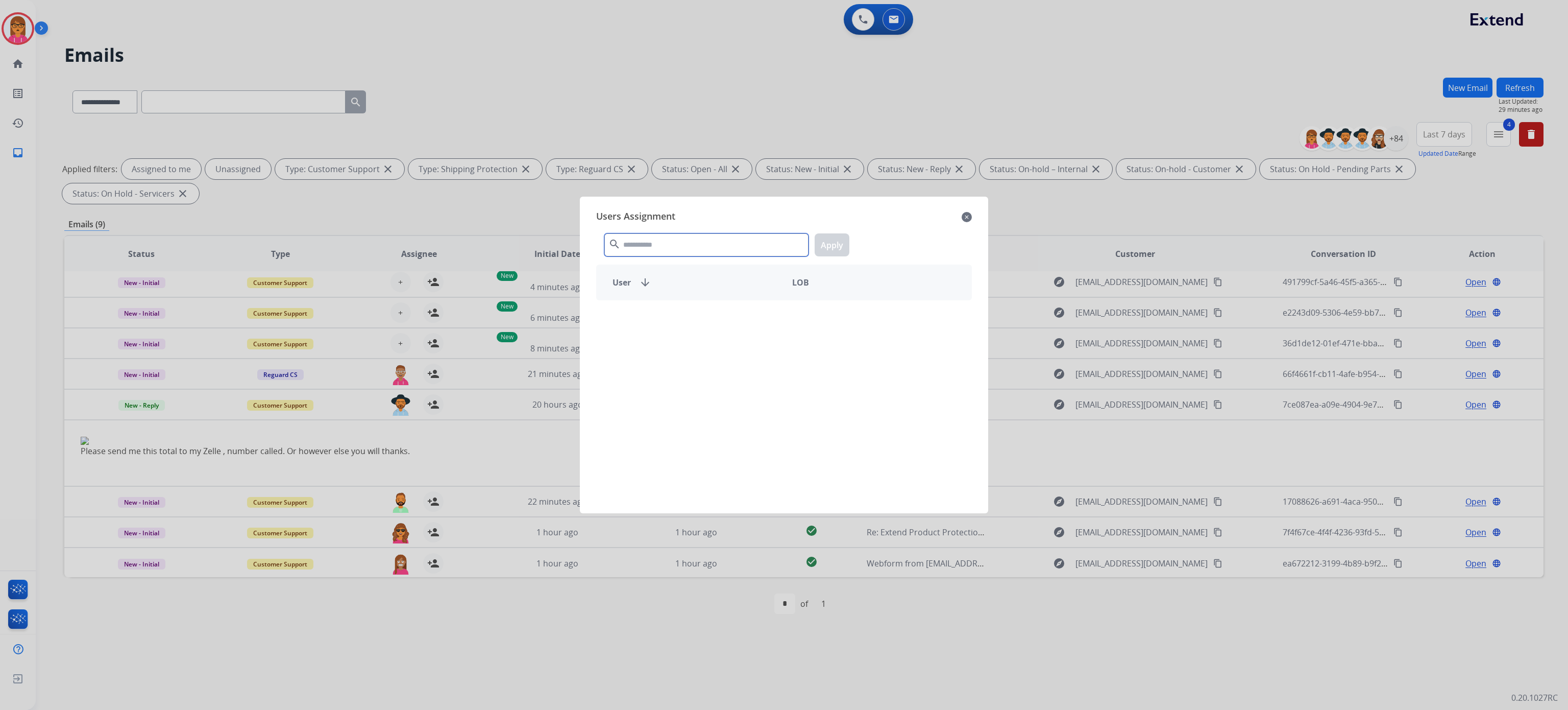
click at [625, 236] on input "text" at bounding box center [706, 245] width 204 height 23
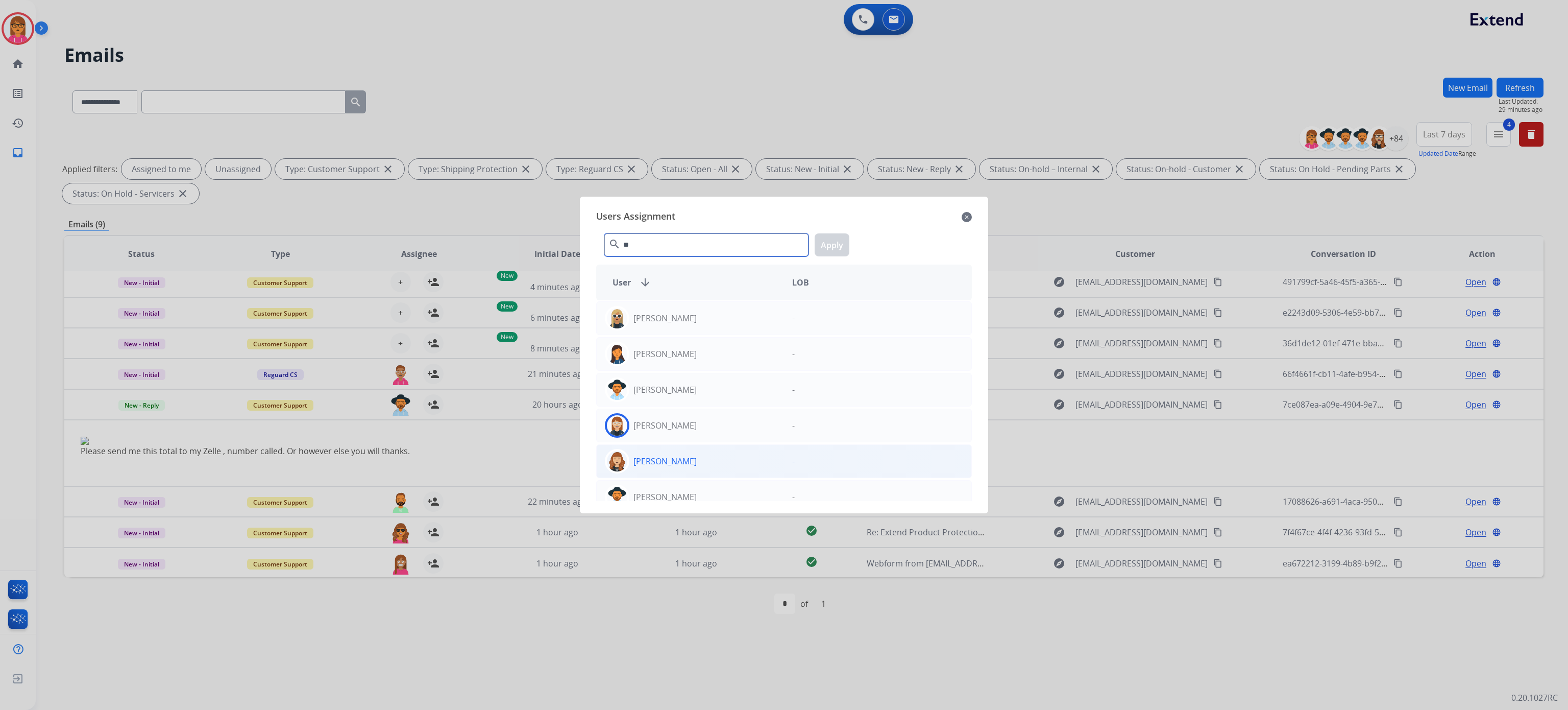
type input "**"
click at [703, 452] on div "Chantelle Mapp -" at bounding box center [784, 461] width 375 height 34
click at [849, 243] on div "** search Apply" at bounding box center [784, 243] width 375 height 35
click at [842, 240] on button "Apply" at bounding box center [832, 245] width 35 height 23
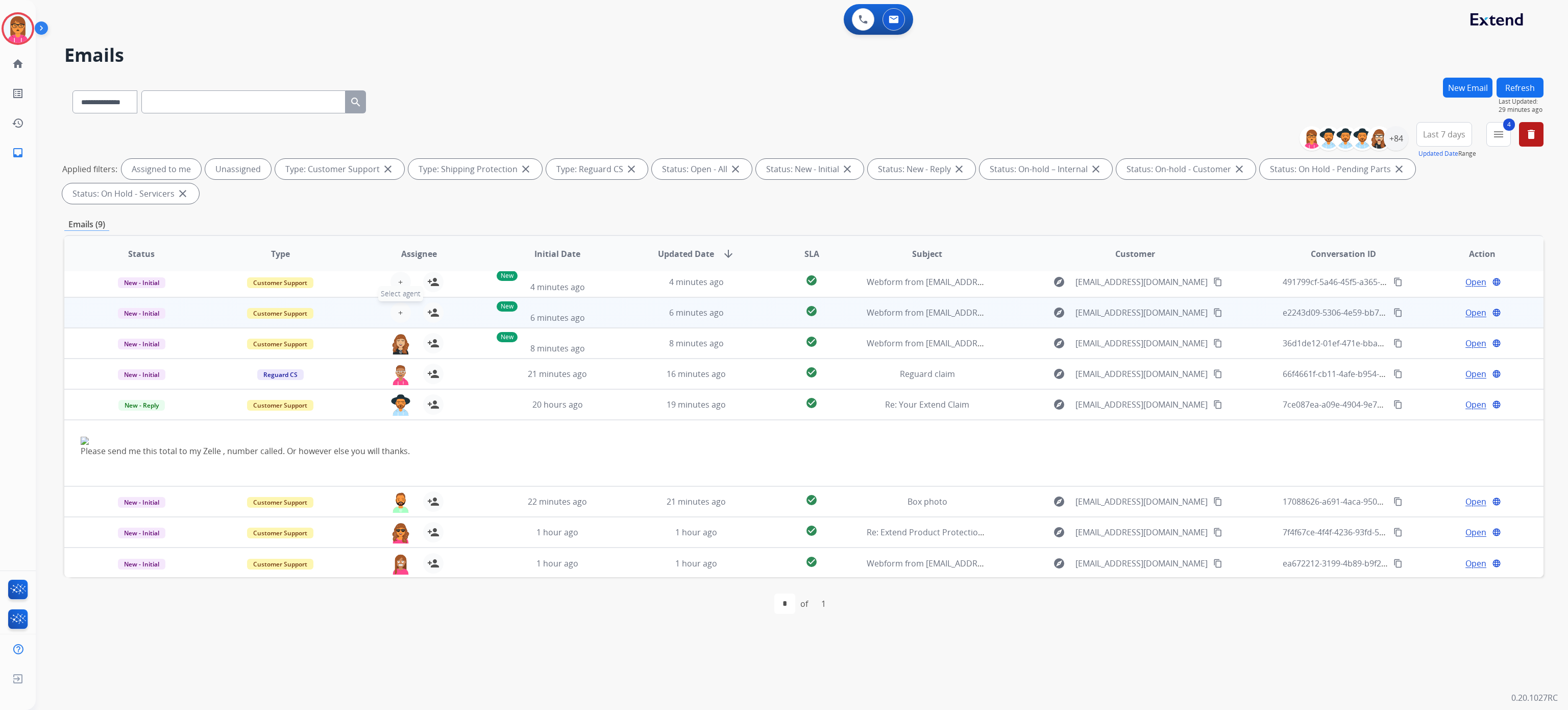
click at [399, 312] on span "+" at bounding box center [400, 312] width 5 height 12
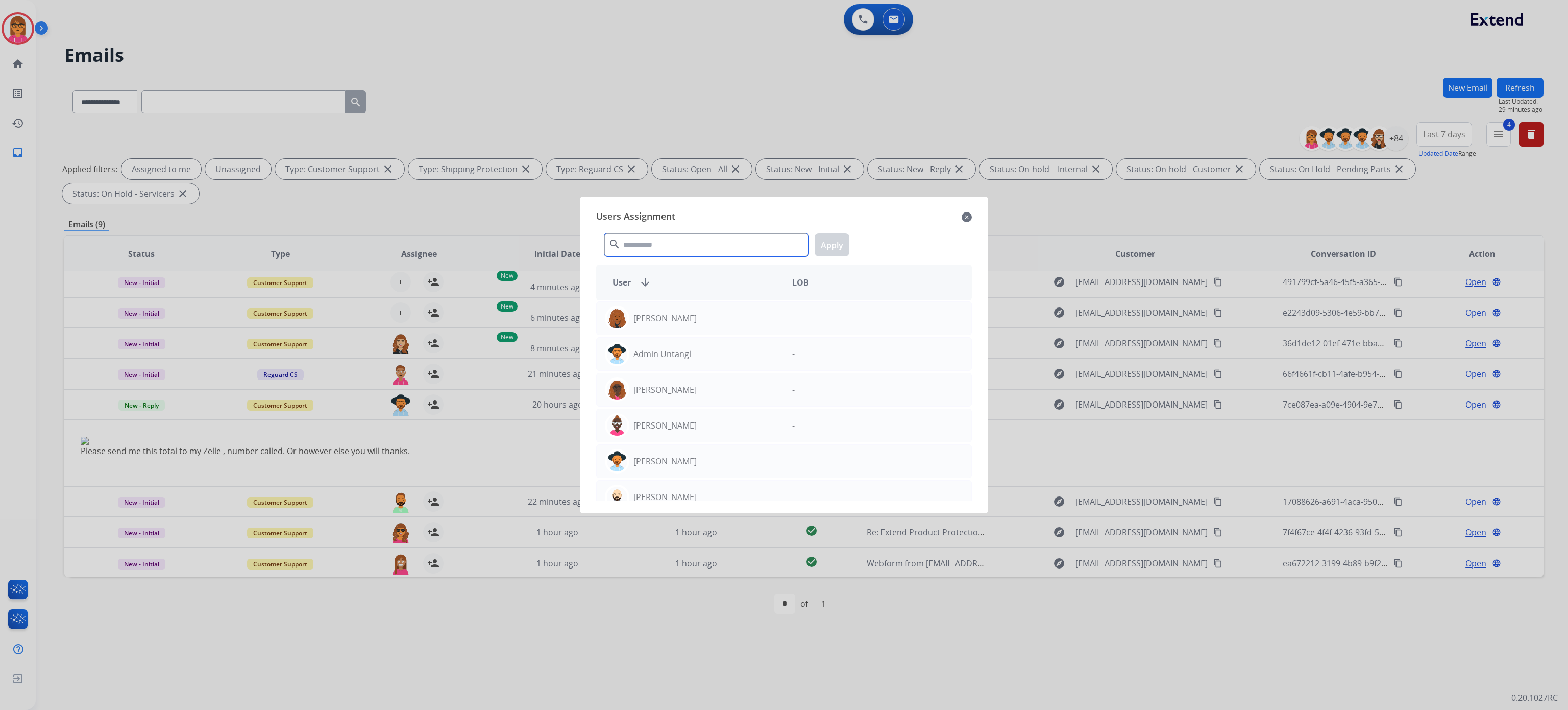
click at [625, 245] on input "text" at bounding box center [706, 245] width 204 height 23
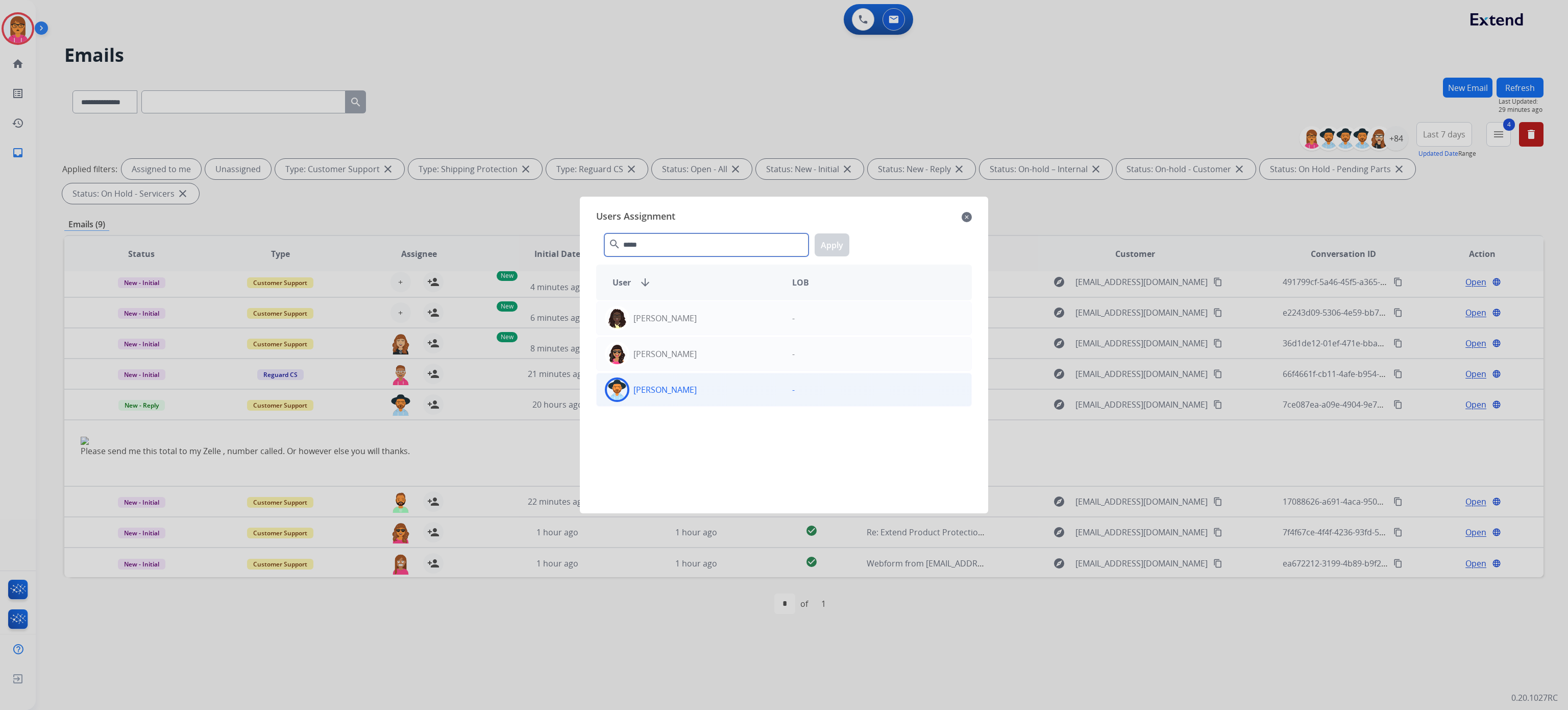
type input "*****"
click at [730, 376] on div "Stephanie Morris -" at bounding box center [784, 390] width 375 height 34
click at [817, 234] on button "Apply" at bounding box center [832, 245] width 35 height 23
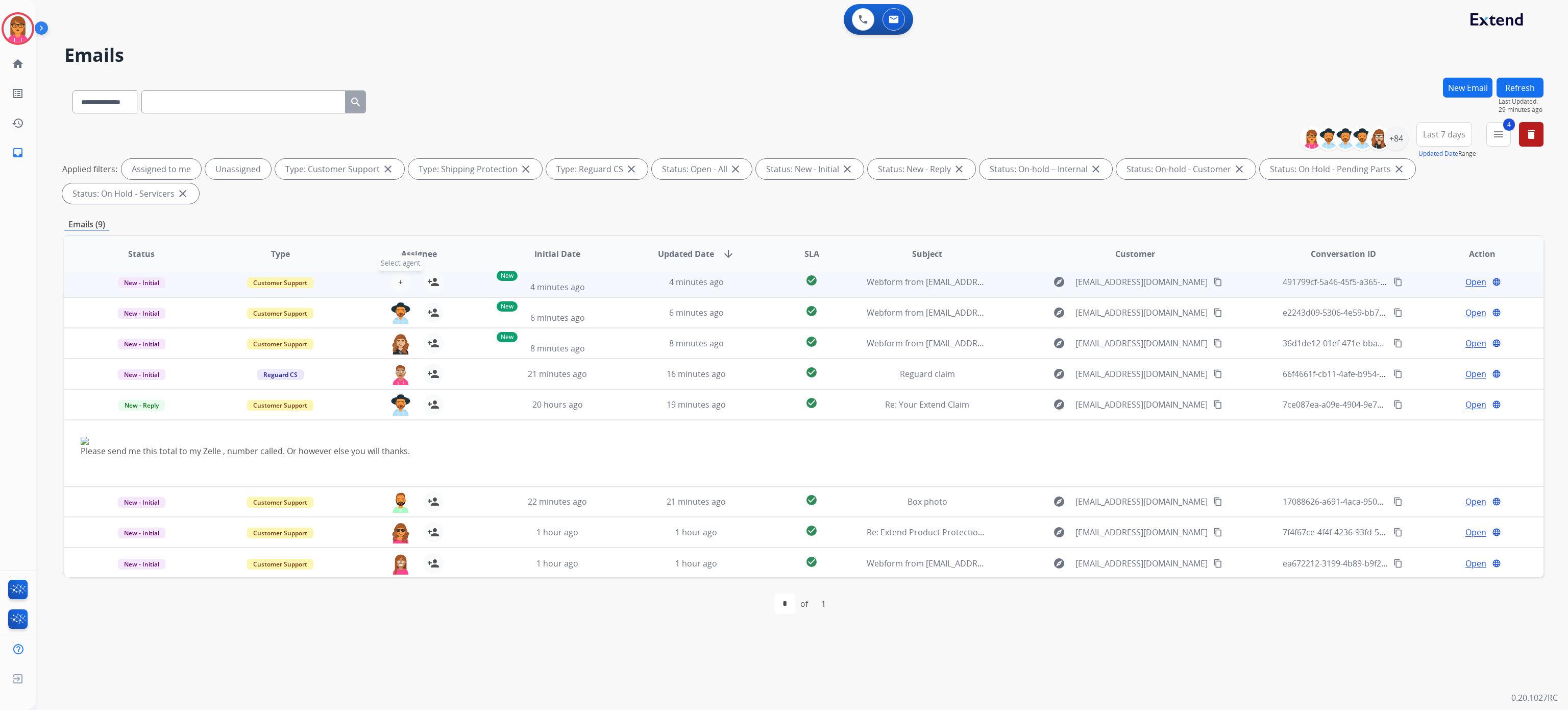
click at [402, 276] on button "+ Select agent" at bounding box center [401, 282] width 21 height 21
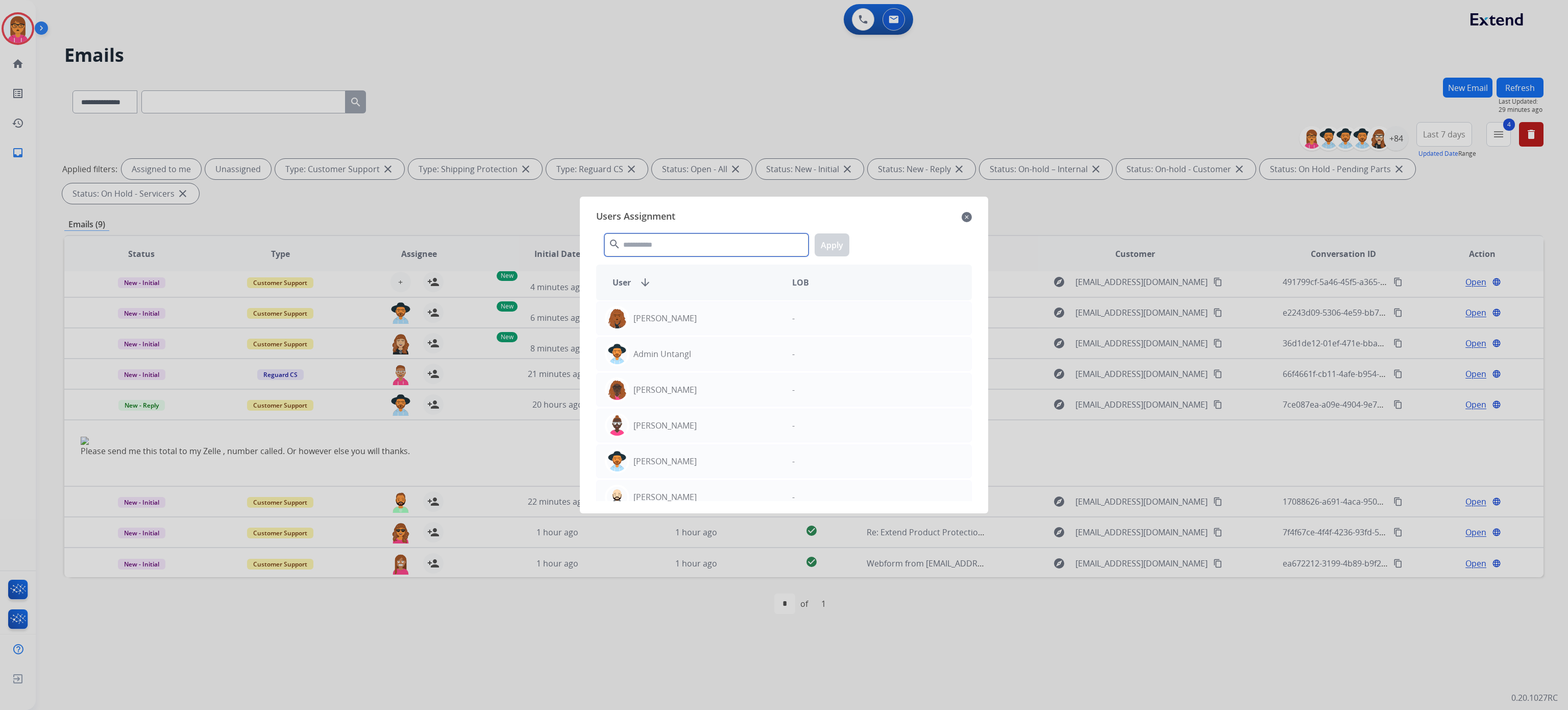
click at [649, 234] on input "text" at bounding box center [706, 245] width 204 height 23
type input "****"
click at [664, 430] on p "[PERSON_NAME]" at bounding box center [665, 425] width 63 height 12
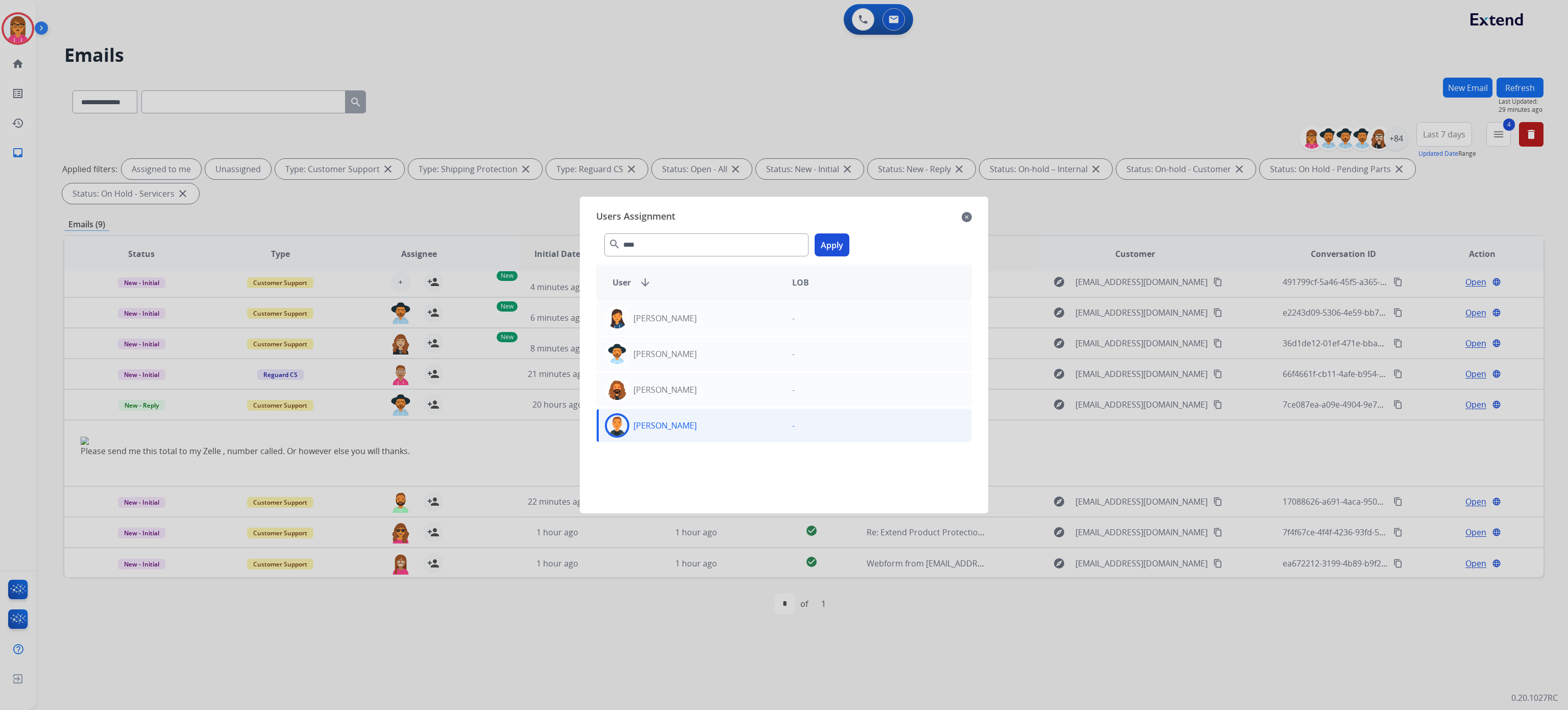
click at [837, 235] on button "Apply" at bounding box center [832, 245] width 35 height 23
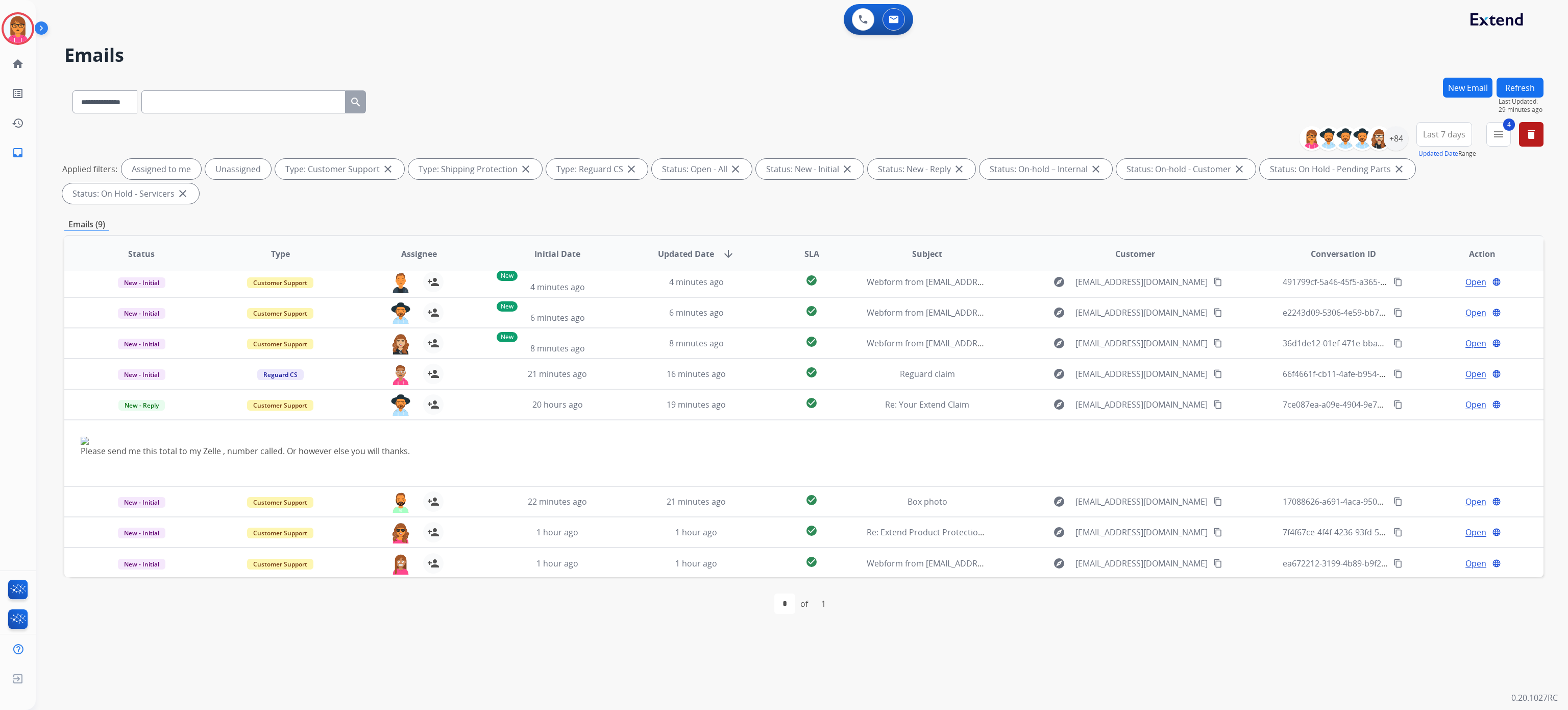
click at [1528, 93] on button "Refresh" at bounding box center [1520, 87] width 47 height 20
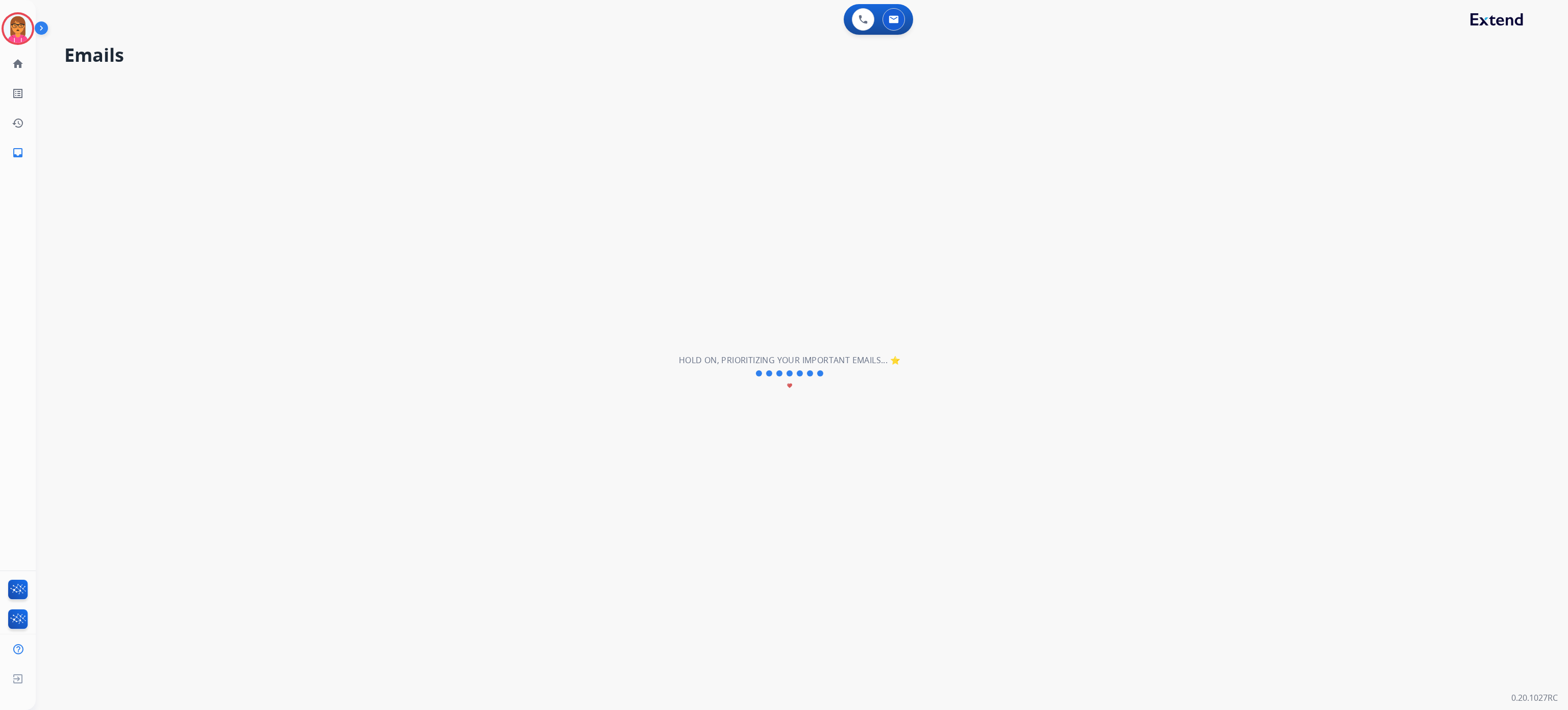
scroll to position [0, 0]
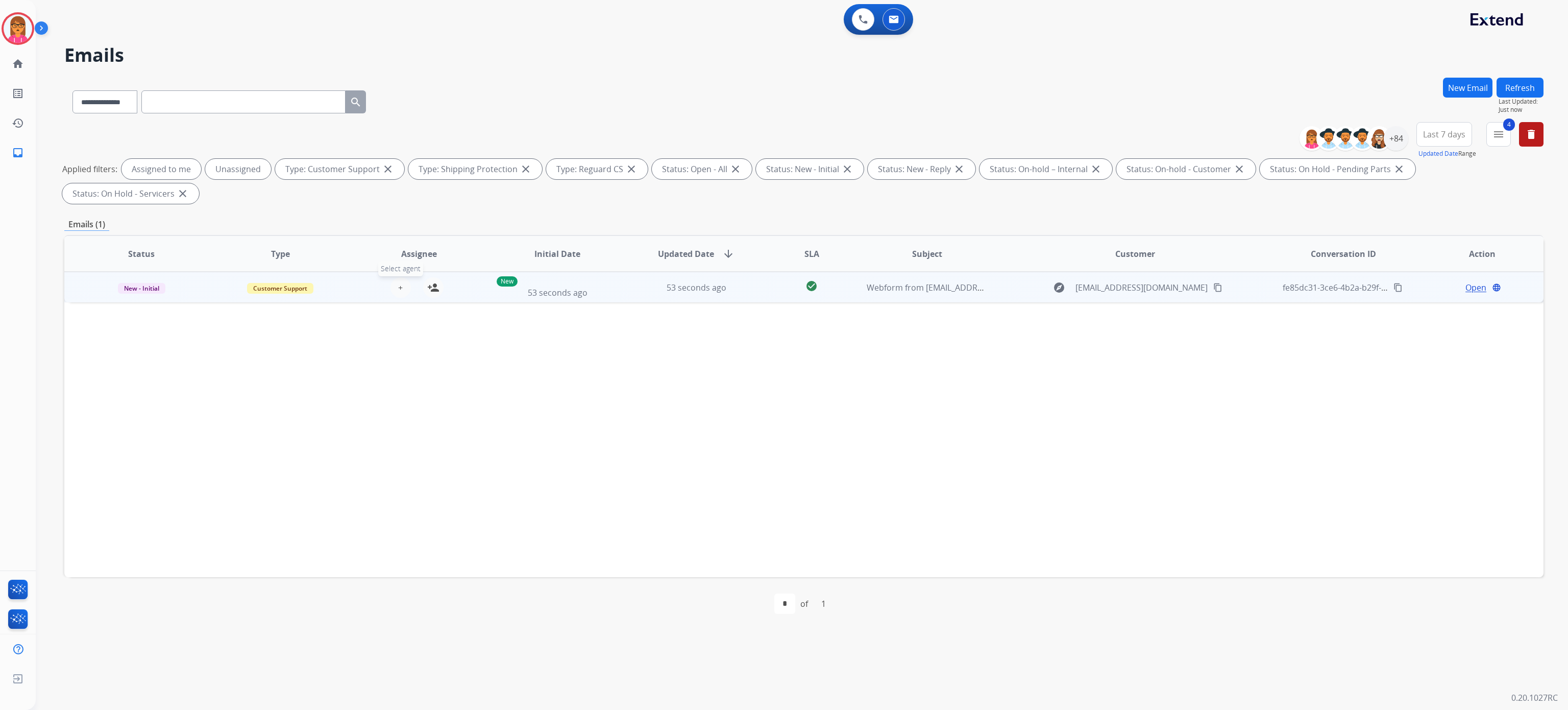
click at [394, 284] on button "+ Select agent" at bounding box center [401, 287] width 21 height 21
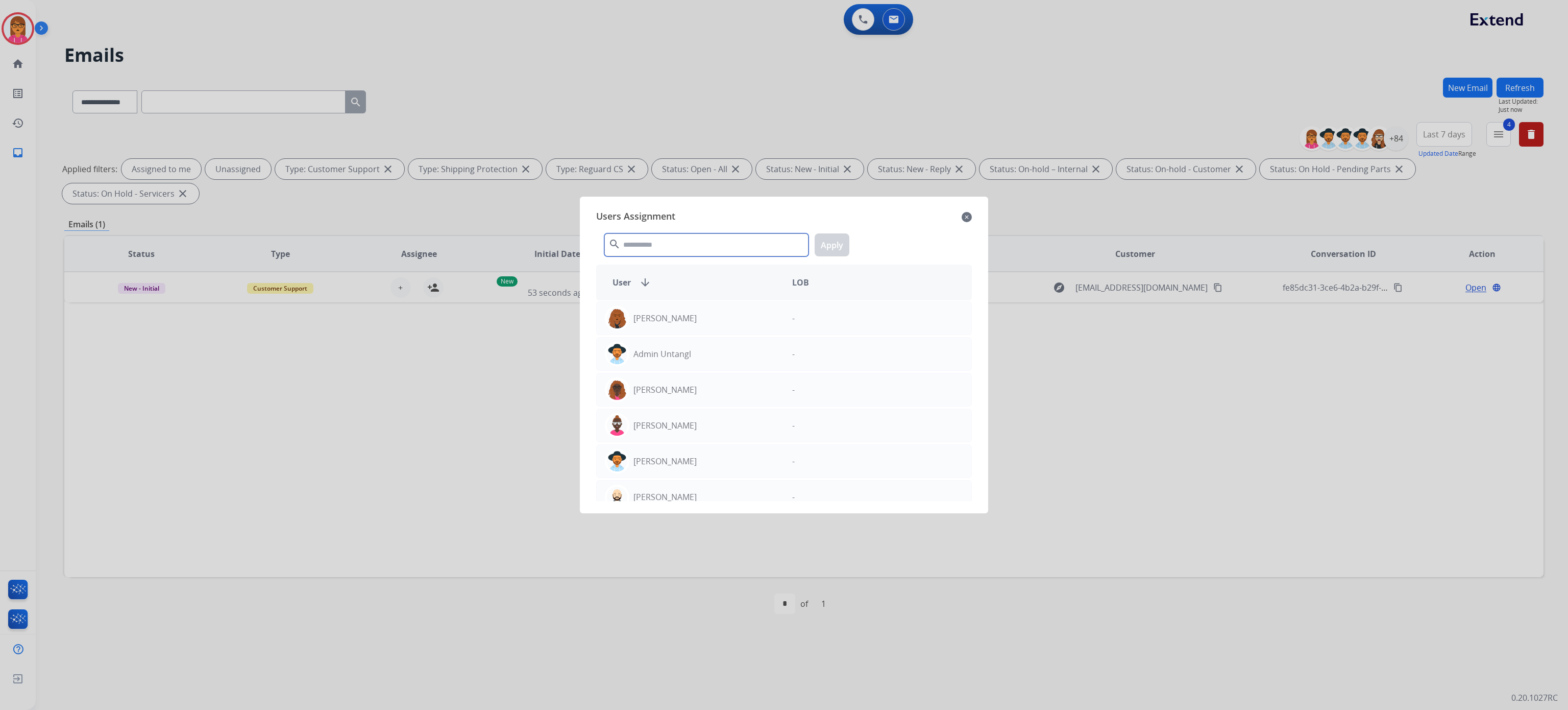
click at [733, 250] on input "text" at bounding box center [706, 245] width 204 height 23
type input "***"
click at [707, 347] on div "[PERSON_NAME]" at bounding box center [690, 354] width 187 height 24
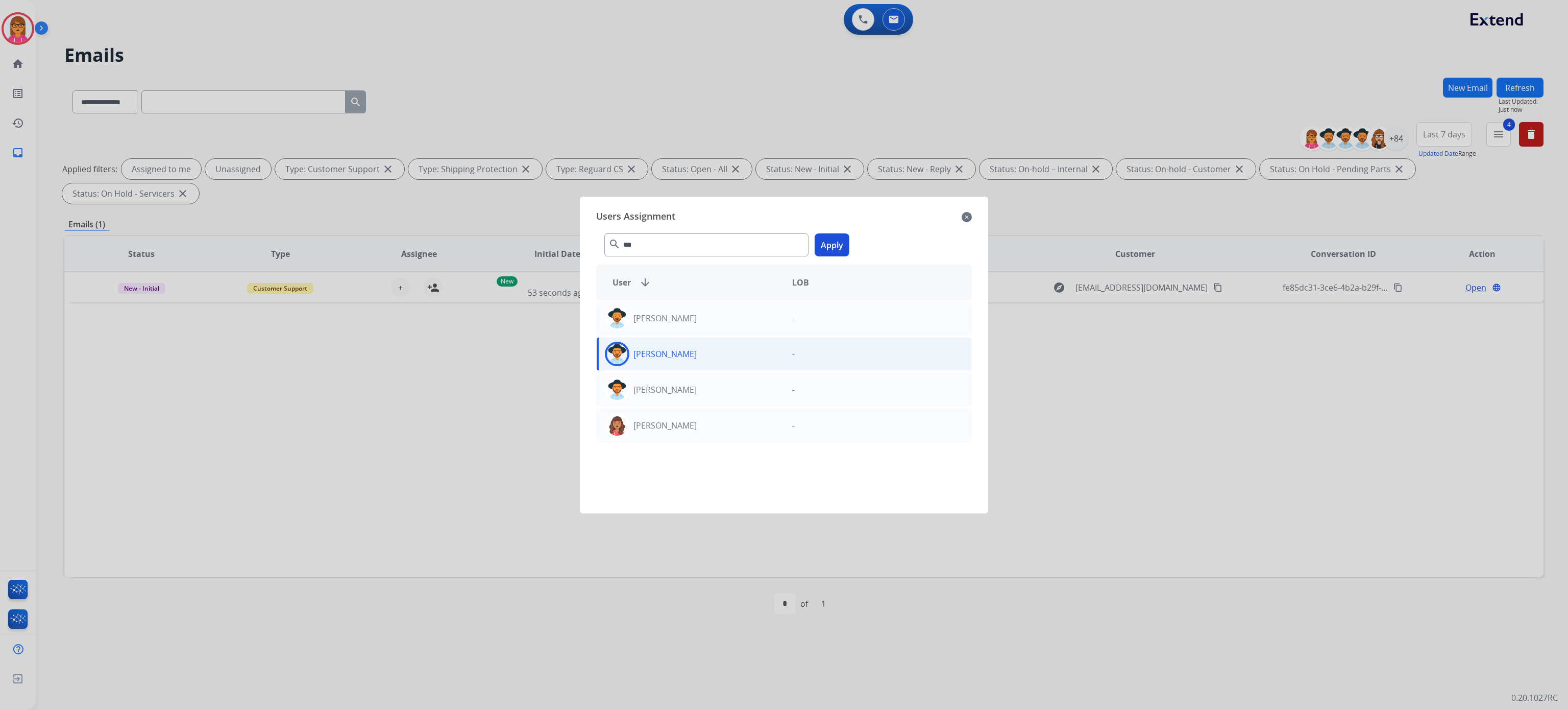
click at [827, 239] on button "Apply" at bounding box center [832, 245] width 35 height 23
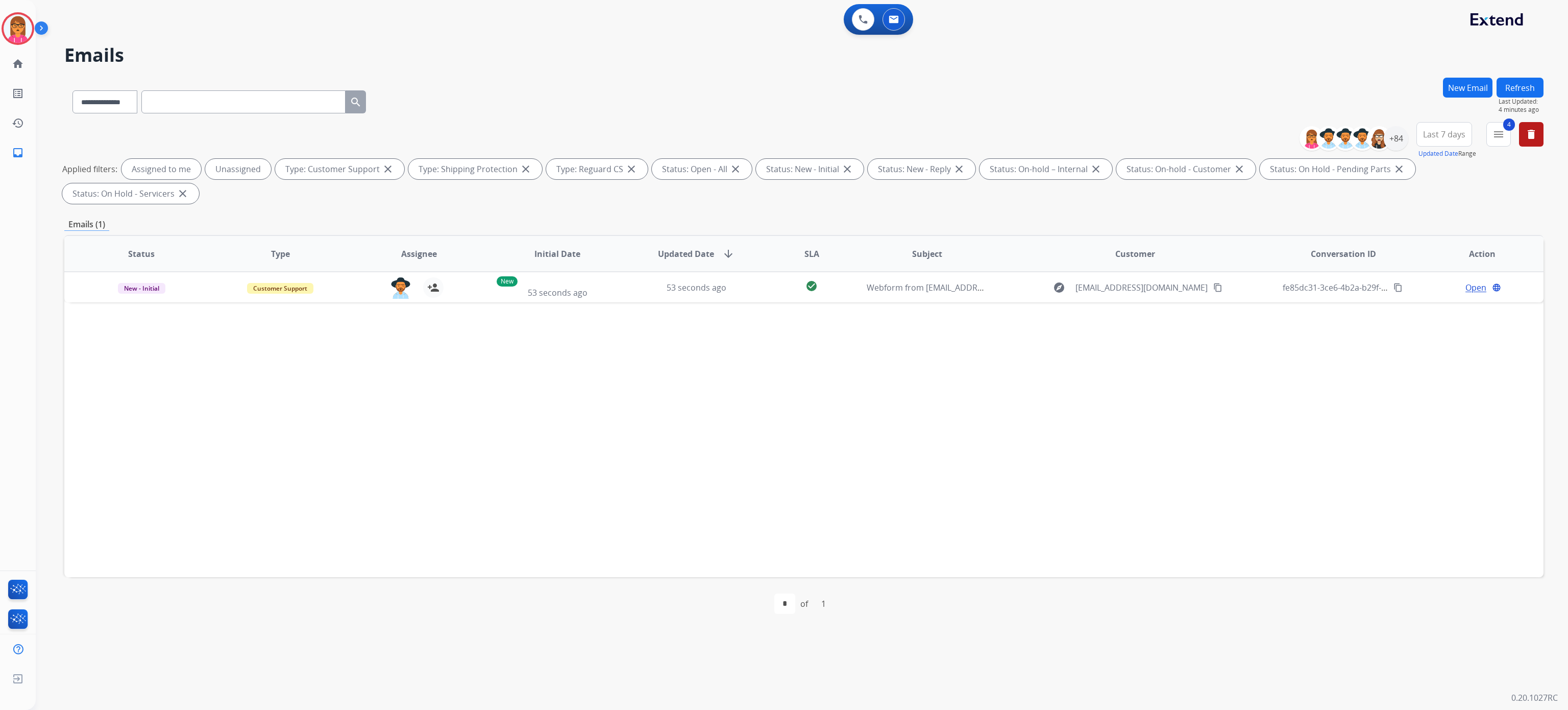
click at [1495, 82] on div "New Email Refresh Last Updated: 4 minutes ago" at bounding box center [1493, 99] width 100 height 44
click at [1497, 82] on div "Refresh Last Updated: 4 minutes ago" at bounding box center [1520, 95] width 47 height 36
click at [1516, 85] on button "Refresh" at bounding box center [1520, 87] width 47 height 20
click at [1505, 85] on button "Refresh" at bounding box center [1520, 87] width 47 height 20
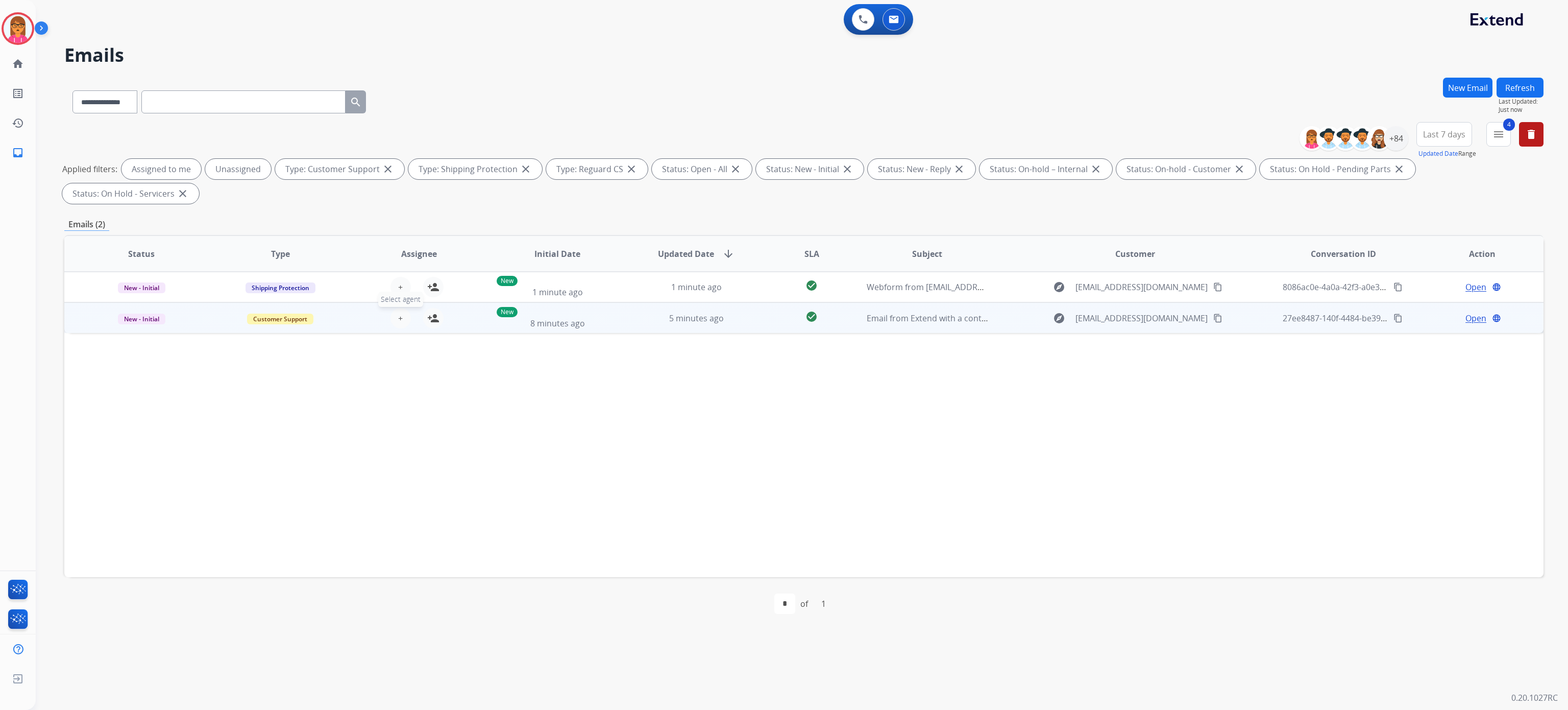
click at [398, 321] on span "+" at bounding box center [400, 318] width 5 height 12
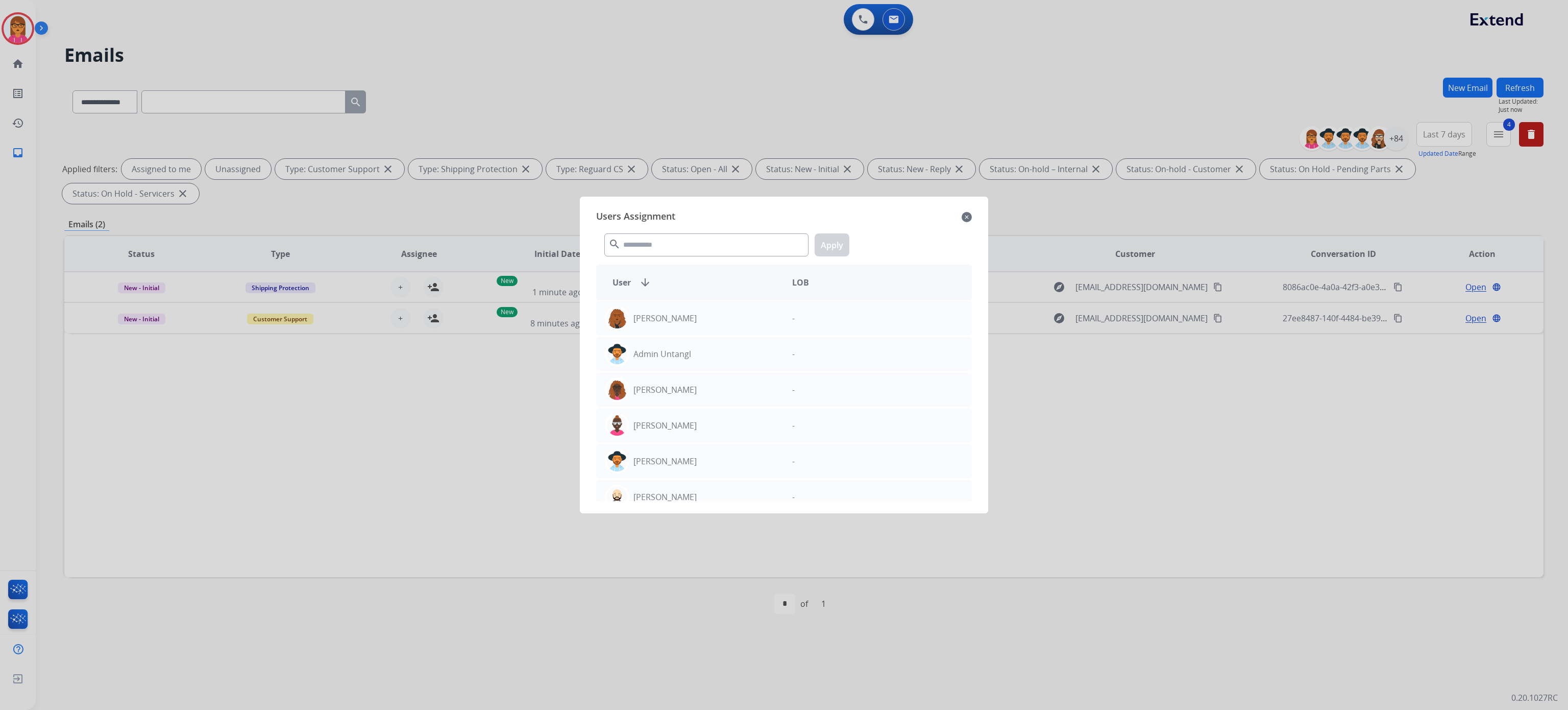
click at [743, 228] on div "search Apply" at bounding box center [784, 243] width 375 height 35
click at [718, 260] on div "search Apply" at bounding box center [784, 243] width 375 height 35
click at [718, 253] on input "text" at bounding box center [706, 245] width 204 height 23
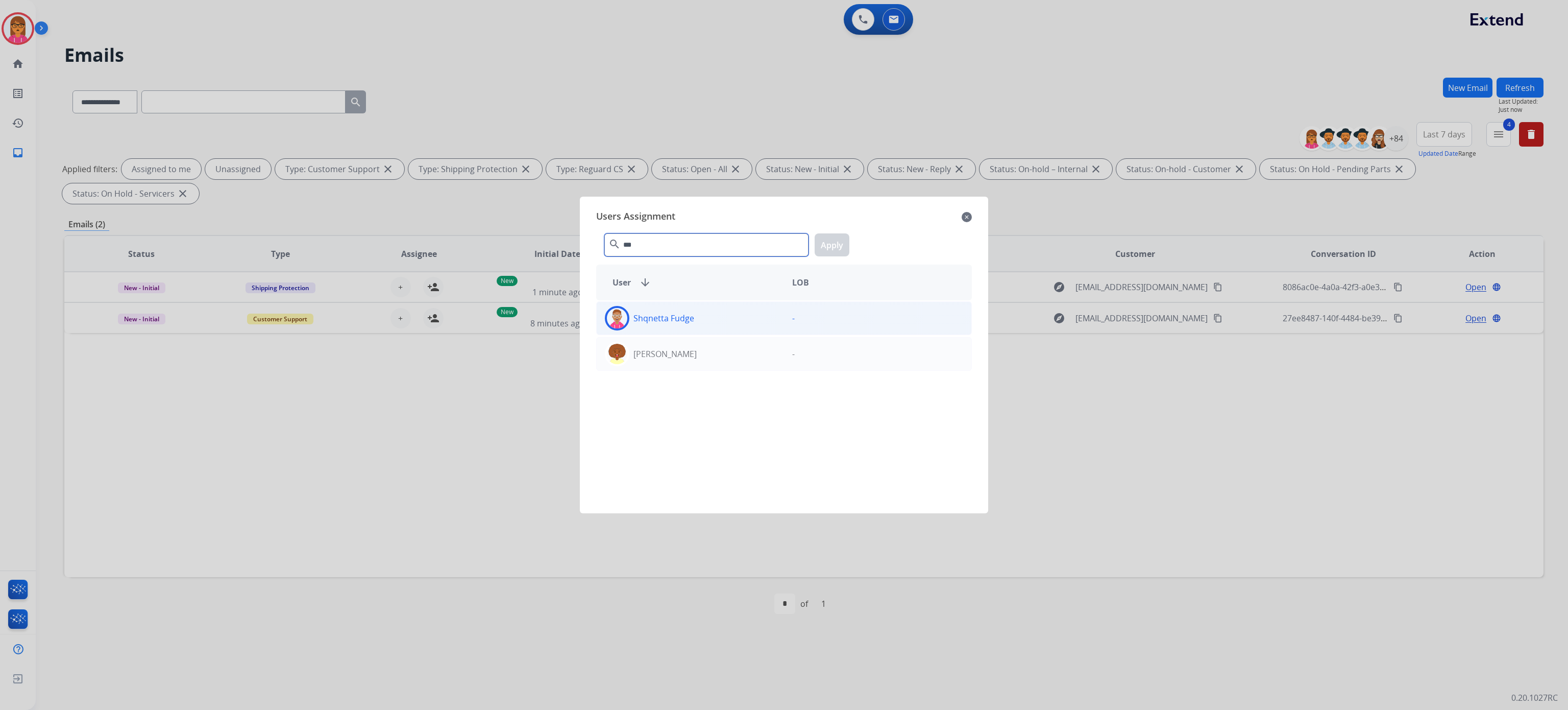
type input "***"
click at [737, 322] on div "Shqnetta Fudge" at bounding box center [690, 318] width 187 height 24
click at [841, 238] on button "Apply" at bounding box center [832, 245] width 35 height 23
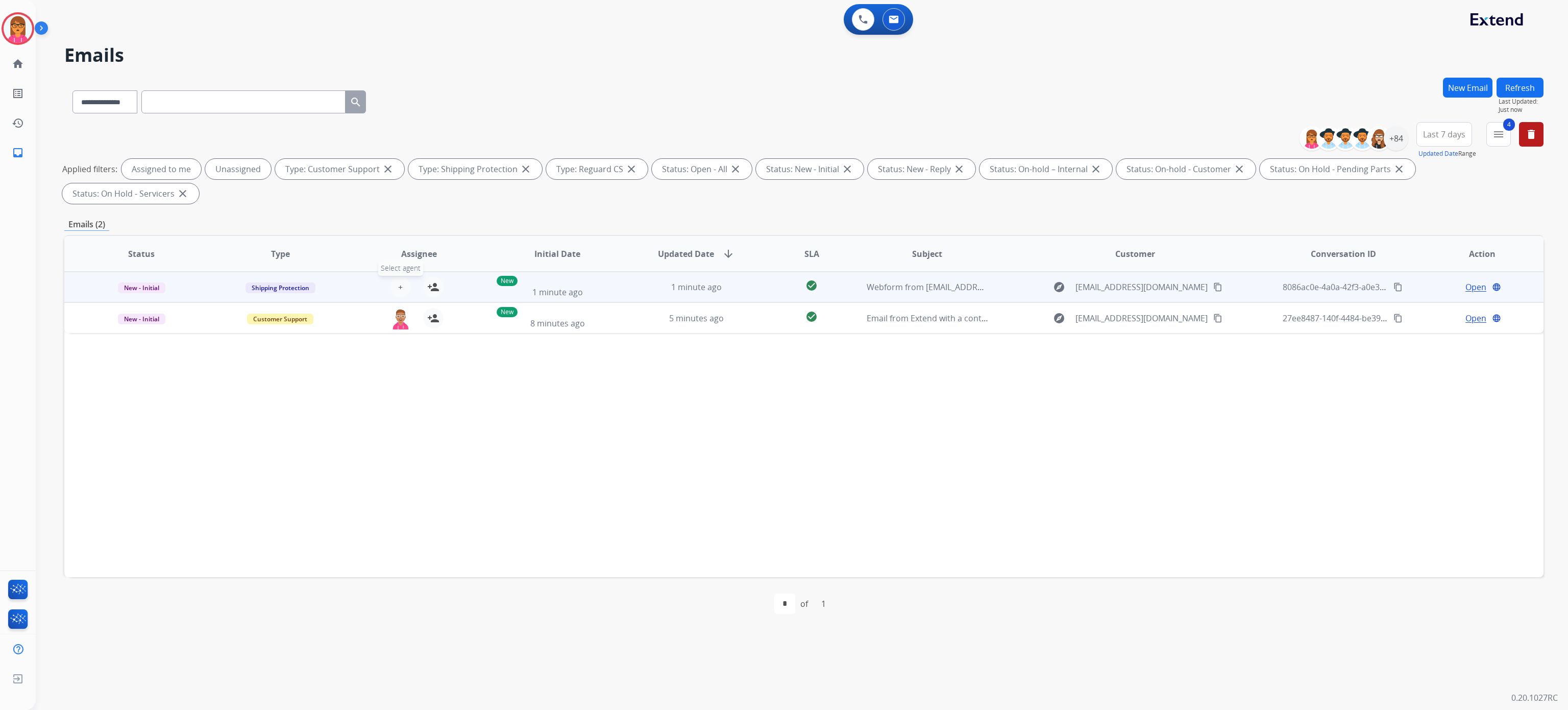
click at [398, 287] on span "+" at bounding box center [400, 287] width 5 height 12
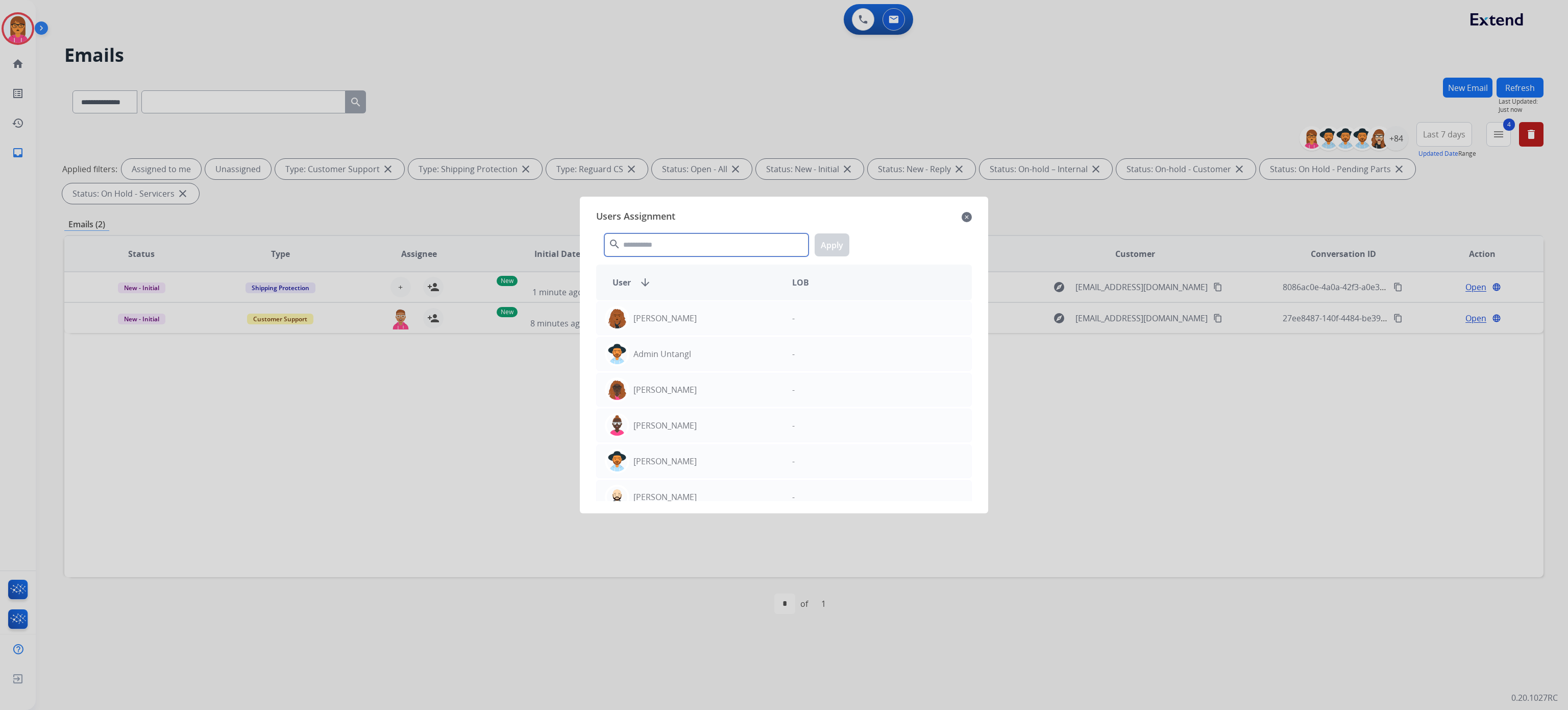
click at [715, 242] on input "text" at bounding box center [706, 245] width 204 height 23
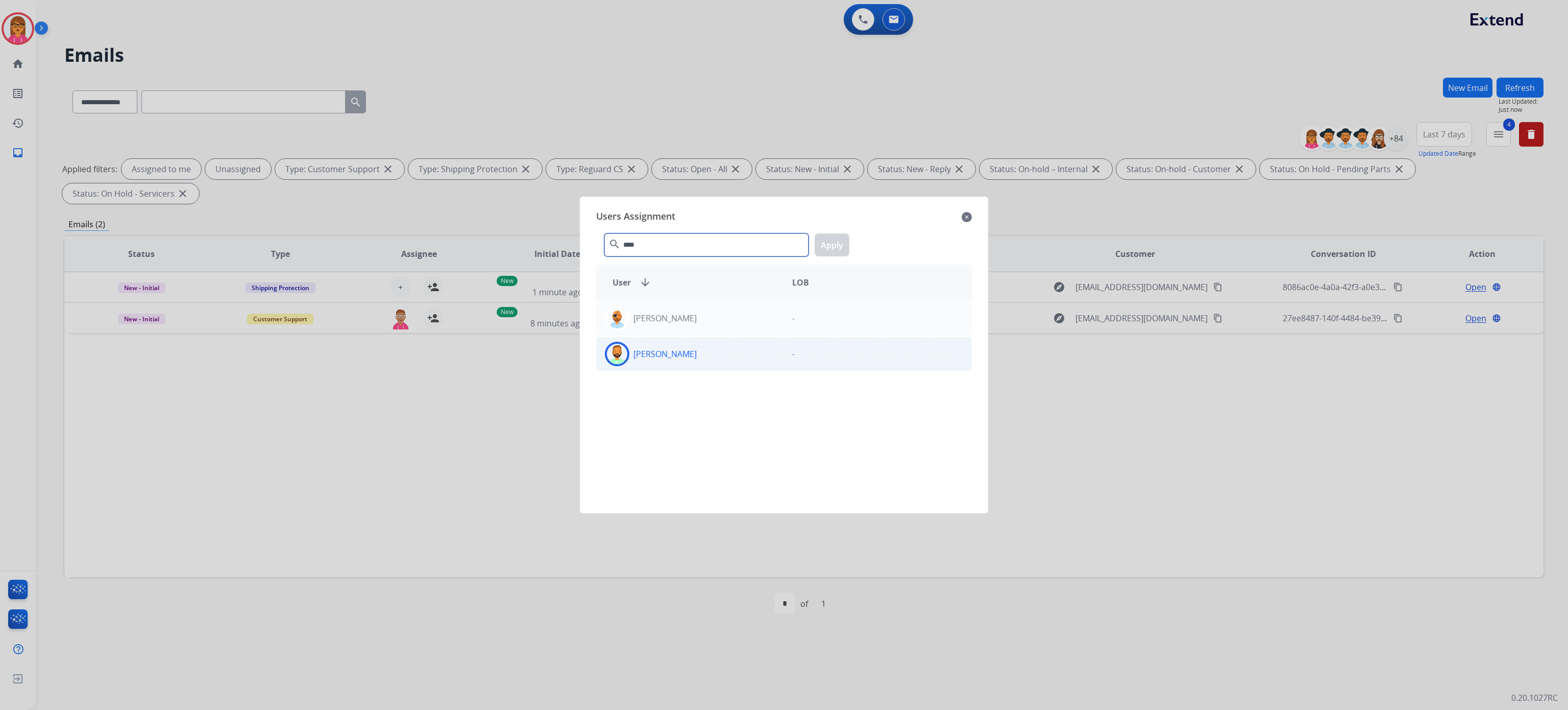
type input "****"
click at [770, 358] on div "[PERSON_NAME]" at bounding box center [690, 354] width 187 height 24
click at [832, 238] on button "Apply" at bounding box center [832, 245] width 35 height 23
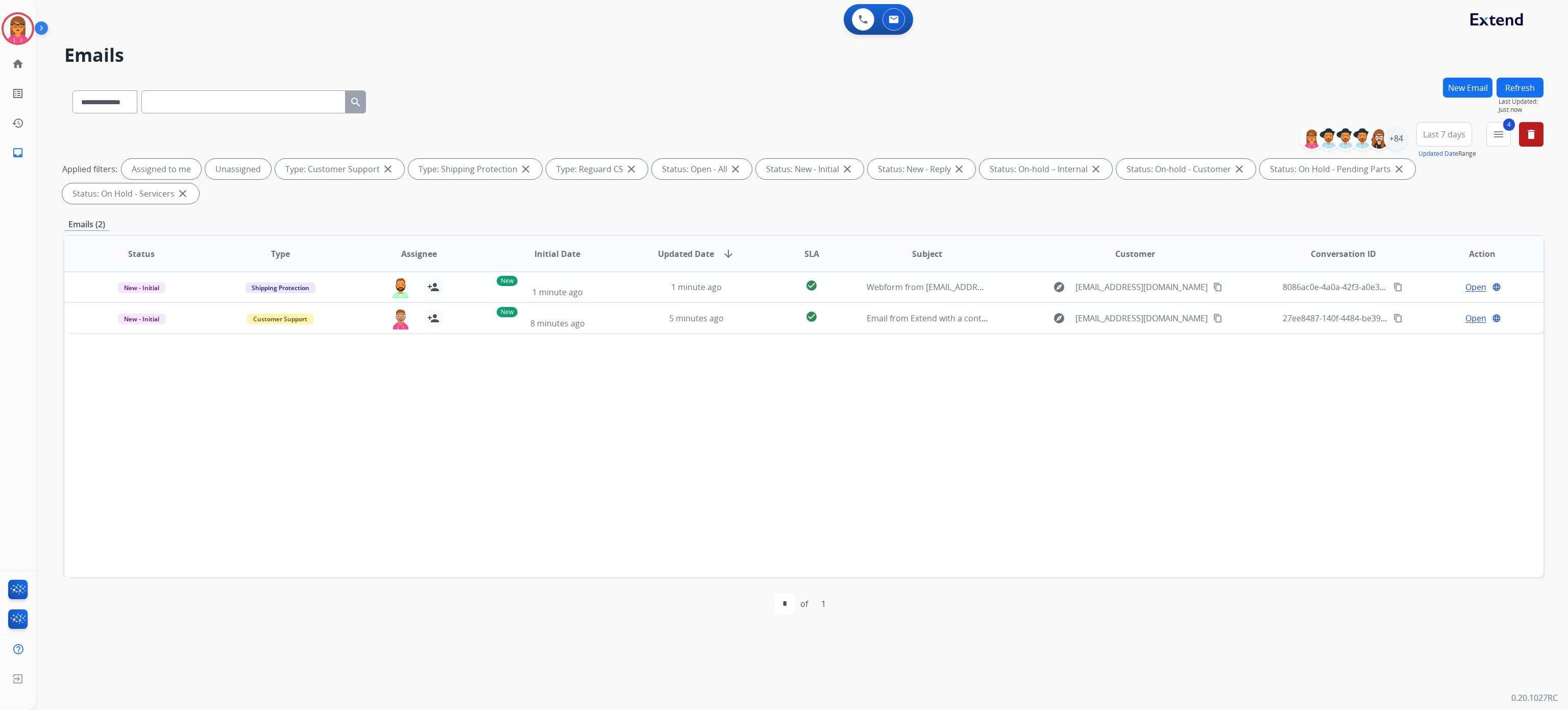
click at [1507, 89] on button "Refresh" at bounding box center [1520, 87] width 47 height 20
